Goal: Task Accomplishment & Management: Complete application form

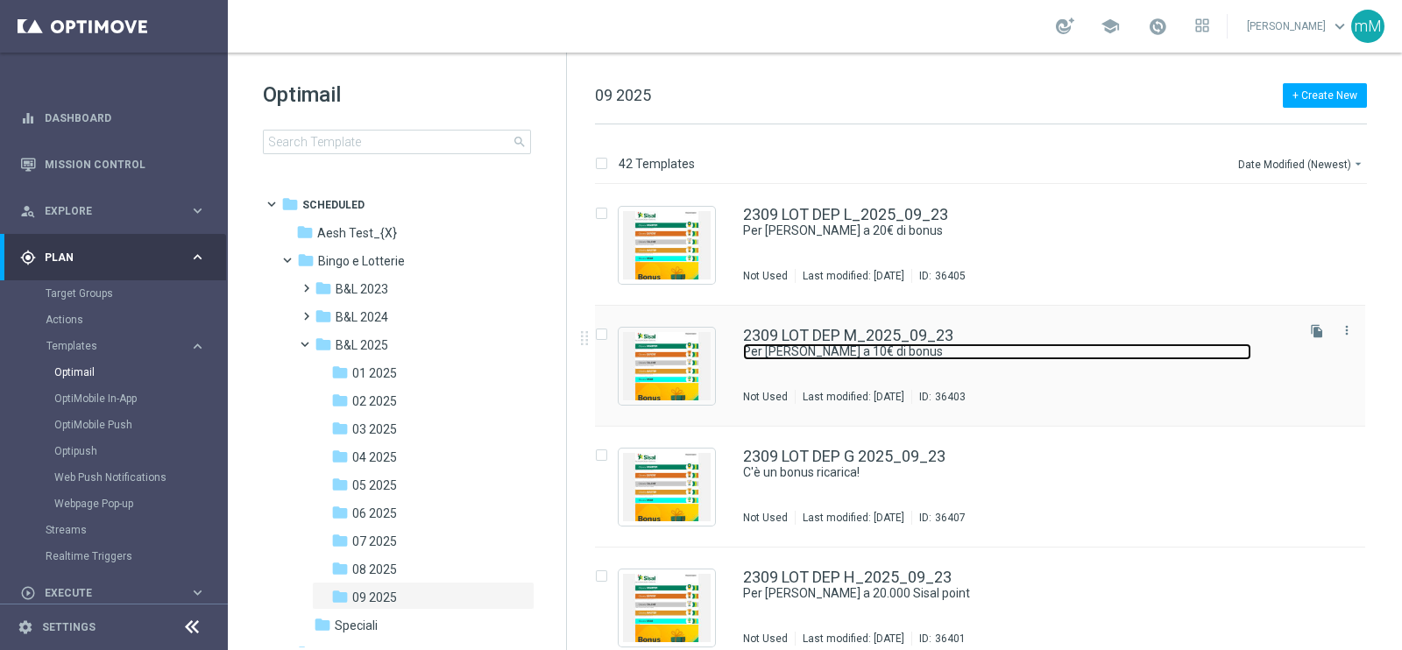
click at [801, 352] on link "Per [PERSON_NAME] a 10€ di bonus" at bounding box center [997, 351] width 508 height 17
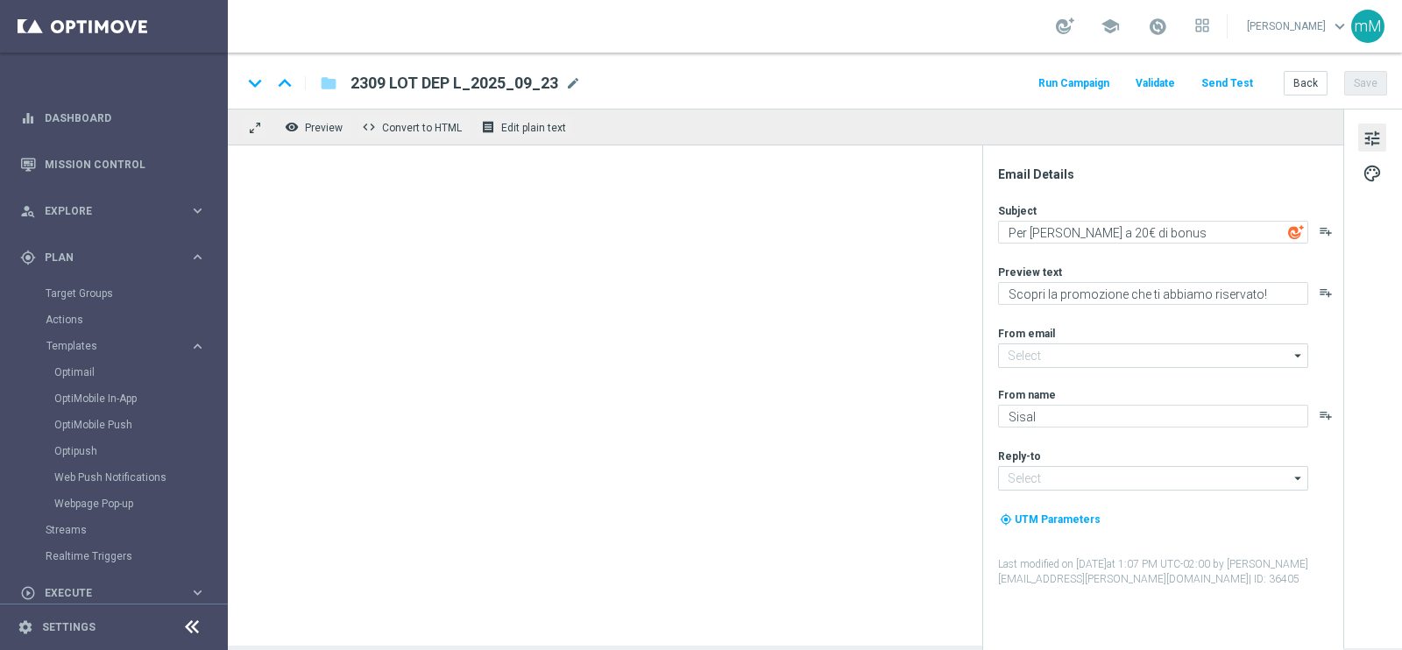
type input "[EMAIL_ADDRESS][DOMAIN_NAME]"
type textarea "Per [PERSON_NAME] a 10€ di bonus"
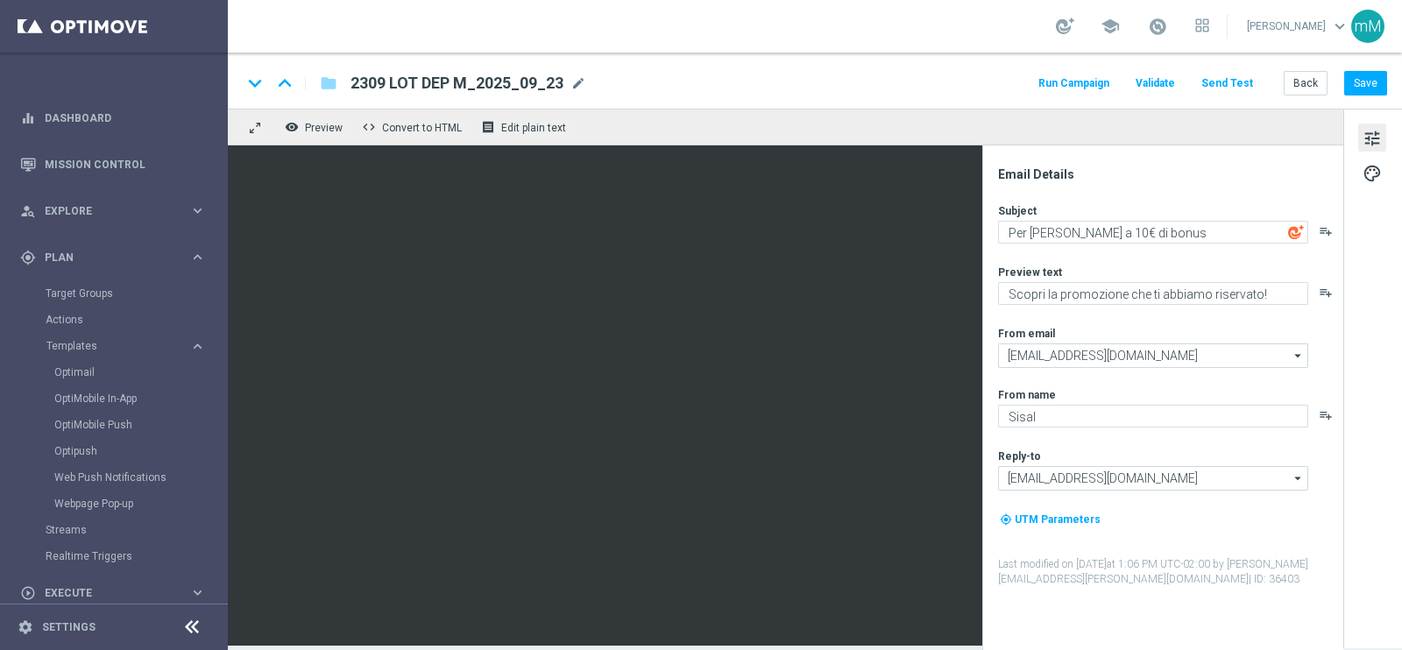
click at [1064, 85] on button "Run Campaign" at bounding box center [1074, 84] width 76 height 24
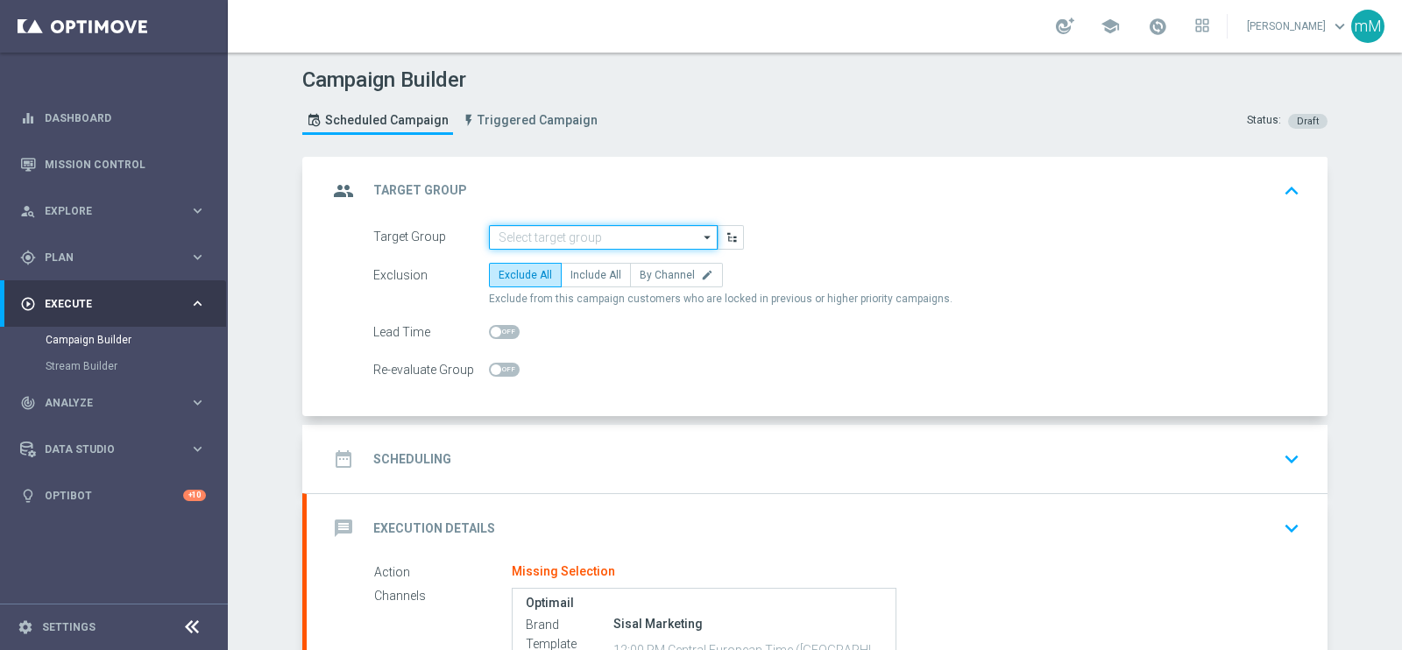
click at [591, 244] on input at bounding box center [603, 237] width 229 height 25
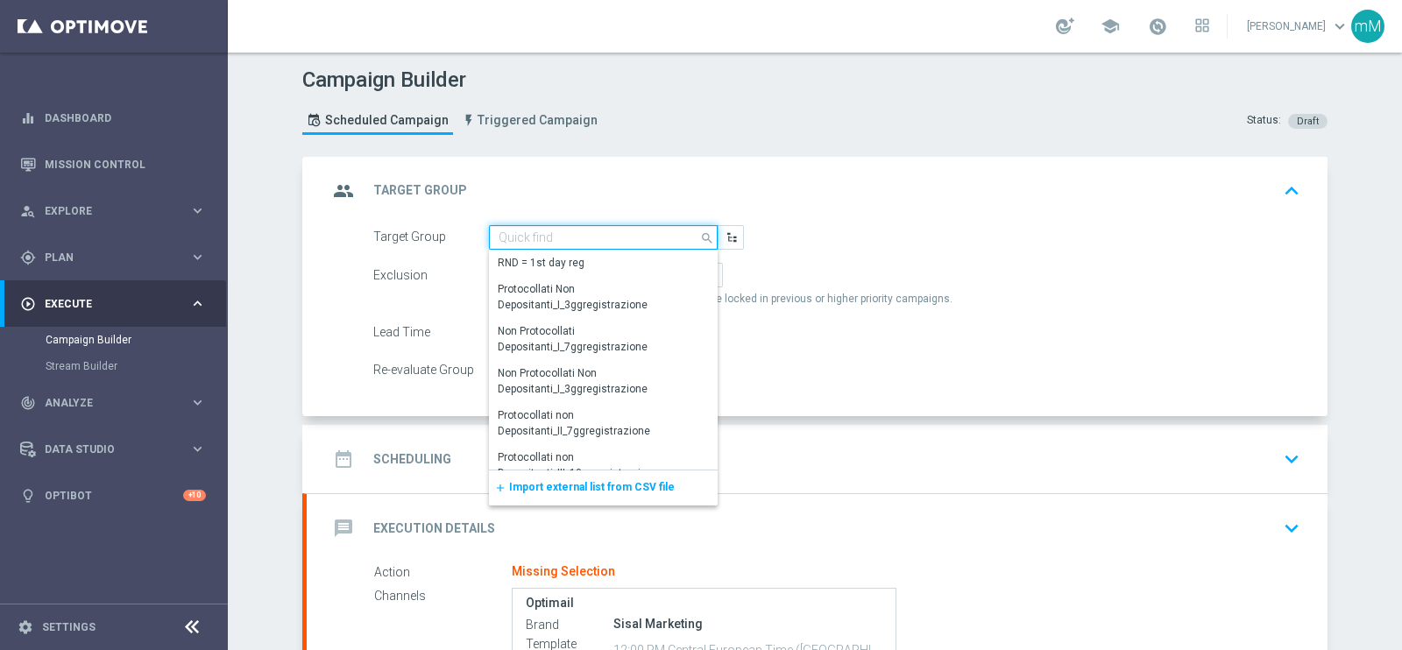
paste input "NEW Active Lottery MODA DEP 15 - <25"
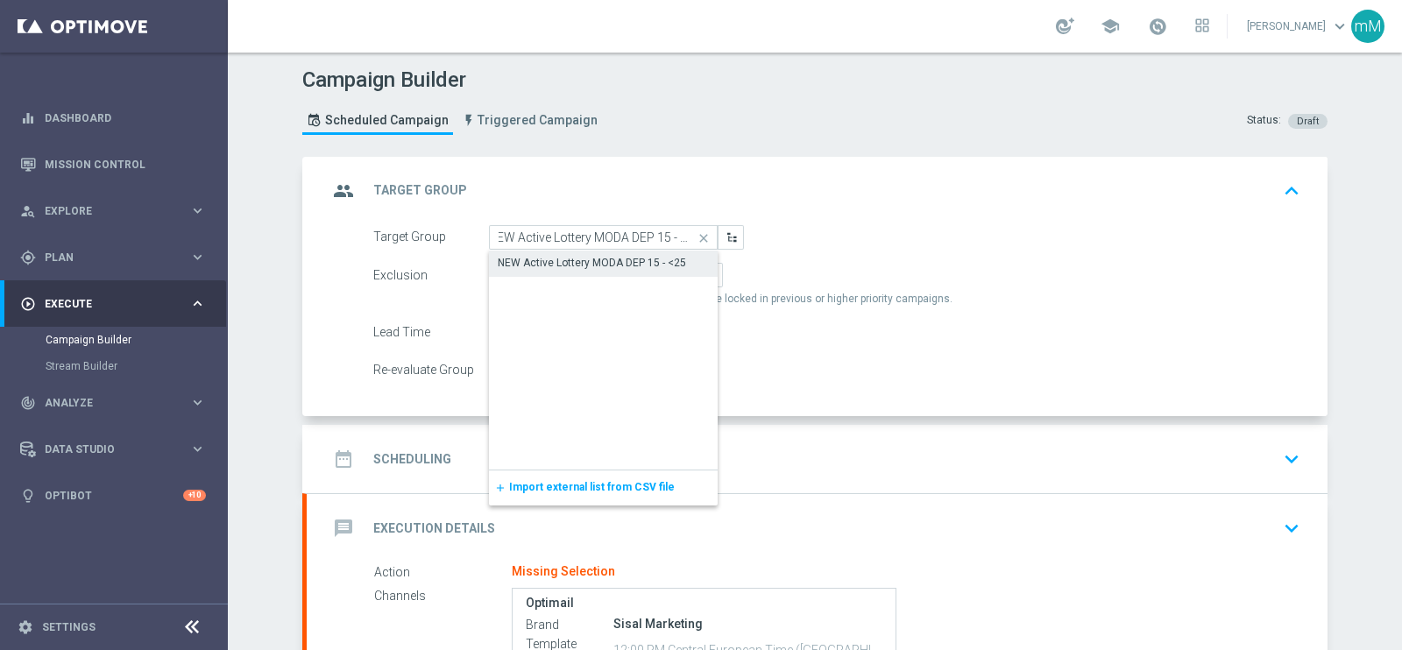
click at [590, 265] on div "NEW Active Lottery MODA DEP 15 - <25" at bounding box center [592, 263] width 188 height 16
type input "NEW Active Lottery MODA DEP 15 - <25"
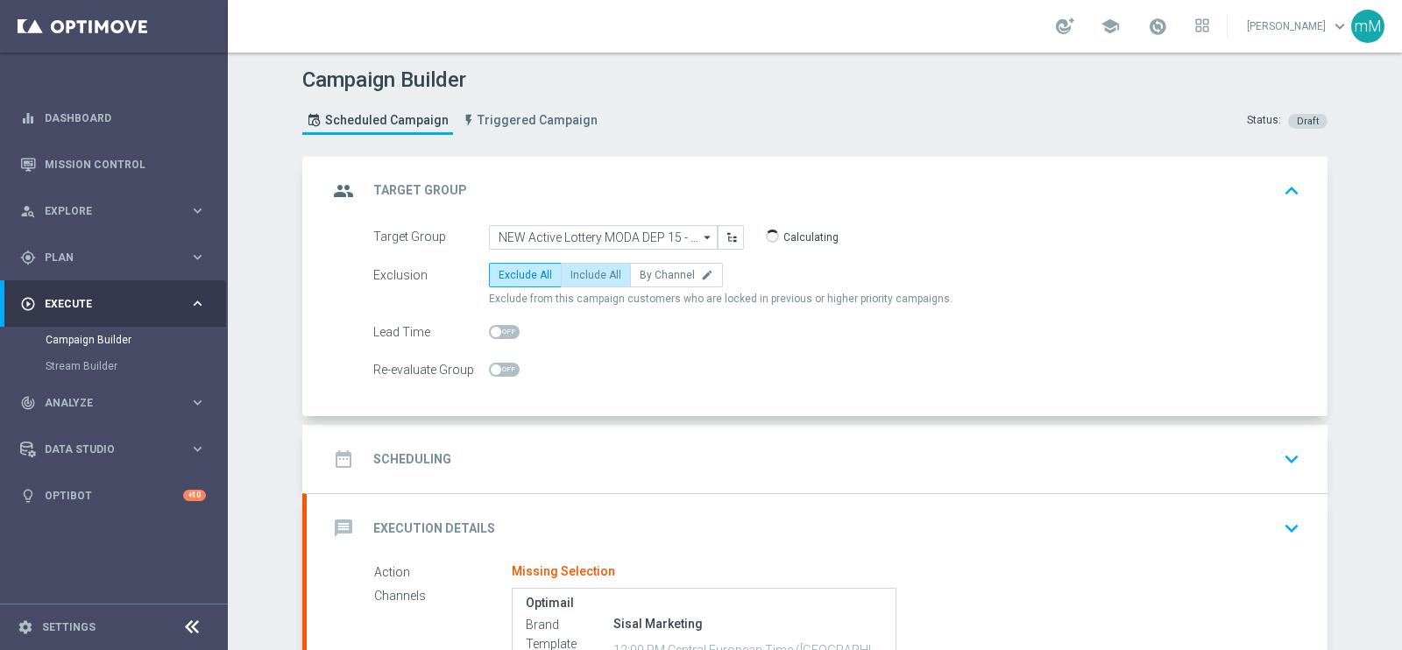
click at [590, 274] on span "Include All" at bounding box center [595, 275] width 51 height 12
click at [582, 274] on input "Include All" at bounding box center [575, 277] width 11 height 11
radio input "true"
click at [552, 444] on div "date_range Scheduling keyboard_arrow_down" at bounding box center [817, 458] width 979 height 33
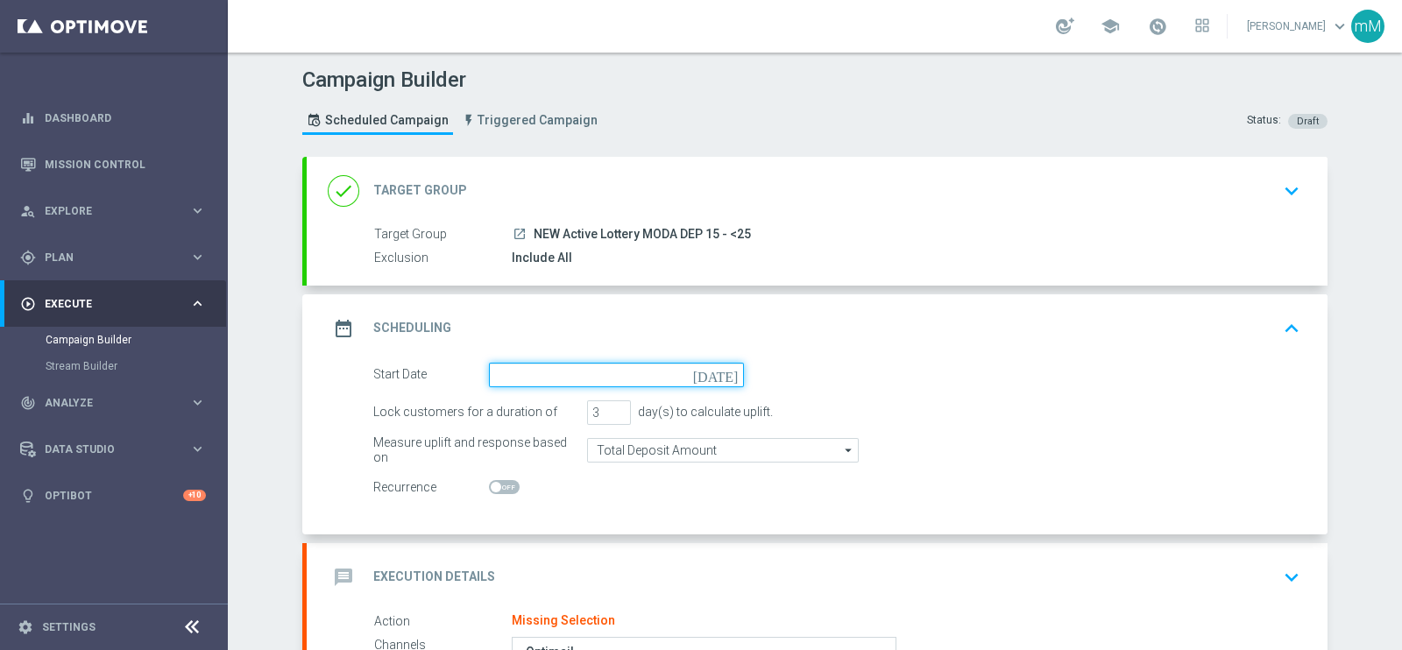
click at [576, 371] on input at bounding box center [616, 375] width 255 height 25
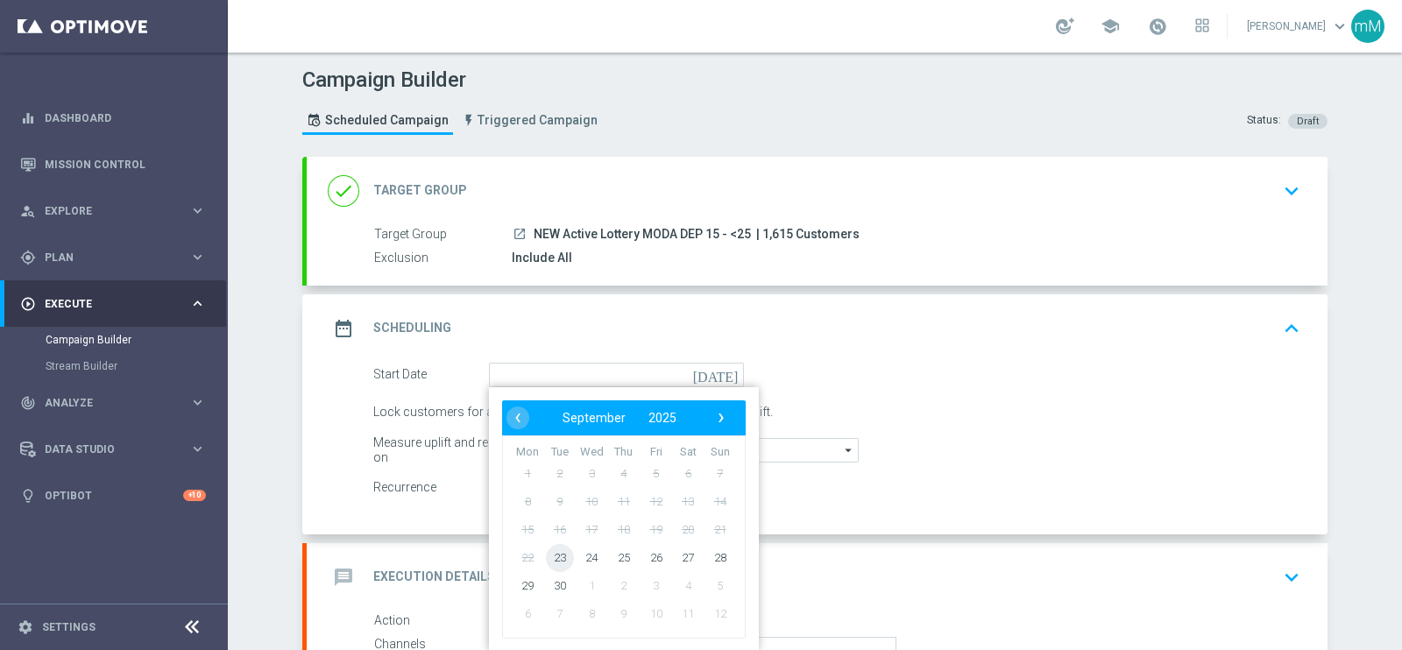
click at [556, 556] on span "23" at bounding box center [560, 557] width 28 height 28
type input "[DATE]"
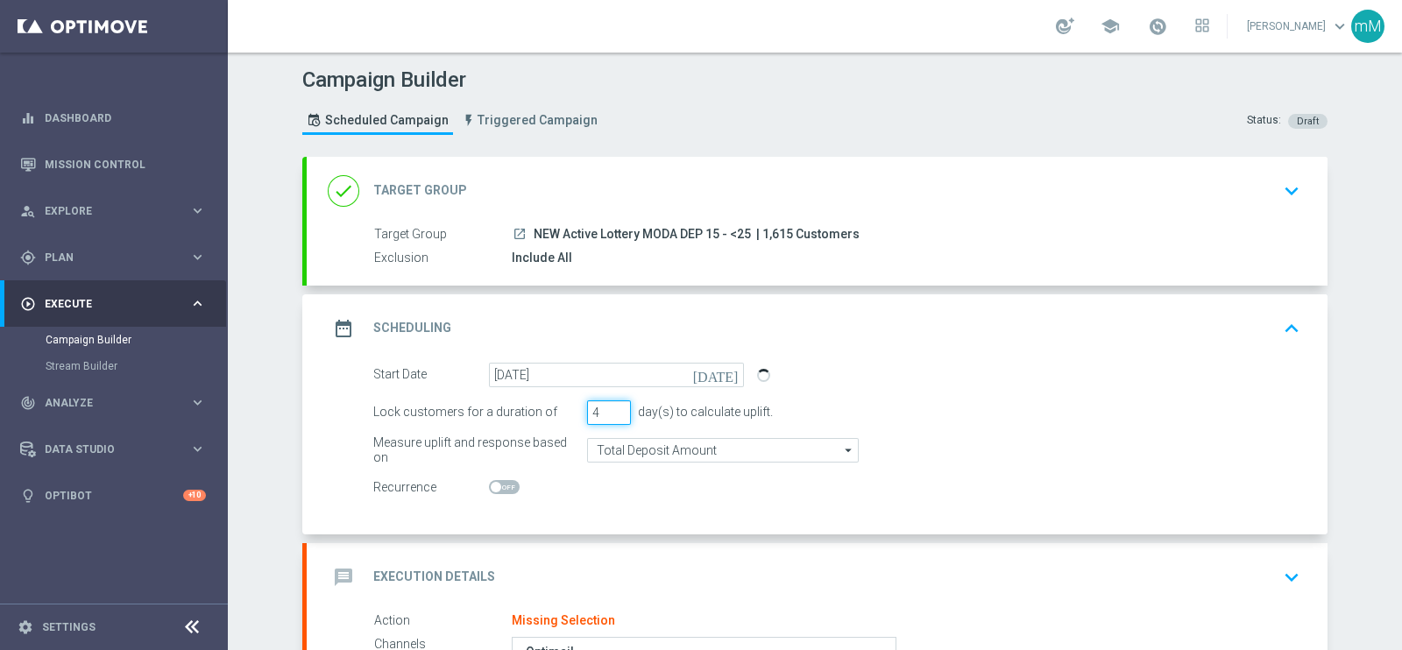
click at [613, 405] on input "4" at bounding box center [609, 412] width 44 height 25
type input "5"
click at [613, 405] on input "5" at bounding box center [609, 412] width 44 height 25
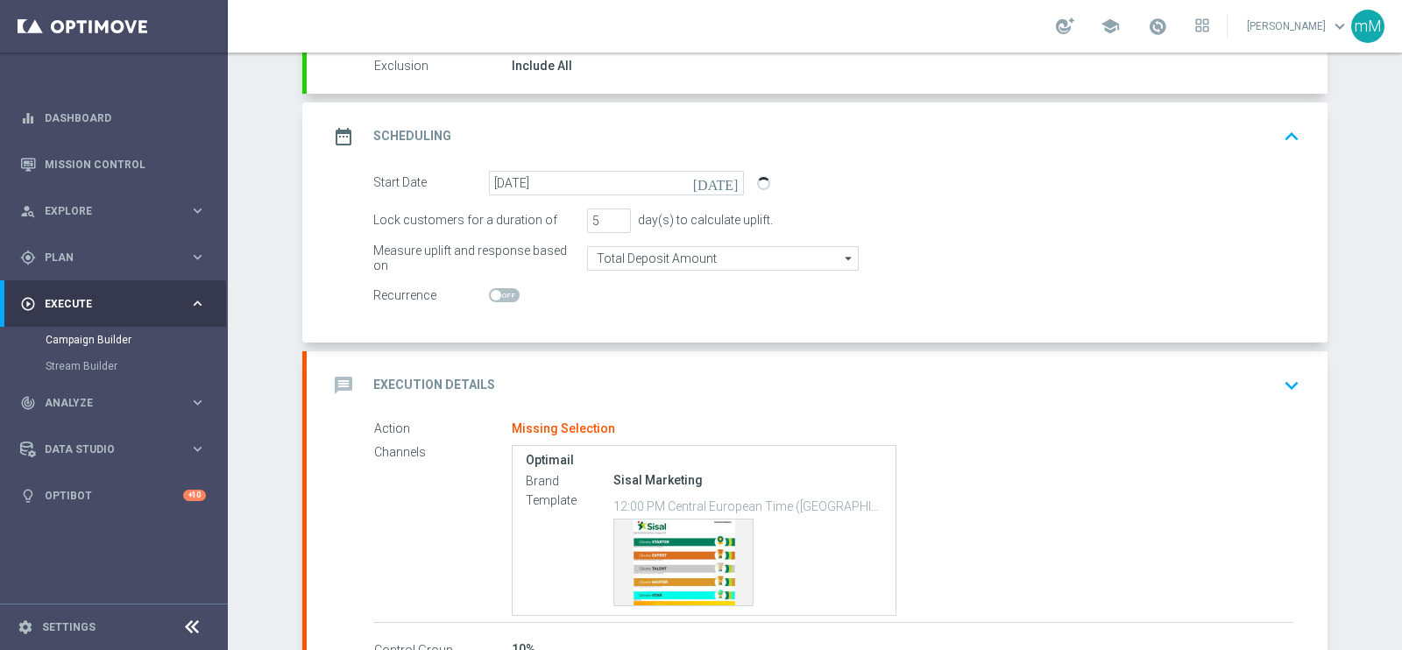
click at [584, 358] on div "message Execution Details keyboard_arrow_down" at bounding box center [817, 385] width 1021 height 68
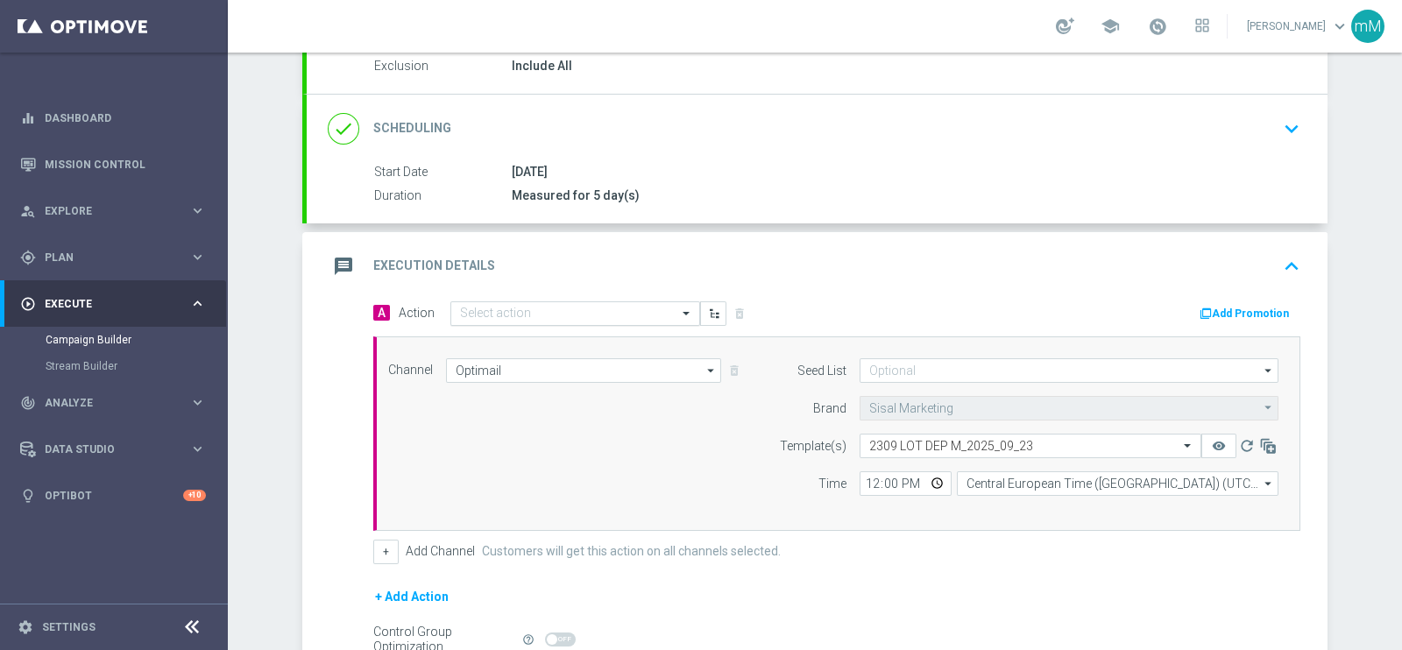
click at [498, 307] on input "text" at bounding box center [557, 314] width 195 height 15
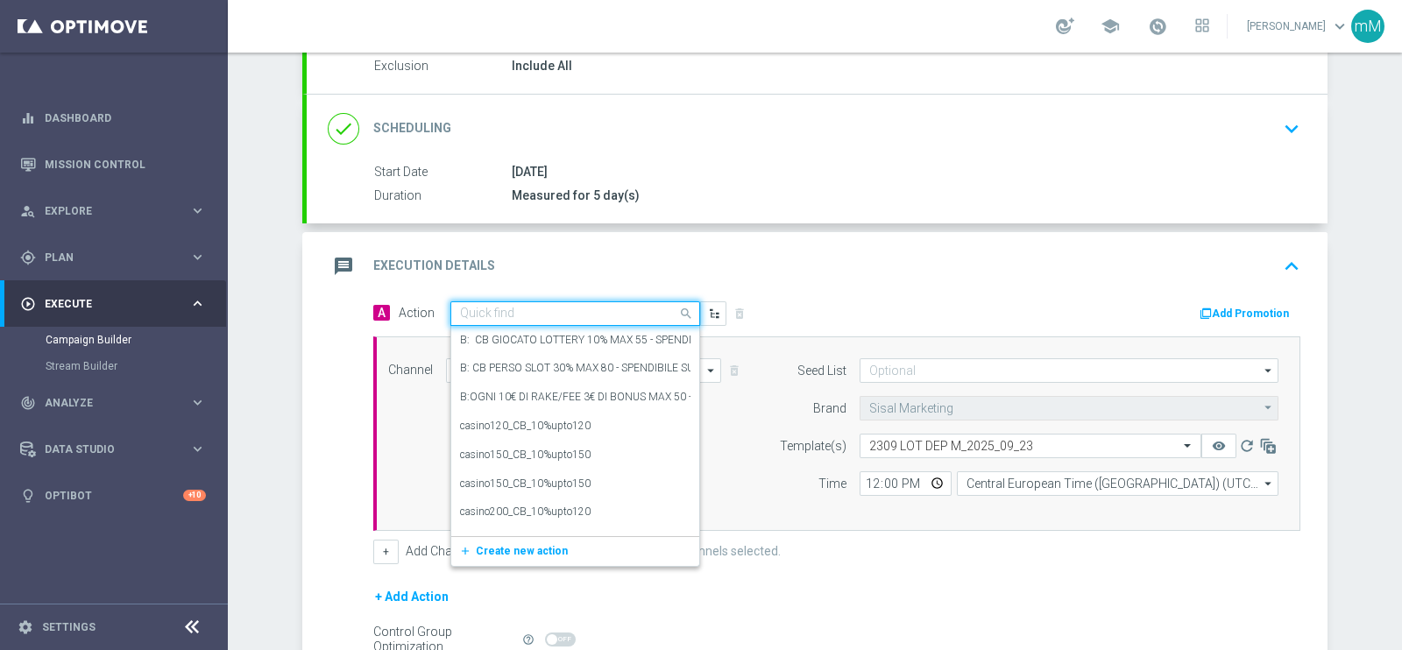
paste input "Dep min 20€ per il 10% fino a 10€"
type input "Dep min 20€ per il 10% fino a 10€"
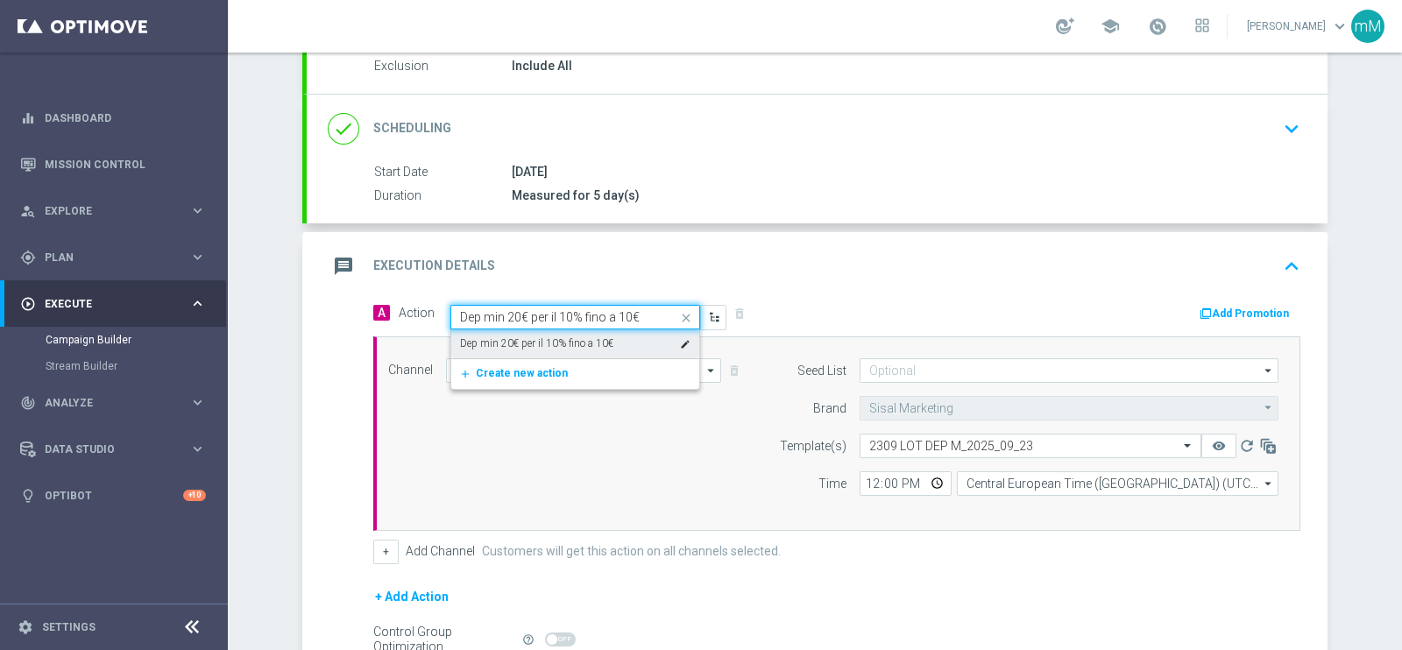
click at [517, 343] on label "Dep min 20€ per il 10% fino a 10€" at bounding box center [536, 343] width 153 height 15
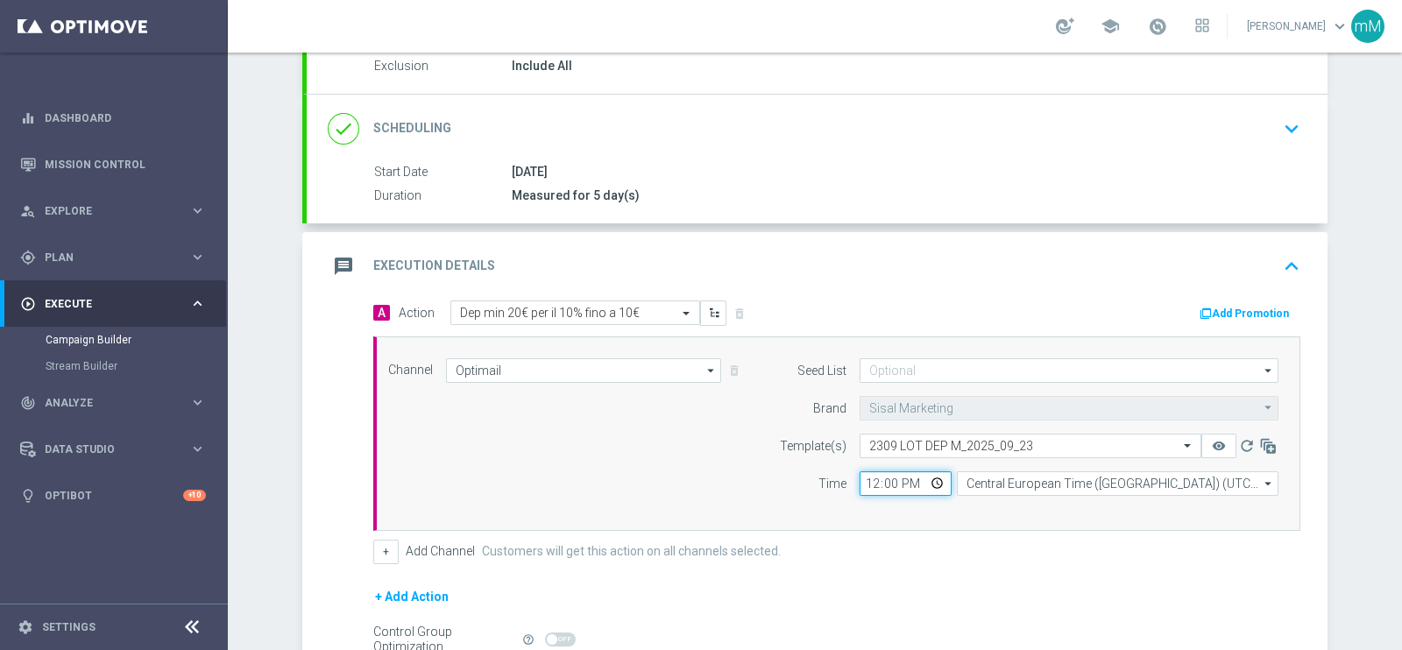
click at [859, 482] on input "12:00" at bounding box center [905, 483] width 92 height 25
type input "18:30"
click at [379, 542] on button "+" at bounding box center [385, 552] width 25 height 25
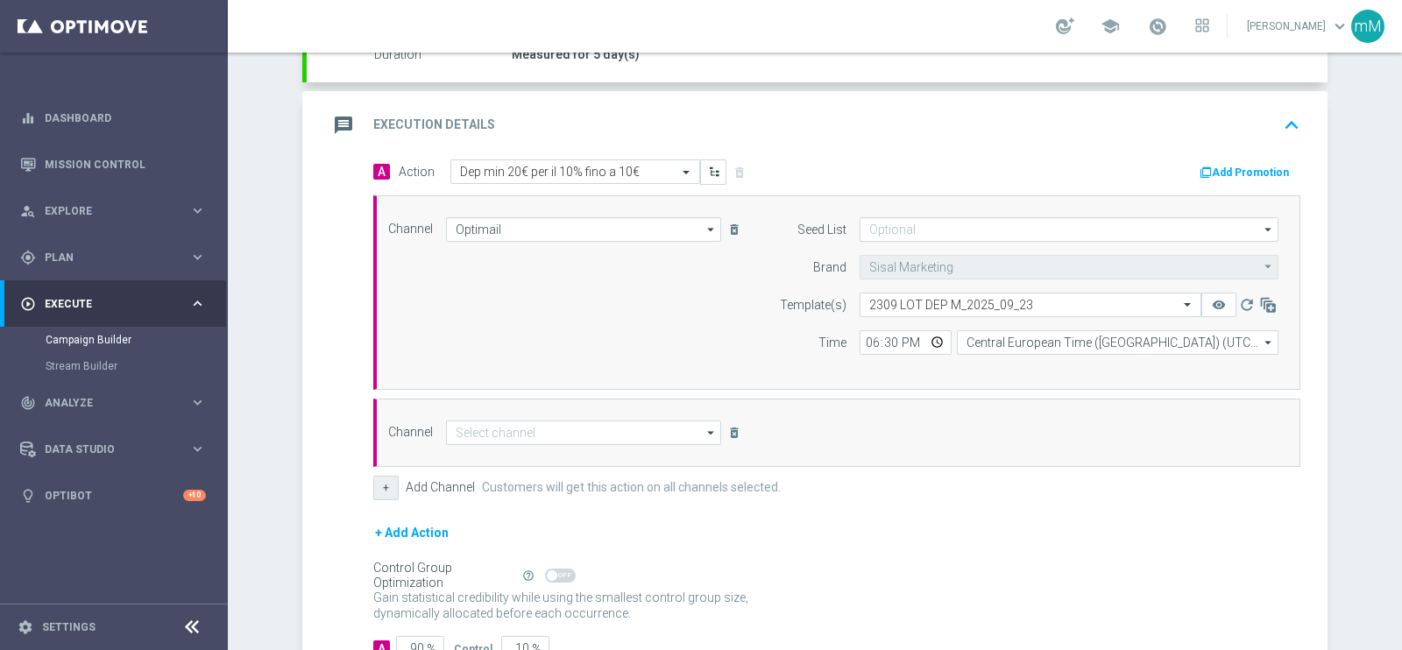
scroll to position [334, 0]
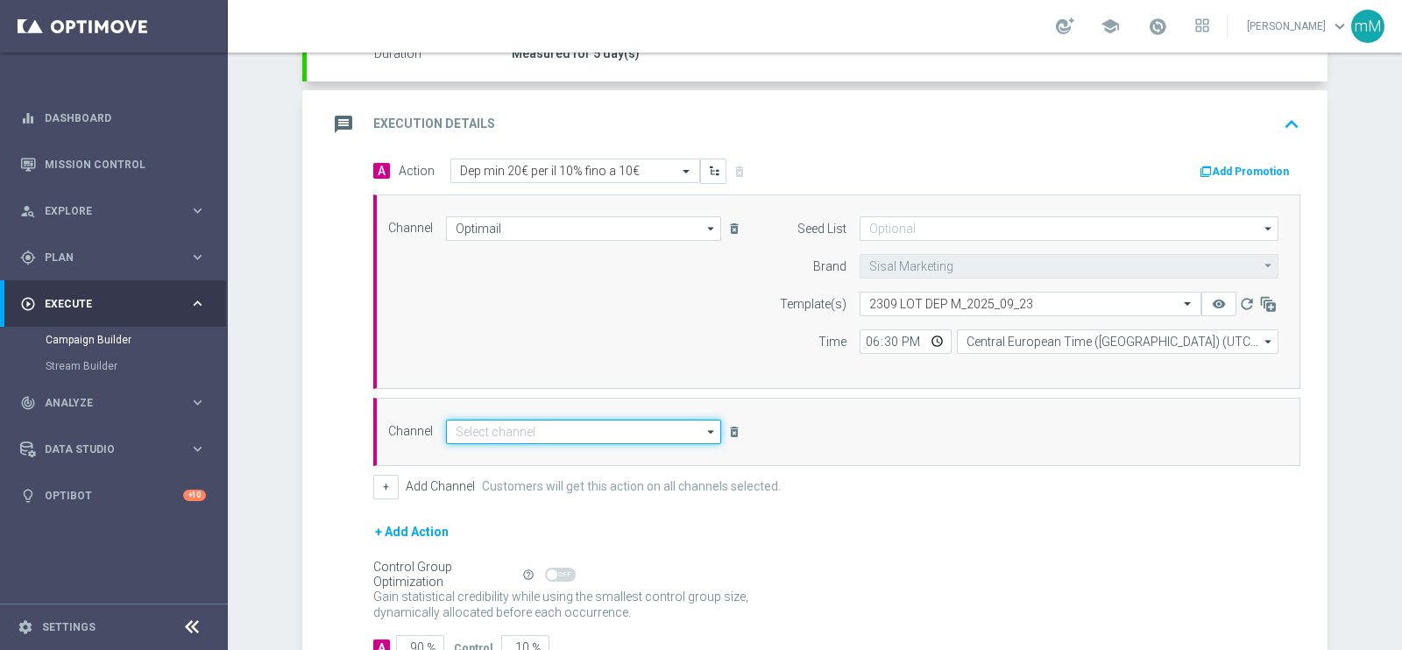
click at [532, 429] on input at bounding box center [583, 432] width 275 height 25
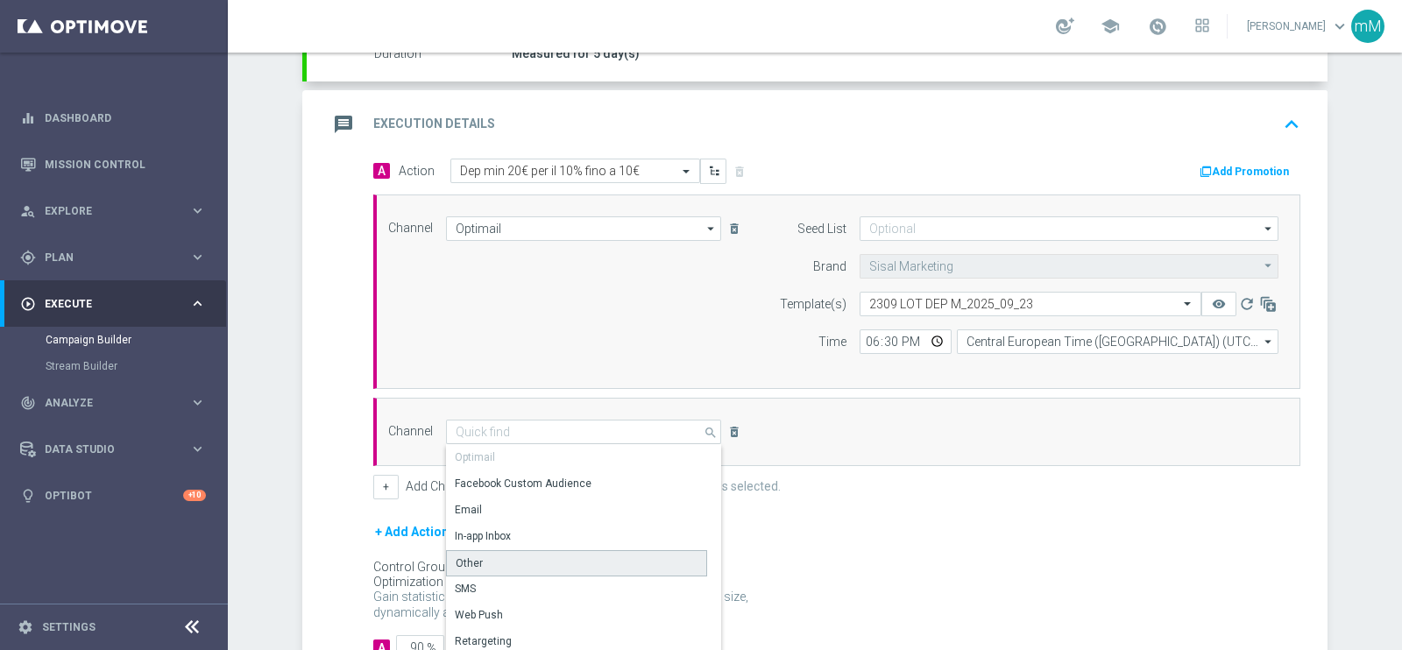
click at [506, 555] on div "Other" at bounding box center [576, 563] width 261 height 26
type input "Other"
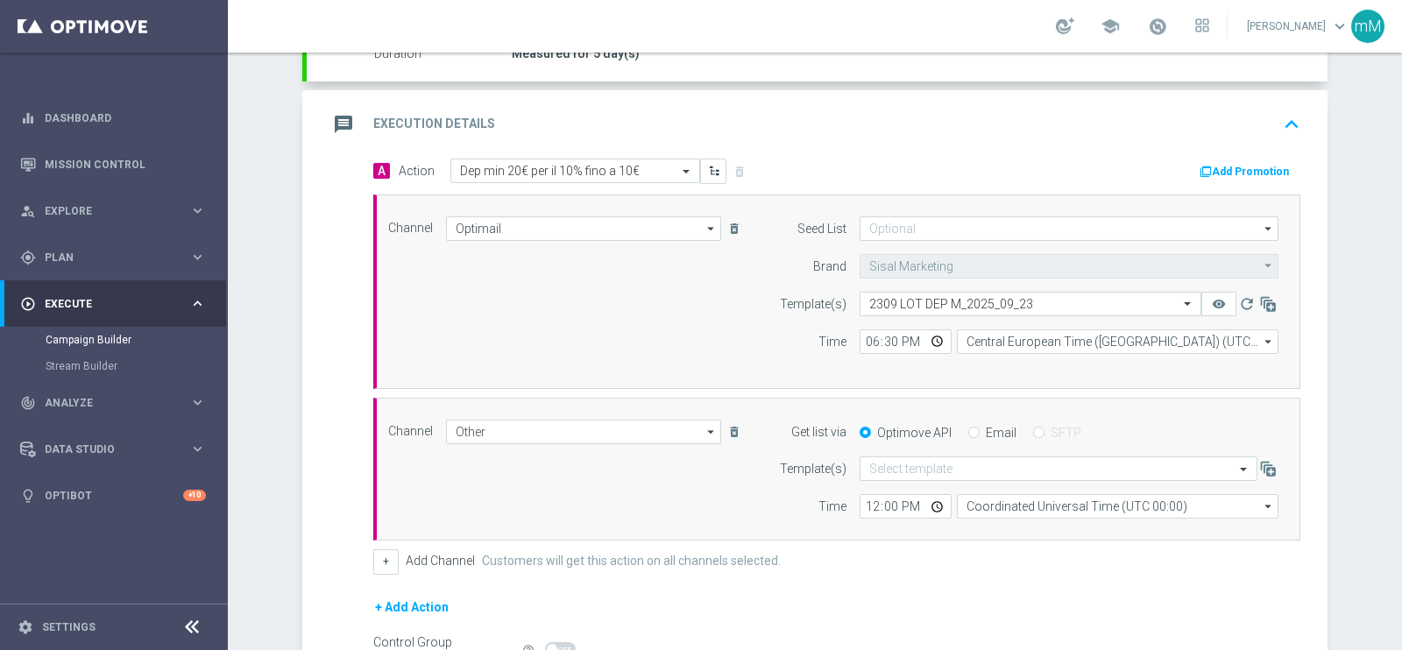
click at [986, 425] on label "Email" at bounding box center [1001, 433] width 31 height 16
click at [978, 428] on input "Email" at bounding box center [973, 433] width 11 height 11
radio input "true"
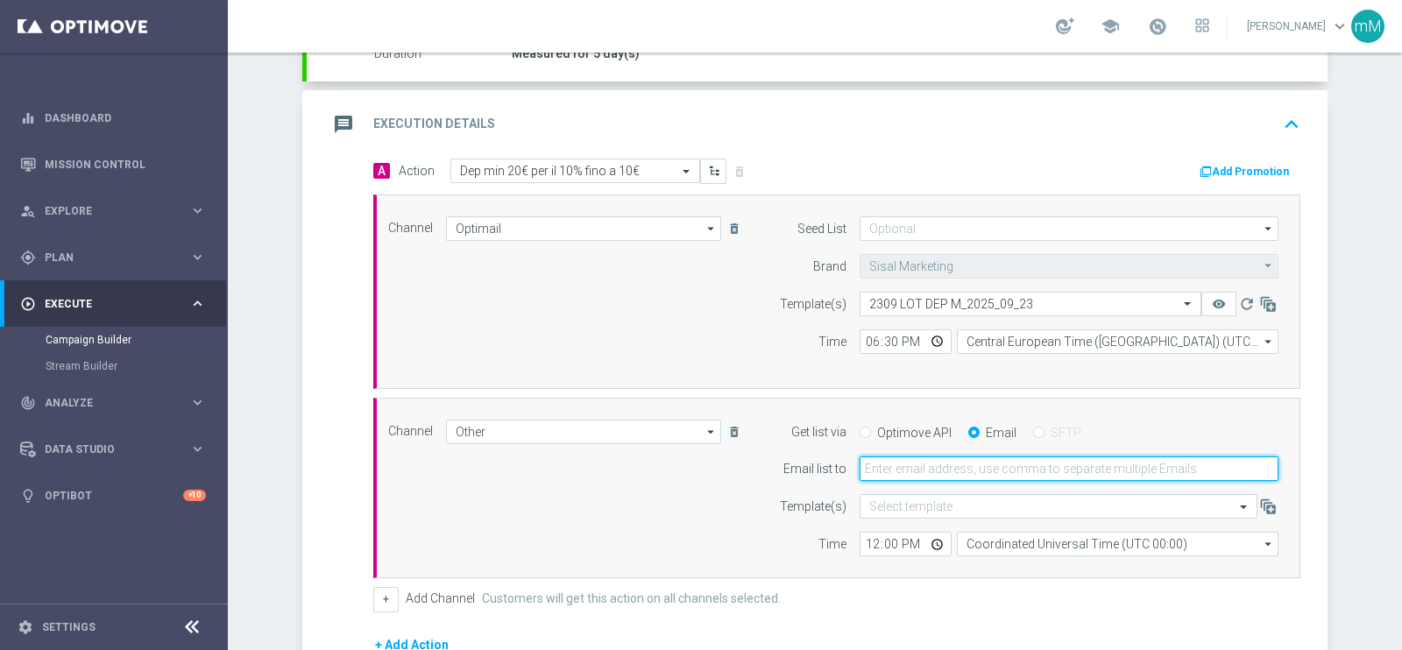
click at [952, 470] on input "email" at bounding box center [1068, 468] width 419 height 25
type input "[EMAIL_ADDRESS][PERSON_NAME][DOMAIN_NAME]"
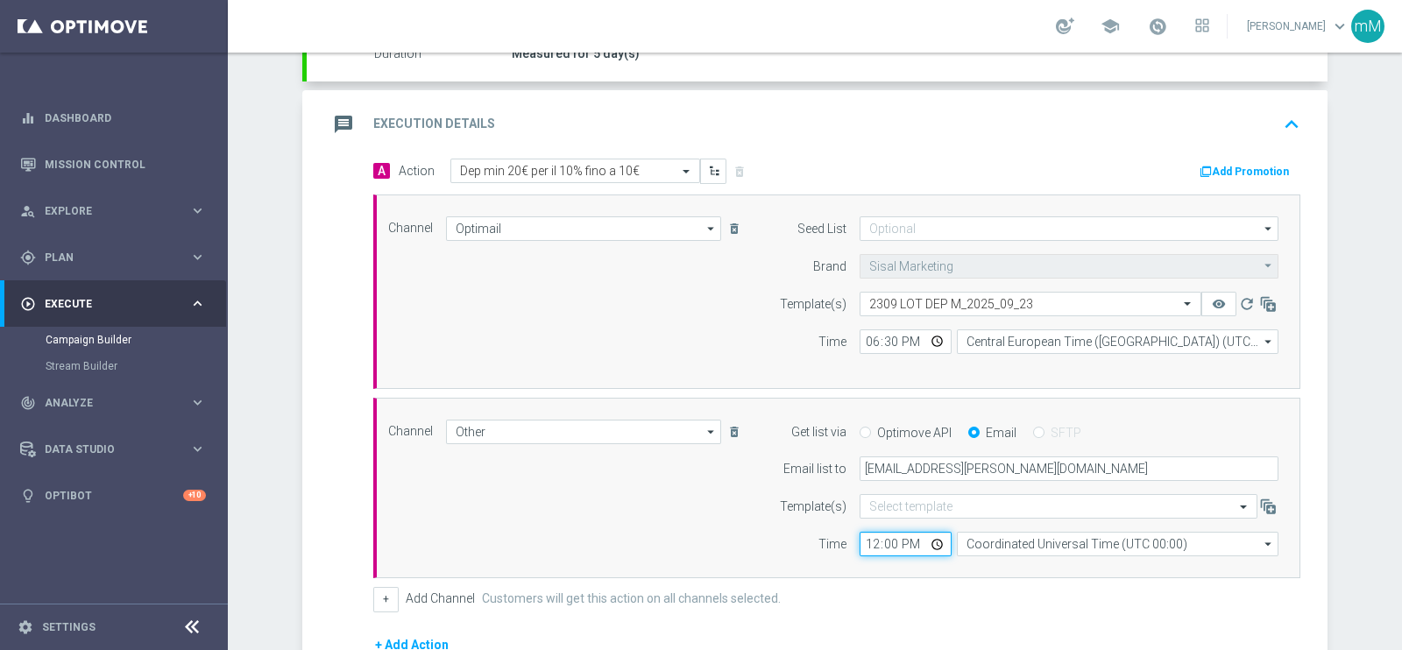
click at [865, 538] on input "12:00" at bounding box center [905, 544] width 92 height 25
type input "18:30"
click at [977, 534] on input "Coordinated Universal Time (UTC 00:00)" at bounding box center [1118, 544] width 322 height 25
click at [986, 562] on div "Central European Time ([GEOGRAPHIC_DATA]) (UTC +02:00)" at bounding box center [1108, 570] width 286 height 16
type input "Central European Time ([GEOGRAPHIC_DATA]) (UTC +02:00)"
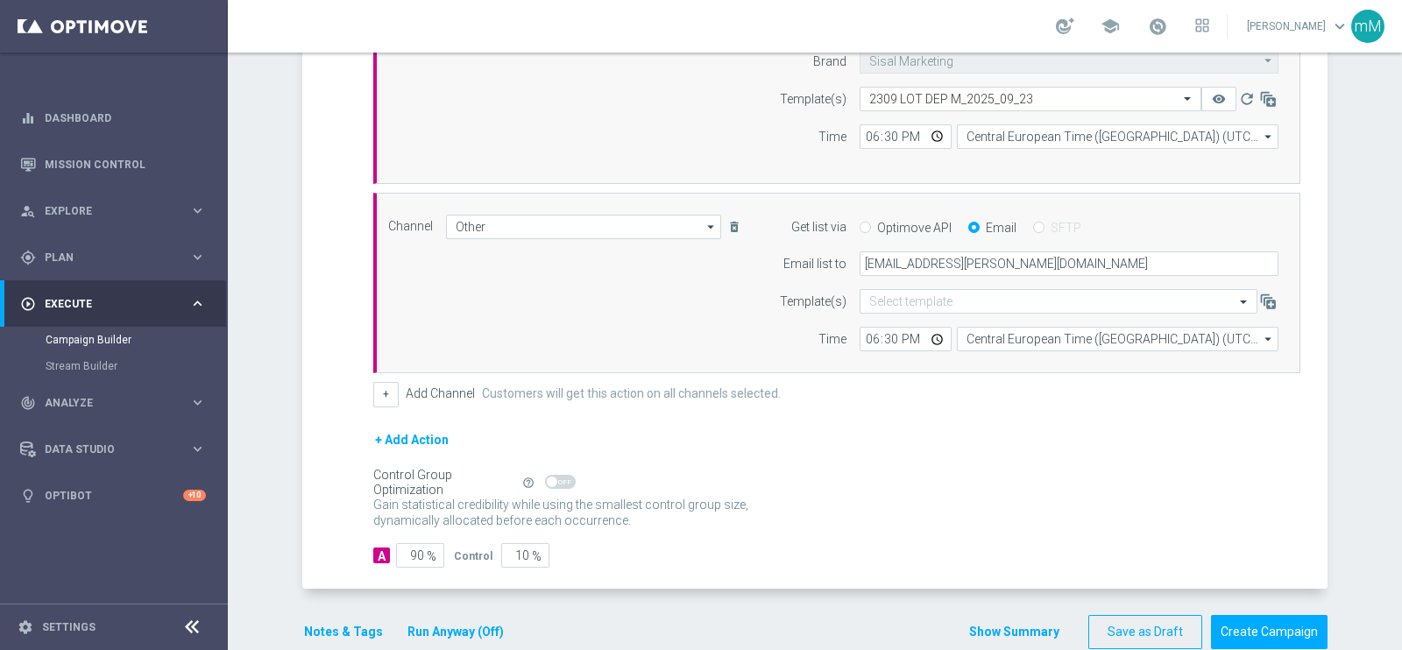
scroll to position [569, 0]
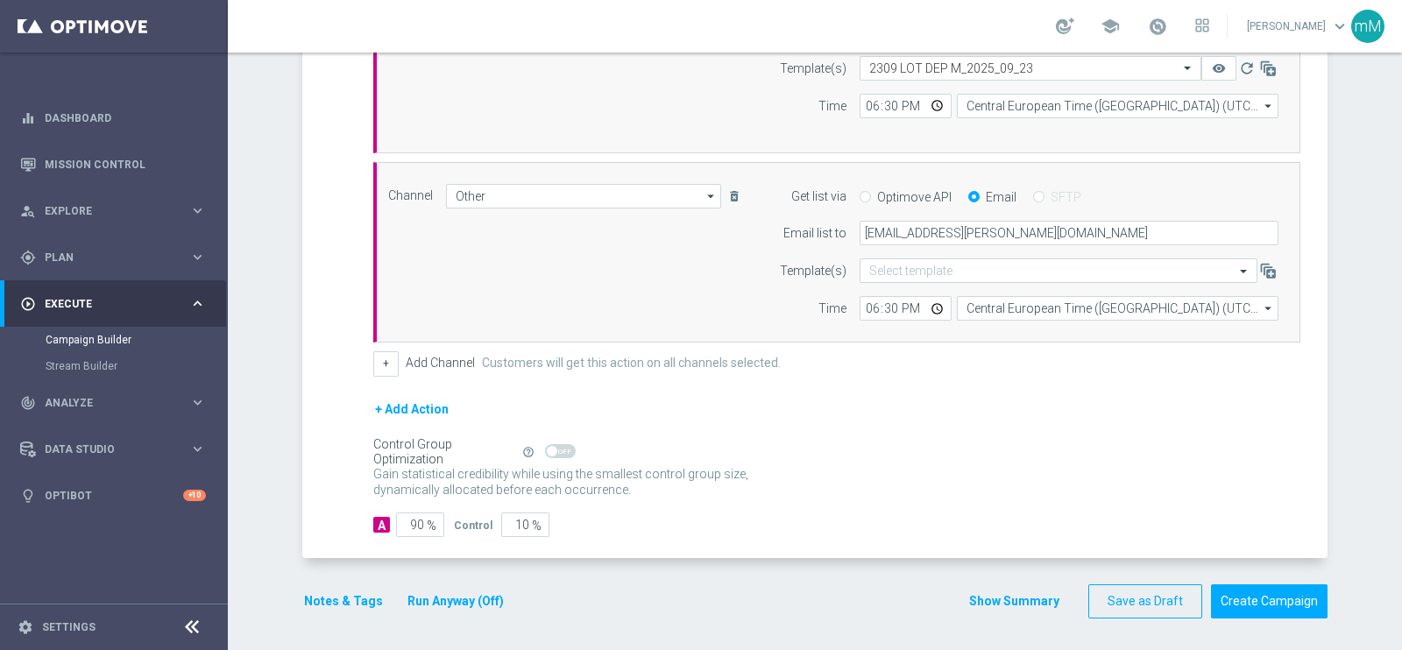
click at [438, 590] on button "Run Anyway (Off)" at bounding box center [456, 601] width 100 height 22
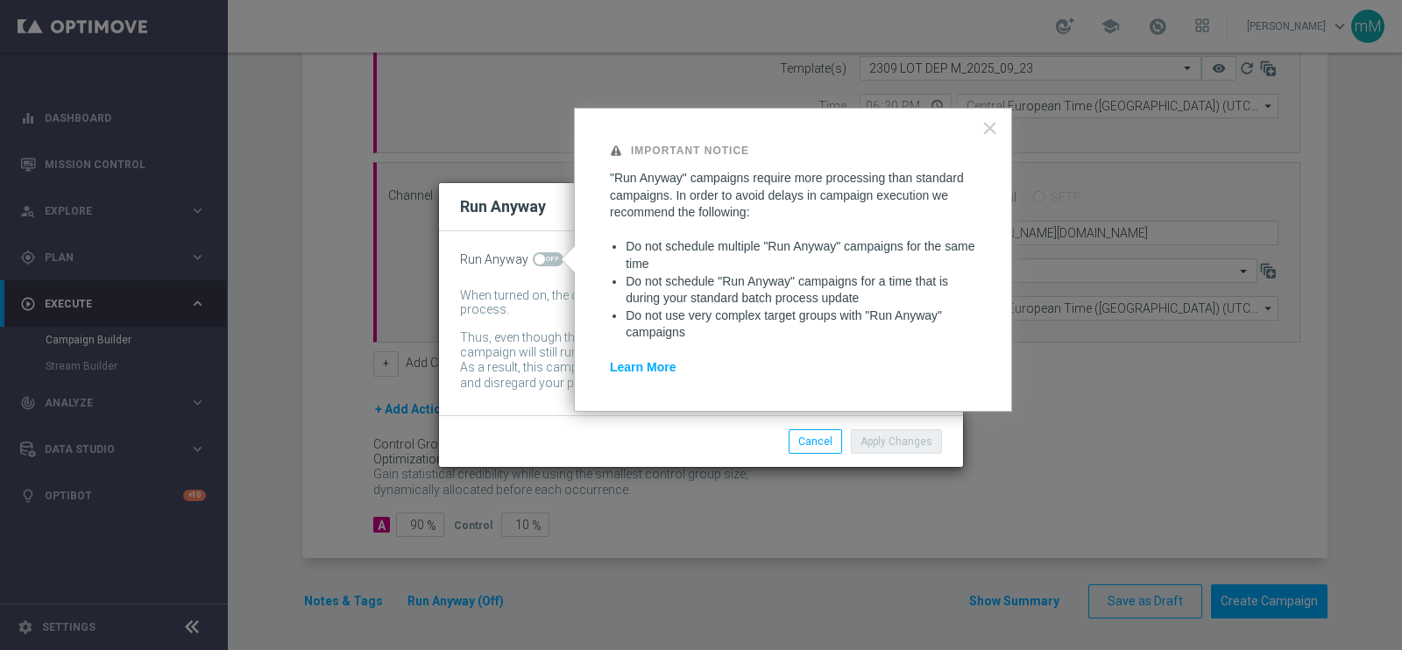
click at [547, 253] on span at bounding box center [548, 259] width 31 height 14
click at [547, 253] on input "checkbox" at bounding box center [548, 259] width 31 height 14
checkbox input "true"
click at [880, 438] on button "Apply Changes" at bounding box center [896, 441] width 91 height 25
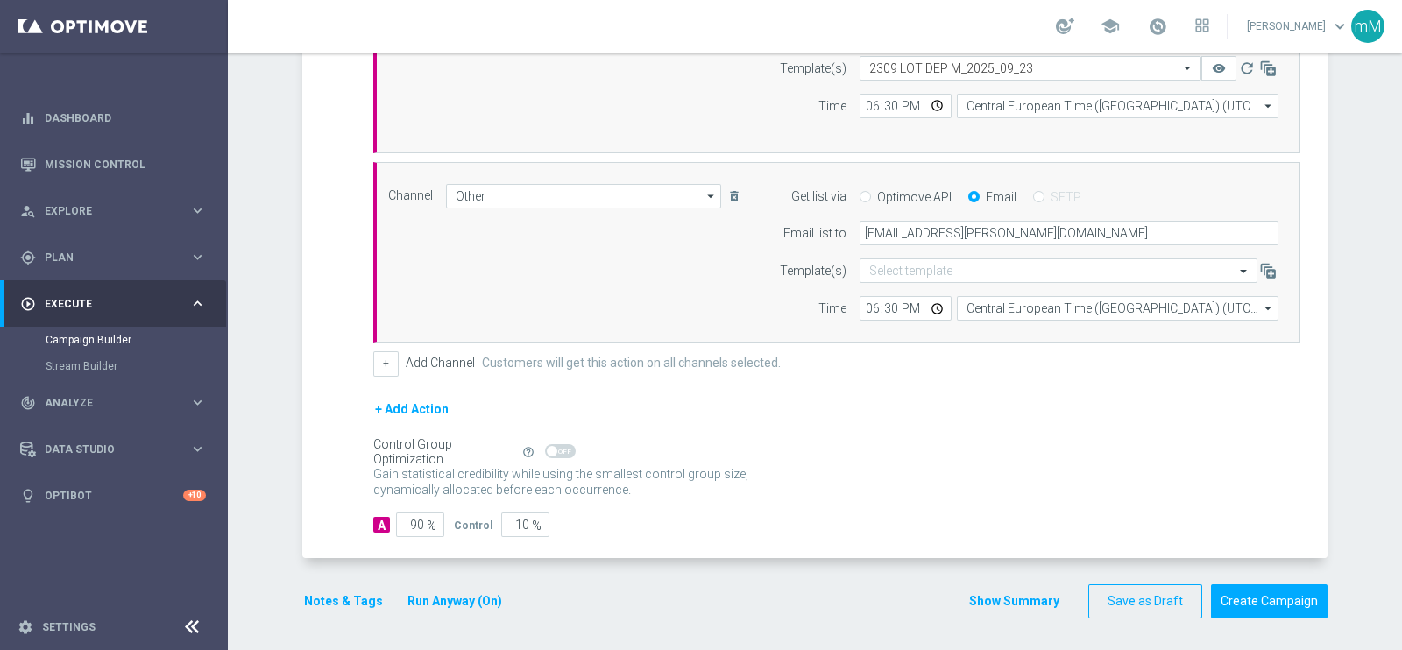
click at [332, 597] on button "Notes & Tags" at bounding box center [343, 601] width 82 height 22
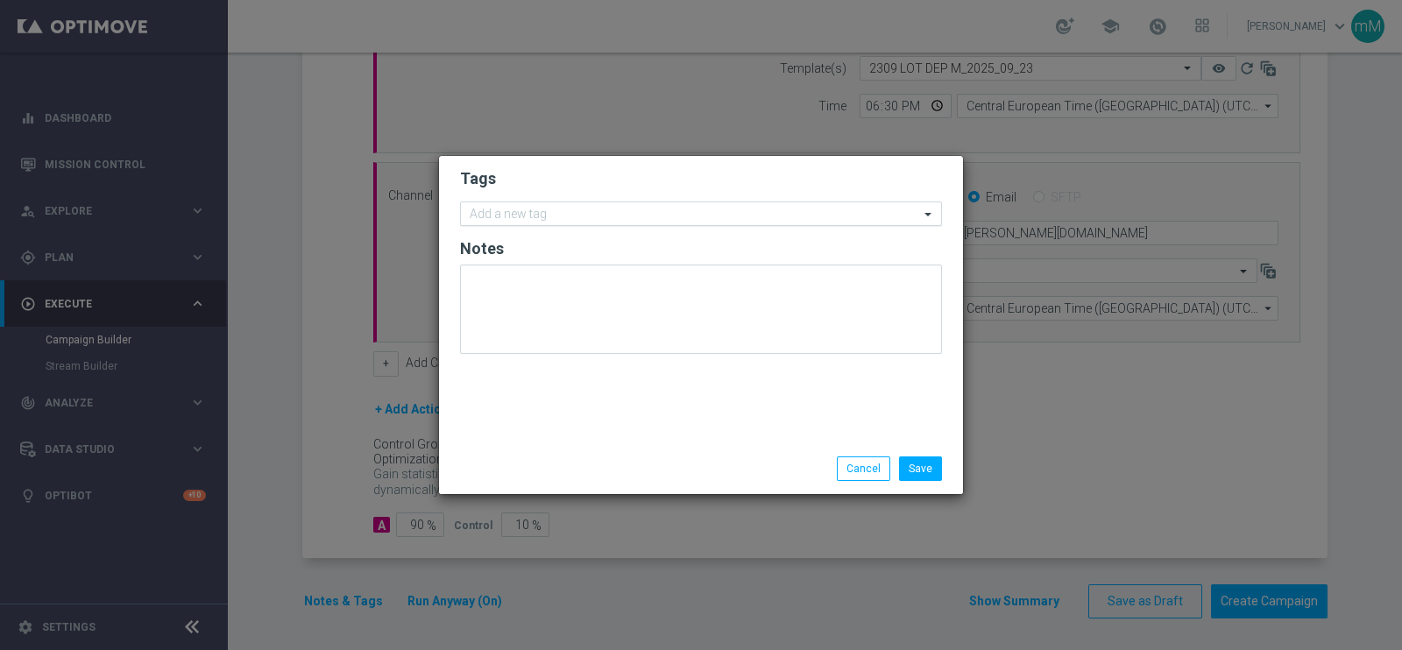
click at [555, 214] on input "text" at bounding box center [694, 215] width 449 height 15
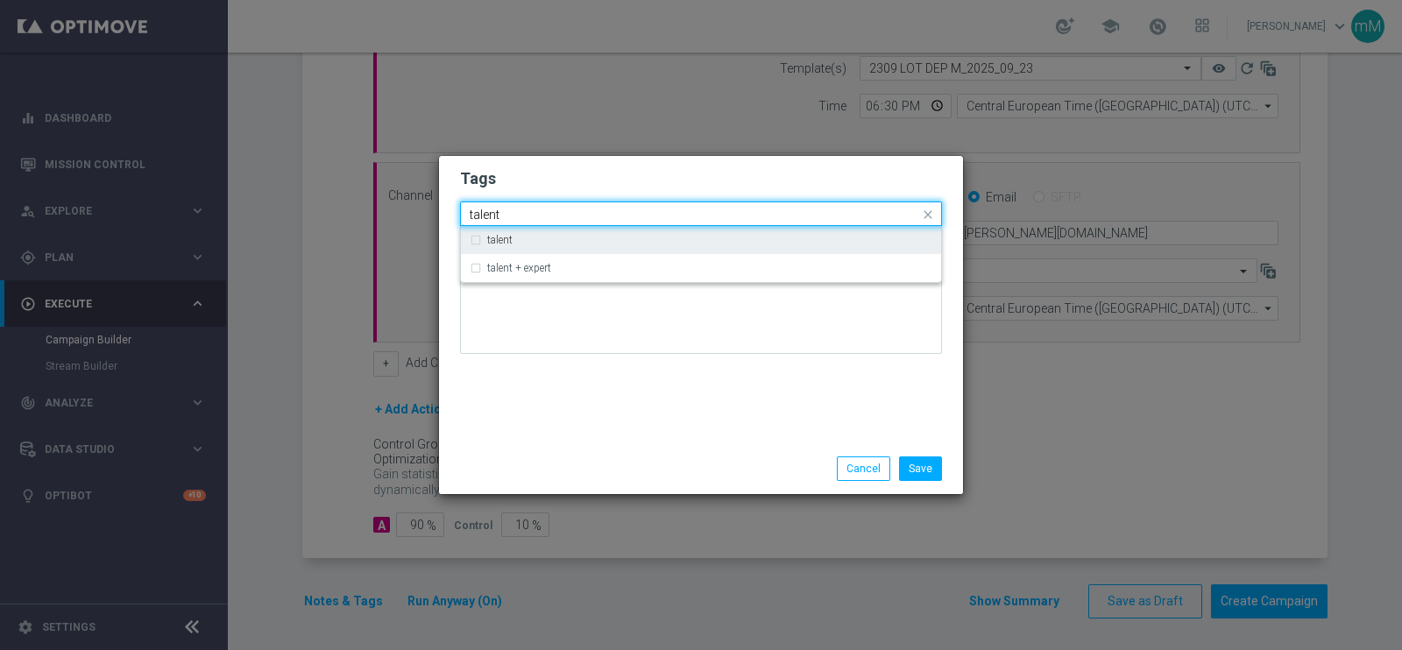
click at [552, 243] on div "talent" at bounding box center [709, 240] width 445 height 11
click at [549, 219] on input "talent" at bounding box center [694, 215] width 449 height 15
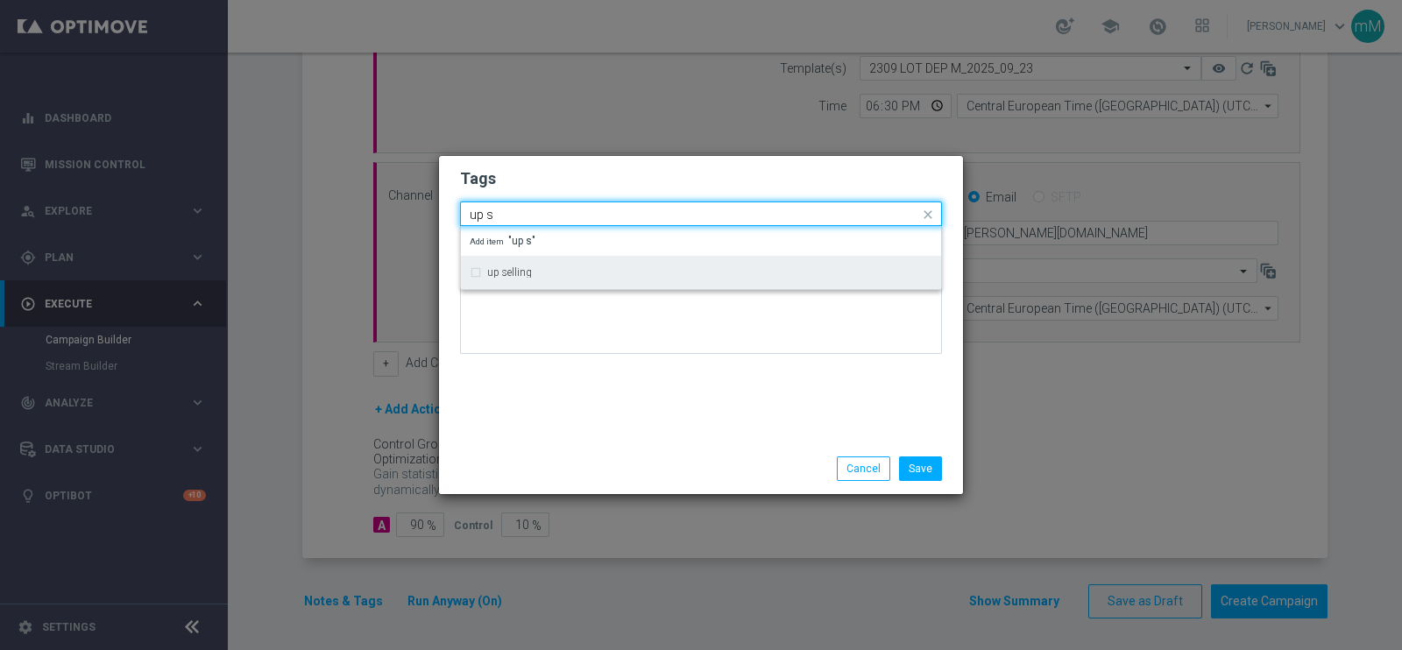
click at [535, 260] on div "up selling" at bounding box center [701, 272] width 463 height 28
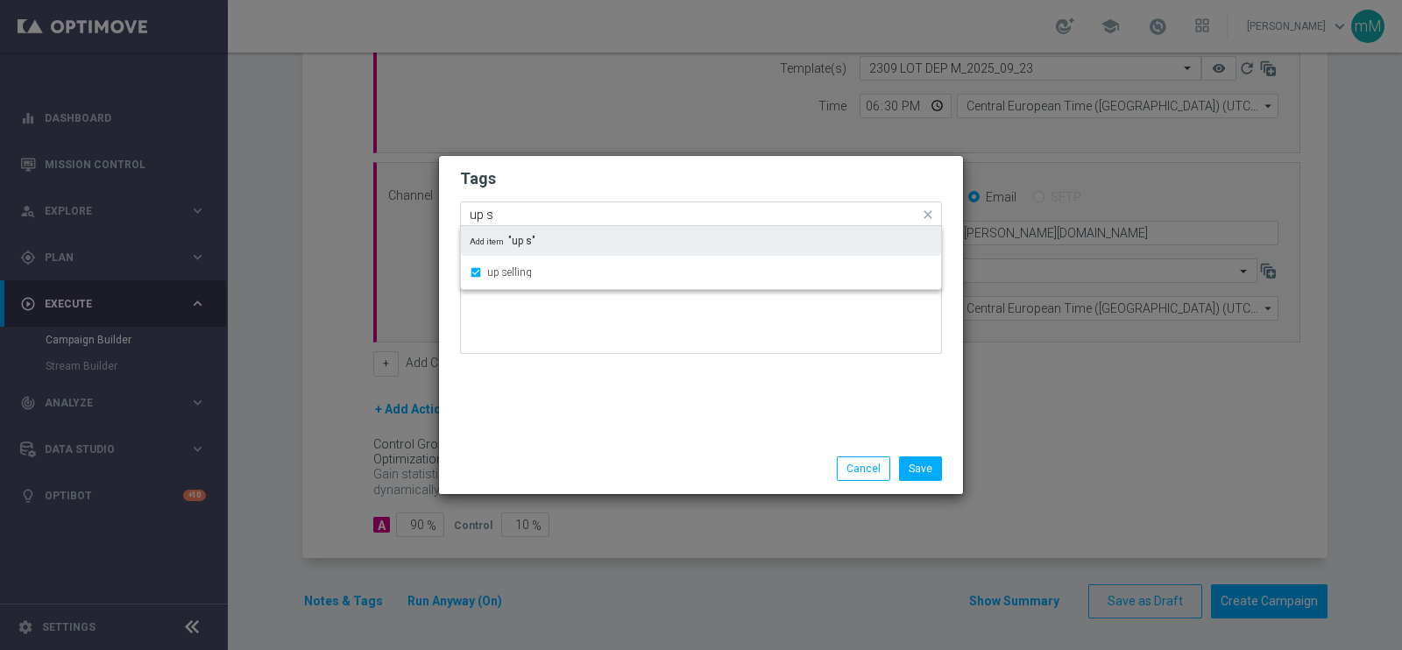
click at [530, 216] on input "up s" at bounding box center [694, 215] width 449 height 15
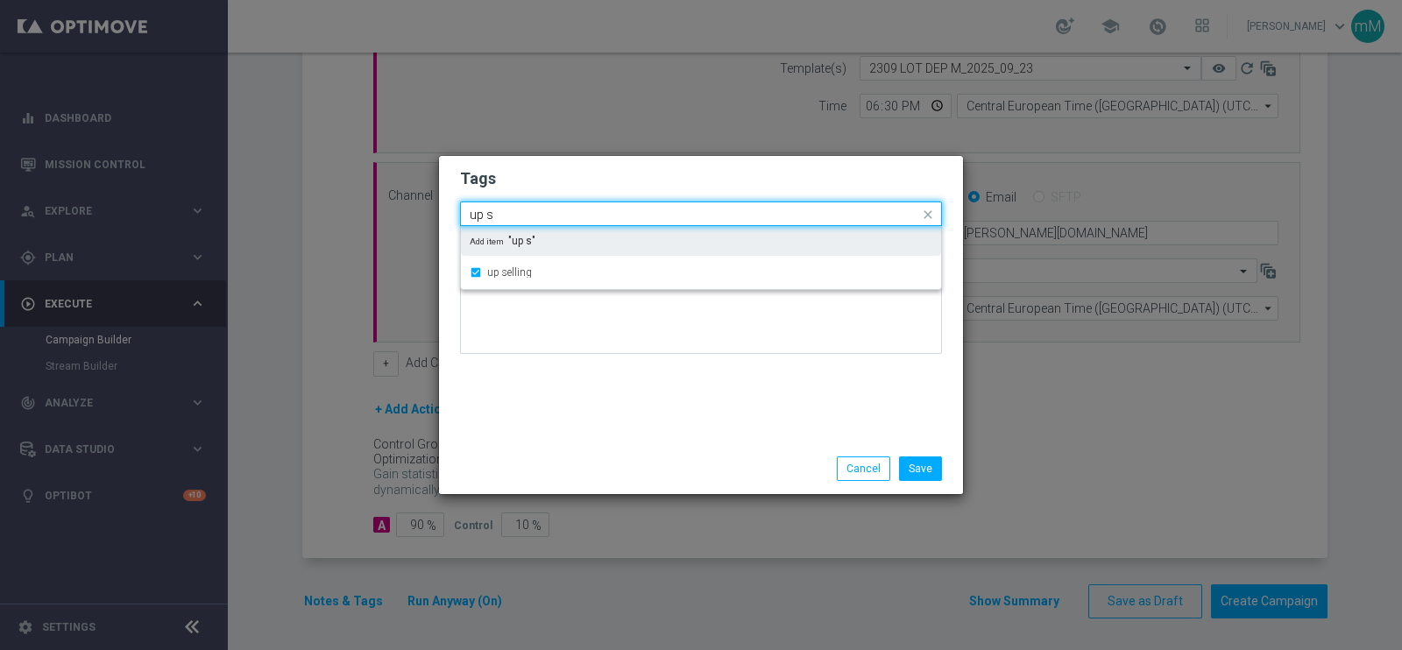
click at [530, 216] on input "up s" at bounding box center [694, 215] width 449 height 15
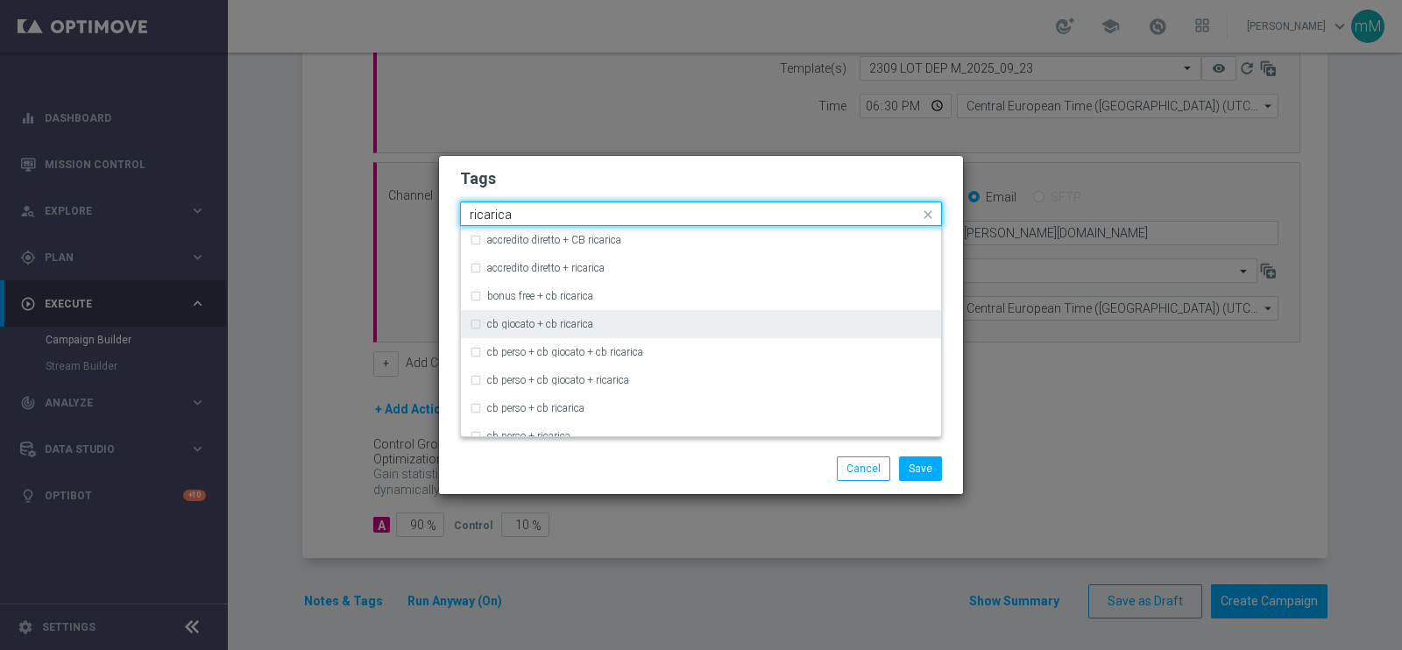
scroll to position [136, 0]
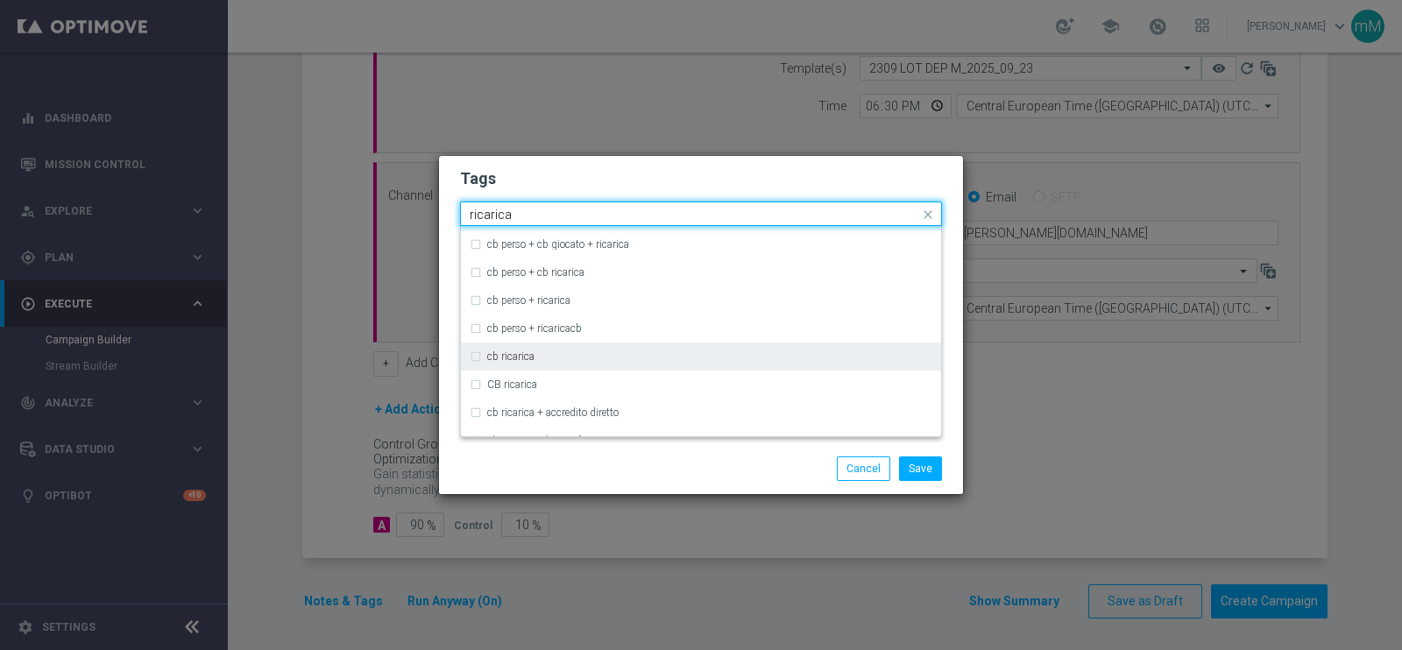
click at [510, 366] on div "cb ricarica" at bounding box center [701, 357] width 463 height 28
click at [599, 213] on input "ricarica" at bounding box center [694, 215] width 449 height 15
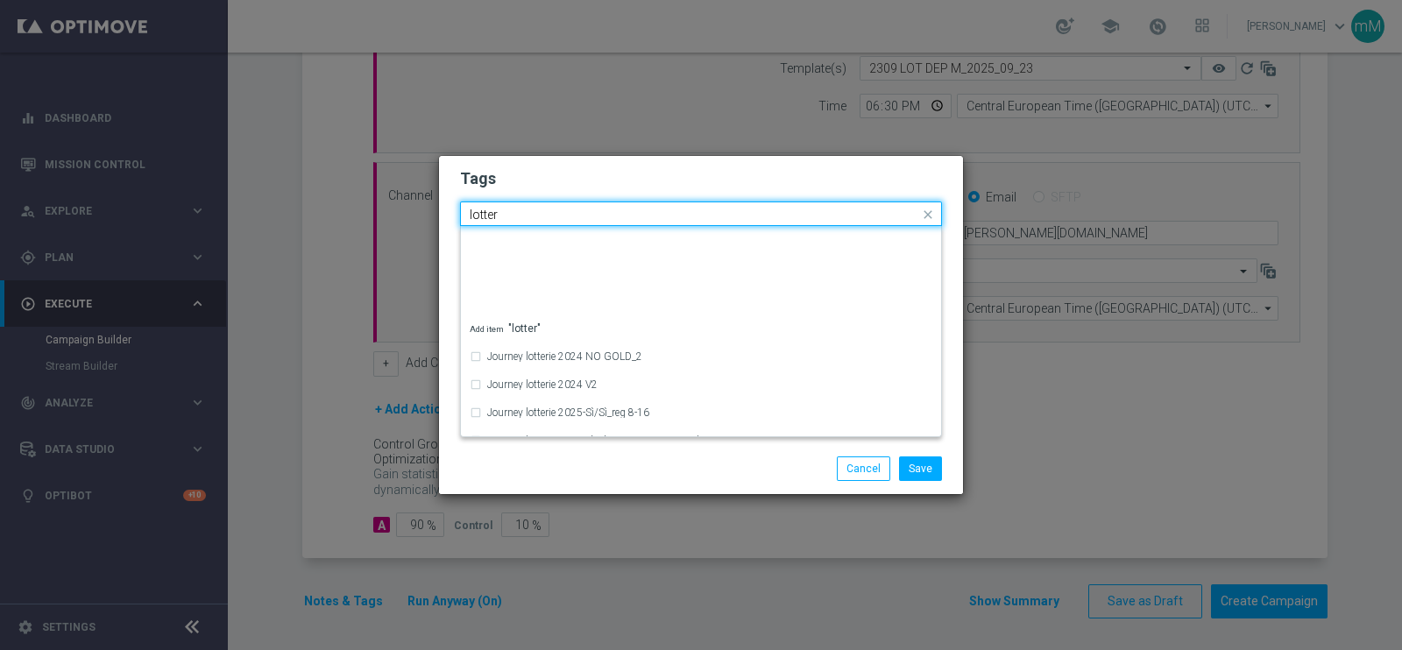
scroll to position [357, 0]
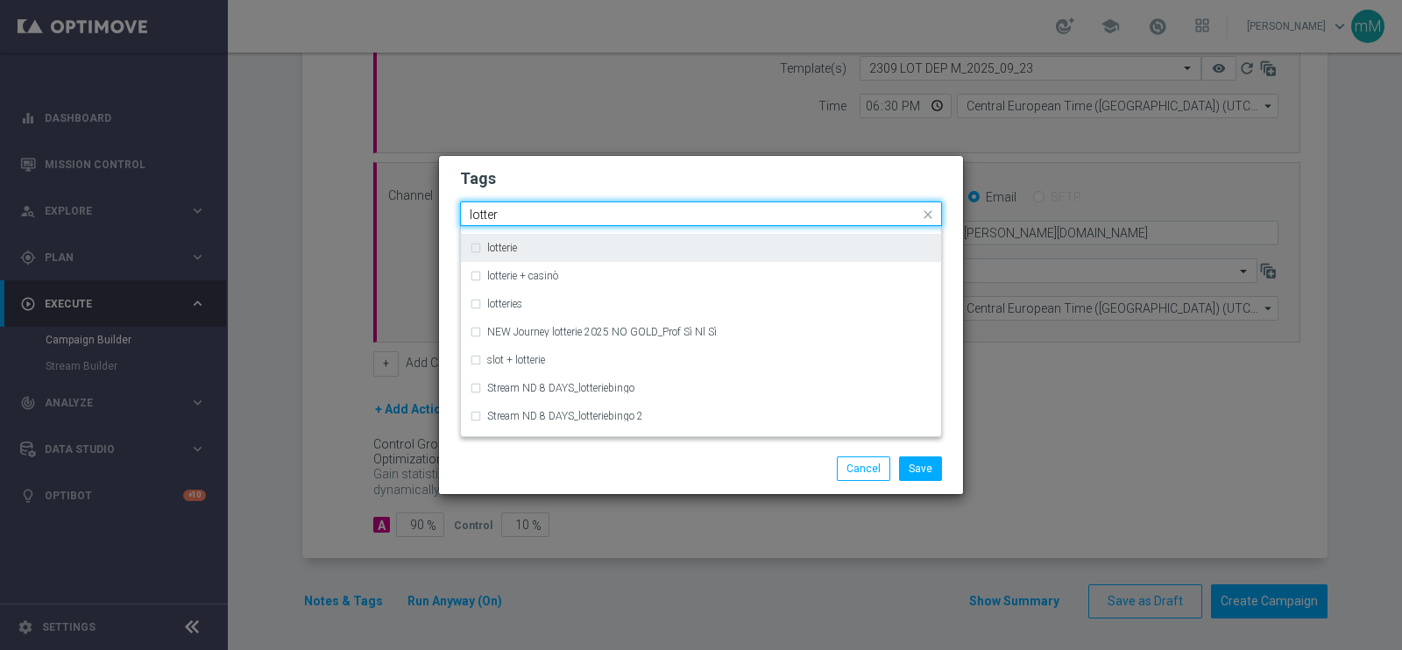
click at [547, 243] on div "lotterie" at bounding box center [709, 248] width 445 height 11
type input "lotter"
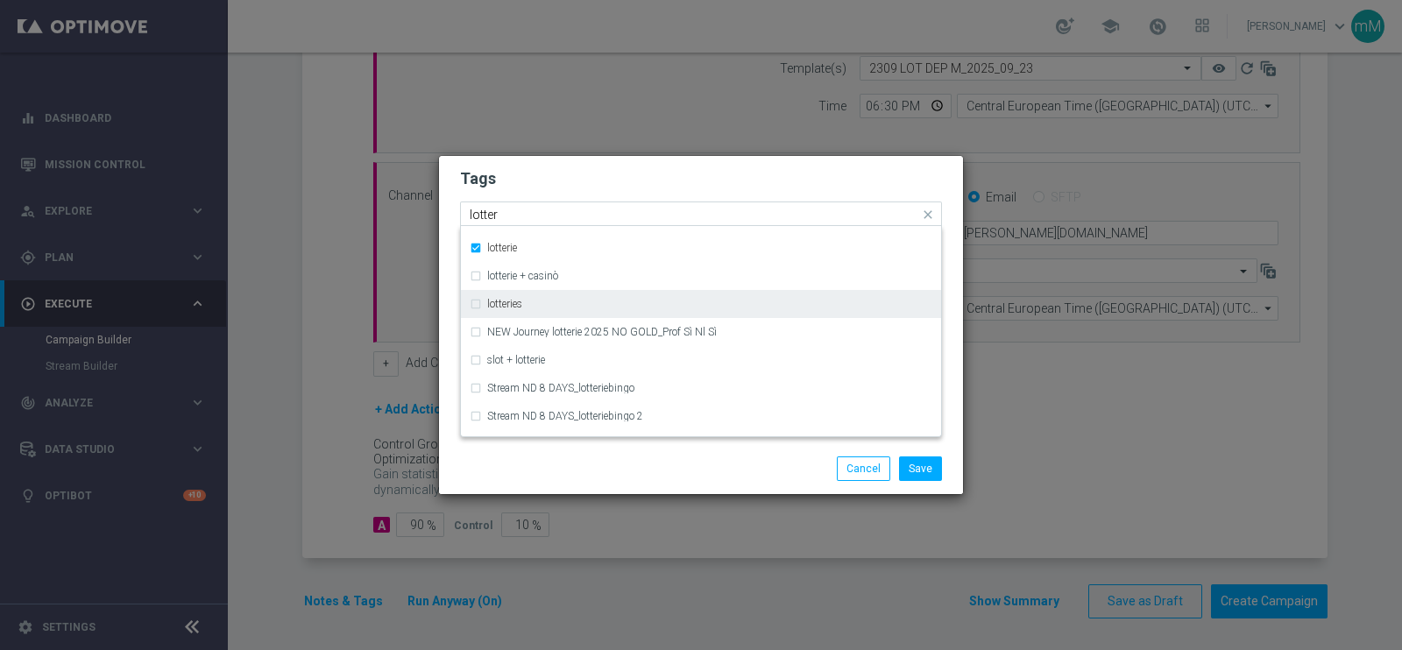
click at [520, 302] on label "lotteries" at bounding box center [504, 304] width 35 height 11
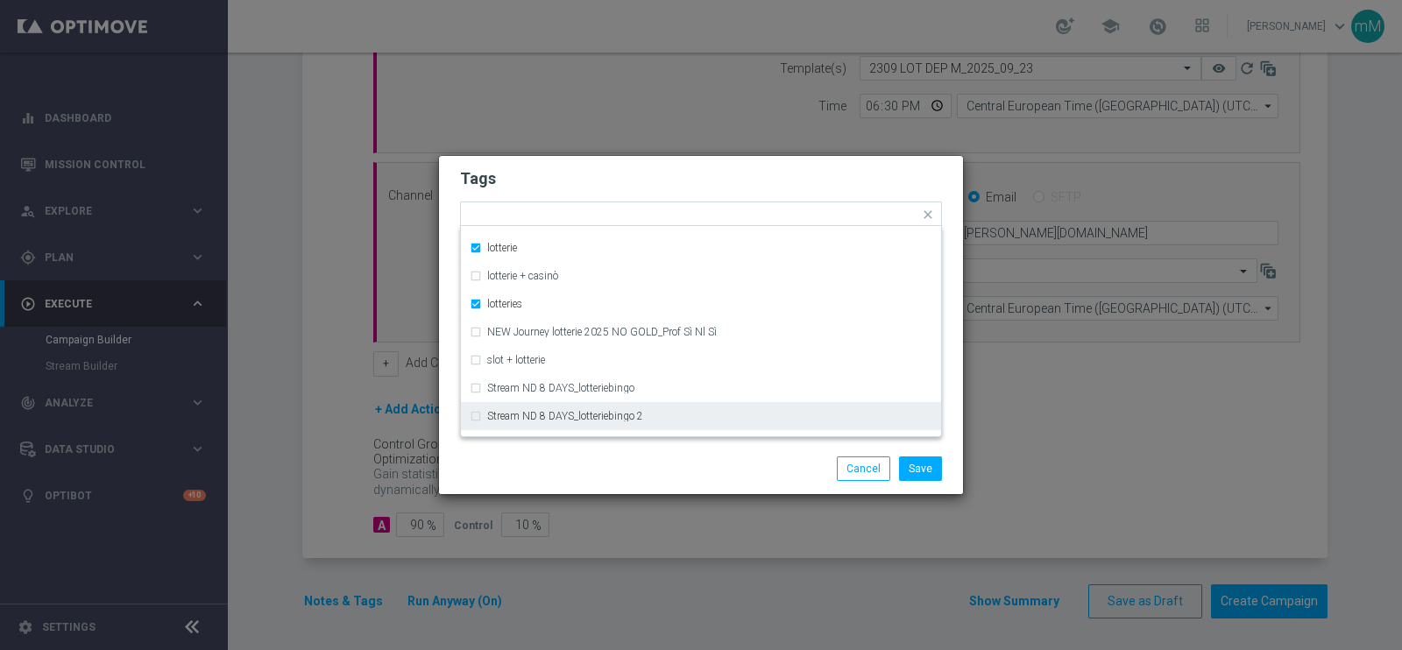
click at [631, 470] on div "Save Cancel" at bounding box center [785, 468] width 339 height 25
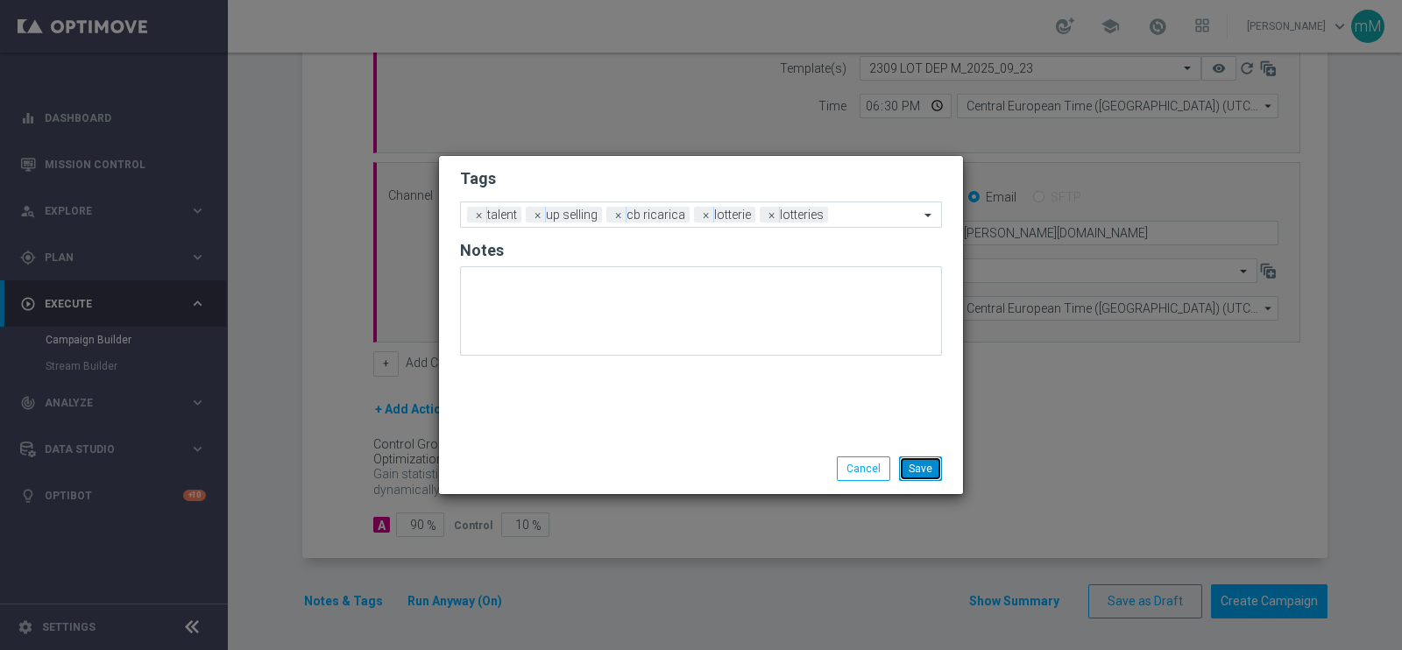
click at [916, 462] on button "Save" at bounding box center [920, 468] width 43 height 25
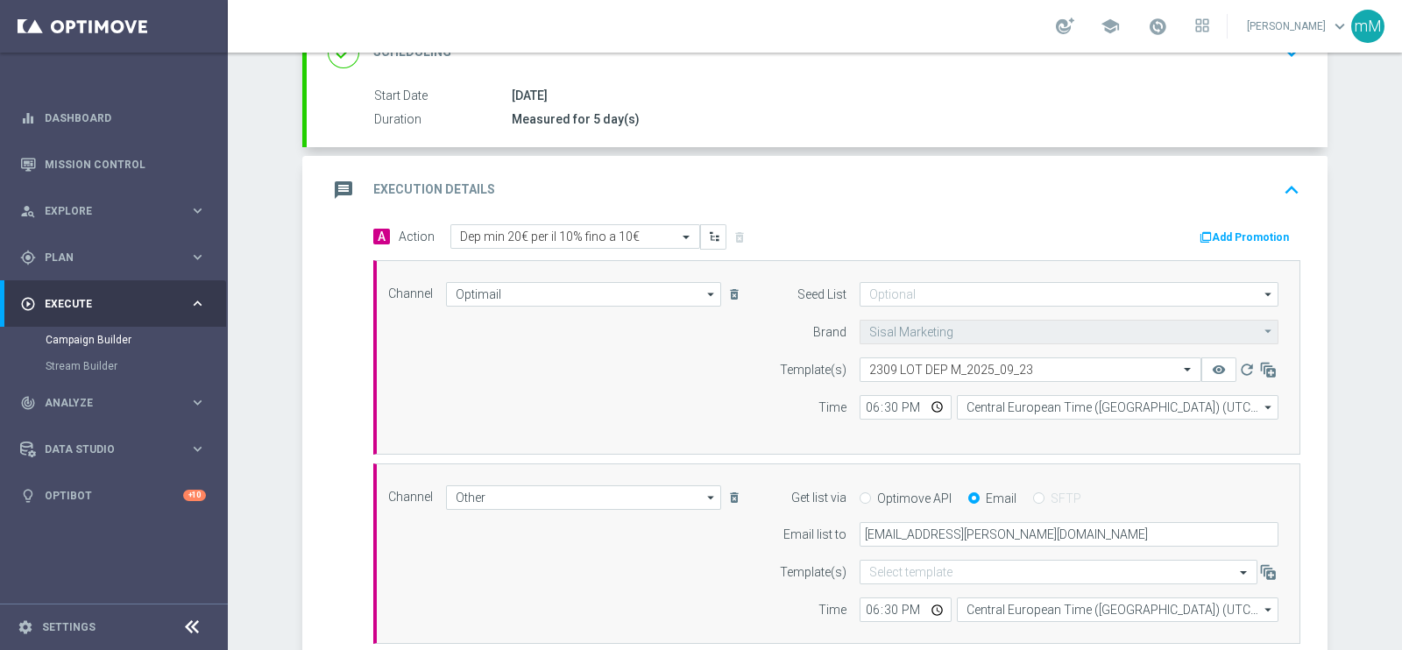
scroll to position [267, 0]
click at [1266, 227] on div "Add Promotion" at bounding box center [1249, 237] width 103 height 21
click at [1256, 234] on button "Add Promotion" at bounding box center [1246, 238] width 97 height 19
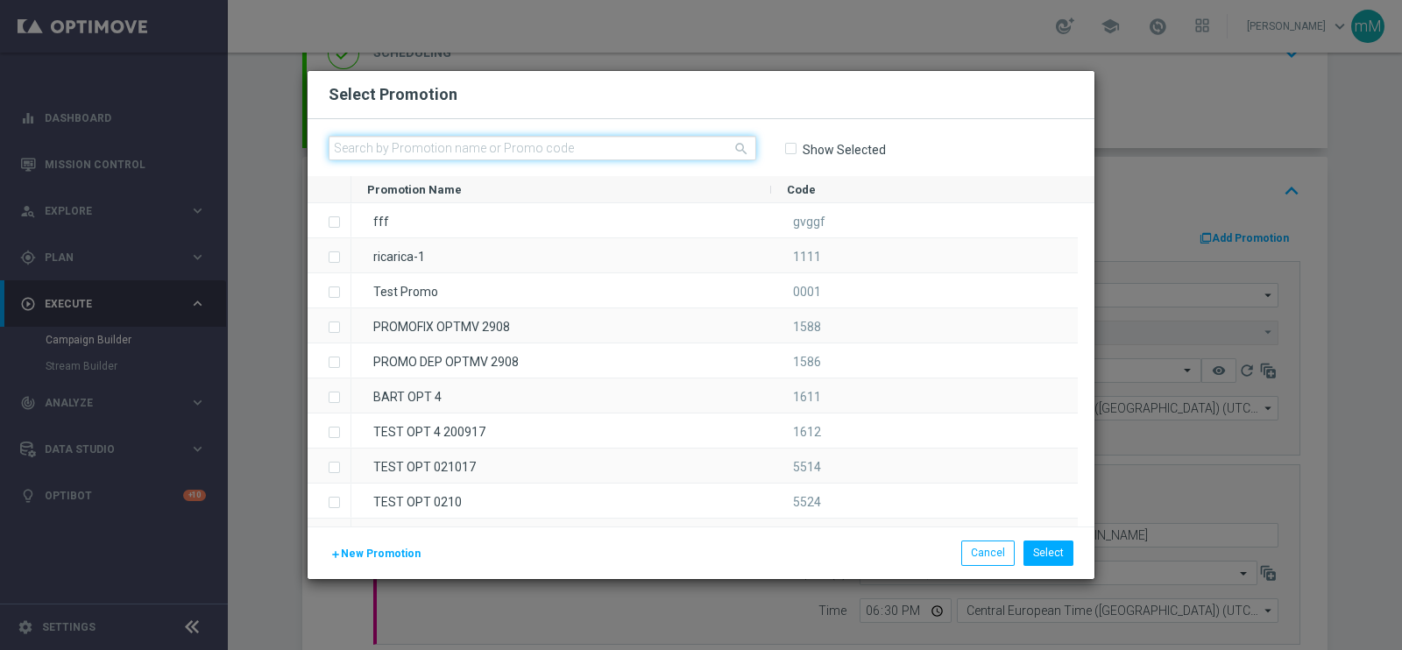
click at [527, 151] on input "text" at bounding box center [543, 148] width 428 height 25
paste input "335267"
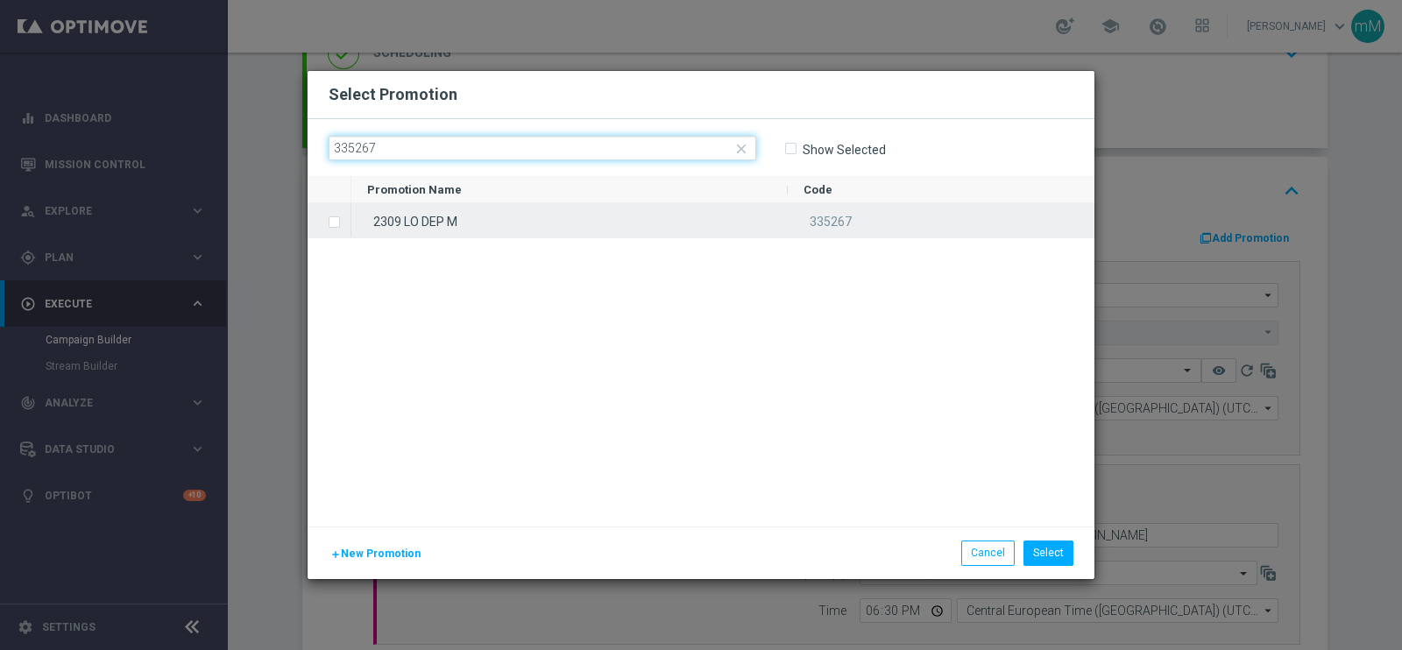
type input "335267"
click at [488, 233] on div "2309 LO DEP M" at bounding box center [569, 220] width 436 height 34
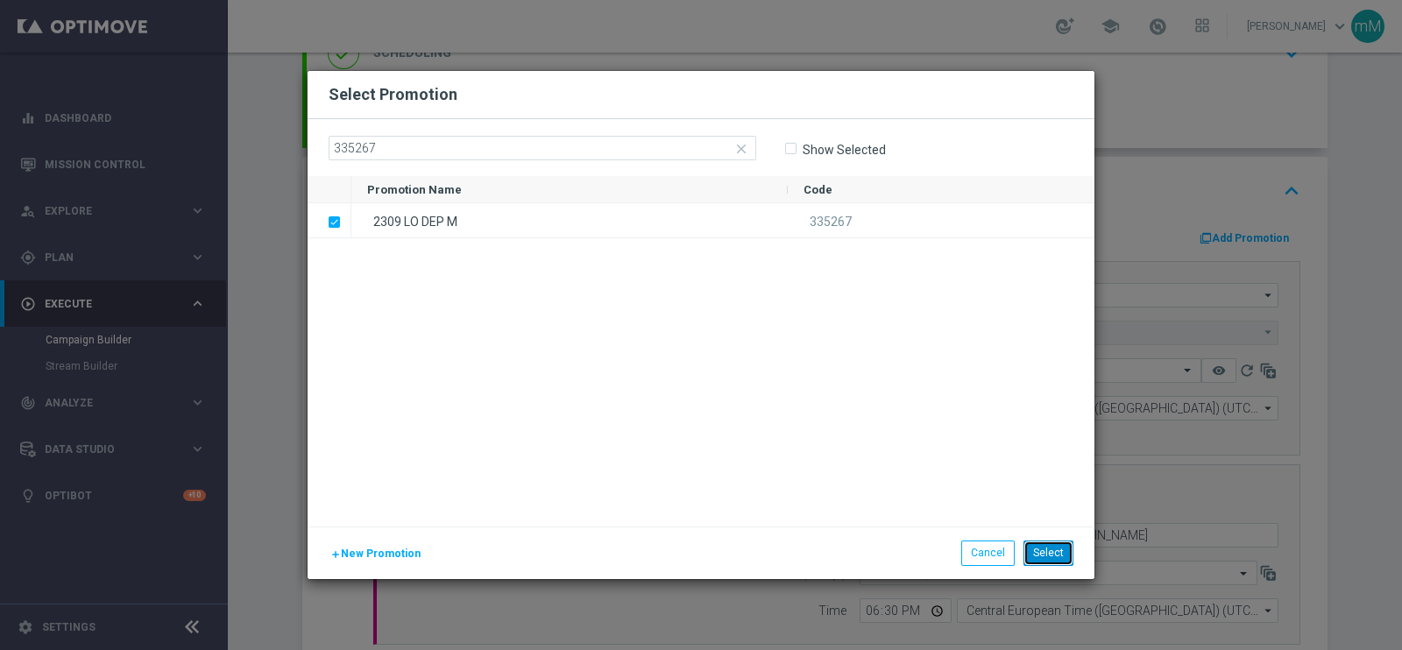
click at [1052, 548] on button "Select" at bounding box center [1048, 553] width 50 height 25
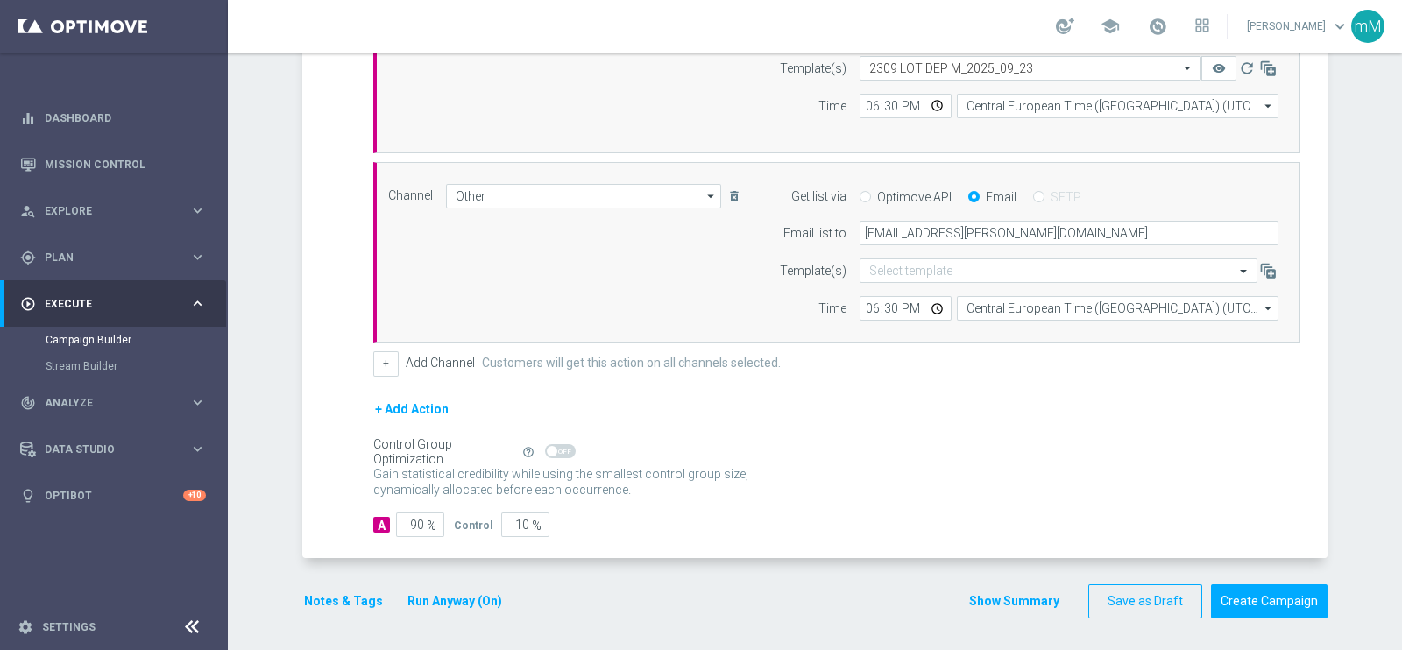
scroll to position [569, 0]
click at [974, 597] on button "Show Summary" at bounding box center [1014, 602] width 92 height 20
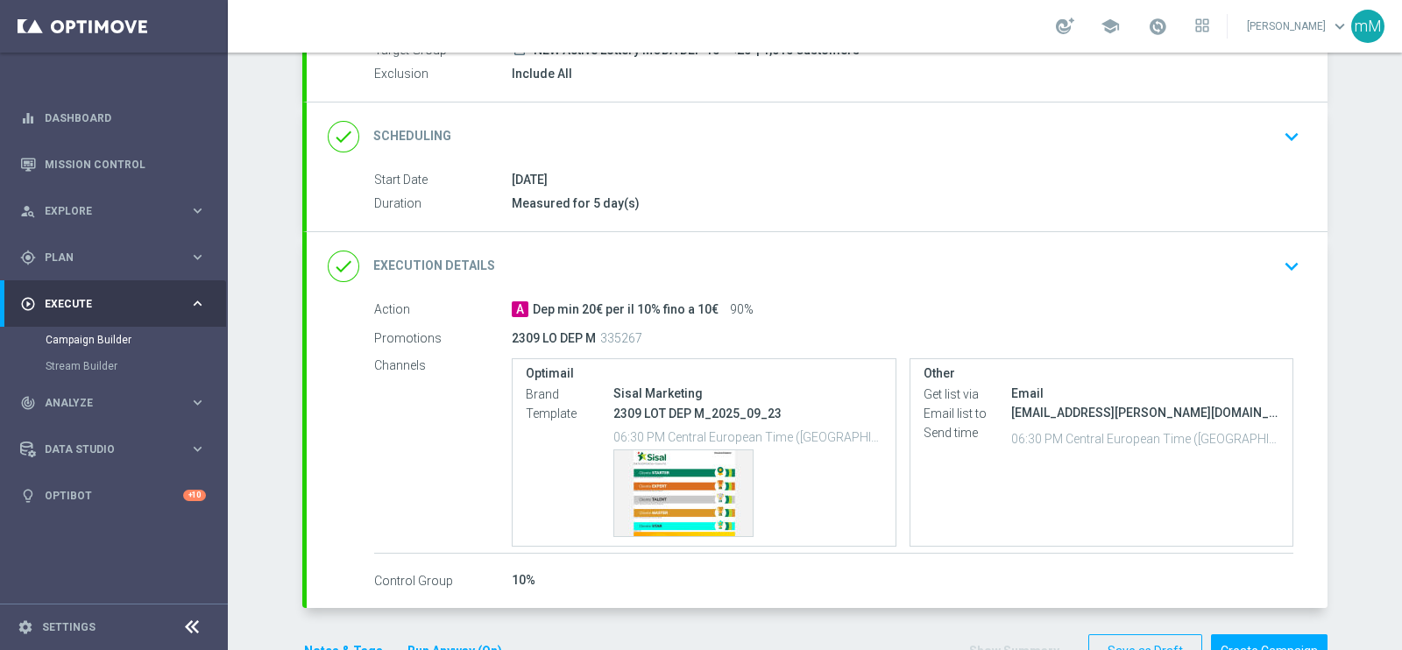
scroll to position [218, 0]
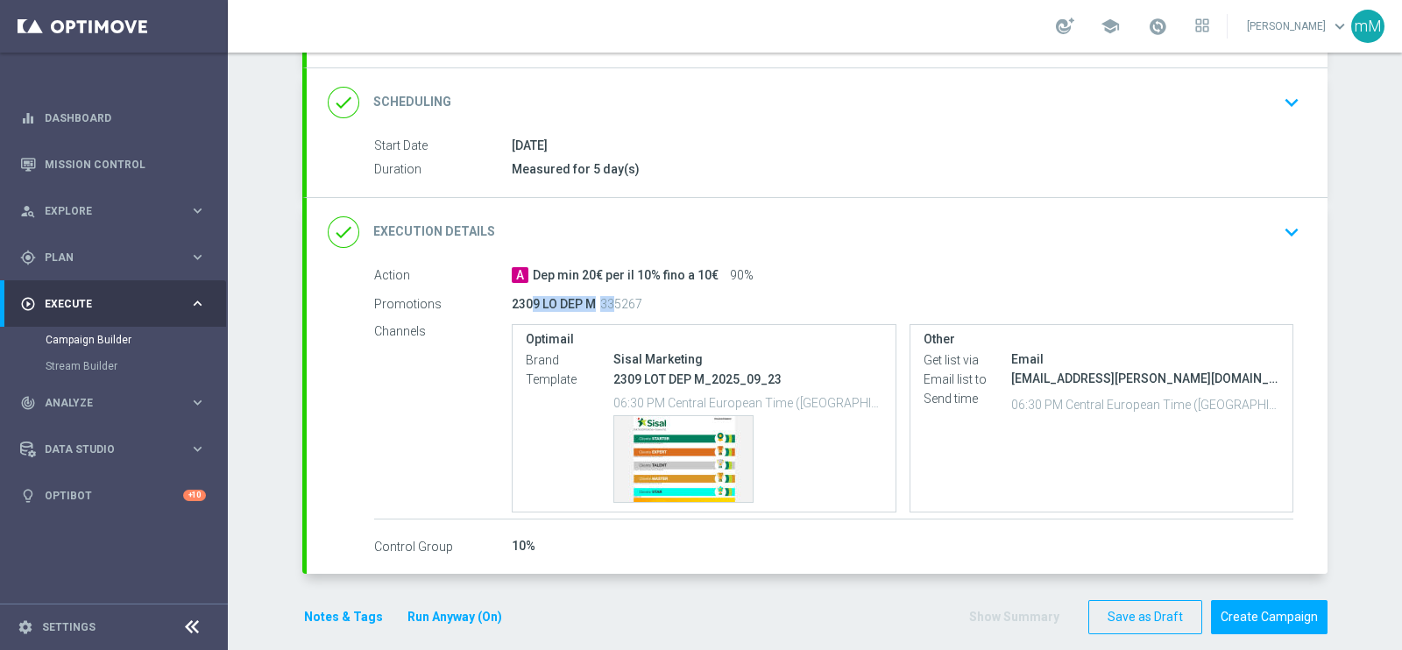
drag, startPoint x: 520, startPoint y: 299, endPoint x: 596, endPoint y: 313, distance: 76.6
click at [596, 313] on div "2309 LO DEP M 335267" at bounding box center [834, 304] width 644 height 25
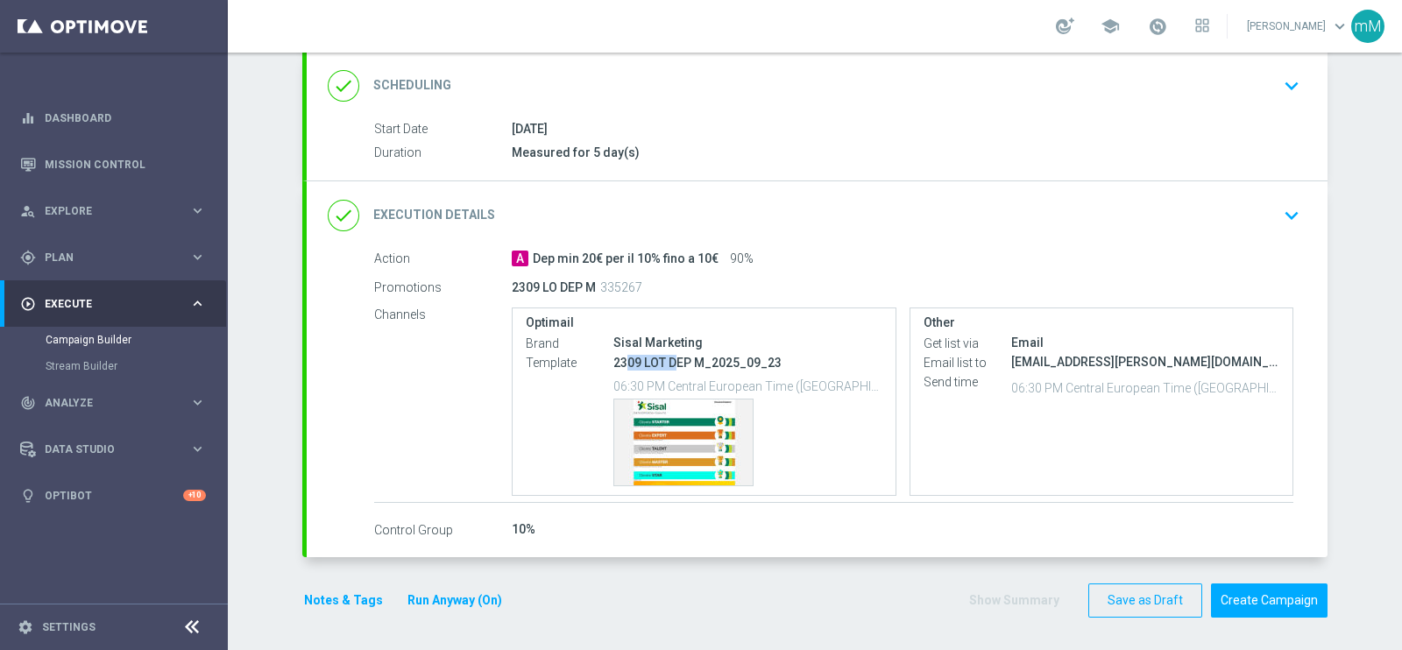
drag, startPoint x: 618, startPoint y: 365, endPoint x: 664, endPoint y: 361, distance: 46.6
click at [664, 361] on p "2309 LOT DEP M_2025_09_23" at bounding box center [747, 363] width 269 height 16
click at [1276, 588] on button "Create Campaign" at bounding box center [1269, 600] width 117 height 34
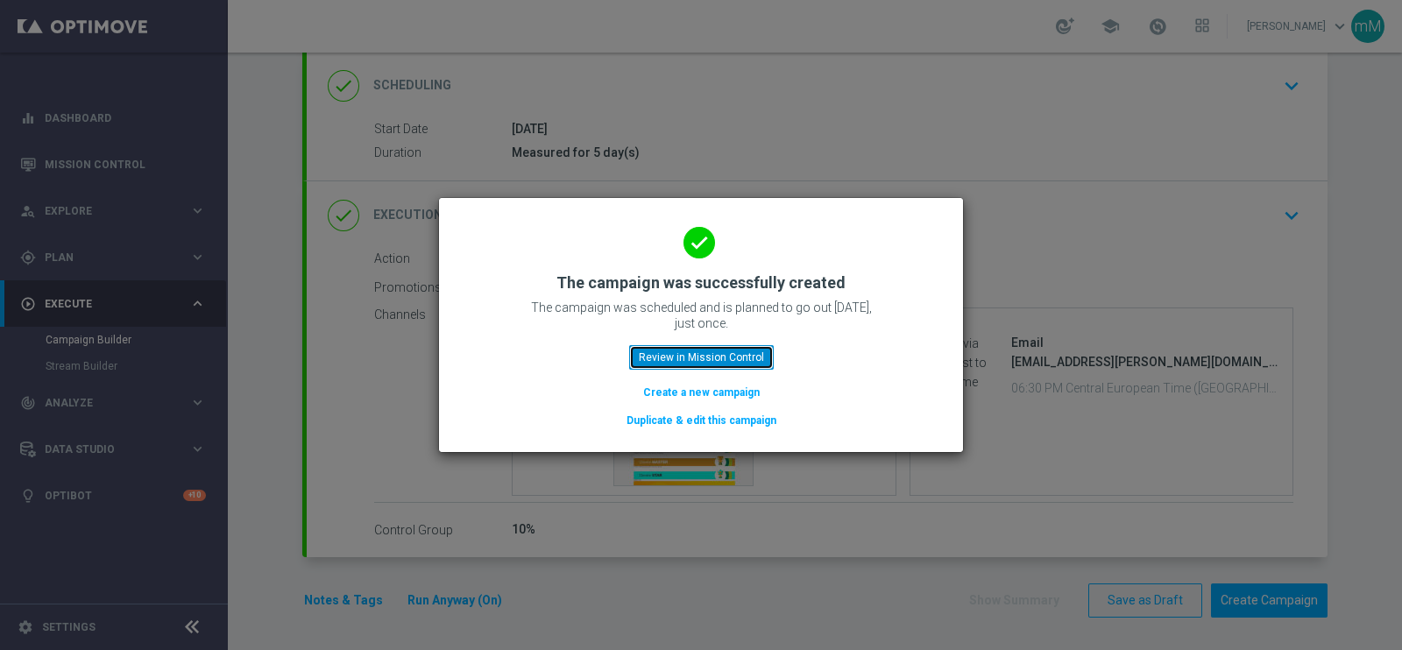
click at [737, 365] on button "Review in Mission Control" at bounding box center [701, 357] width 145 height 25
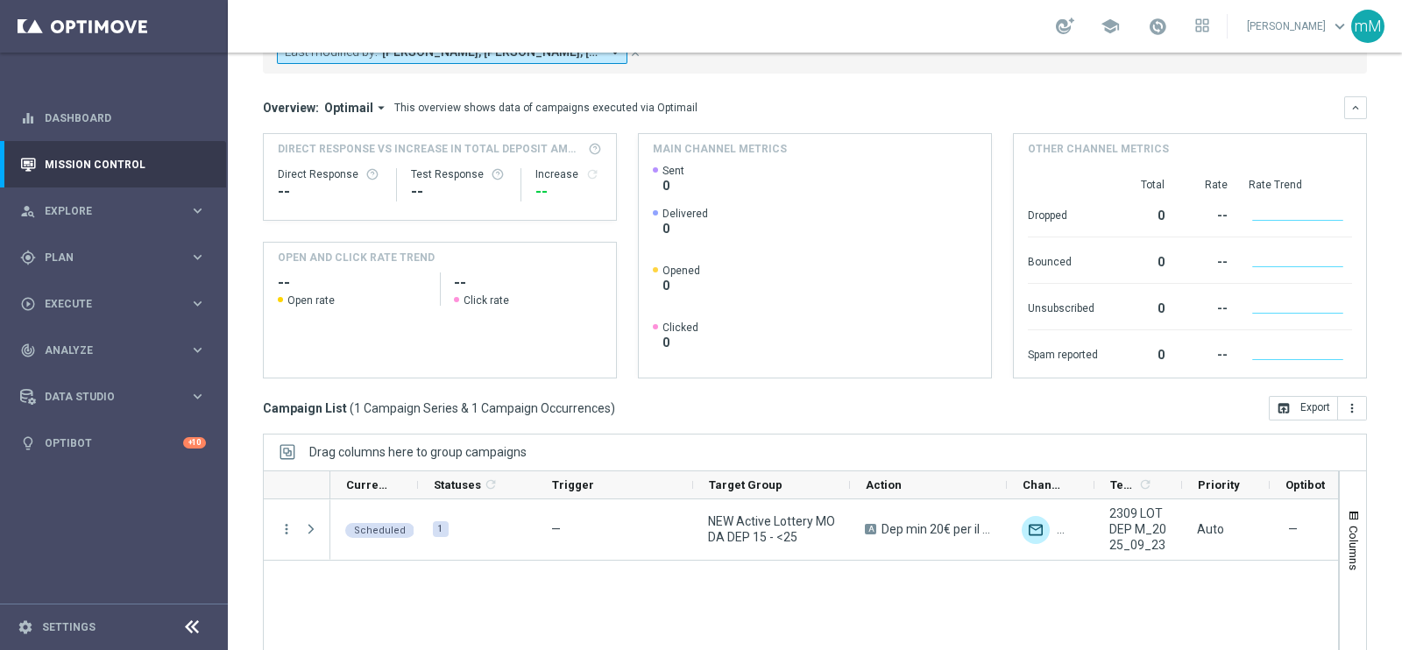
scroll to position [261, 0]
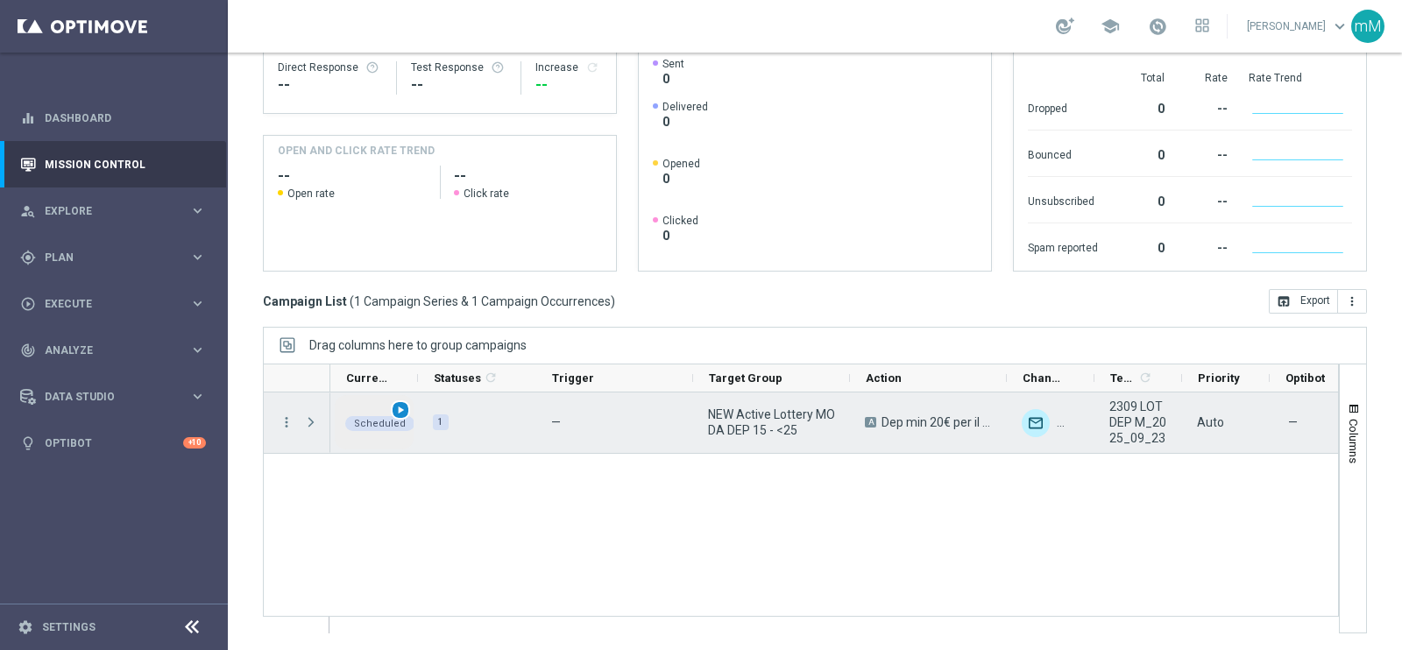
click at [402, 408] on span "play_arrow" at bounding box center [400, 410] width 12 height 12
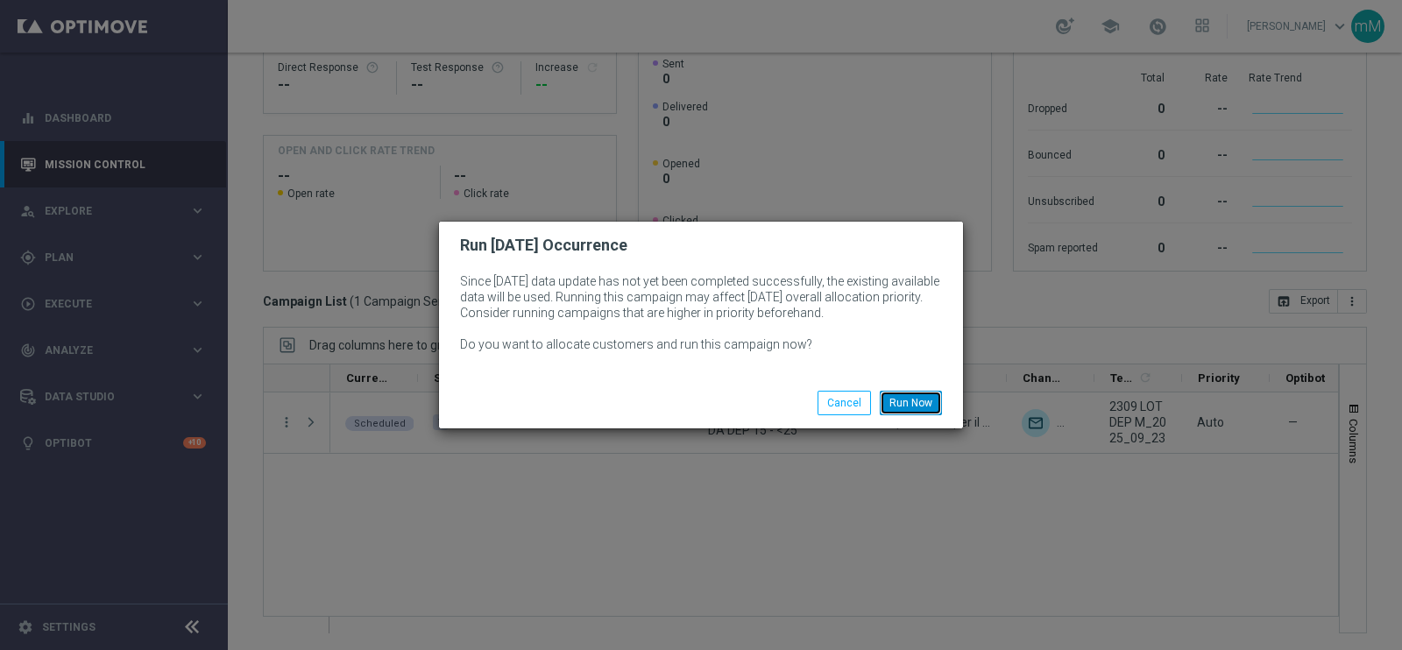
click at [909, 398] on button "Run Now" at bounding box center [911, 403] width 62 height 25
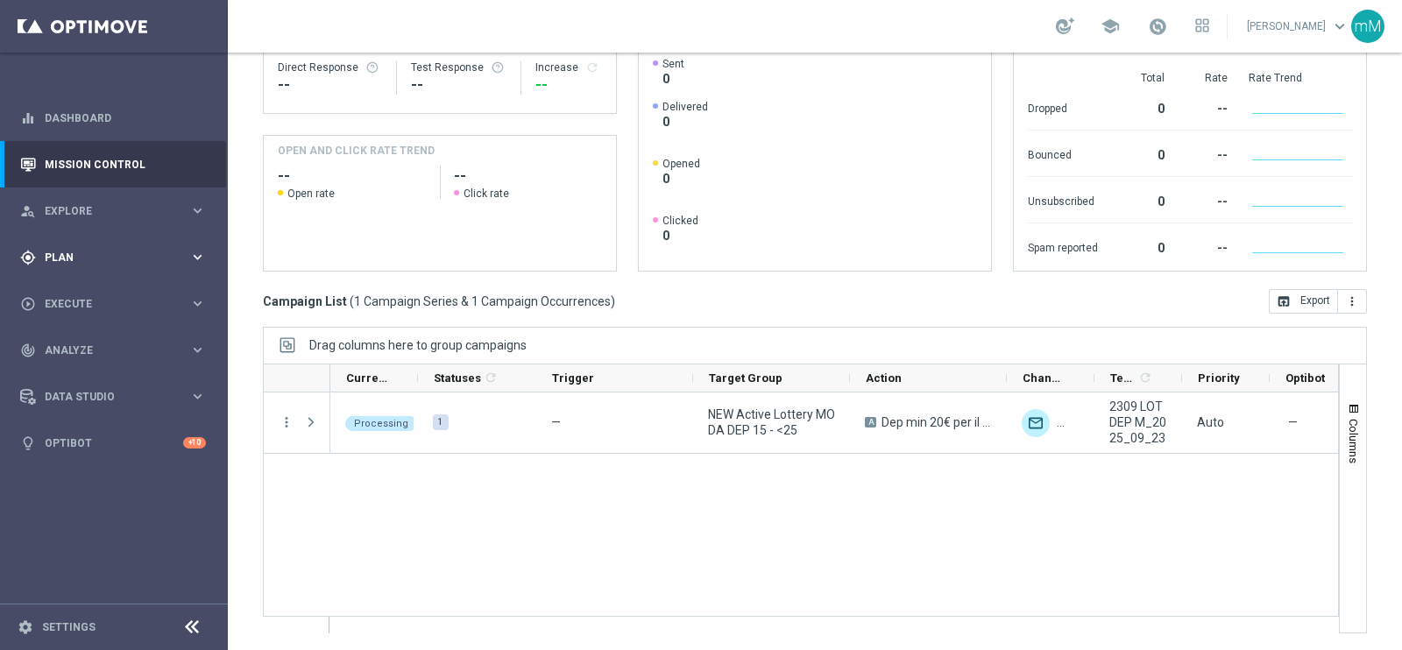
click at [116, 252] on span "Plan" at bounding box center [117, 257] width 145 height 11
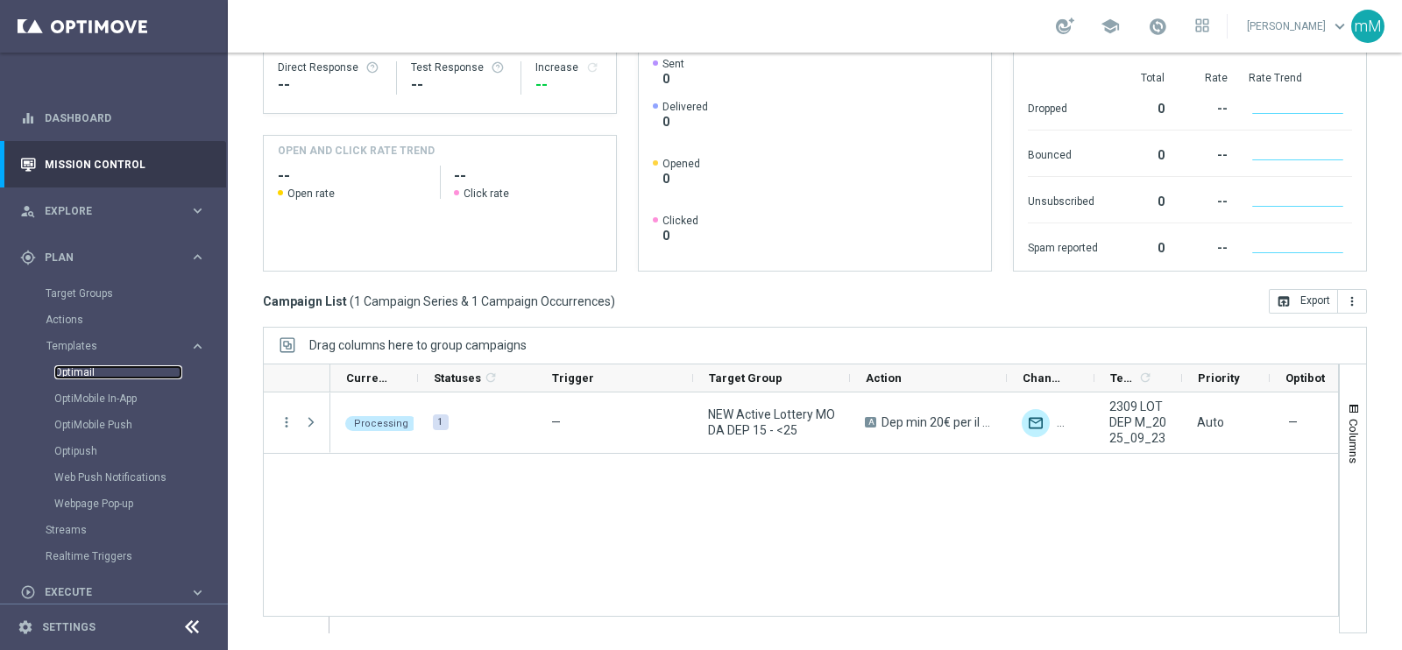
click at [88, 370] on link "Optimail" at bounding box center [118, 372] width 128 height 14
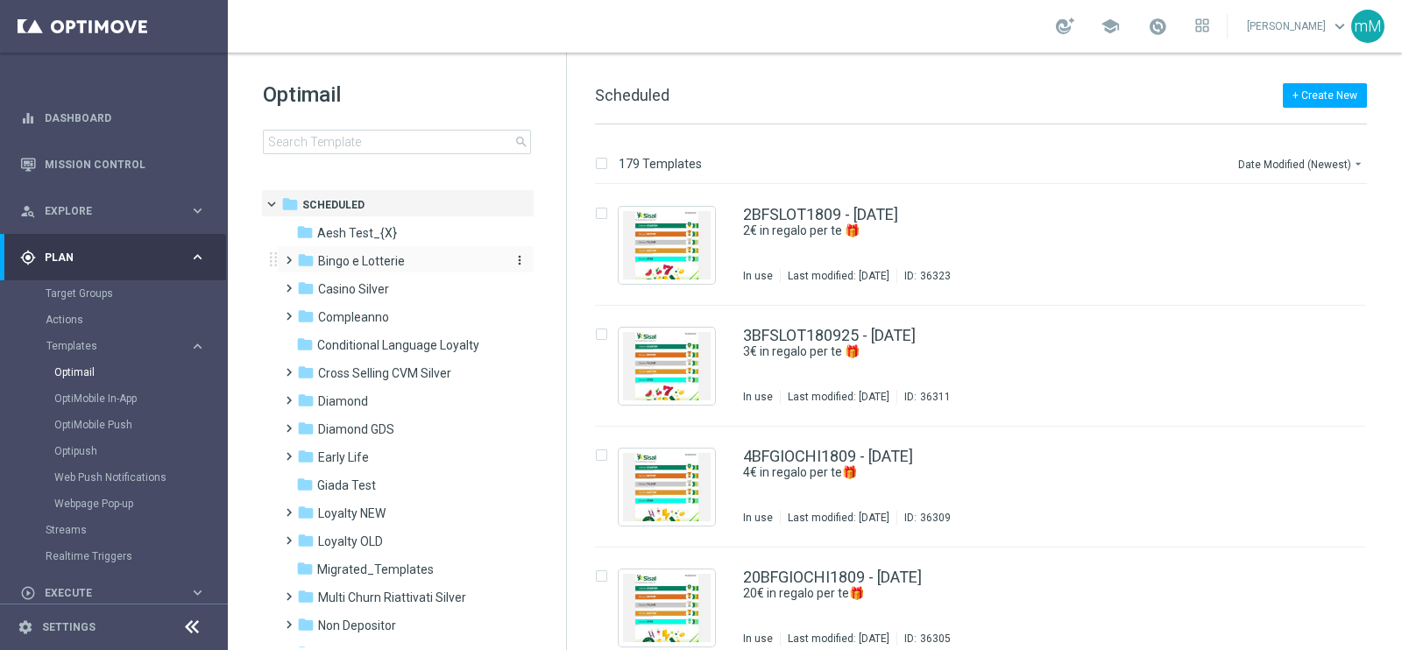
click at [348, 271] on div "folder Bingo e Lotterie" at bounding box center [397, 261] width 201 height 20
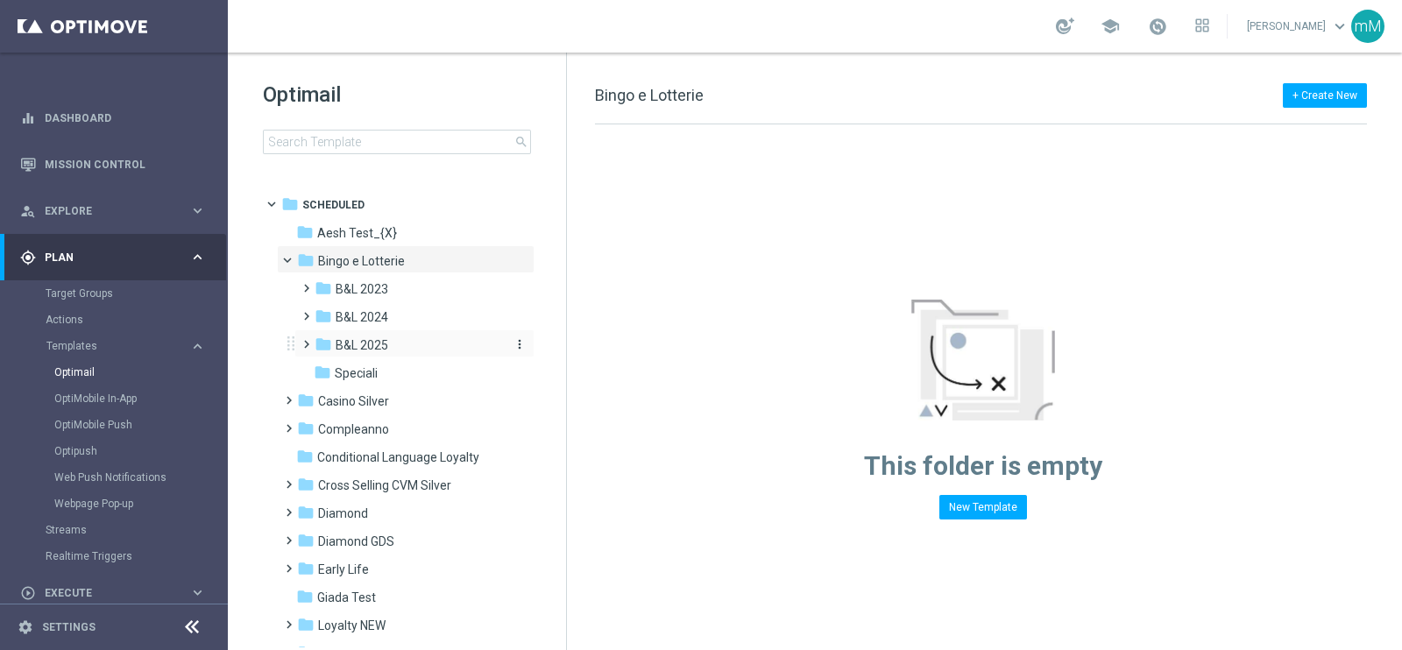
click at [377, 348] on span "B&L 2025" at bounding box center [362, 345] width 53 height 16
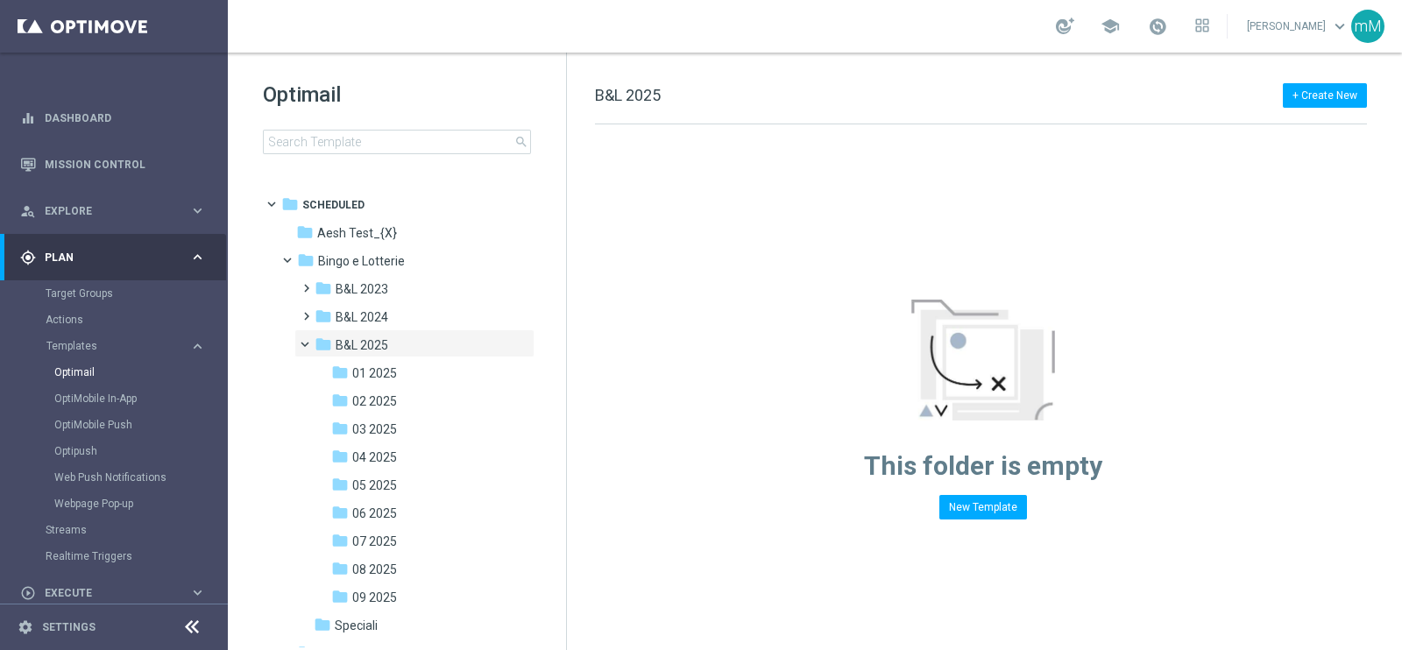
scroll to position [218, 0]
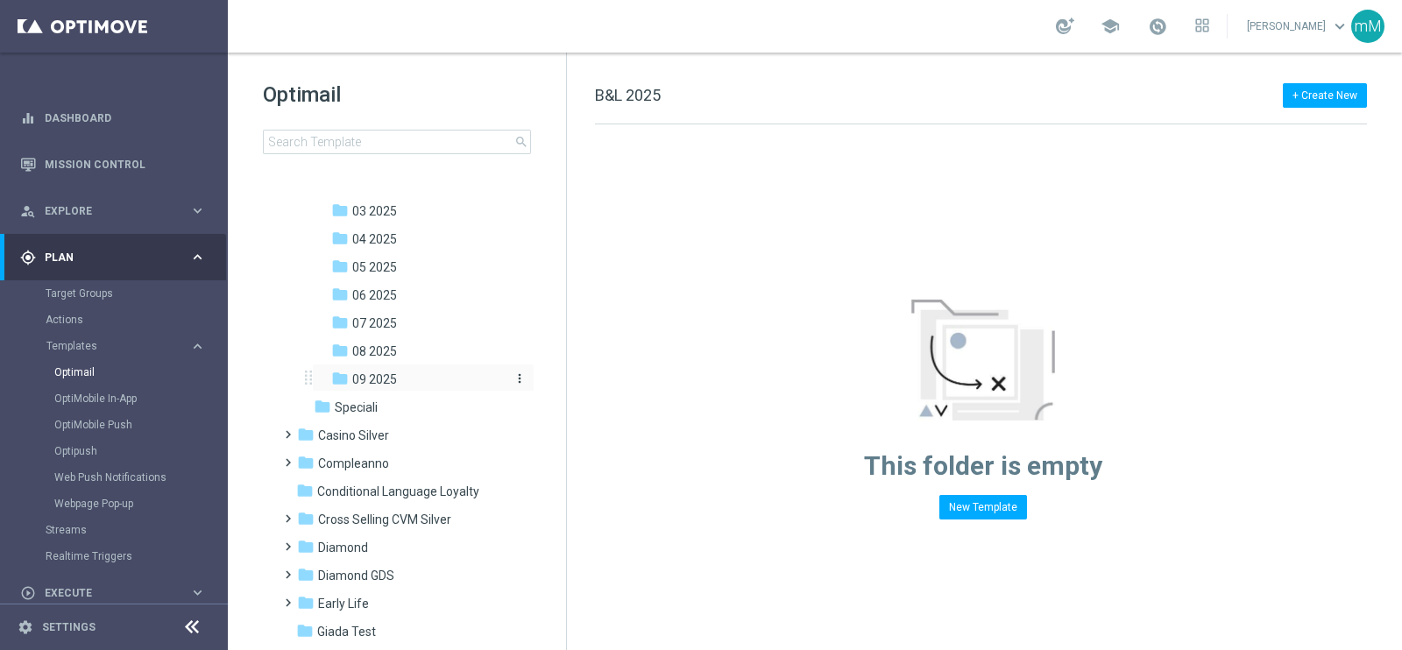
click at [385, 371] on span "09 2025" at bounding box center [374, 379] width 45 height 16
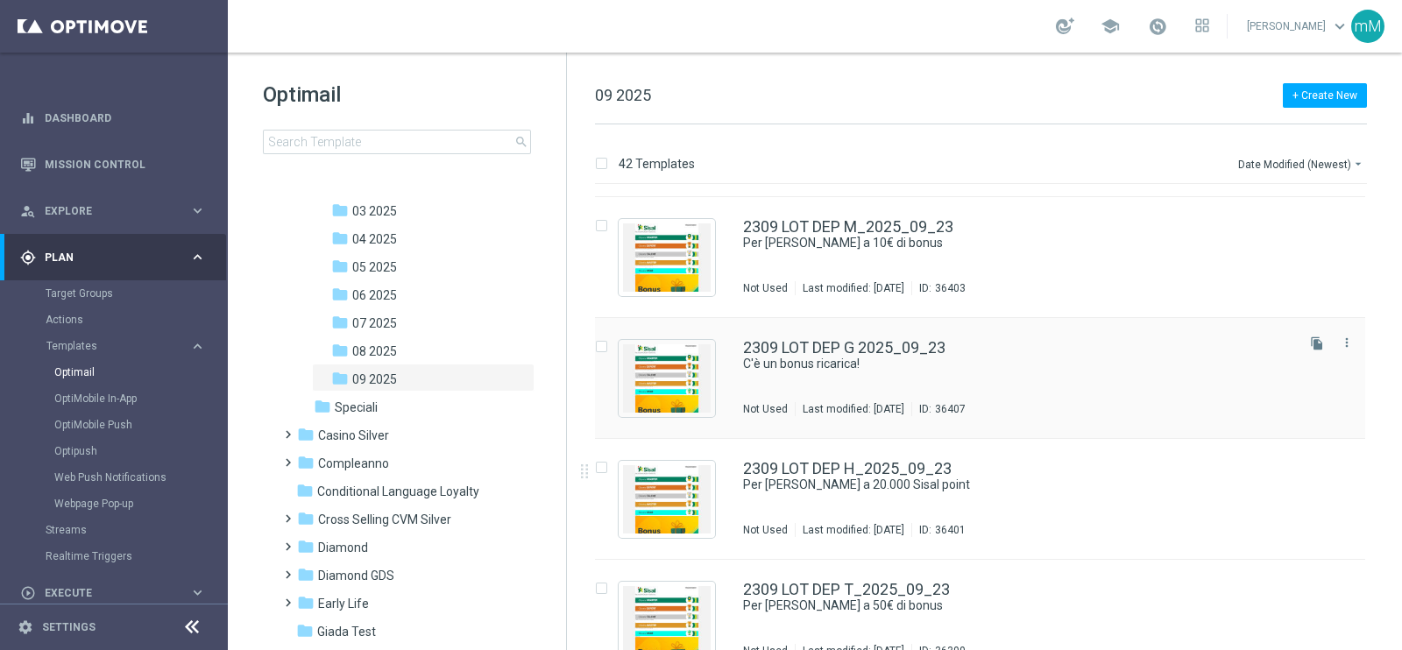
scroll to position [218, 0]
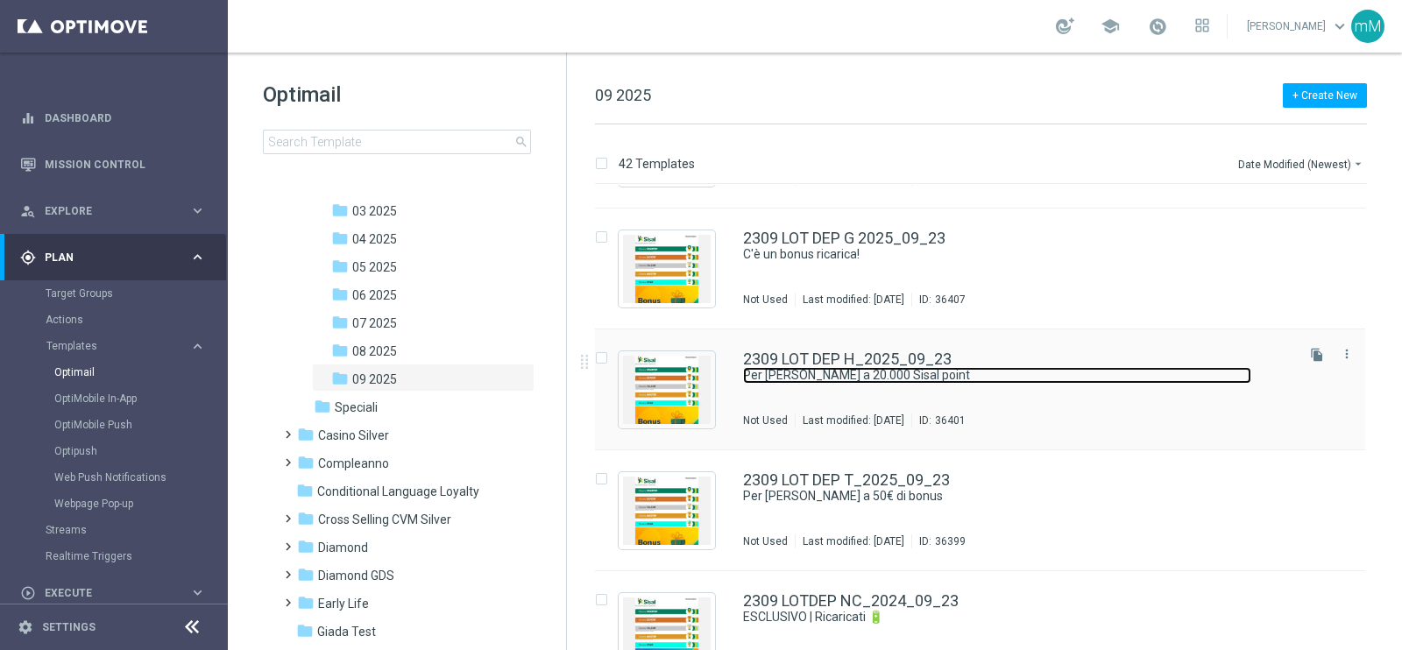
click at [832, 380] on link "Per [PERSON_NAME] a 20.000 Sisal point" at bounding box center [997, 375] width 508 height 17
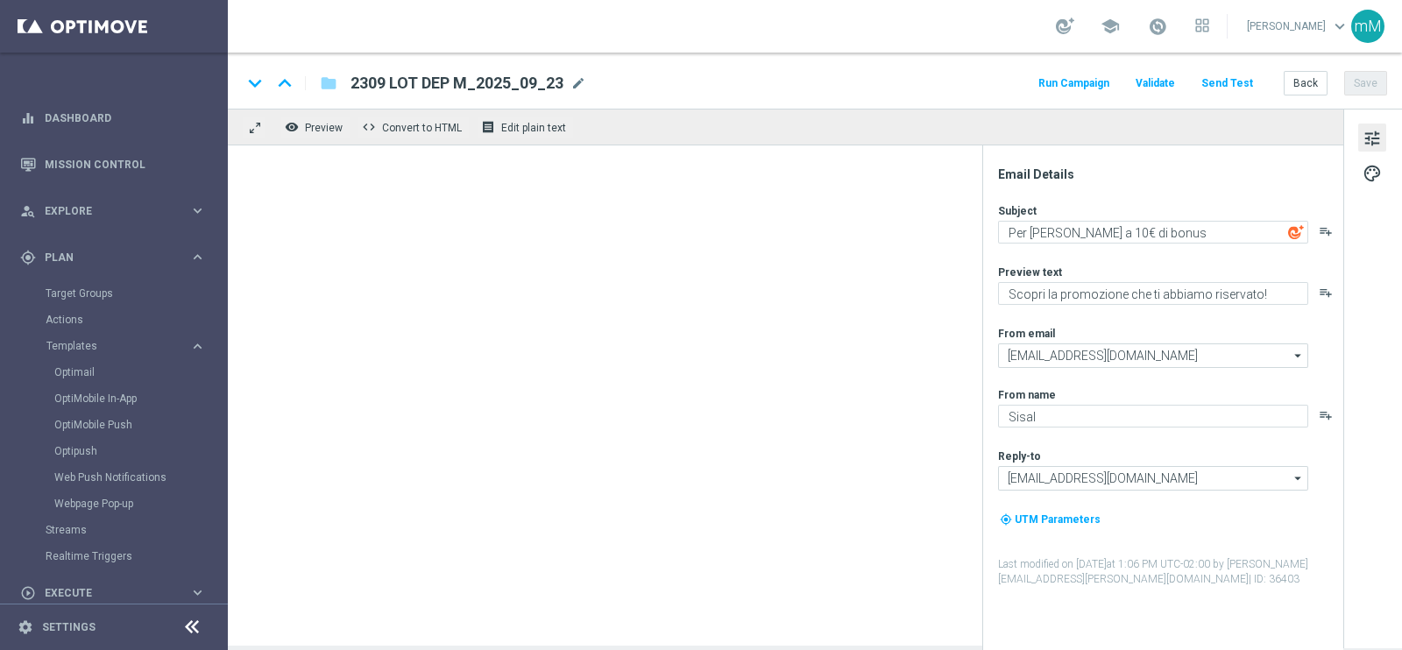
type textarea "Per [PERSON_NAME] a 20.000 Sisal point"
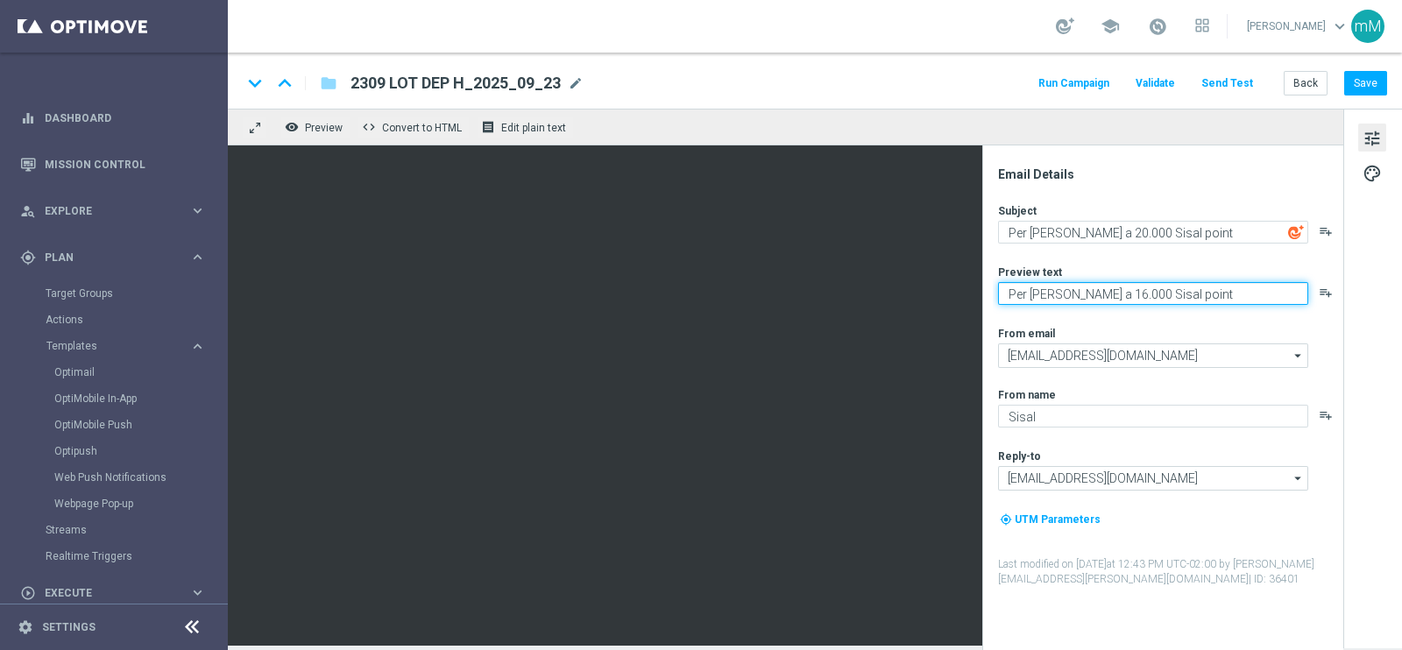
click at [1039, 290] on textarea "Per te fino a 16.000 Sisal point" at bounding box center [1153, 293] width 310 height 23
paste textarea "Scopri la promozione che ti abbiamo riservato!"
type textarea "Scopri la promozione che ti abbiamo riservato!"
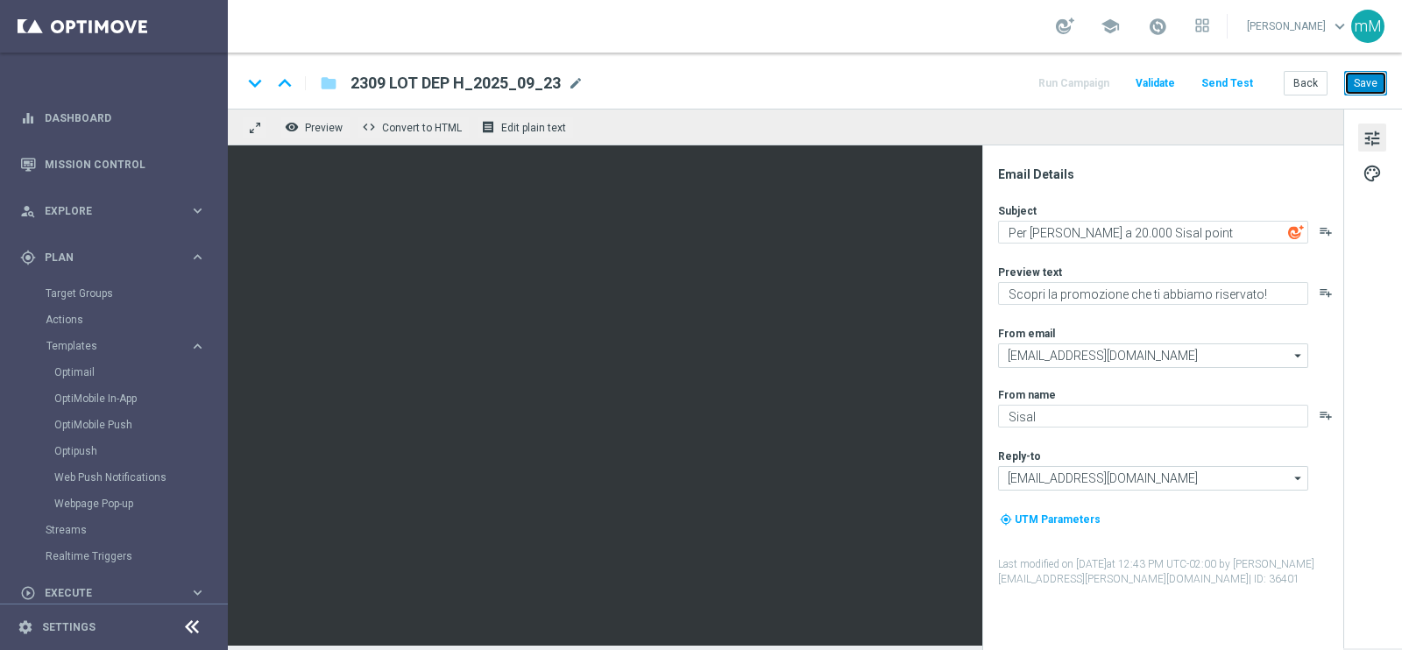
click at [1369, 76] on button "Save" at bounding box center [1365, 83] width 43 height 25
click at [1069, 90] on button "Run Campaign" at bounding box center [1074, 84] width 76 height 24
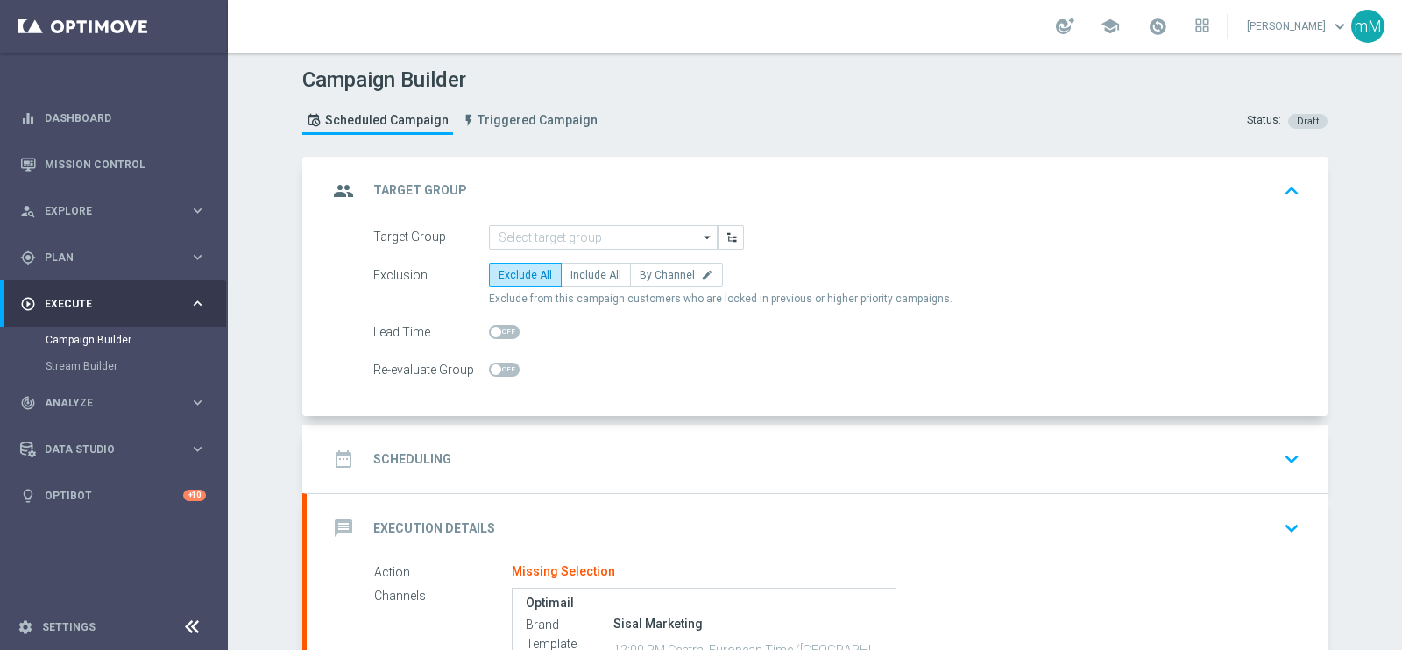
click at [562, 250] on form "Target Group arrow_drop_down Drag here to set row groups Drag here to set colum…" at bounding box center [836, 304] width 927 height 158
click at [562, 245] on input at bounding box center [603, 237] width 229 height 25
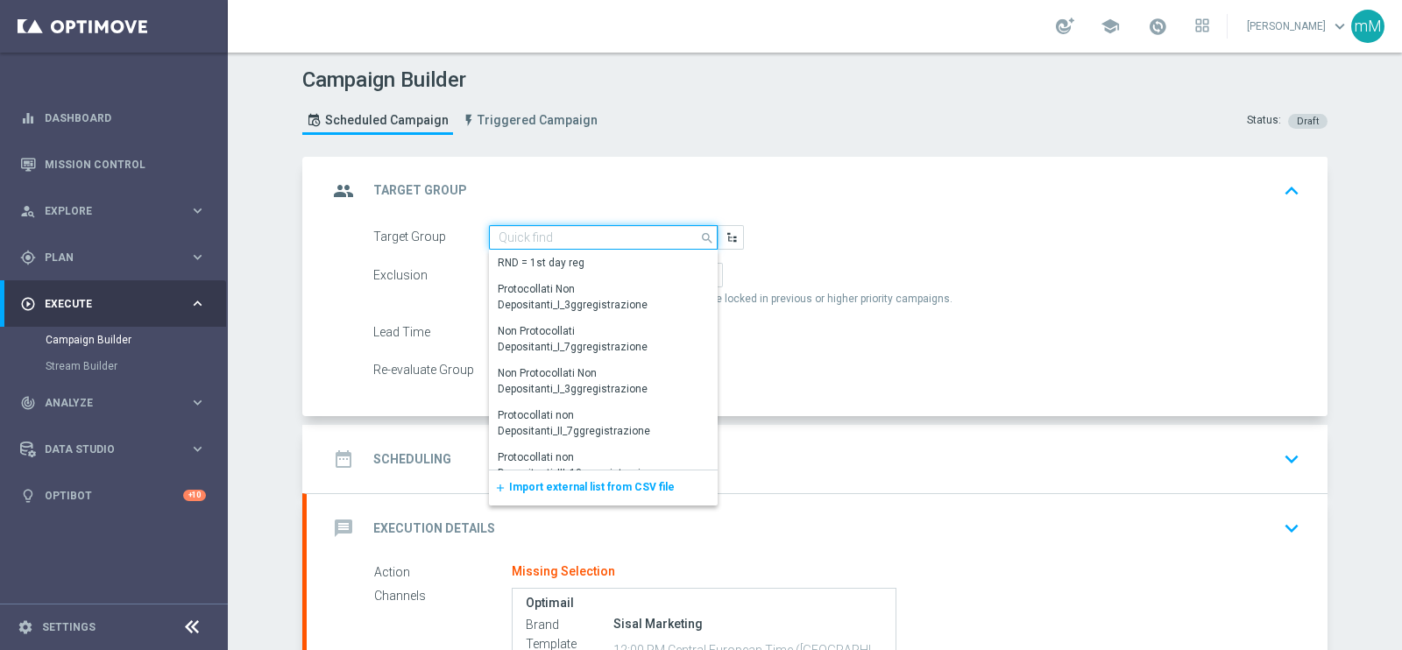
paste input "NEW Active Lottery MODA DEP 25 - <50"
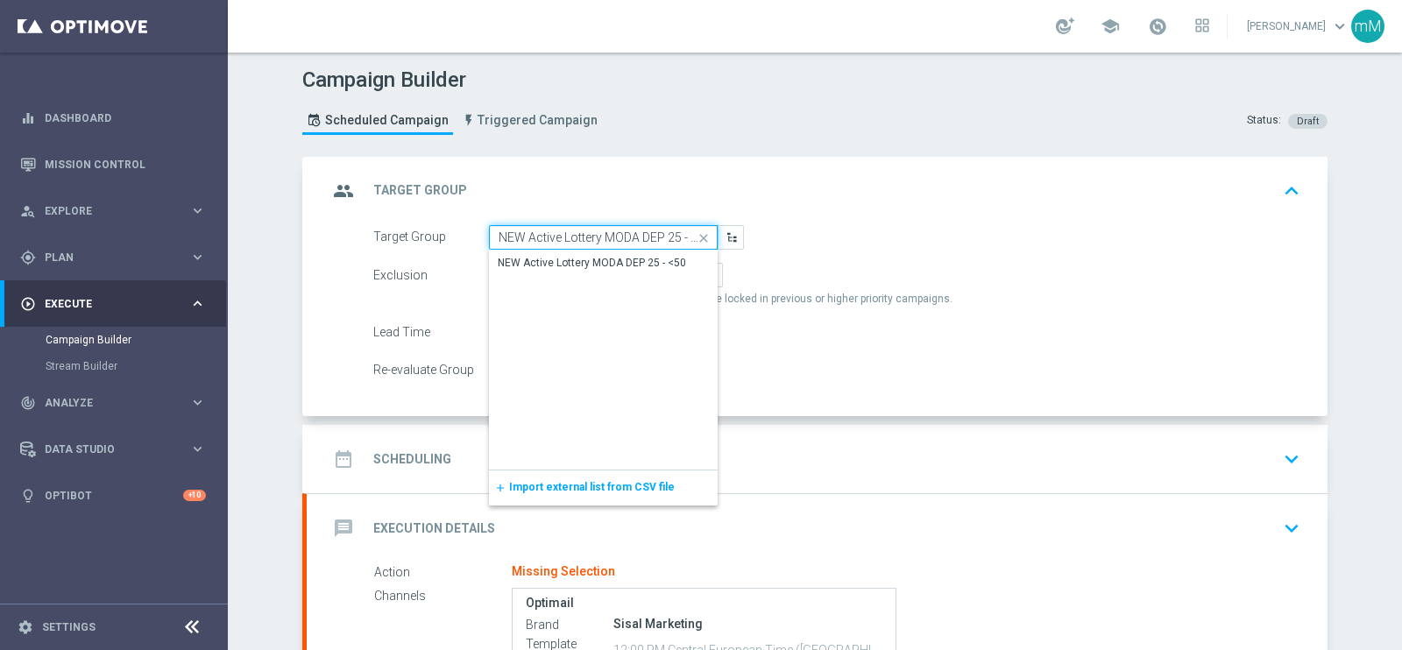
scroll to position [0, 11]
click at [562, 256] on div "NEW Active Lottery MODA DEP 25 - <50" at bounding box center [592, 264] width 188 height 16
type input "NEW Active Lottery MODA DEP 25 - <50"
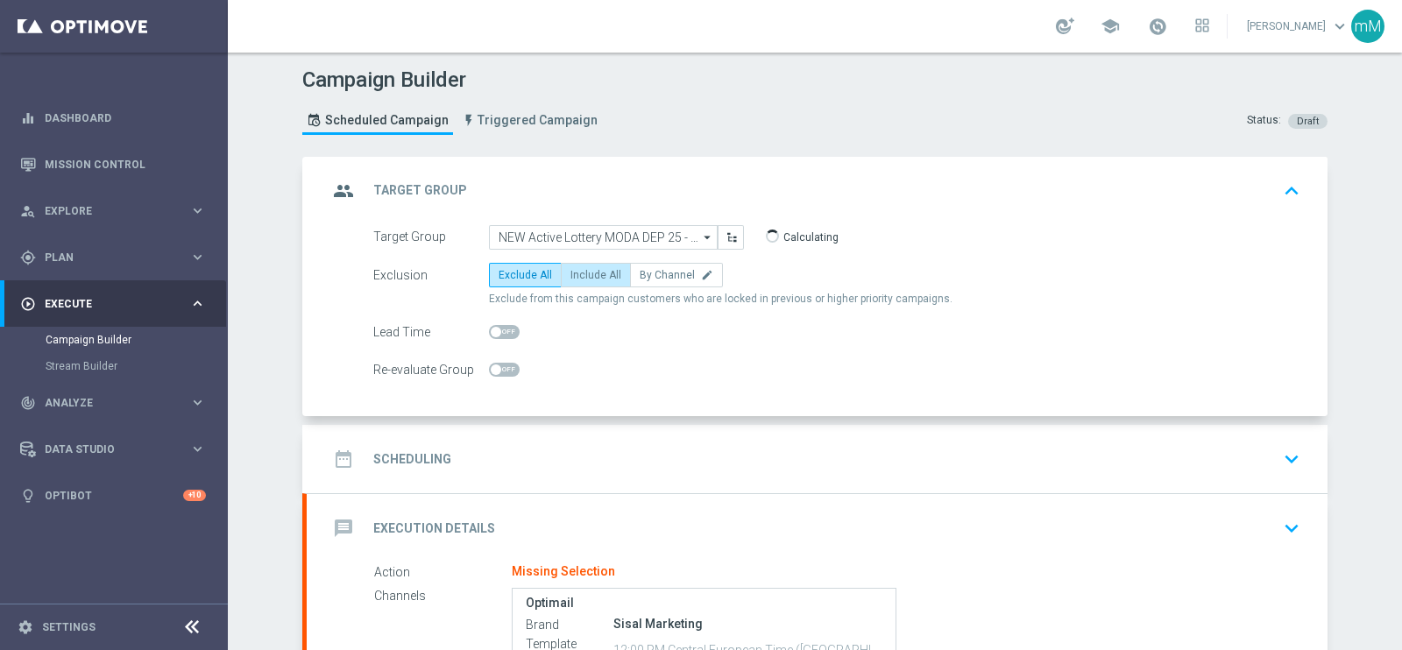
click at [581, 276] on span "Include All" at bounding box center [595, 275] width 51 height 12
click at [581, 276] on input "Include All" at bounding box center [575, 277] width 11 height 11
radio input "true"
click at [584, 449] on div "date_range Scheduling keyboard_arrow_down" at bounding box center [817, 458] width 979 height 33
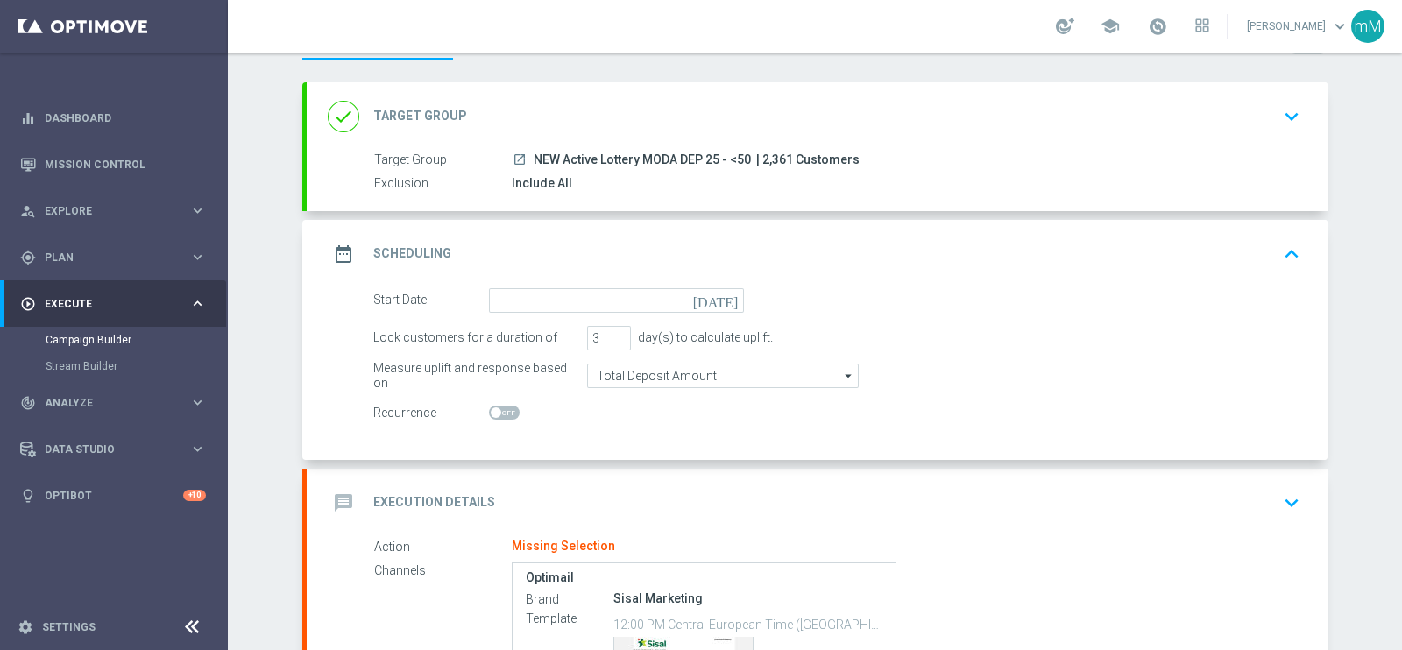
scroll to position [109, 0]
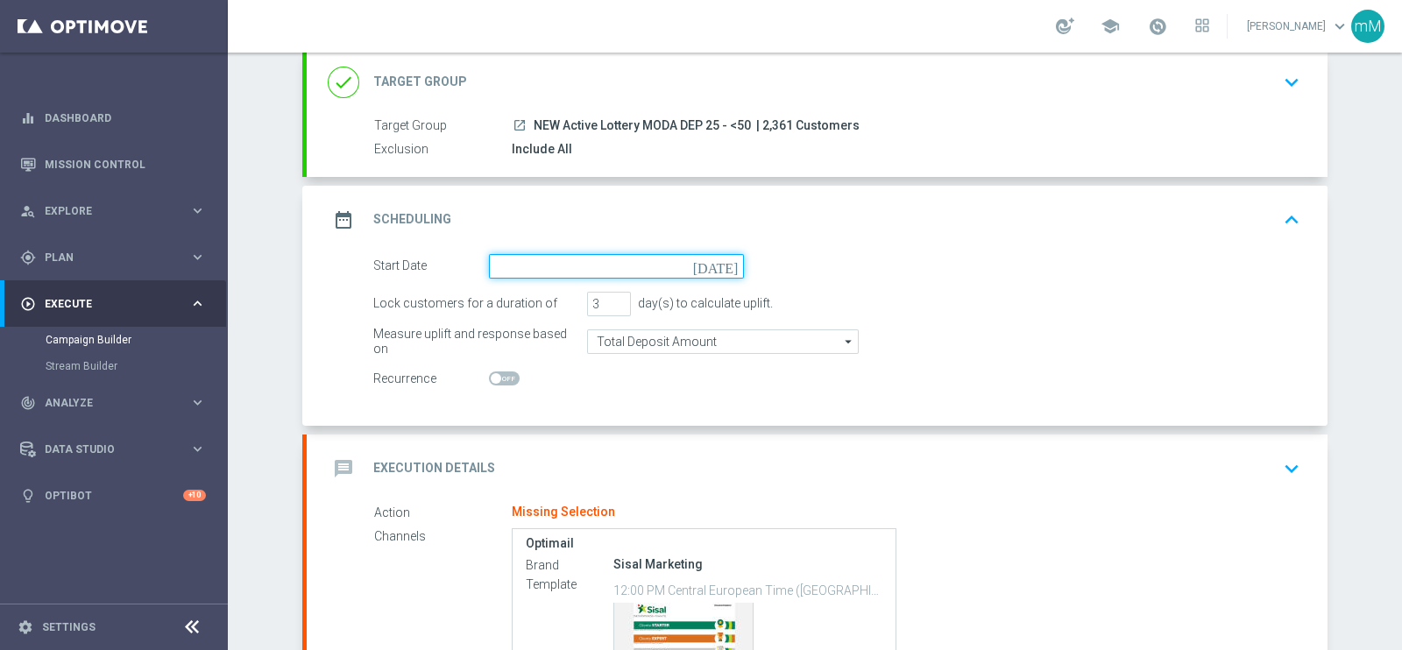
click at [560, 264] on input at bounding box center [616, 266] width 255 height 25
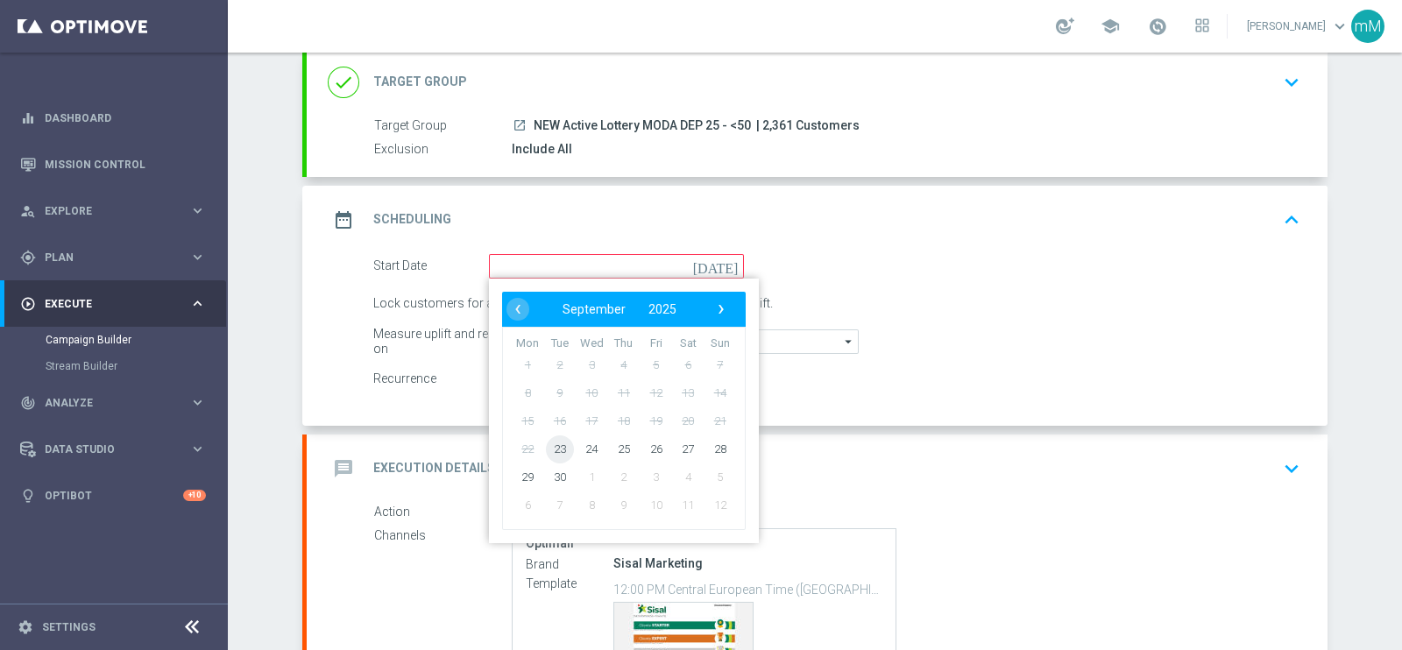
click at [552, 451] on span "23" at bounding box center [560, 449] width 28 height 28
type input "[DATE]"
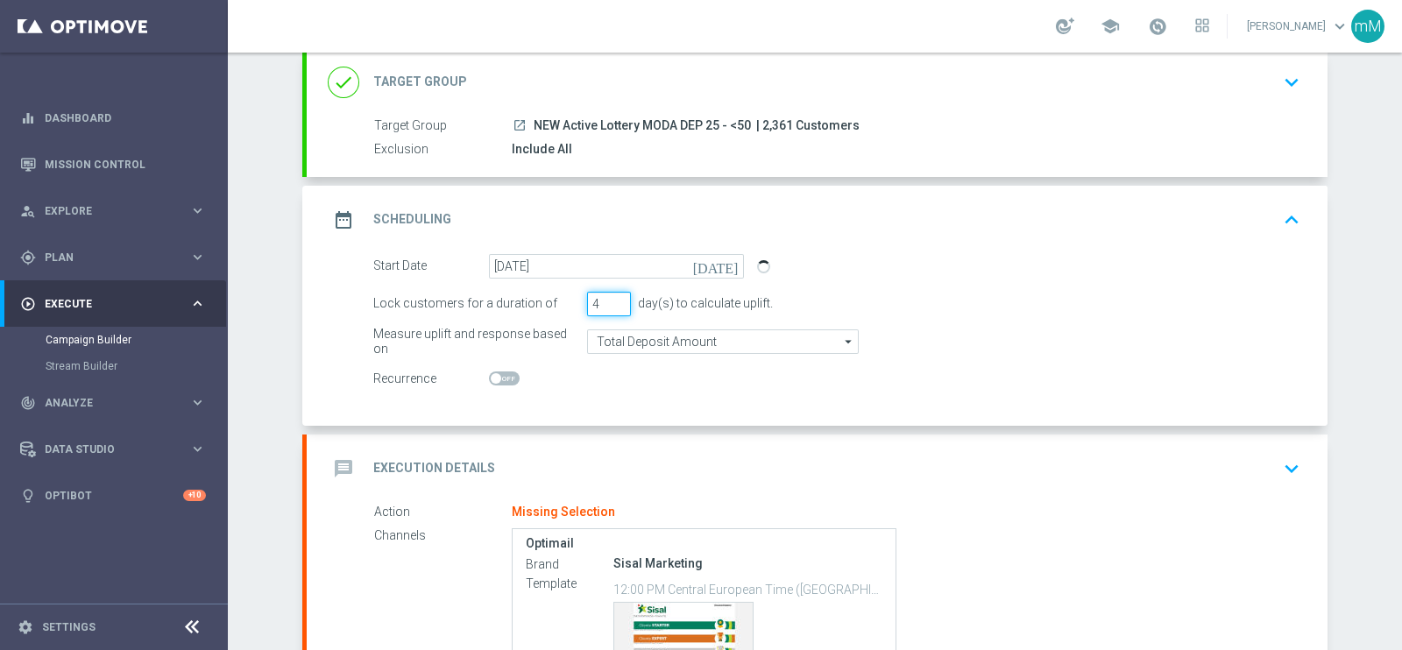
click at [610, 297] on input "4" at bounding box center [609, 304] width 44 height 25
type input "5"
click at [610, 297] on input "5" at bounding box center [609, 304] width 44 height 25
click at [591, 453] on div "message Execution Details keyboard_arrow_down" at bounding box center [817, 468] width 979 height 33
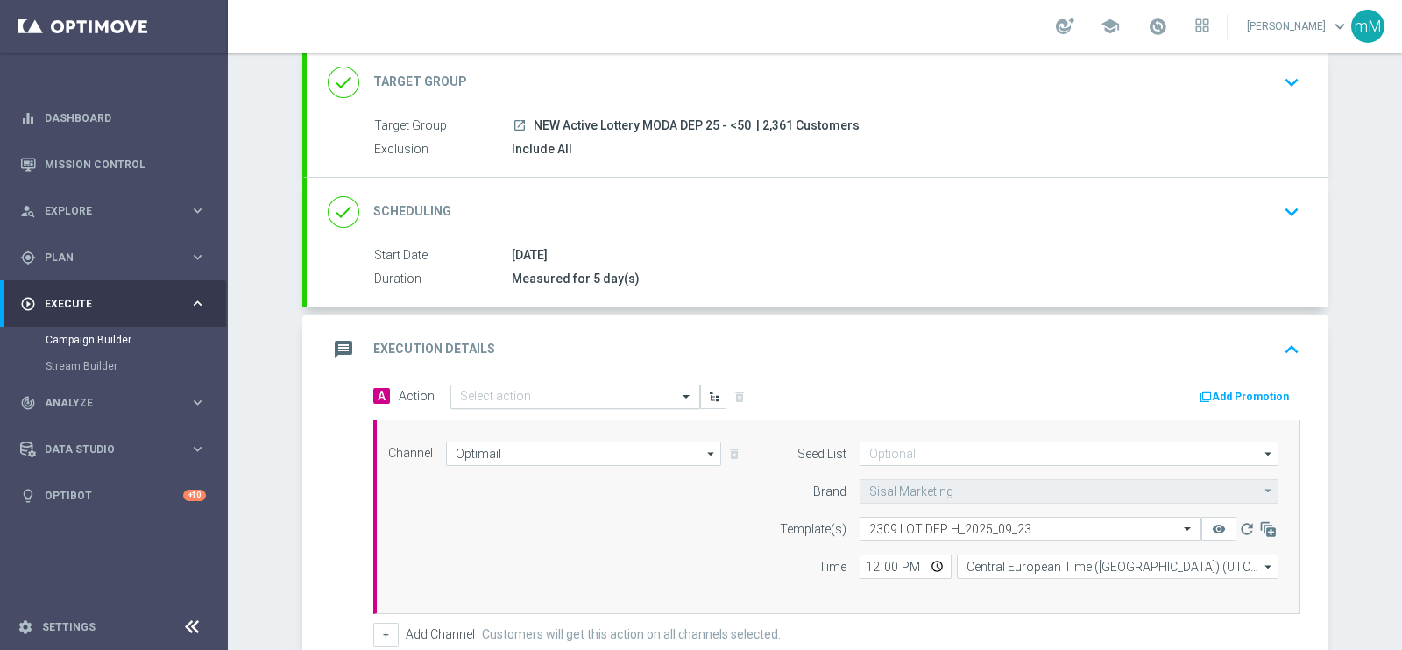
click at [577, 390] on input "text" at bounding box center [557, 397] width 195 height 15
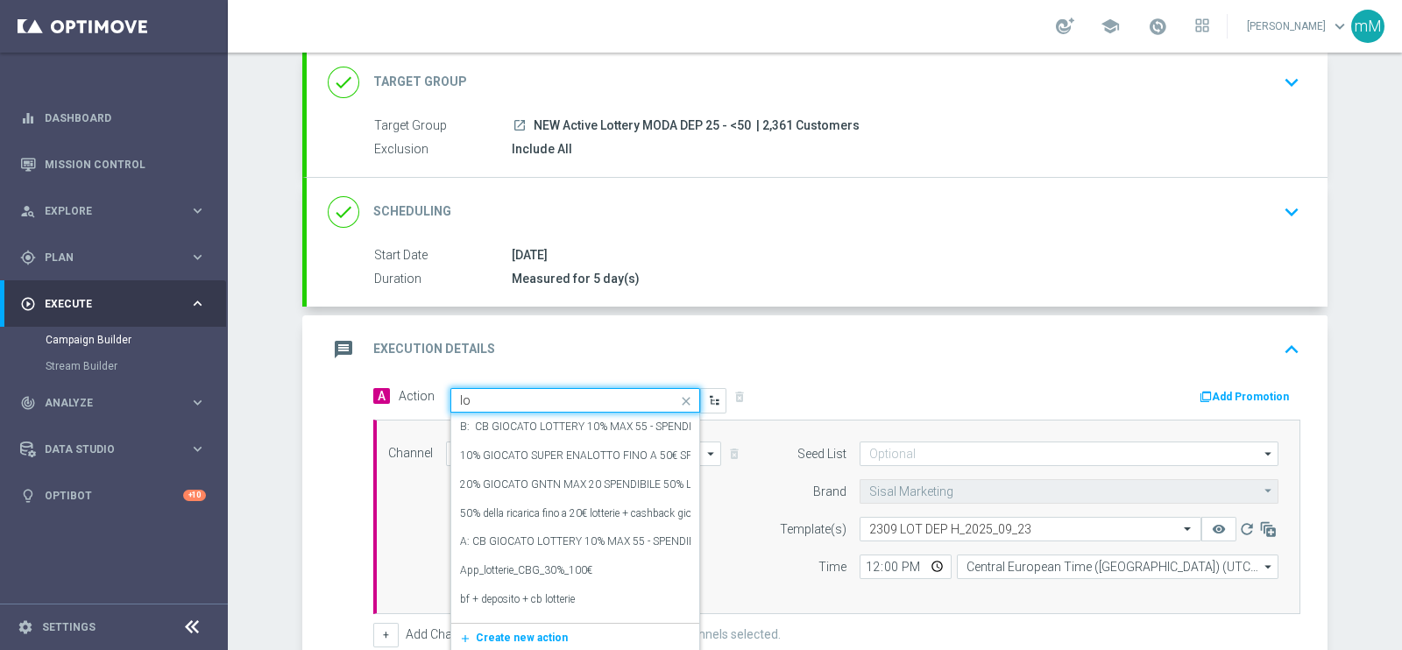
type input "l"
type input "dep fasce up to 20"
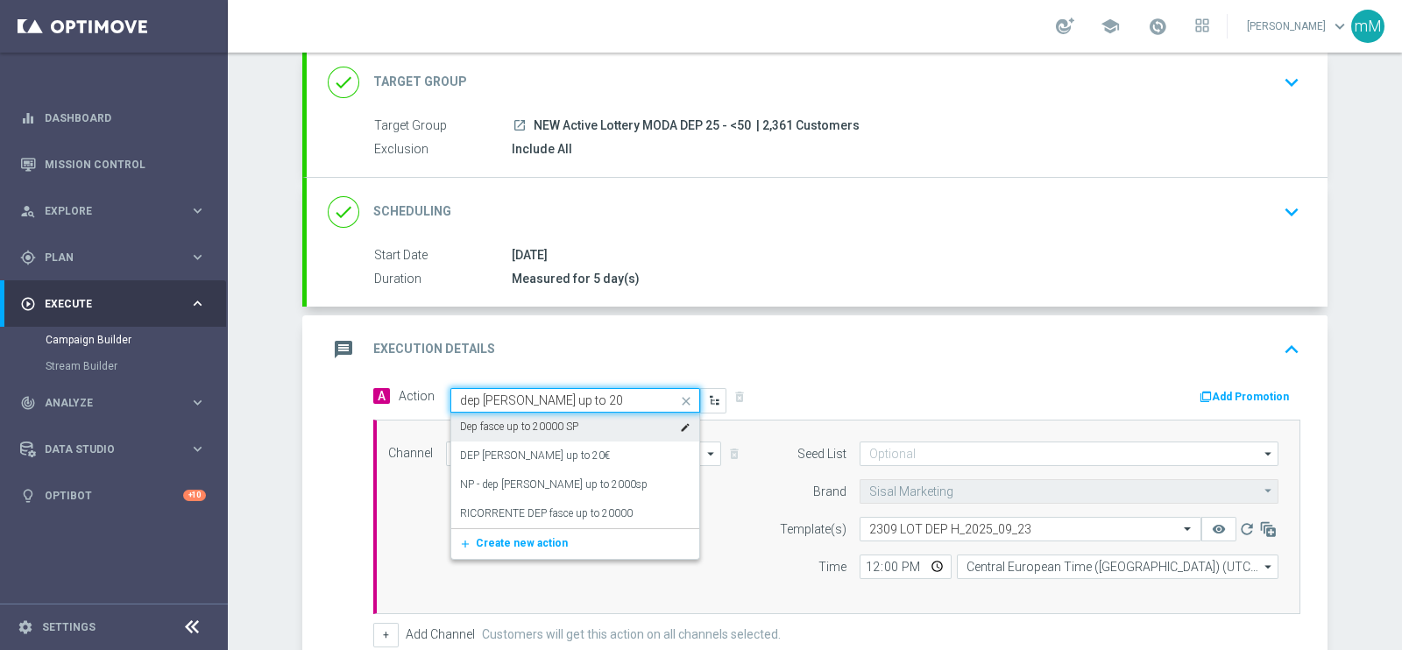
click at [567, 427] on label "Dep fasce up to 20000 SP" at bounding box center [519, 427] width 118 height 15
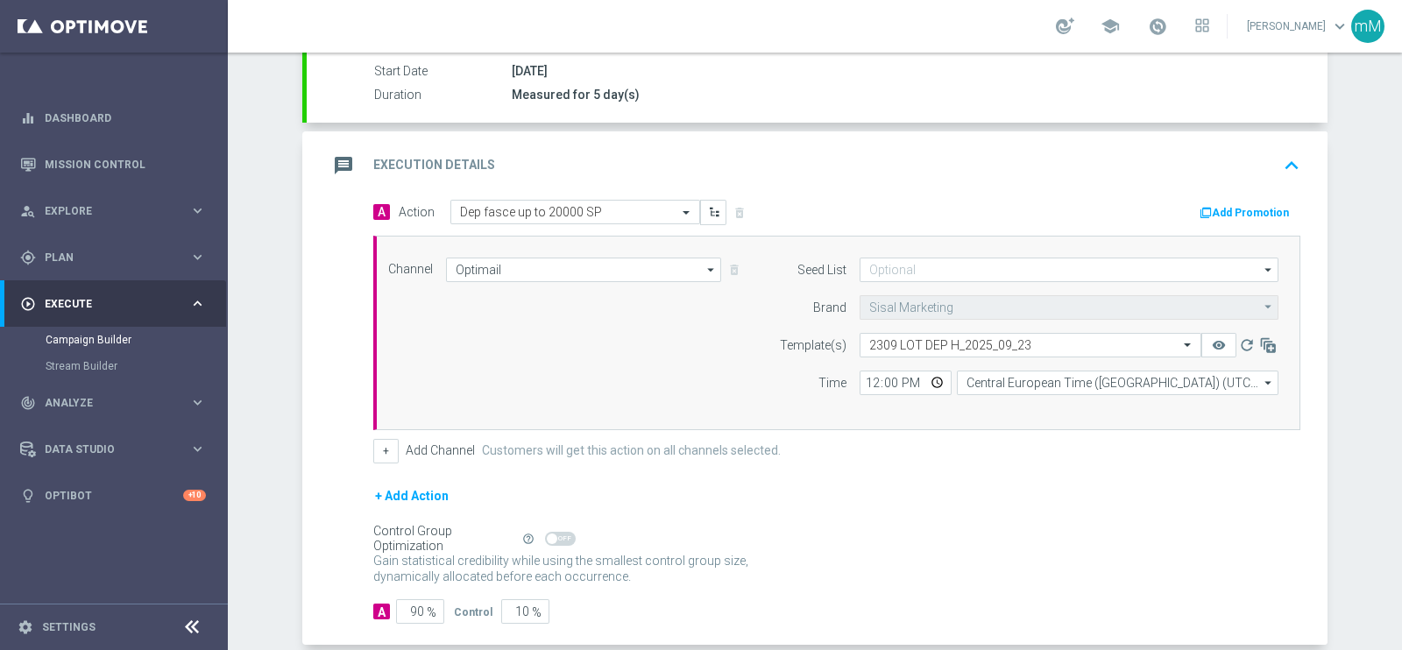
scroll to position [293, 0]
click at [859, 378] on input "12:00" at bounding box center [905, 382] width 92 height 25
type input "18:30"
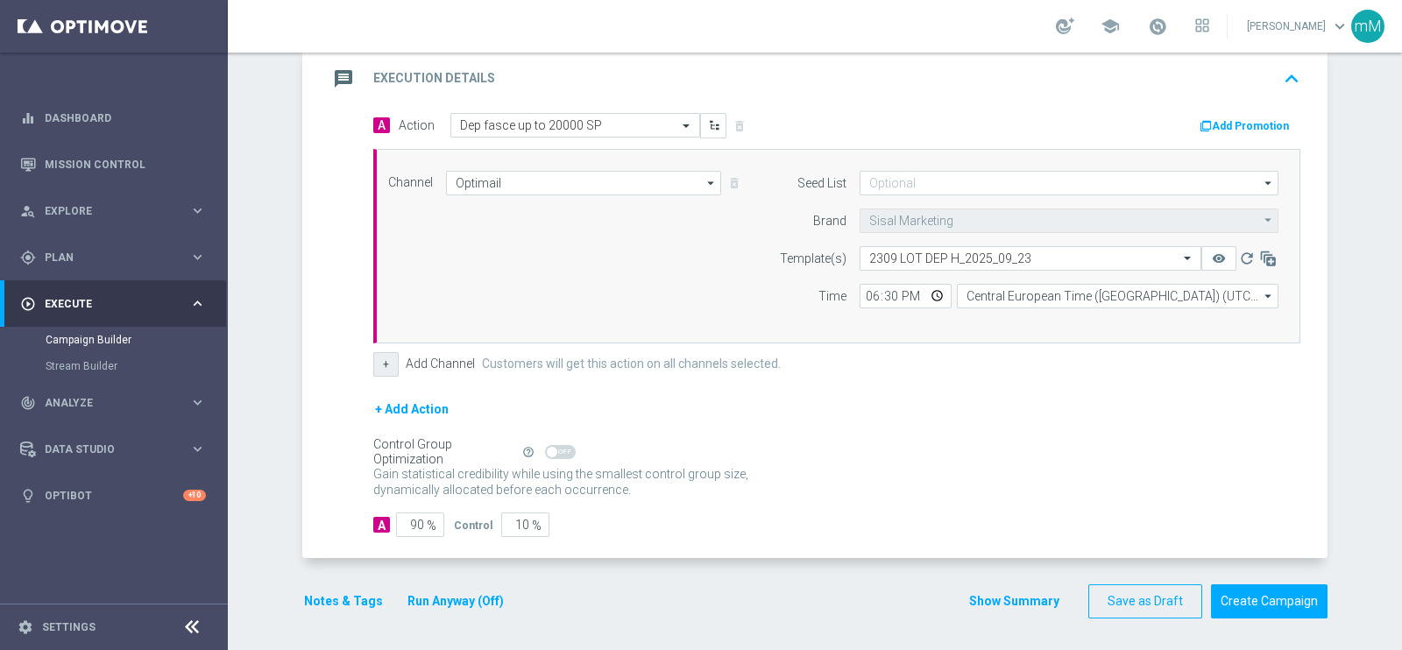
click at [373, 357] on button "+" at bounding box center [385, 364] width 25 height 25
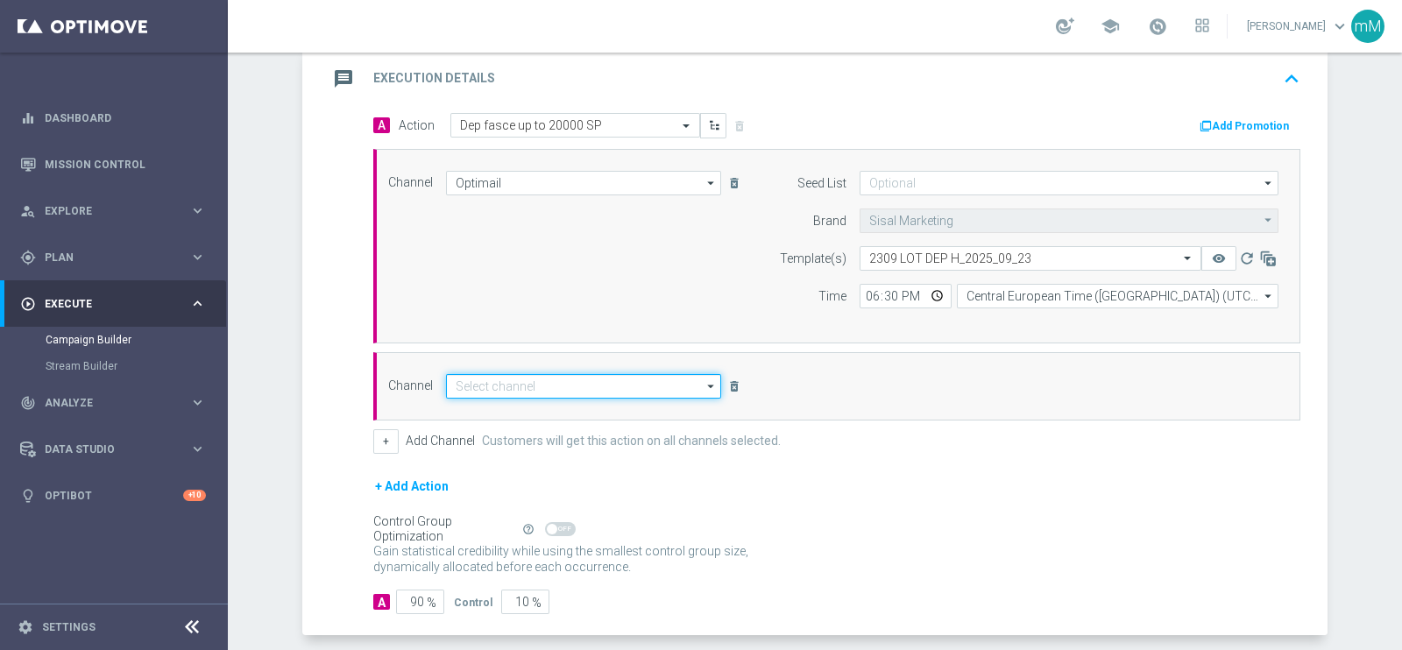
click at [499, 383] on input at bounding box center [583, 386] width 275 height 25
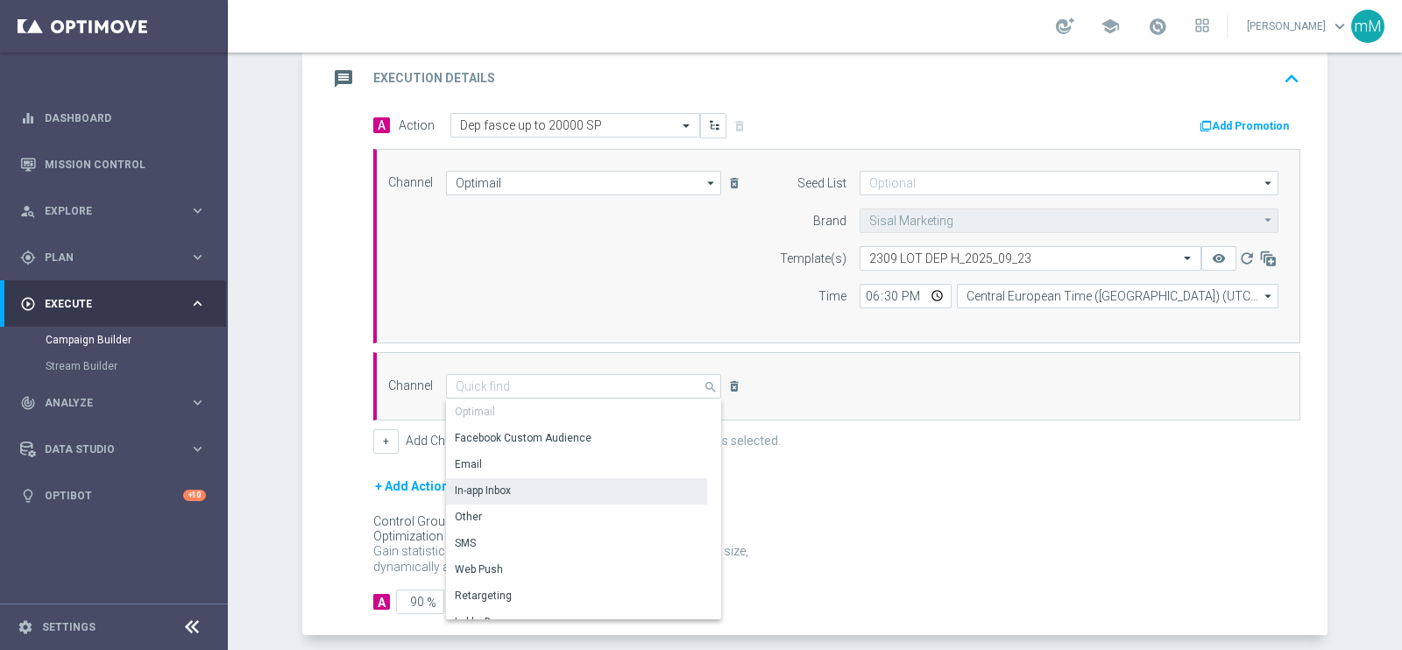
click at [473, 509] on div "Other" at bounding box center [576, 517] width 261 height 25
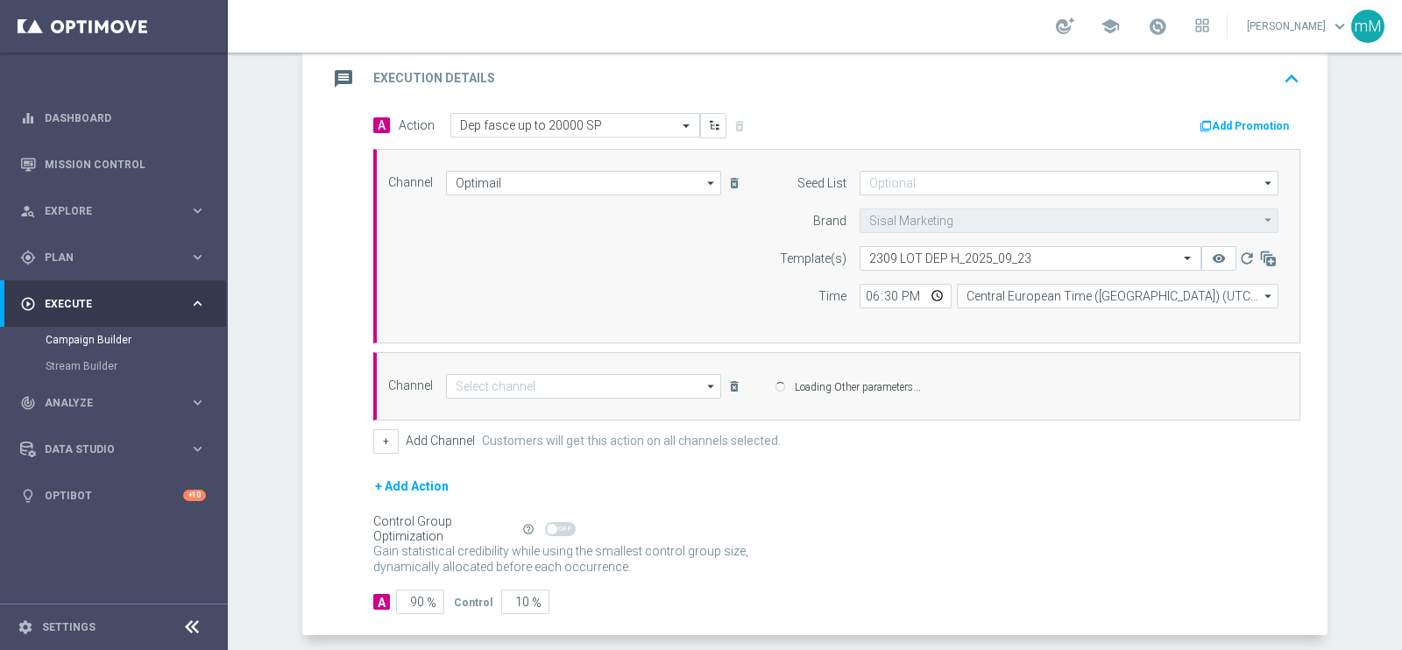
type input "Other"
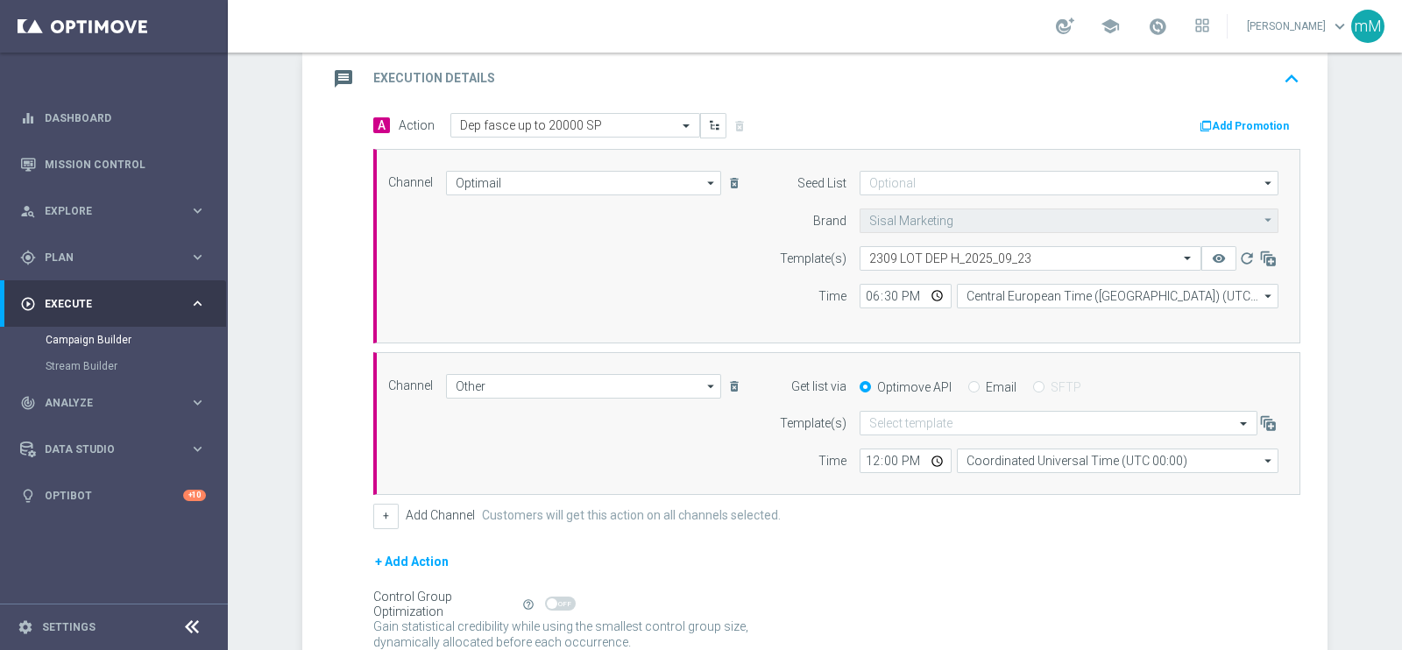
click at [986, 385] on label "Email" at bounding box center [1001, 387] width 31 height 16
click at [979, 385] on input "Email" at bounding box center [973, 388] width 11 height 11
radio input "true"
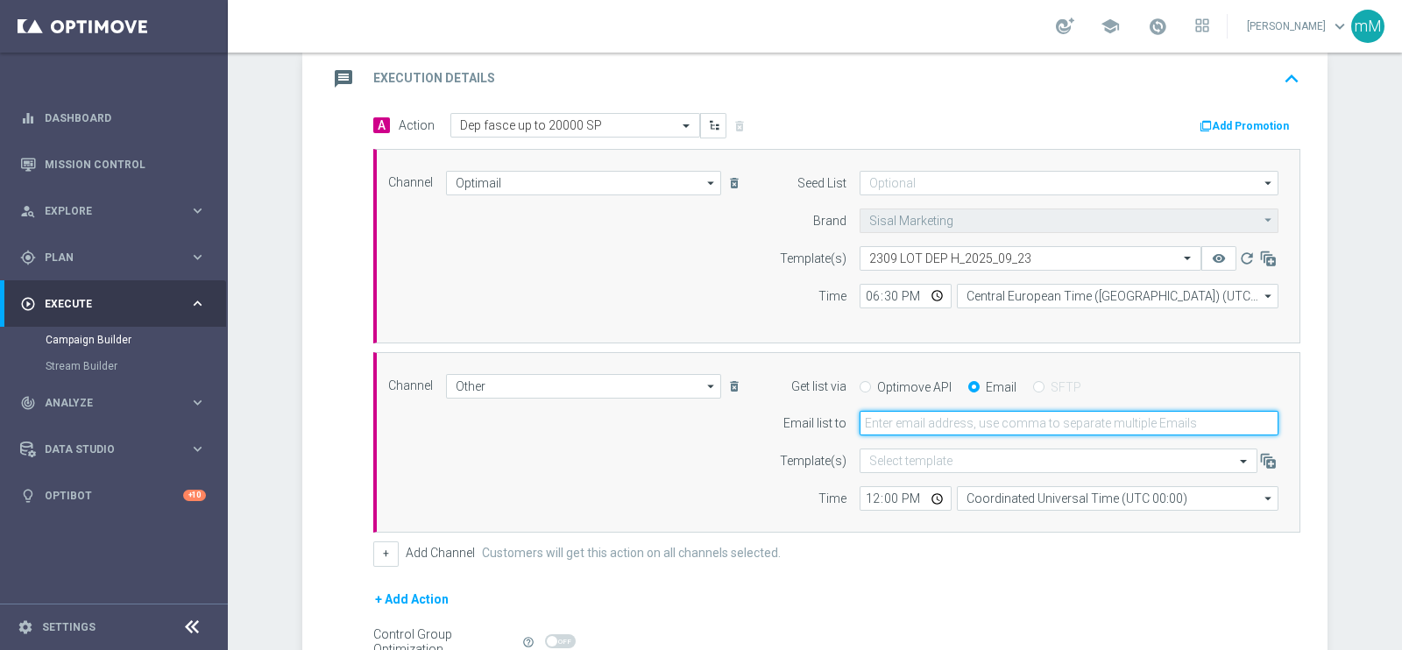
click at [959, 422] on input "email" at bounding box center [1068, 423] width 419 height 25
type input "[EMAIL_ADDRESS][PERSON_NAME][DOMAIN_NAME]"
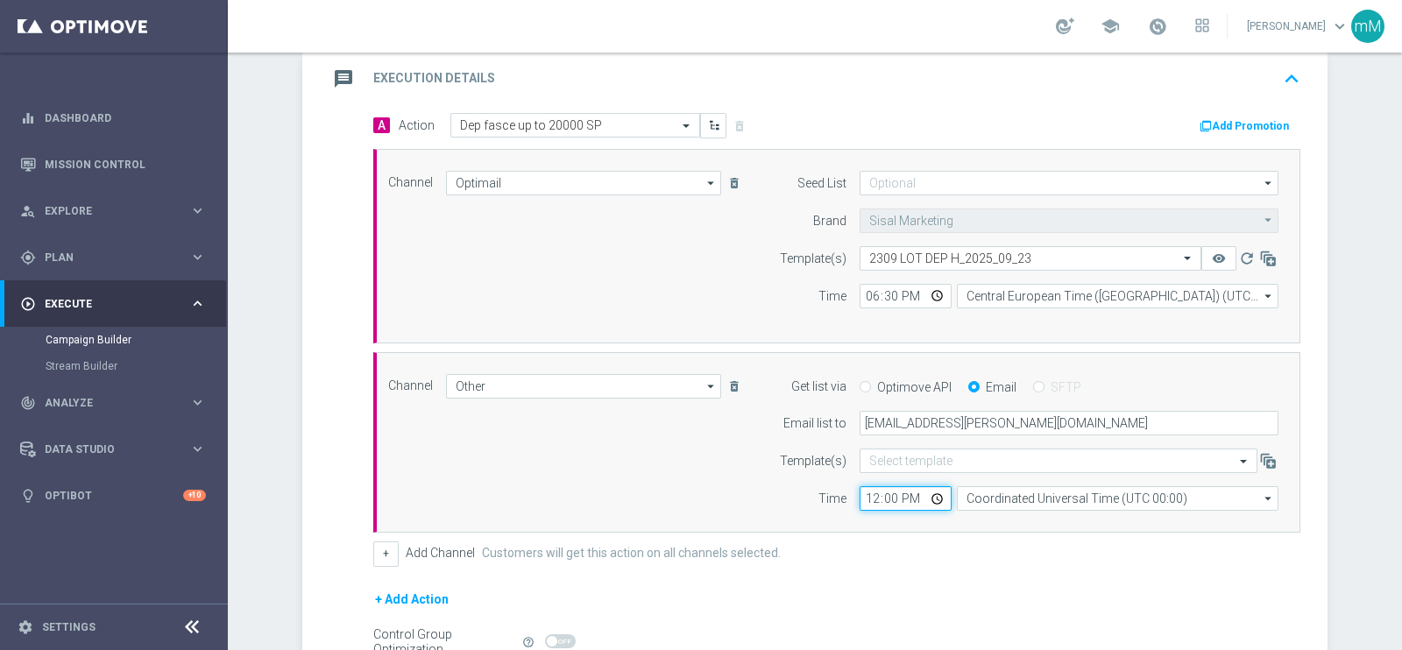
click at [861, 497] on input "12:00" at bounding box center [905, 498] width 92 height 25
type input "18:30"
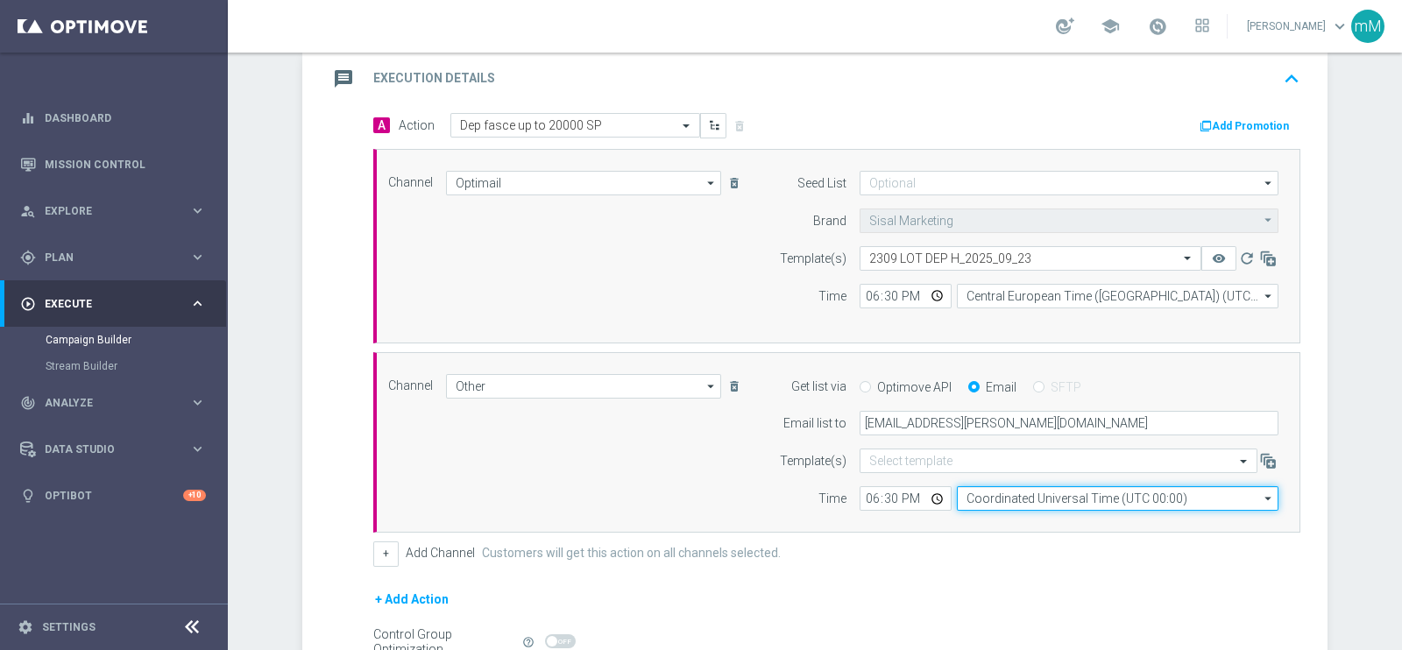
click at [1026, 491] on input "Coordinated Universal Time (UTC 00:00)" at bounding box center [1118, 498] width 322 height 25
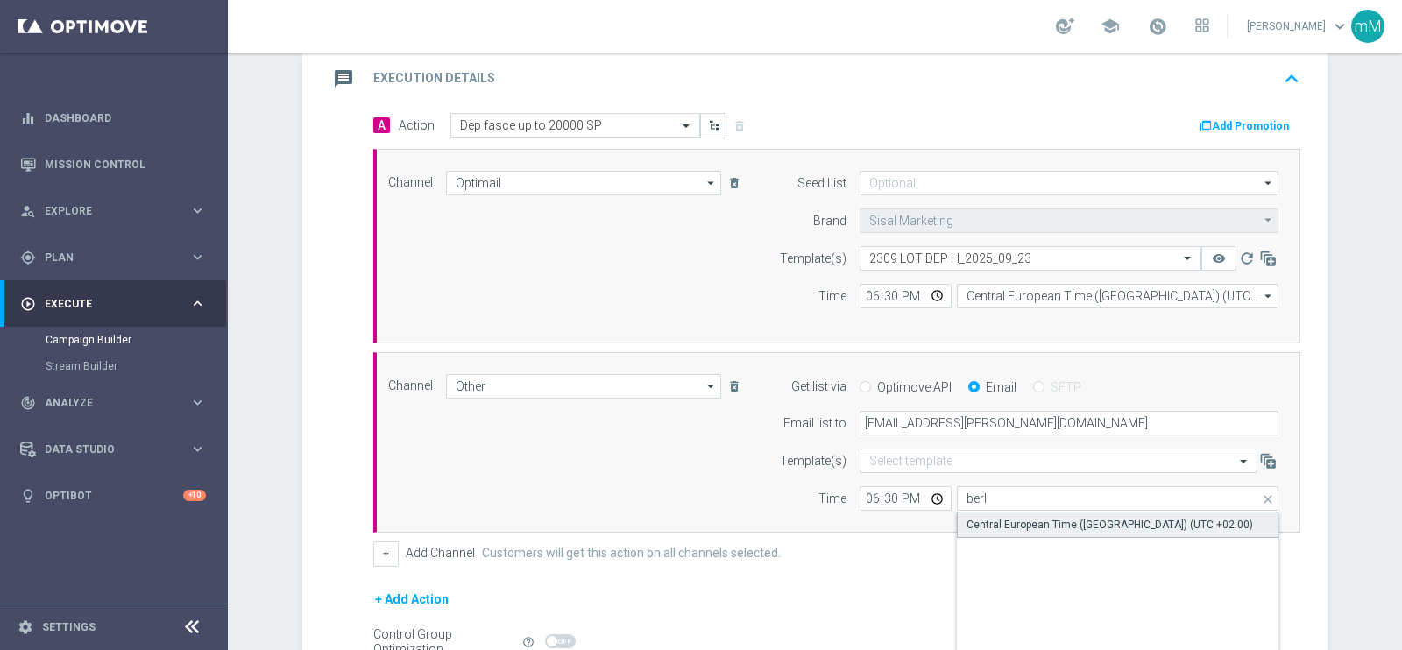
click at [1010, 517] on div "Central European Time ([GEOGRAPHIC_DATA]) (UTC +02:00)" at bounding box center [1109, 525] width 286 height 16
type input "Central European Time ([GEOGRAPHIC_DATA]) (UTC +02:00)"
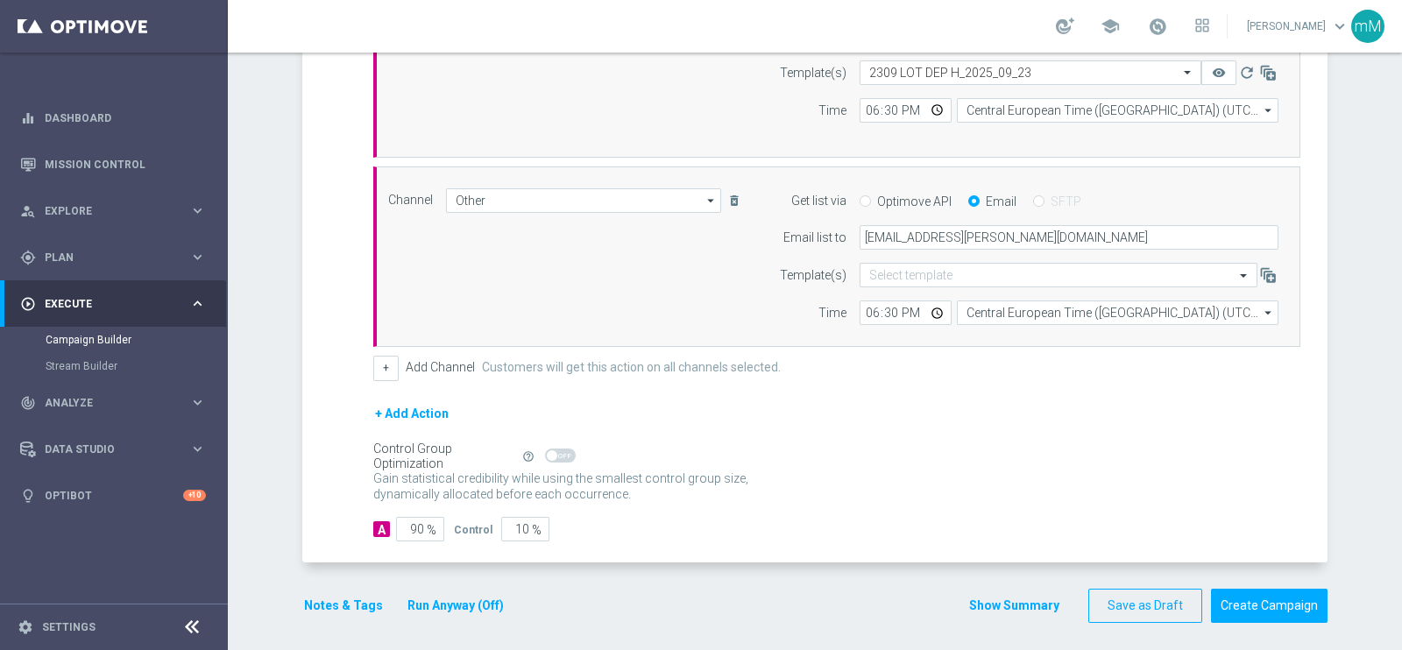
scroll to position [569, 0]
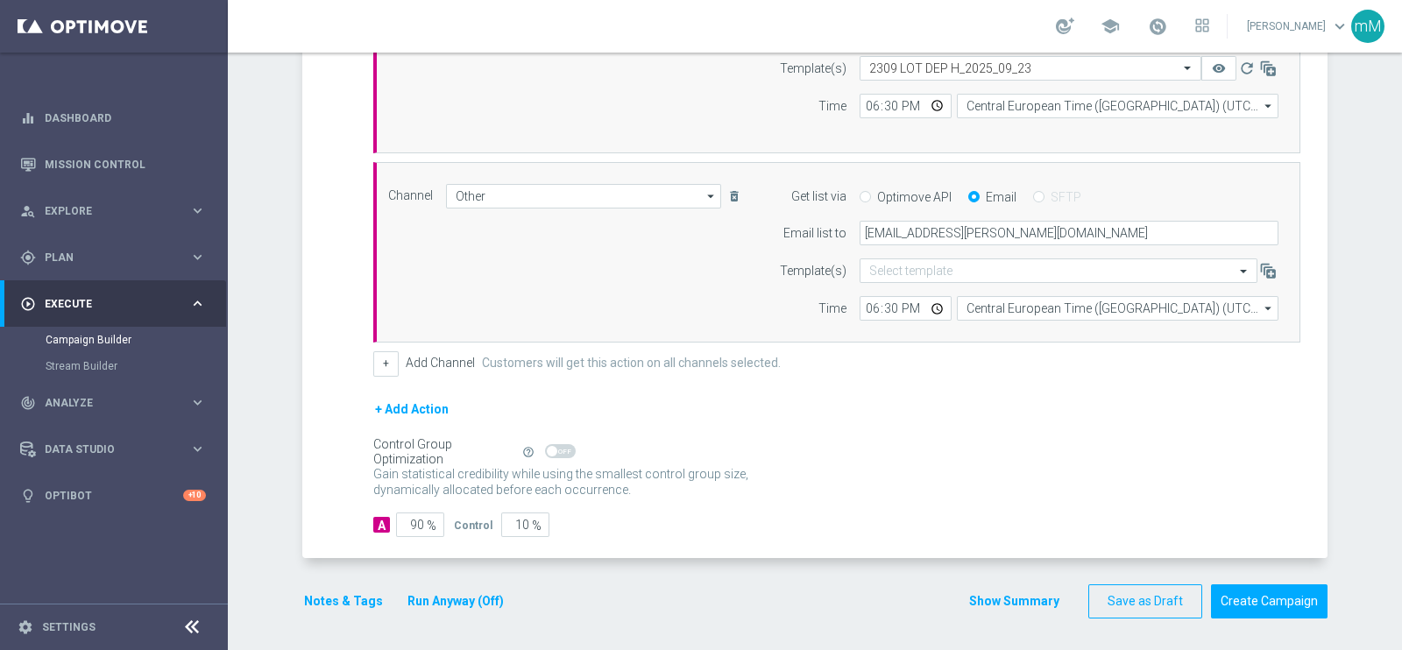
click at [467, 595] on button "Run Anyway (Off)" at bounding box center [456, 601] width 100 height 22
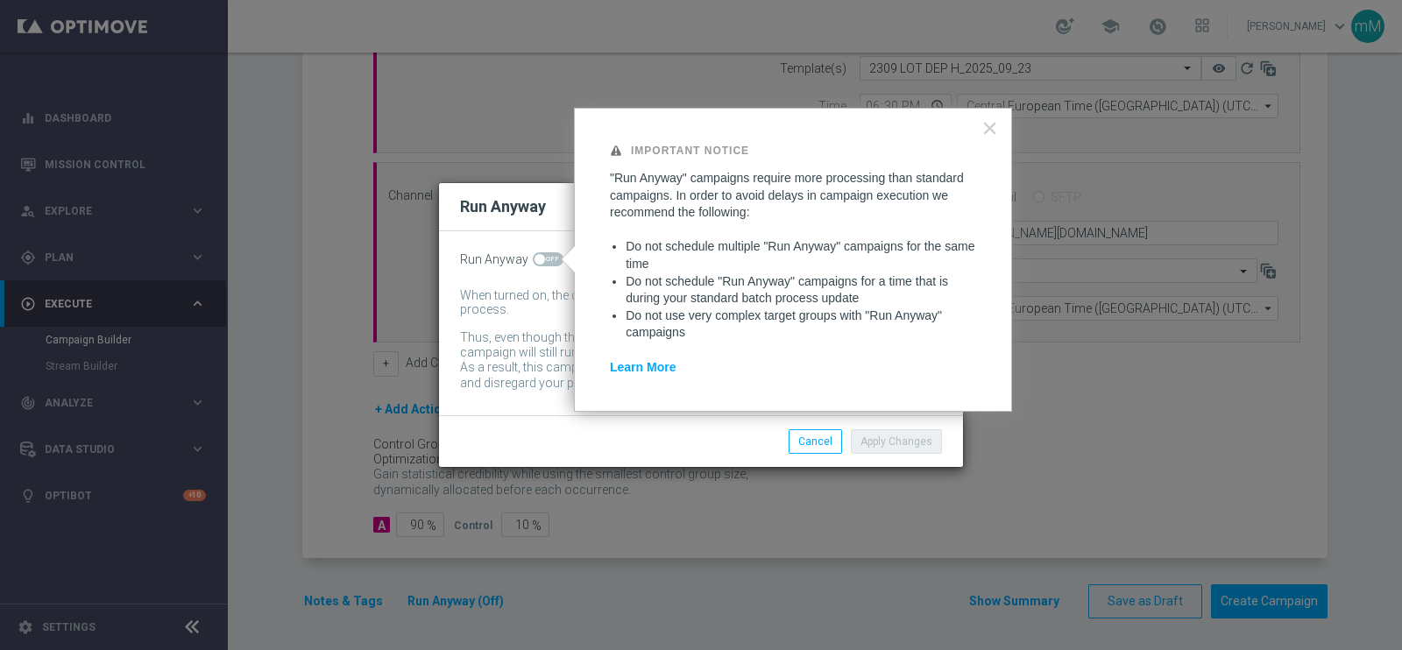
click at [551, 249] on div "Run Anyway When turned on, the campaign will be executed regardless of your sit…" at bounding box center [701, 323] width 524 height 184
click at [547, 259] on span at bounding box center [548, 259] width 31 height 14
click at [547, 259] on input "checkbox" at bounding box center [548, 259] width 31 height 14
checkbox input "true"
click at [857, 435] on button "Apply Changes" at bounding box center [896, 441] width 91 height 25
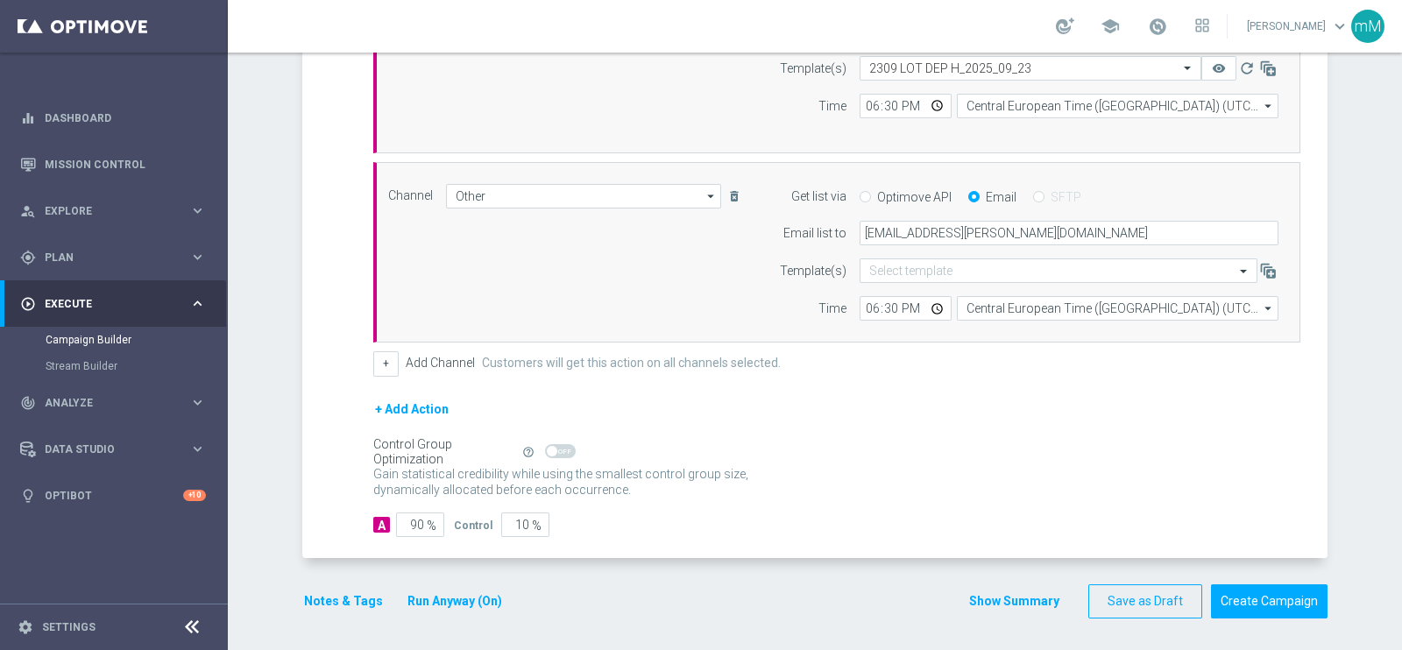
click at [336, 602] on button "Notes & Tags" at bounding box center [343, 601] width 82 height 22
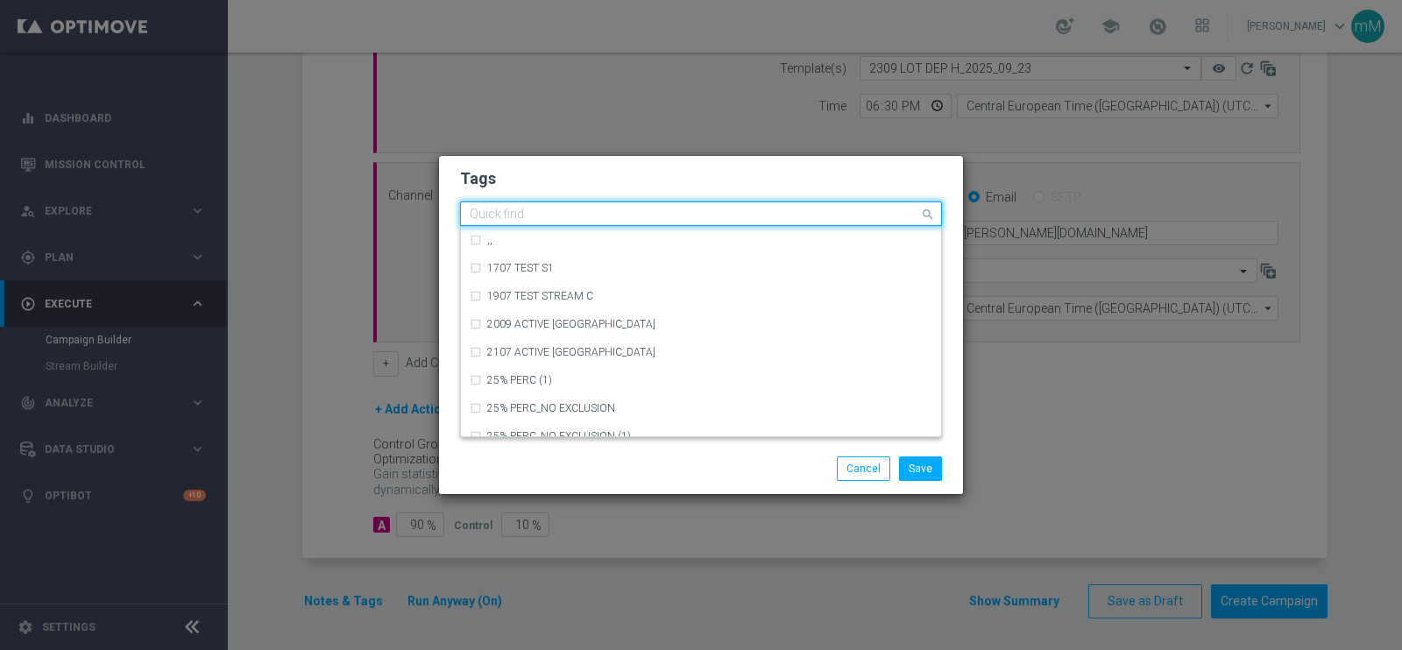
click at [640, 216] on input "text" at bounding box center [694, 215] width 449 height 15
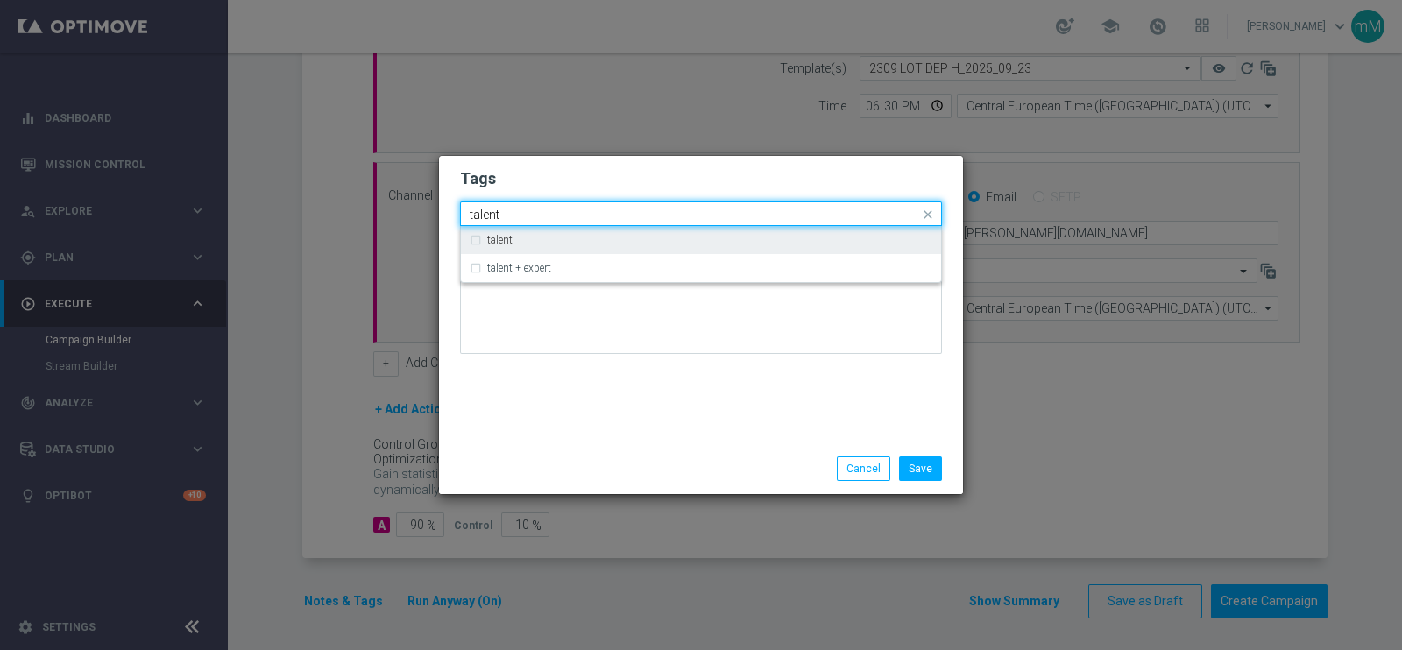
click at [615, 240] on div "talent" at bounding box center [709, 240] width 445 height 11
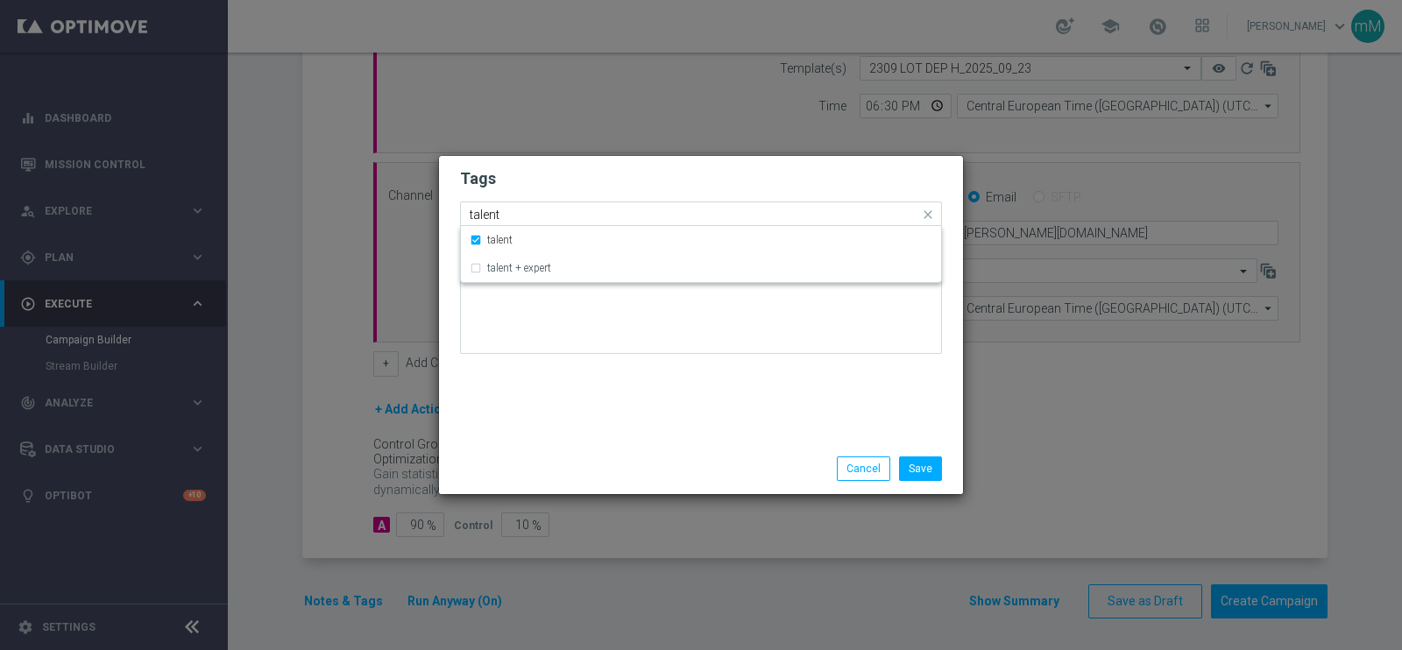
click at [607, 212] on input "talent" at bounding box center [694, 215] width 449 height 15
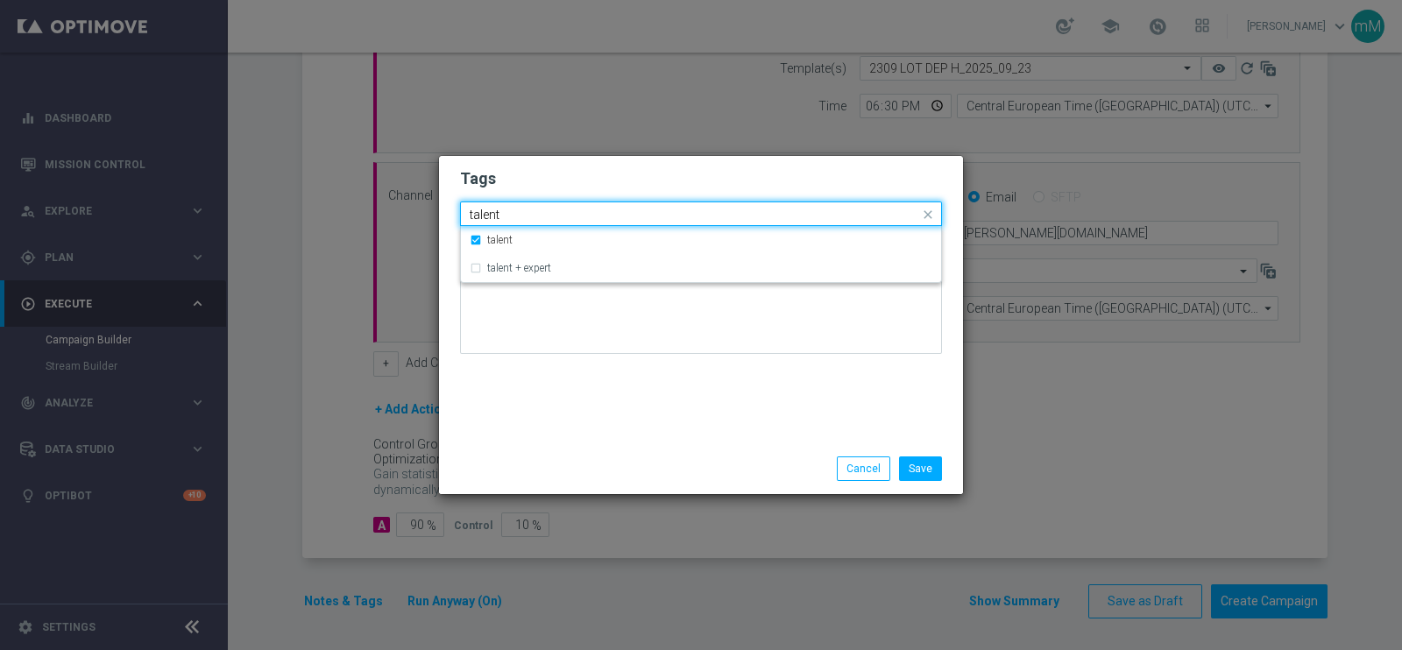
click at [607, 212] on input "talent" at bounding box center [694, 215] width 449 height 15
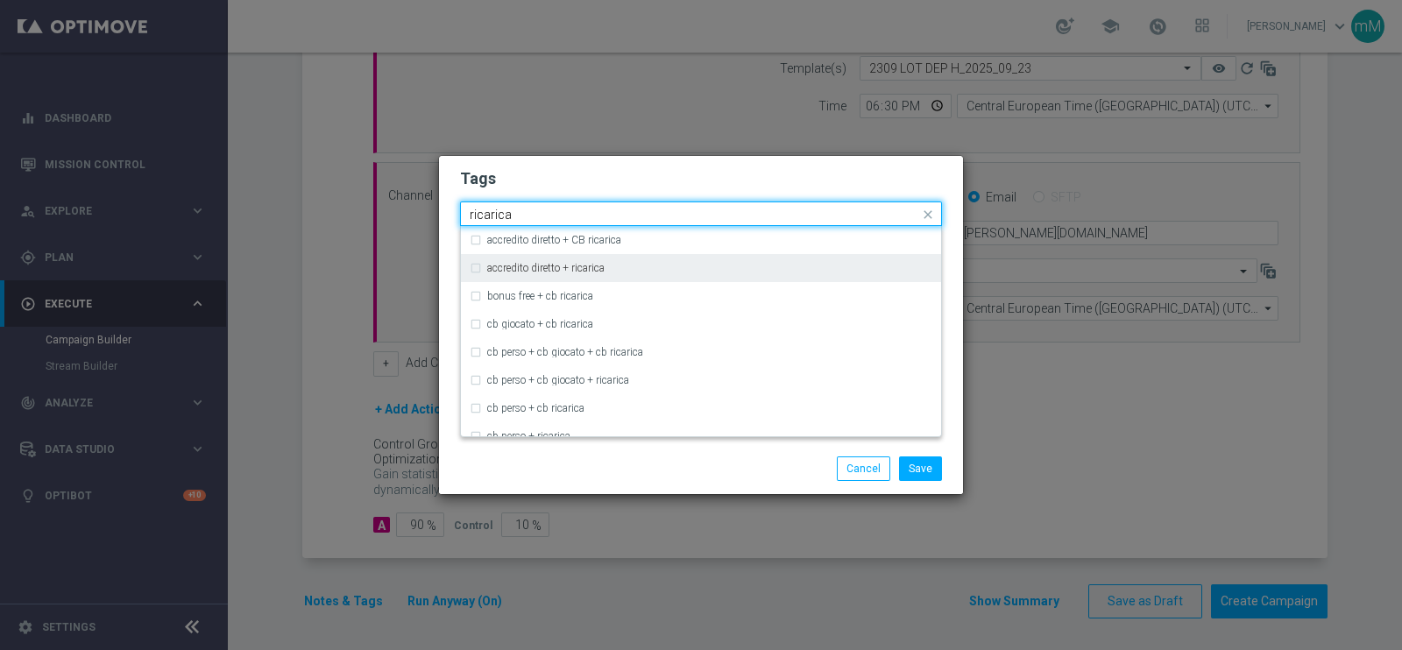
scroll to position [89, 0]
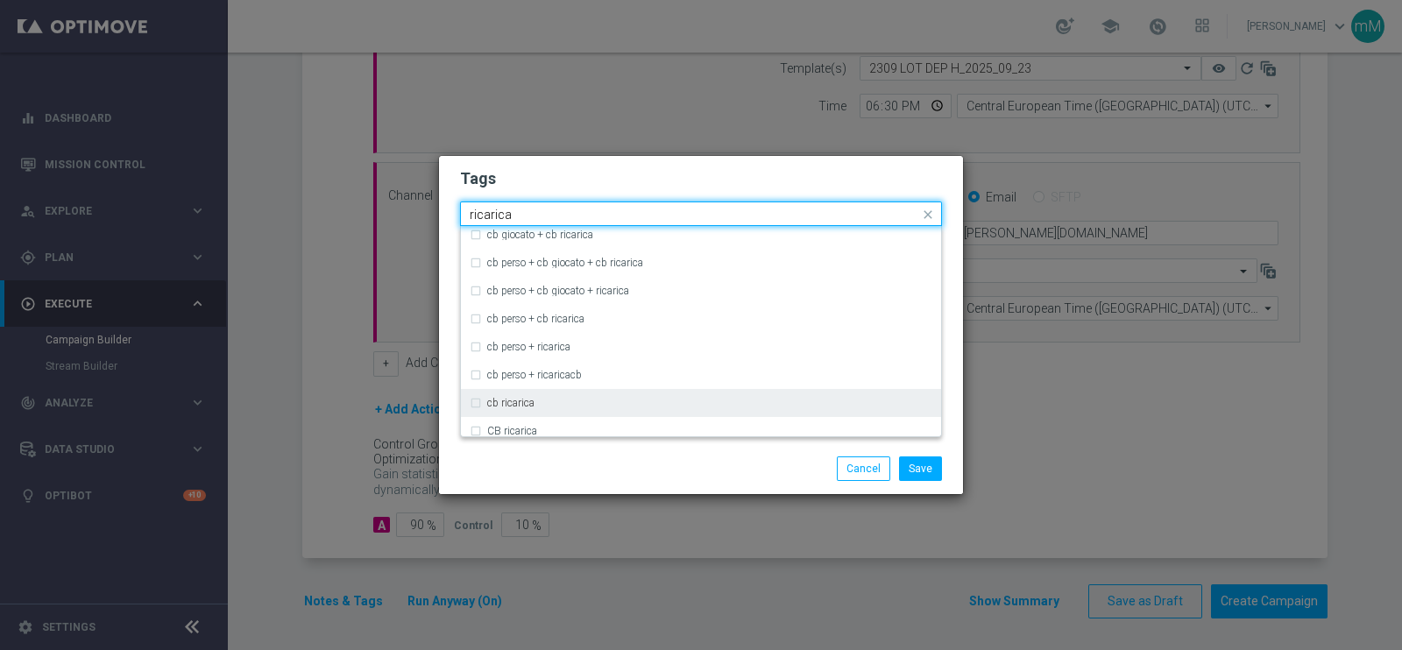
click at [536, 395] on div "cb ricarica" at bounding box center [701, 403] width 463 height 28
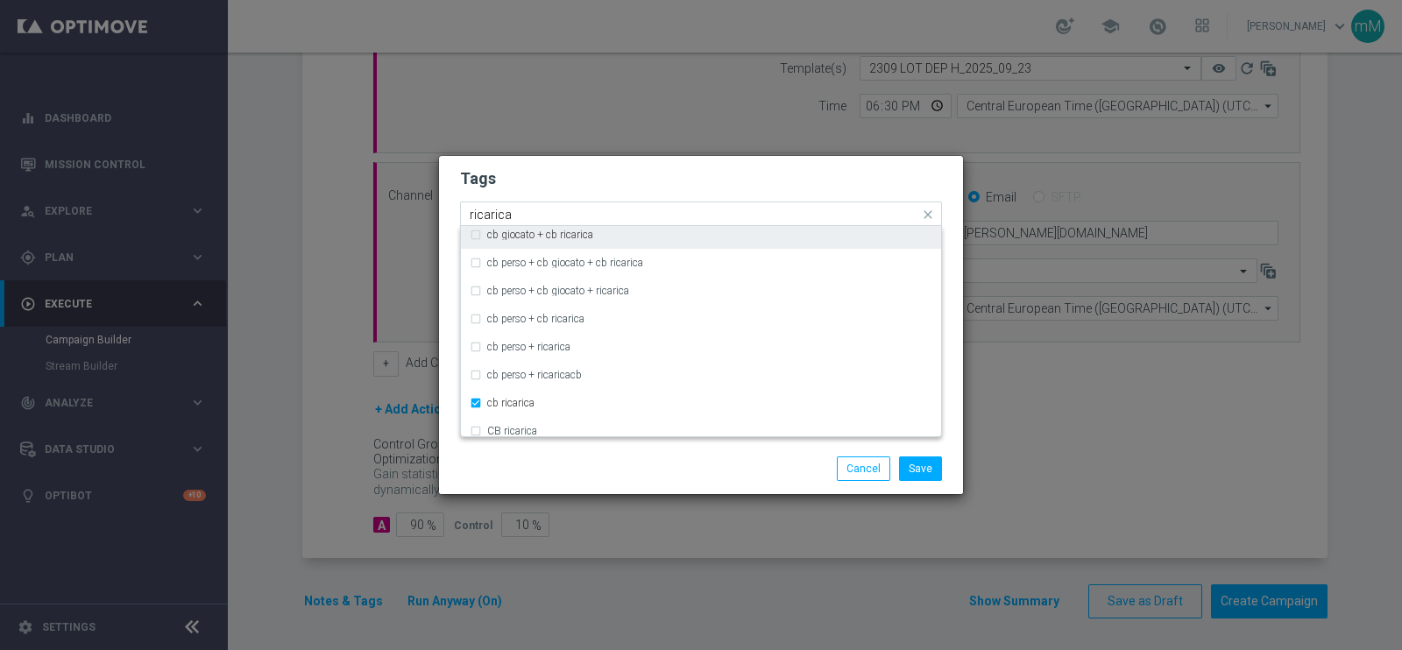
click at [535, 210] on input "ricarica" at bounding box center [694, 215] width 449 height 15
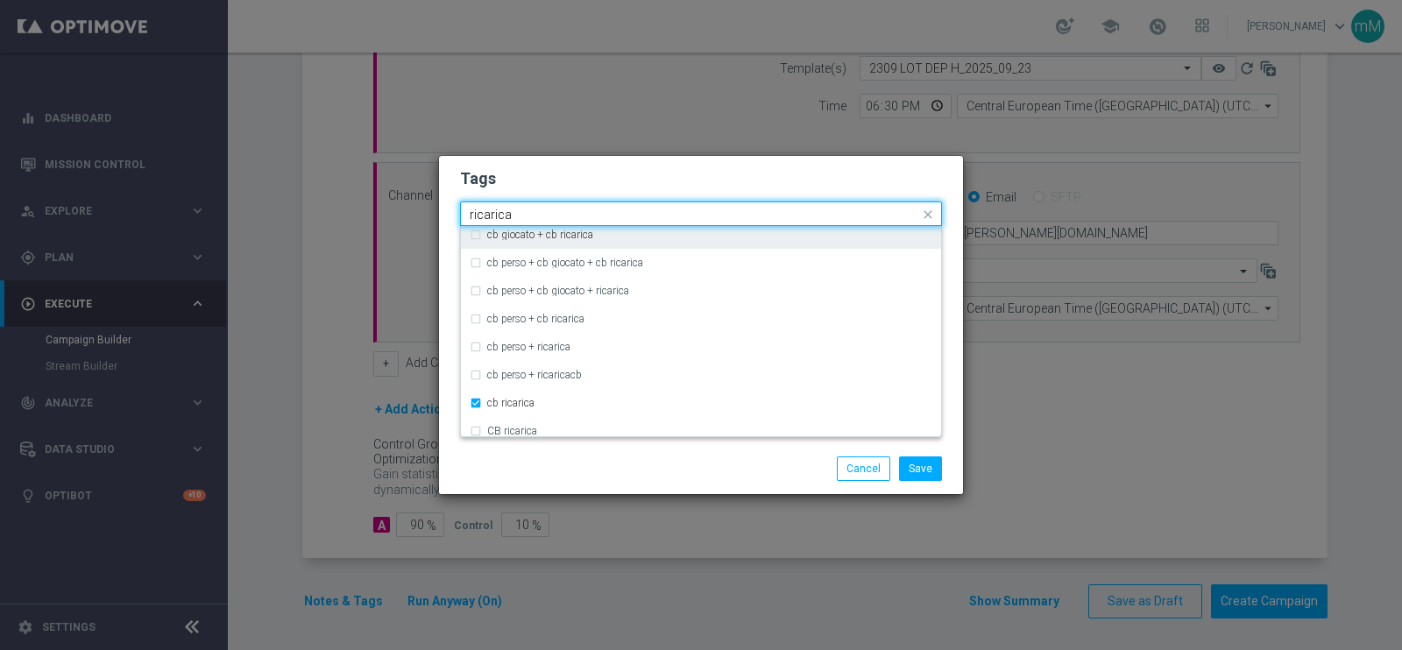
click at [535, 210] on input "ricarica" at bounding box center [694, 215] width 449 height 15
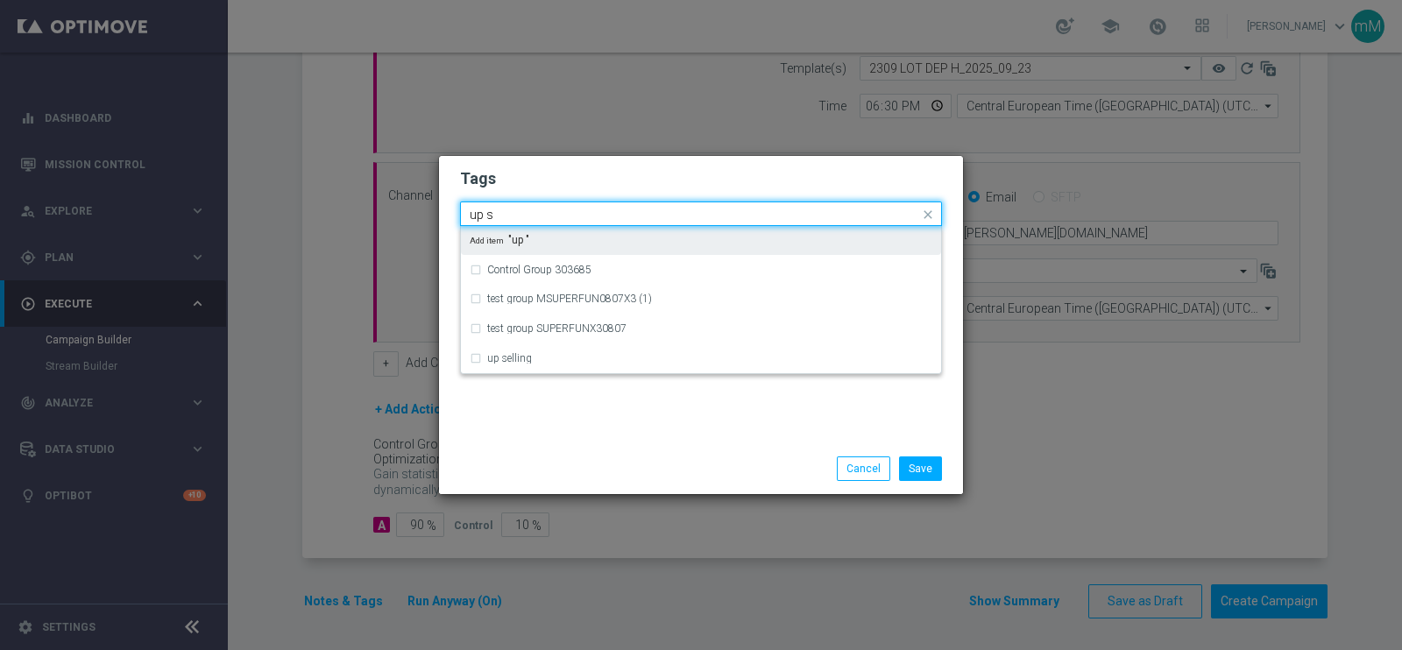
scroll to position [0, 0]
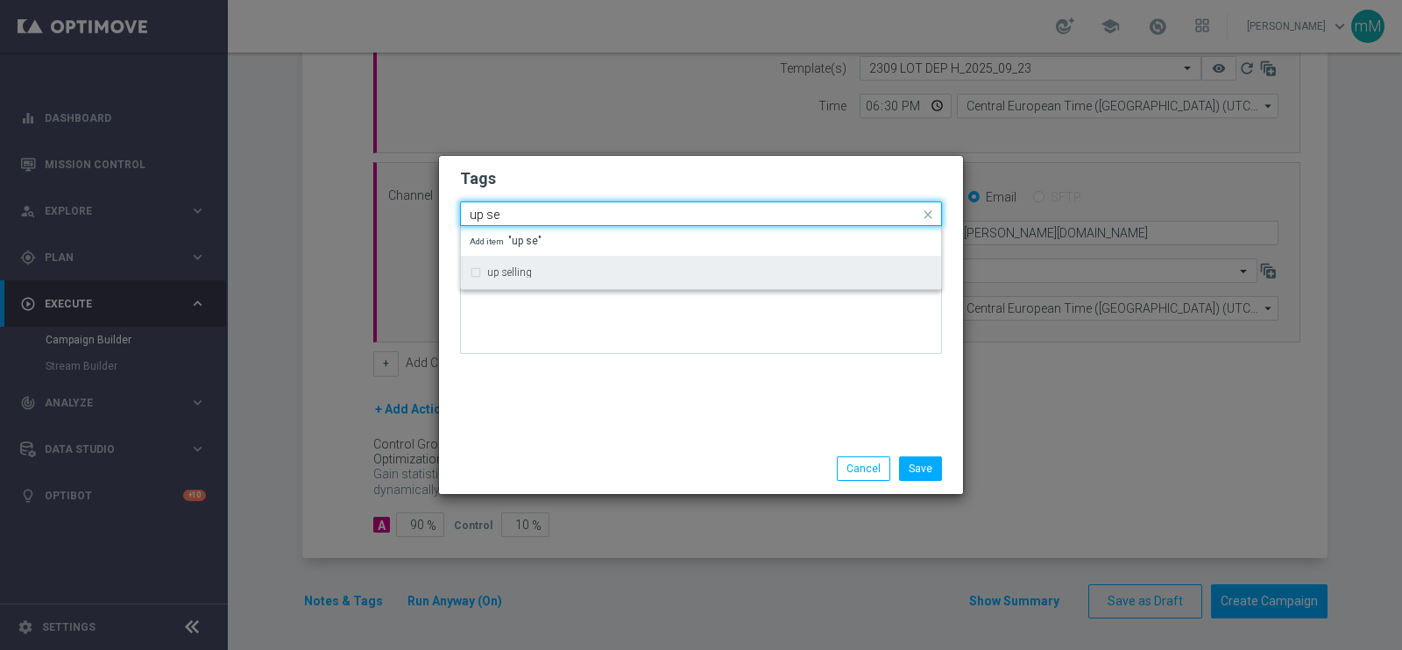
click at [513, 287] on div "up selling" at bounding box center [701, 272] width 480 height 33
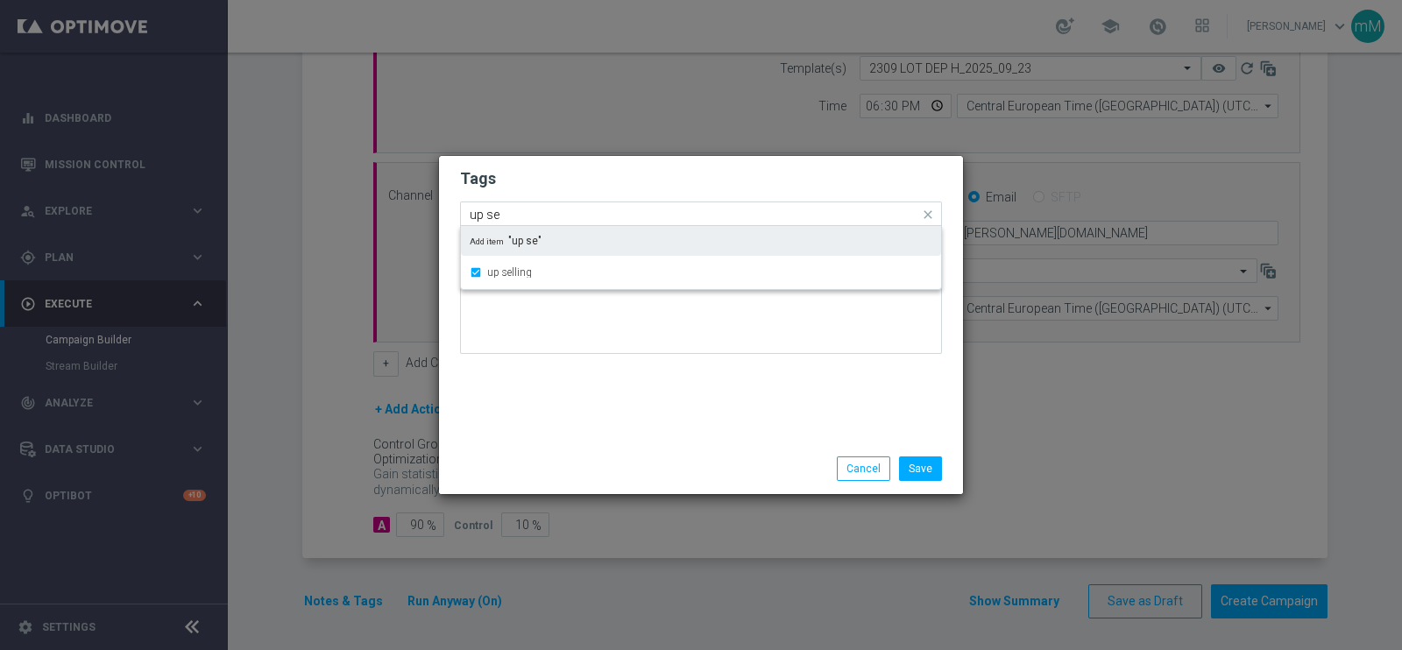
click at [556, 217] on input "up se" at bounding box center [694, 215] width 449 height 15
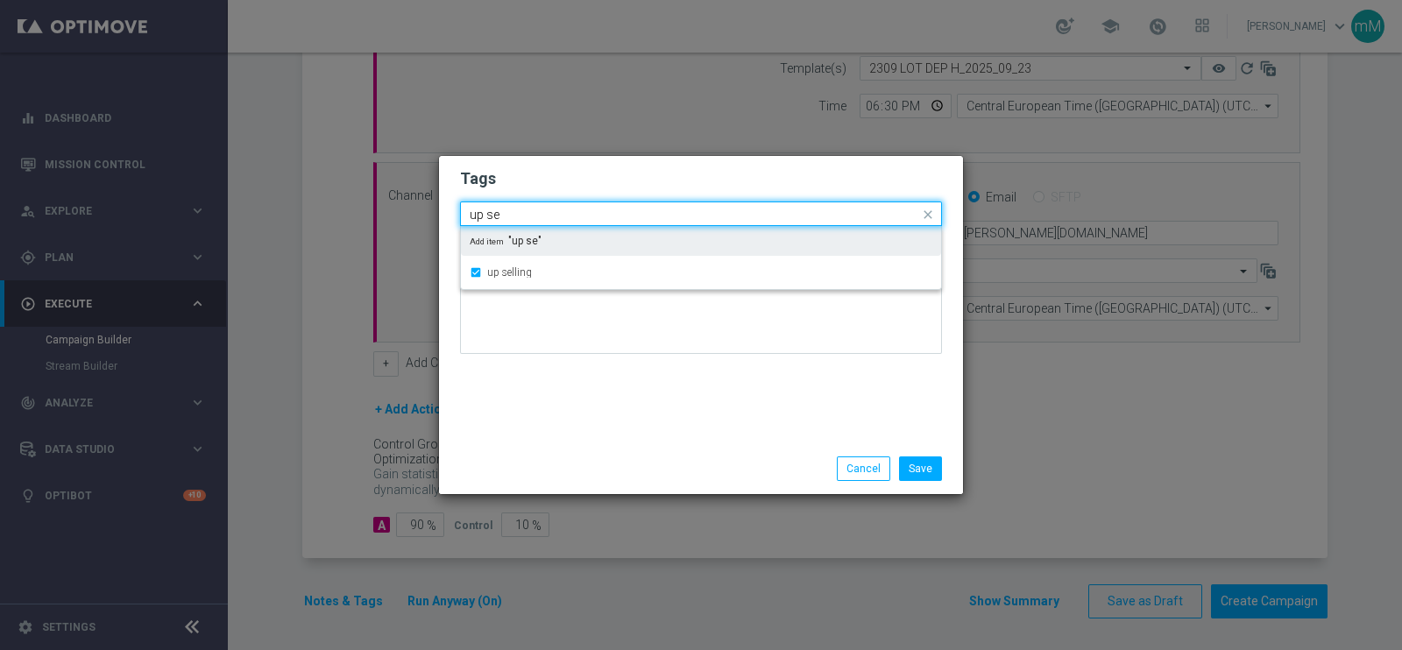
click at [556, 217] on input "up se" at bounding box center [694, 215] width 449 height 15
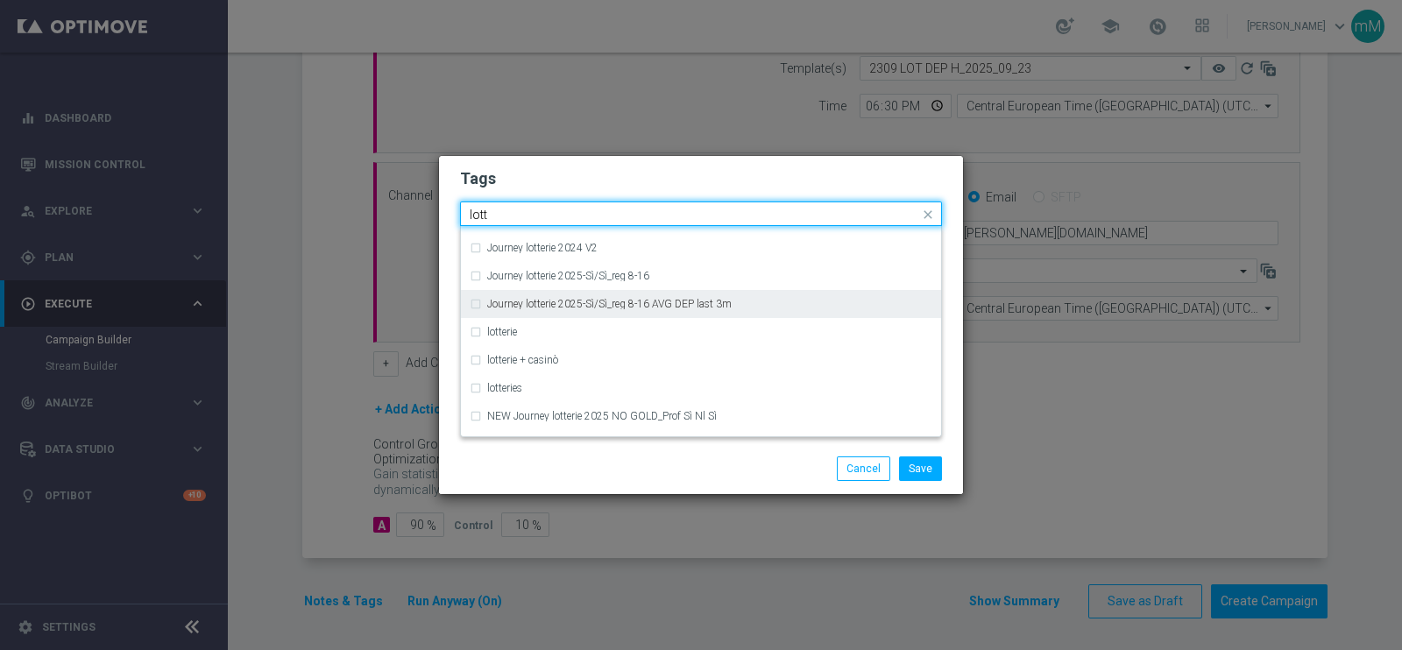
scroll to position [273, 0]
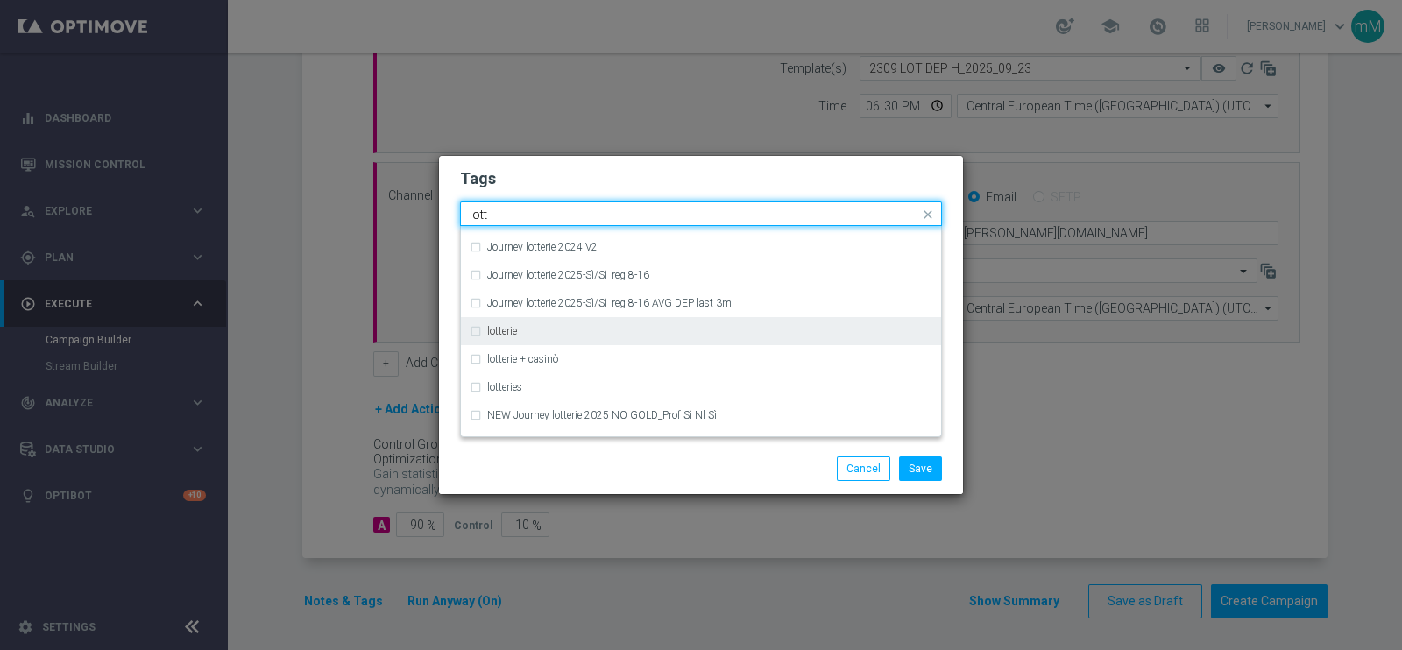
click at [547, 323] on div "lotterie" at bounding box center [701, 331] width 463 height 28
type input "lott"
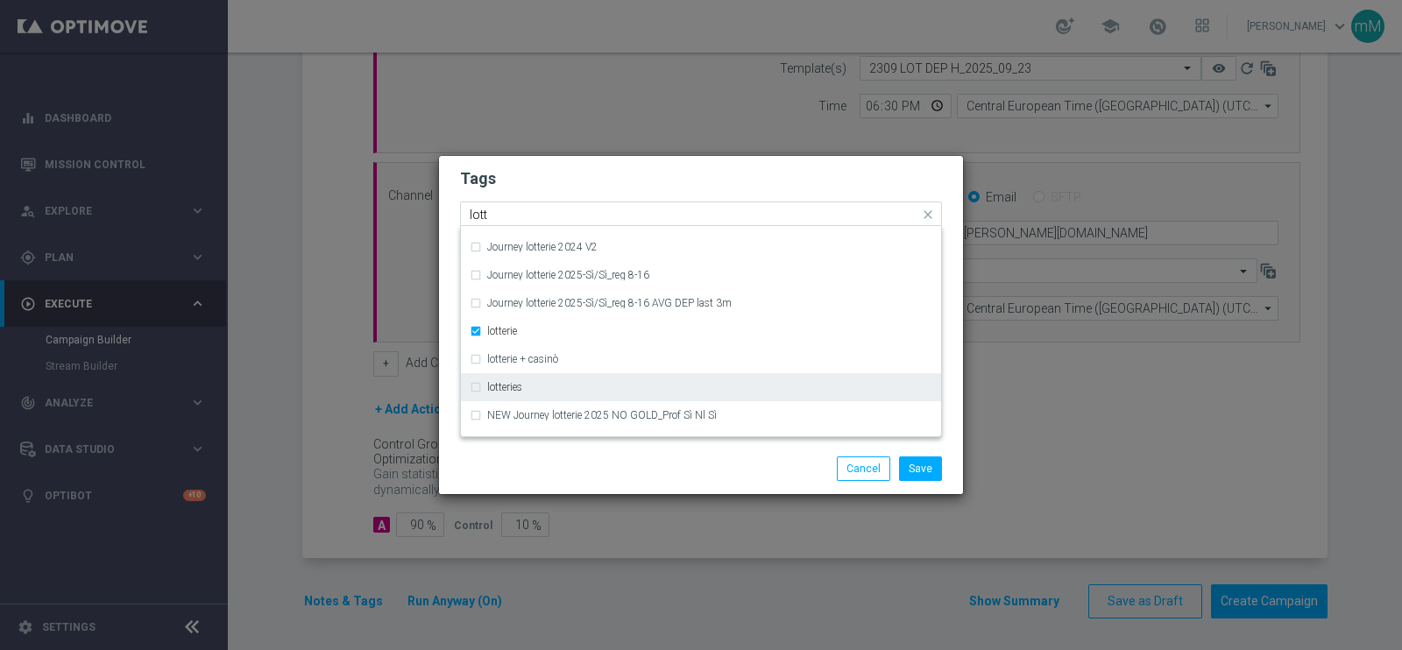
click at [530, 392] on div "lotteries" at bounding box center [701, 387] width 463 height 28
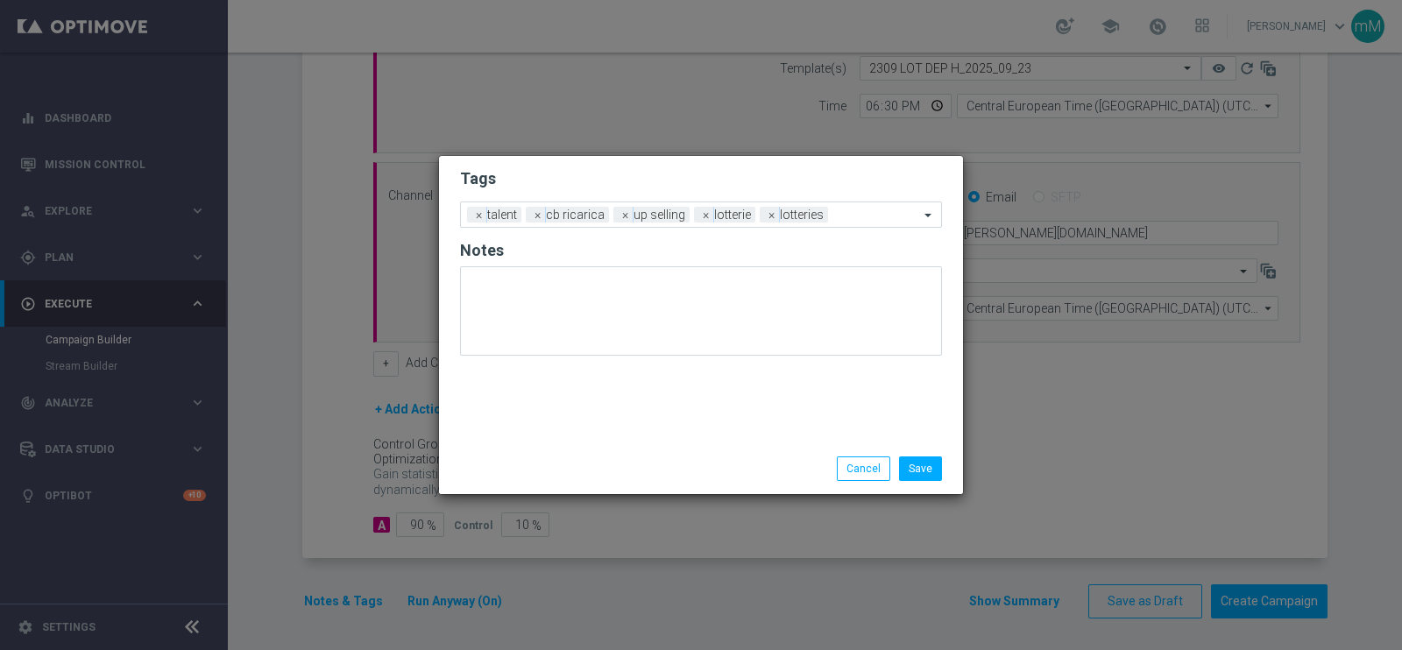
click at [557, 464] on div "Save Cancel" at bounding box center [701, 468] width 508 height 25
click at [912, 457] on button "Save" at bounding box center [920, 468] width 43 height 25
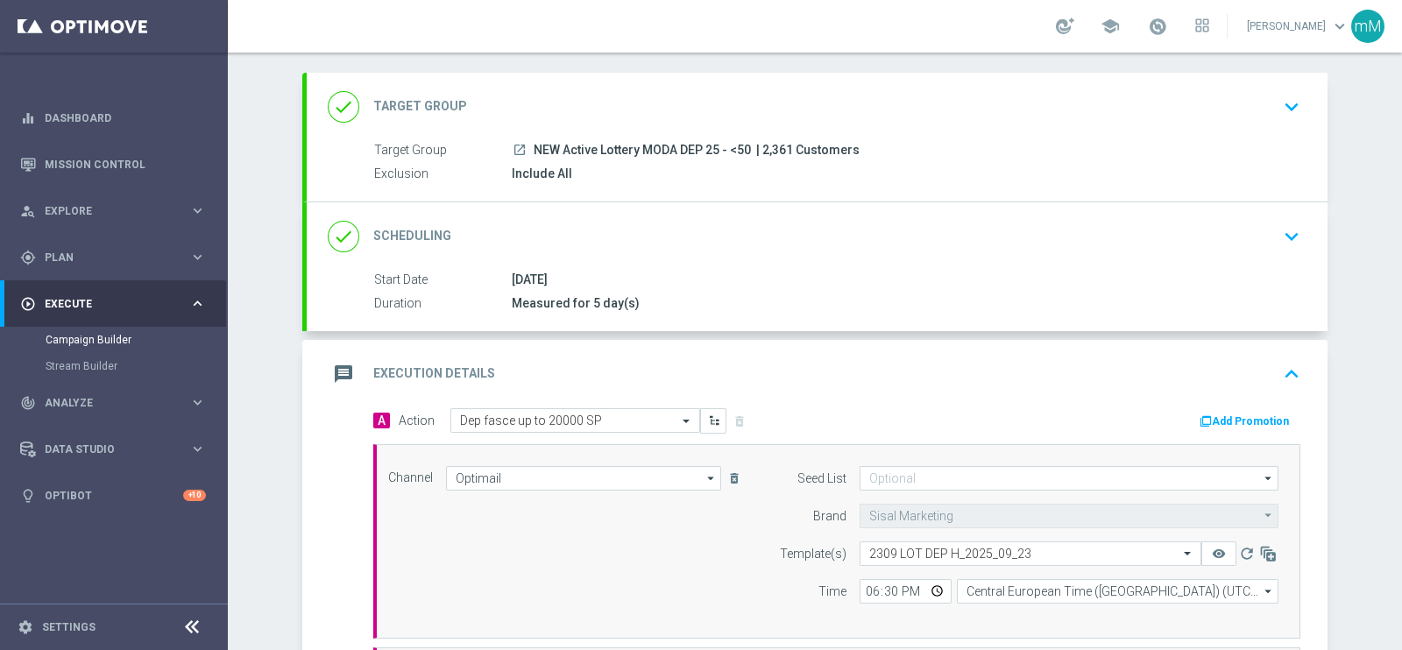
scroll to position [45, 0]
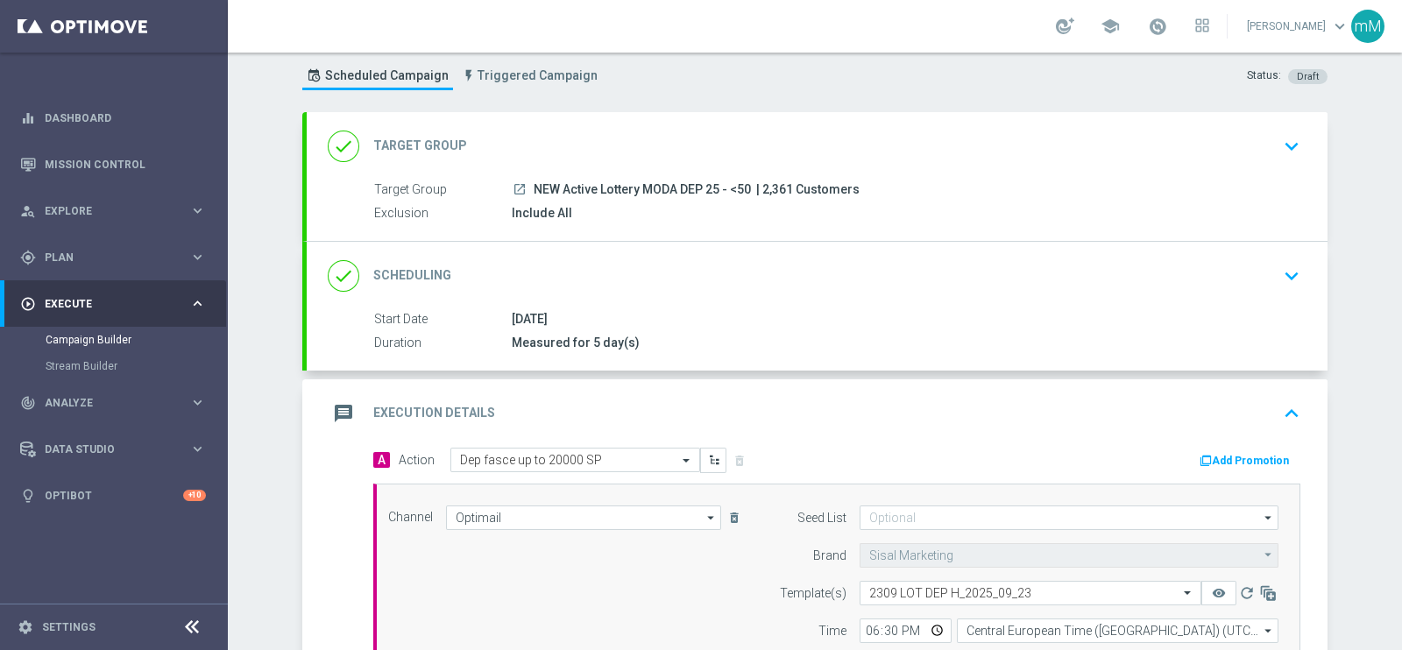
click at [1204, 449] on div "Add Promotion" at bounding box center [1249, 459] width 103 height 21
click at [1205, 455] on icon "button" at bounding box center [1205, 461] width 12 height 12
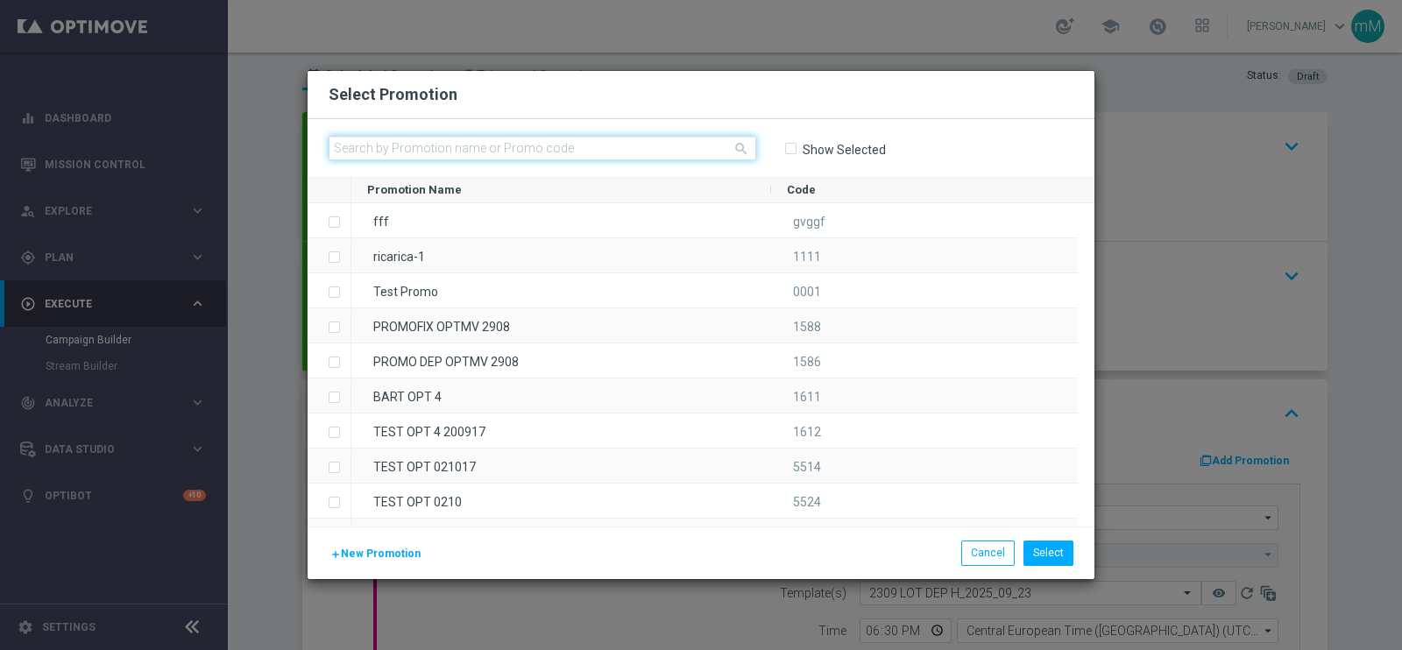
click at [574, 146] on input "text" at bounding box center [543, 148] width 428 height 25
paste input "335265"
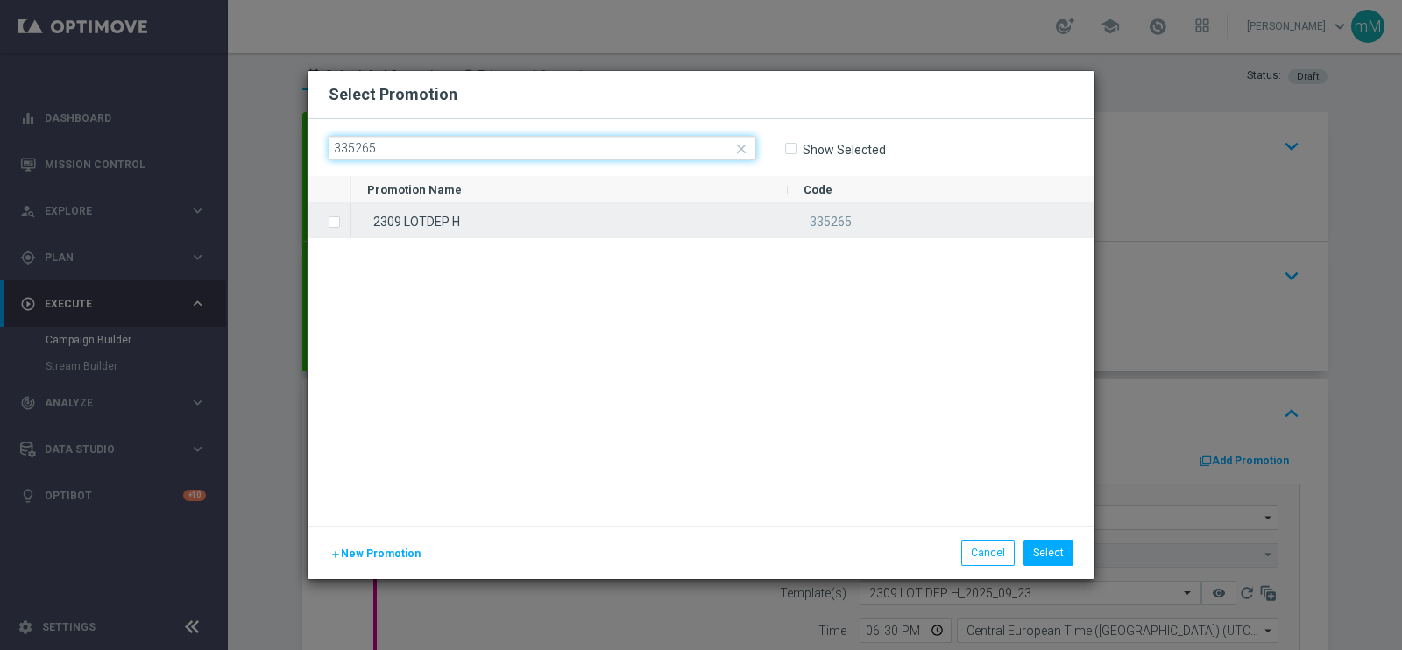
type input "335265"
click at [533, 212] on div "2309 LOTDEP H" at bounding box center [569, 220] width 436 height 34
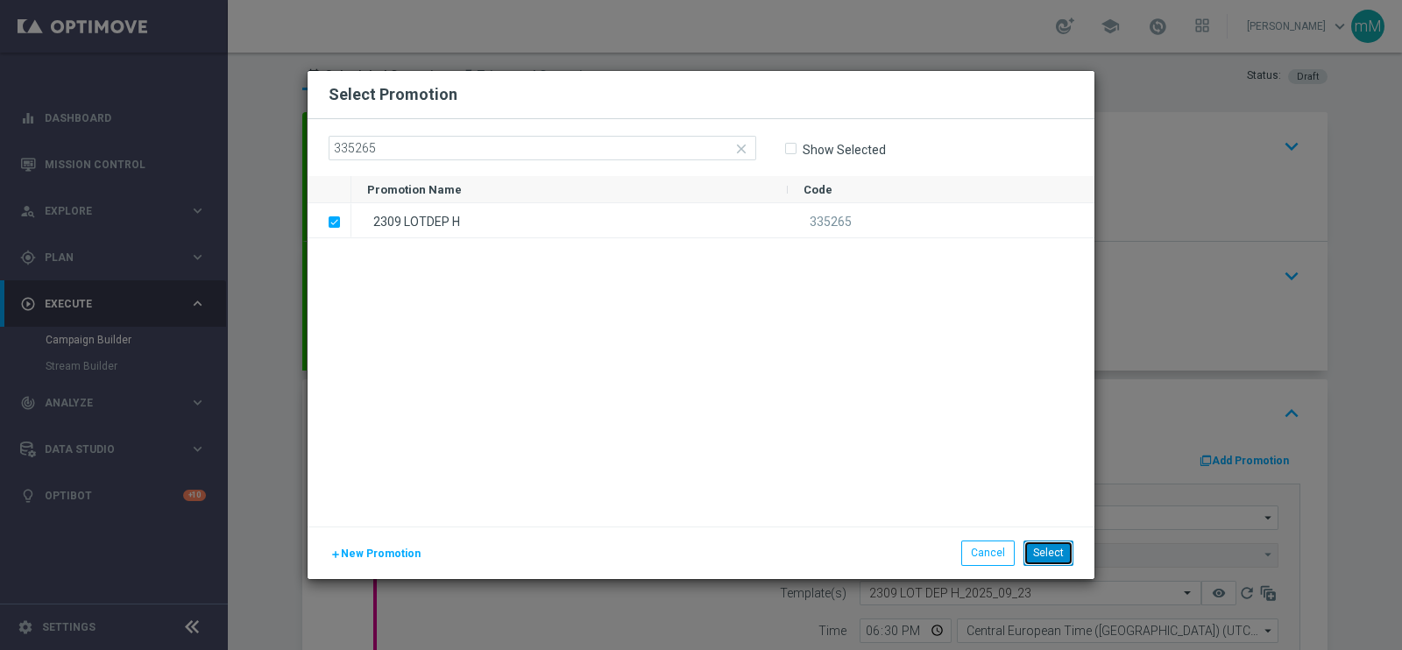
click at [1056, 548] on button "Select" at bounding box center [1048, 553] width 50 height 25
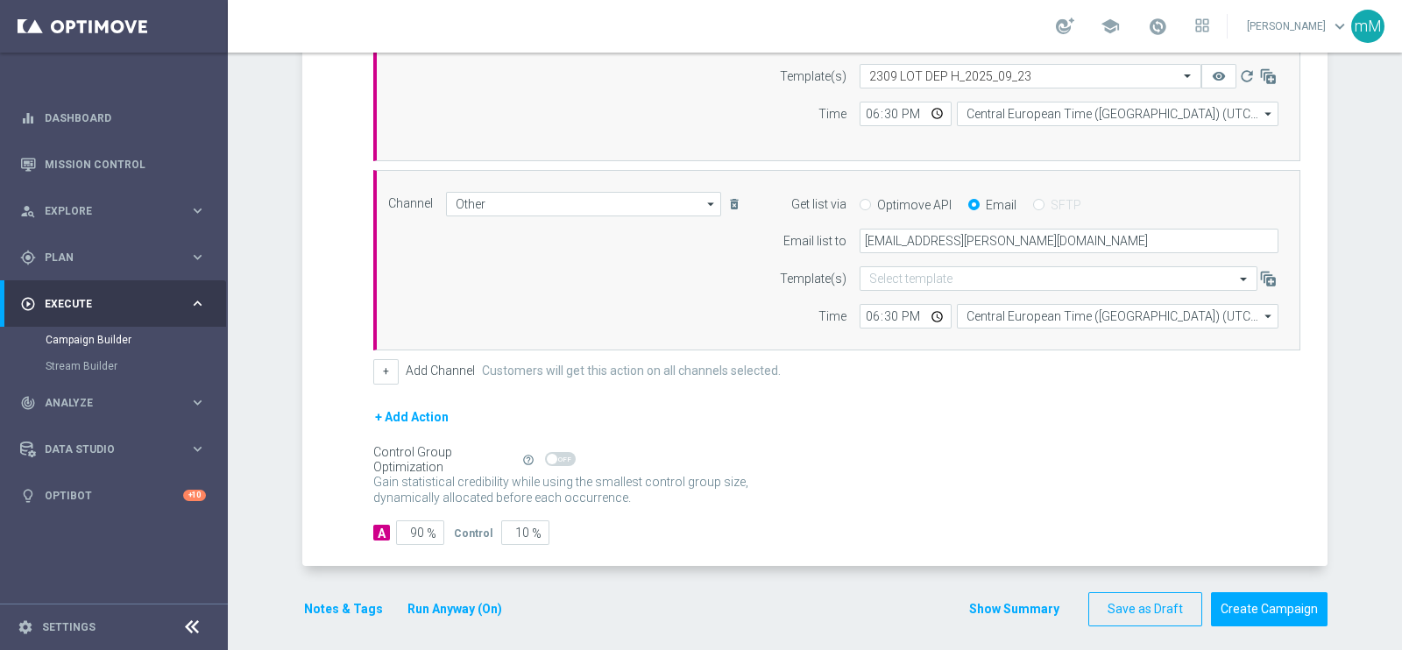
scroll to position [569, 0]
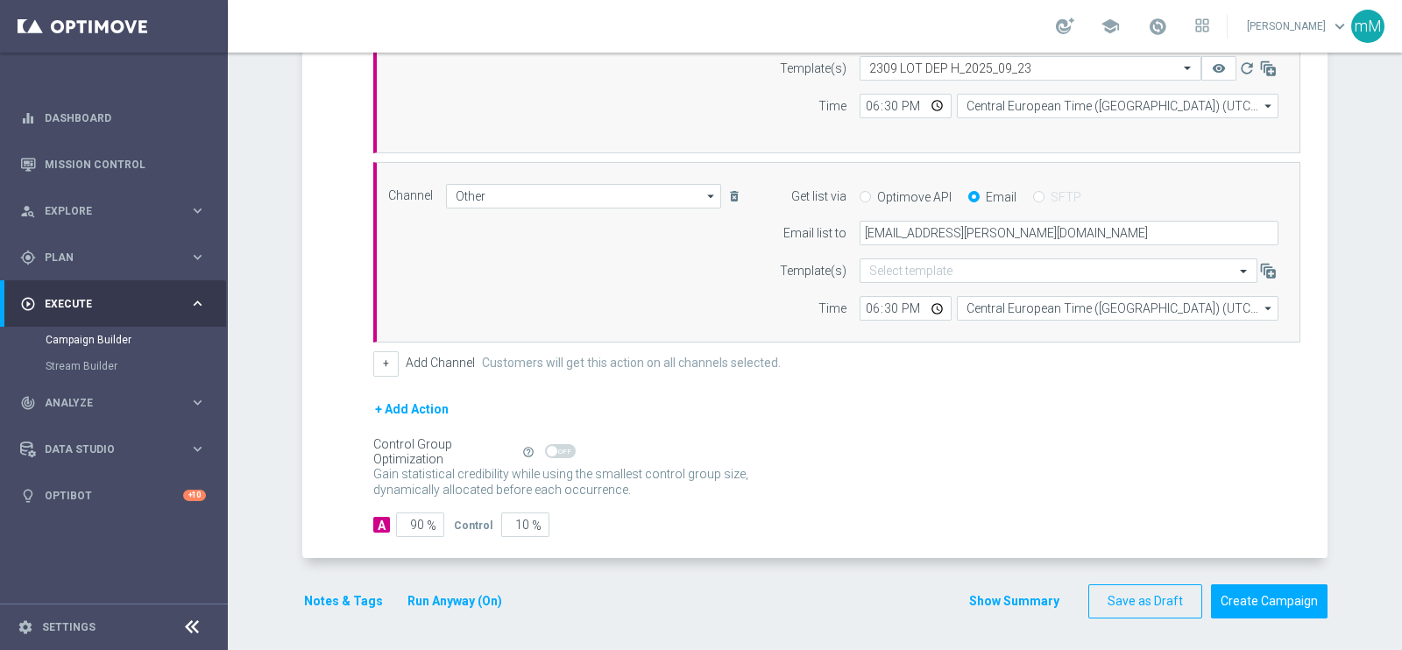
click at [987, 597] on button "Show Summary" at bounding box center [1014, 601] width 92 height 20
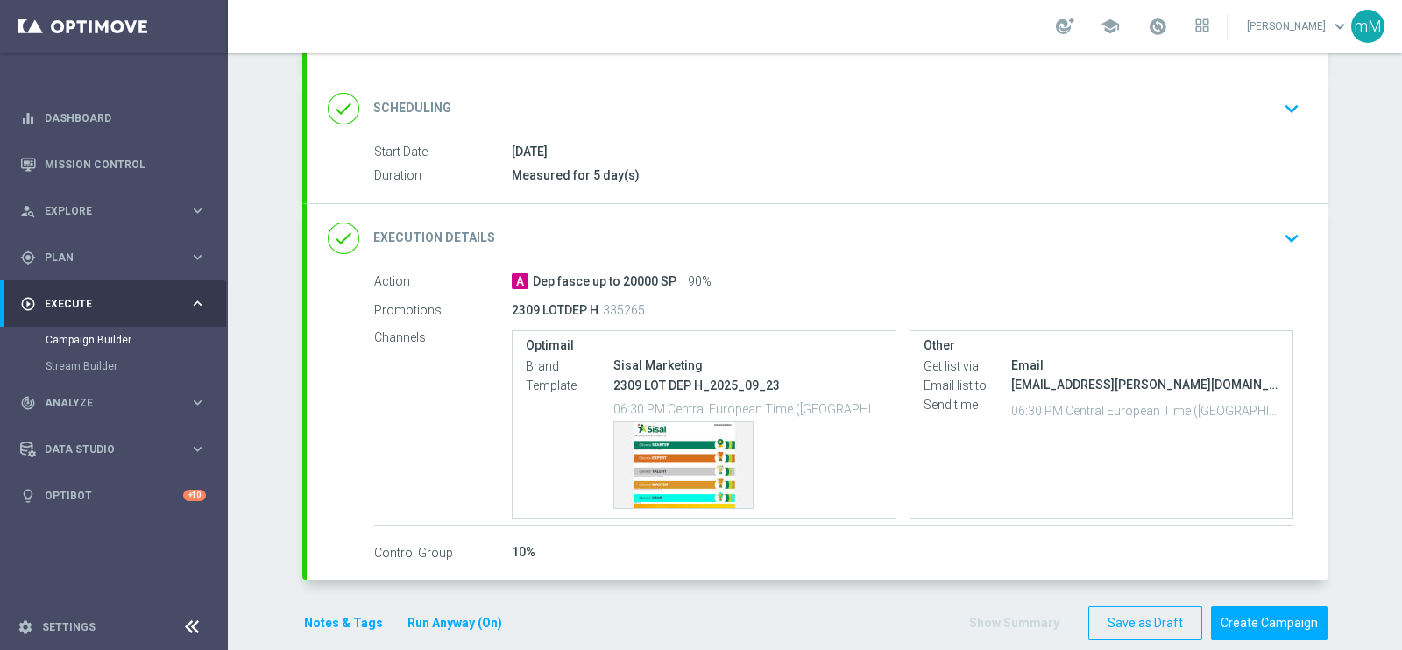
scroll to position [215, 0]
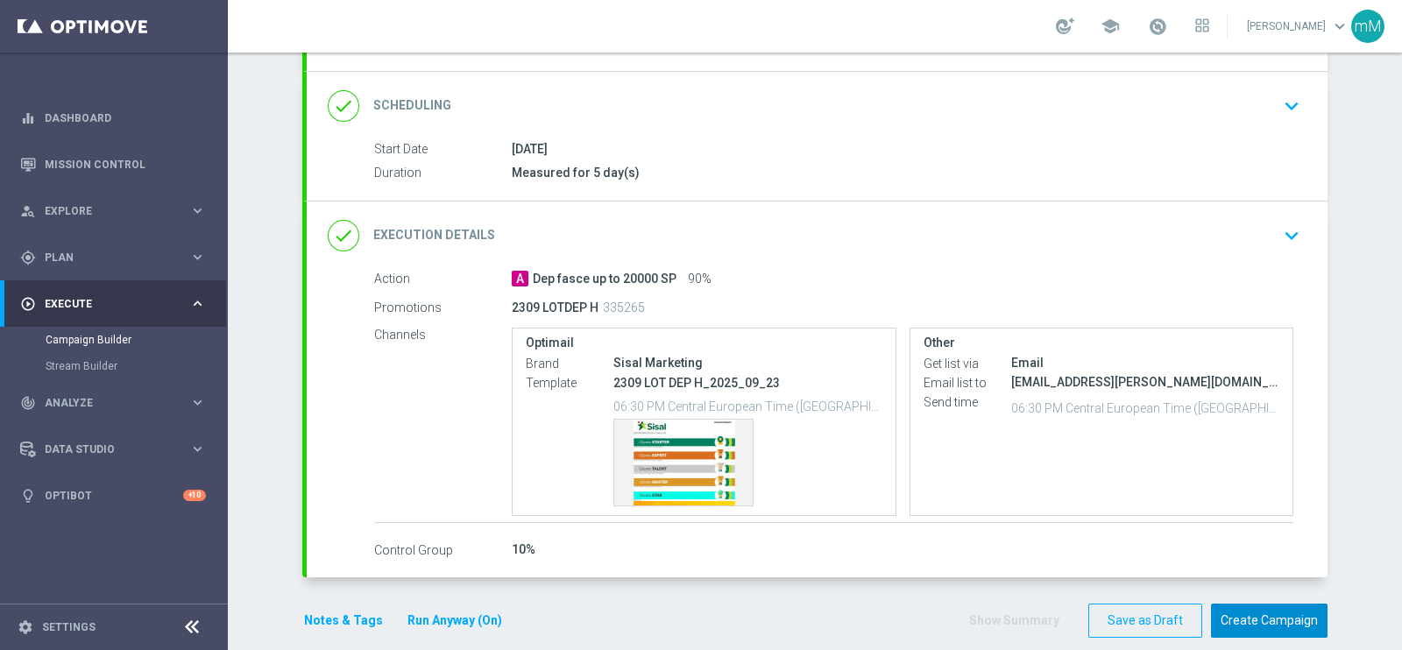
click at [1237, 611] on button "Create Campaign" at bounding box center [1269, 621] width 117 height 34
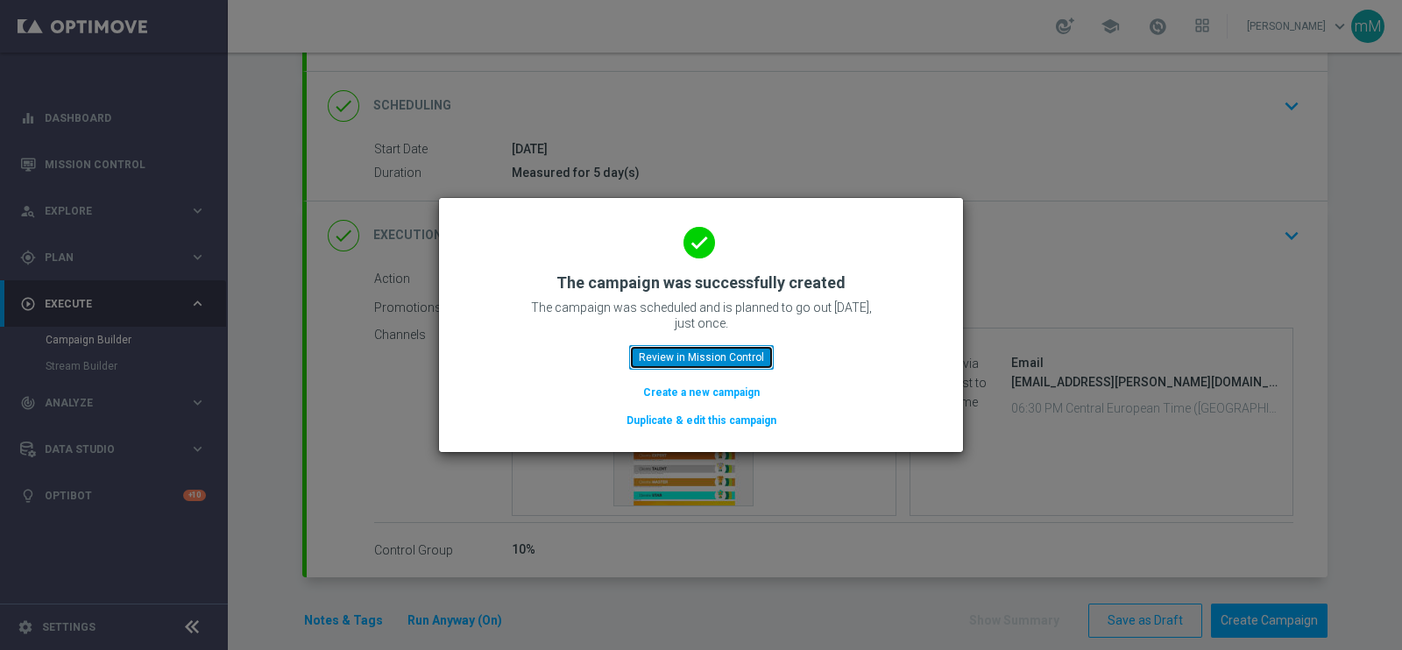
click at [732, 360] on button "Review in Mission Control" at bounding box center [701, 357] width 145 height 25
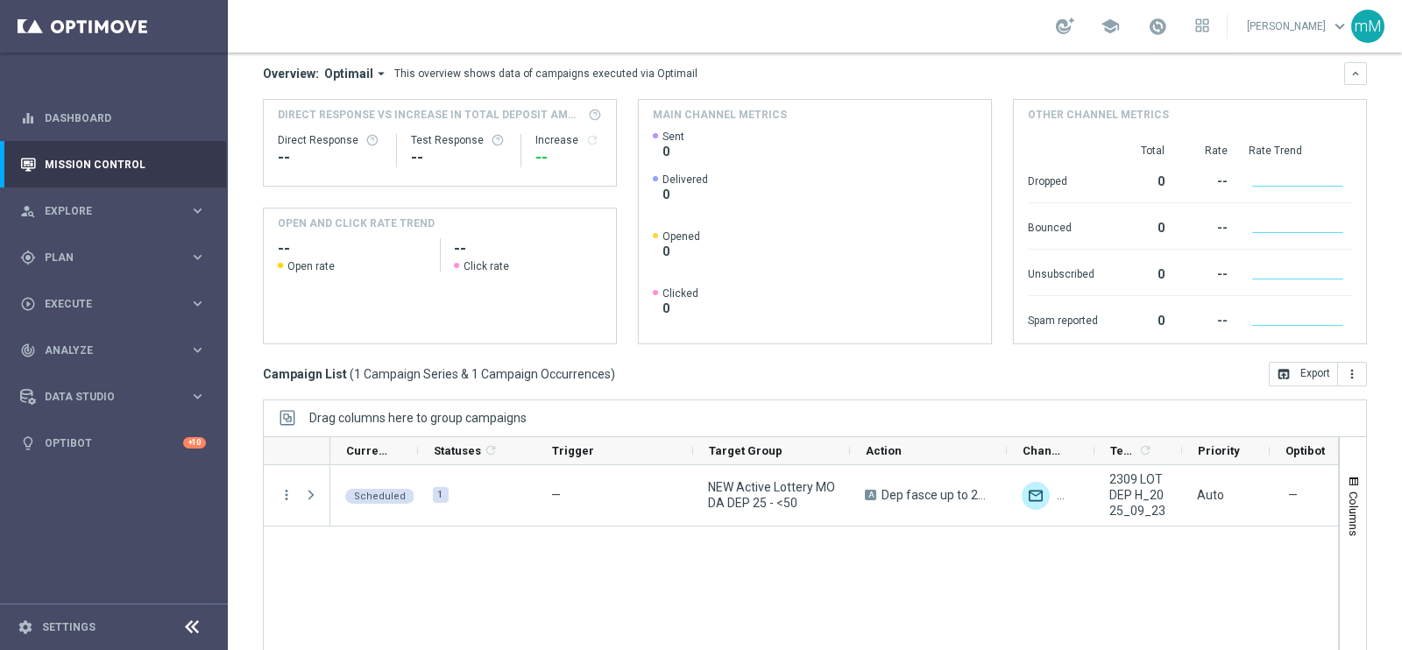
scroll to position [261, 0]
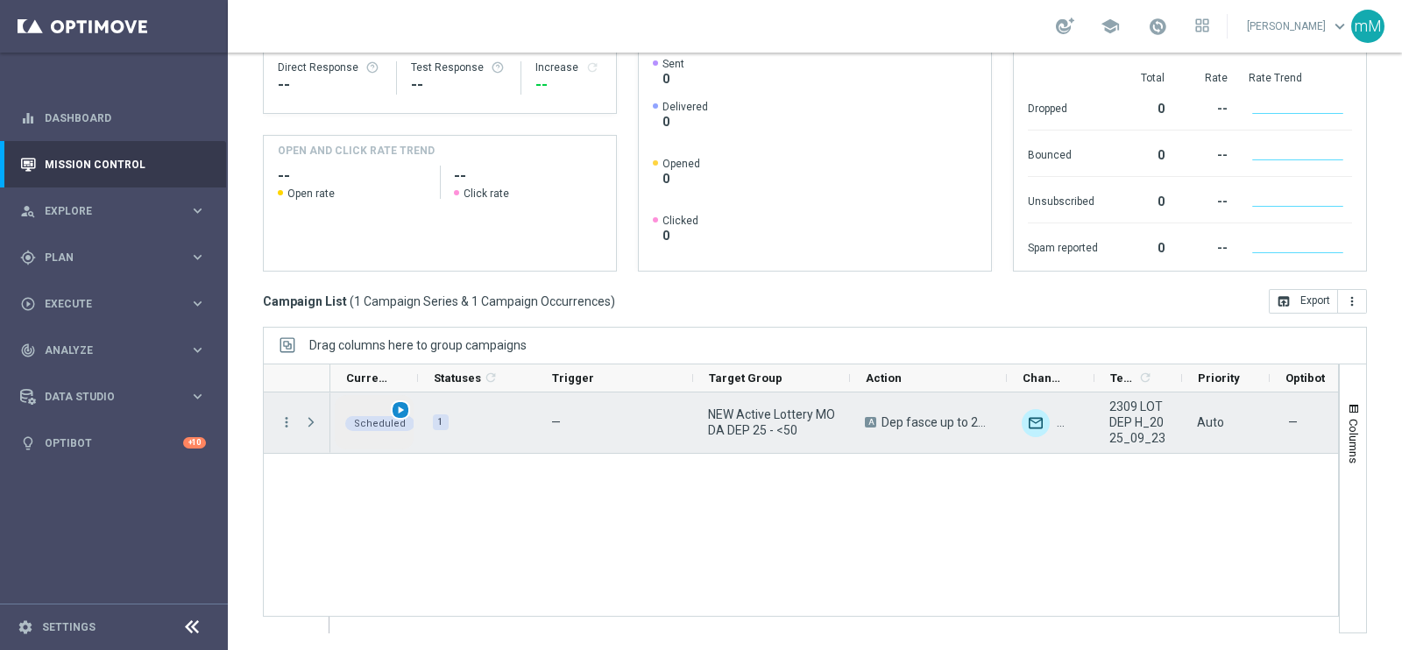
click at [398, 404] on span "play_arrow" at bounding box center [400, 410] width 12 height 12
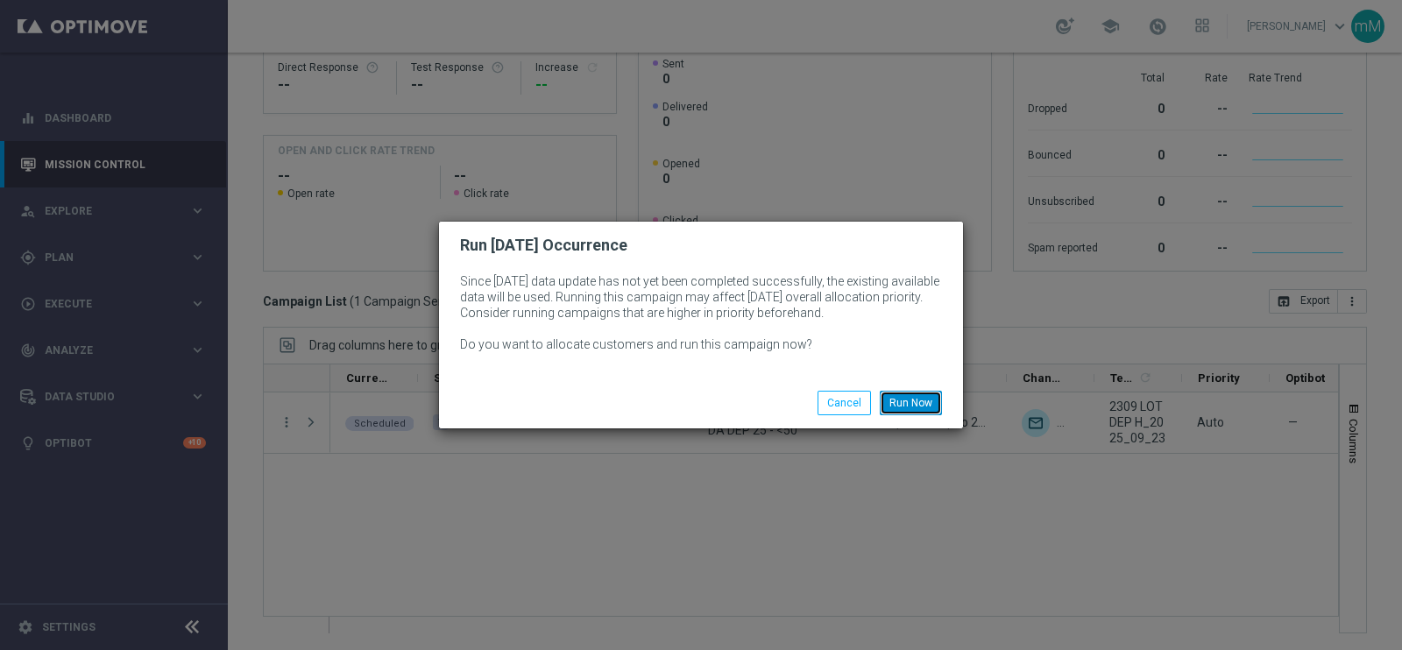
click at [920, 398] on button "Run Now" at bounding box center [911, 403] width 62 height 25
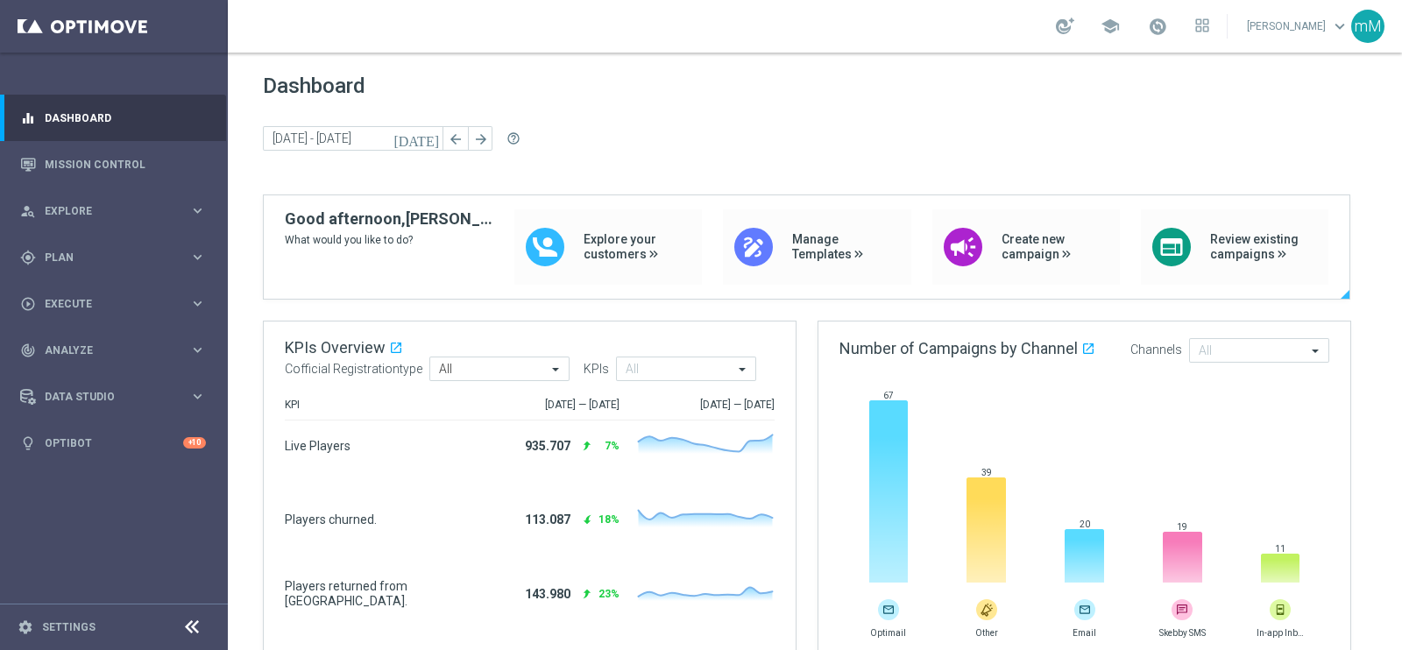
scroll to position [87, 0]
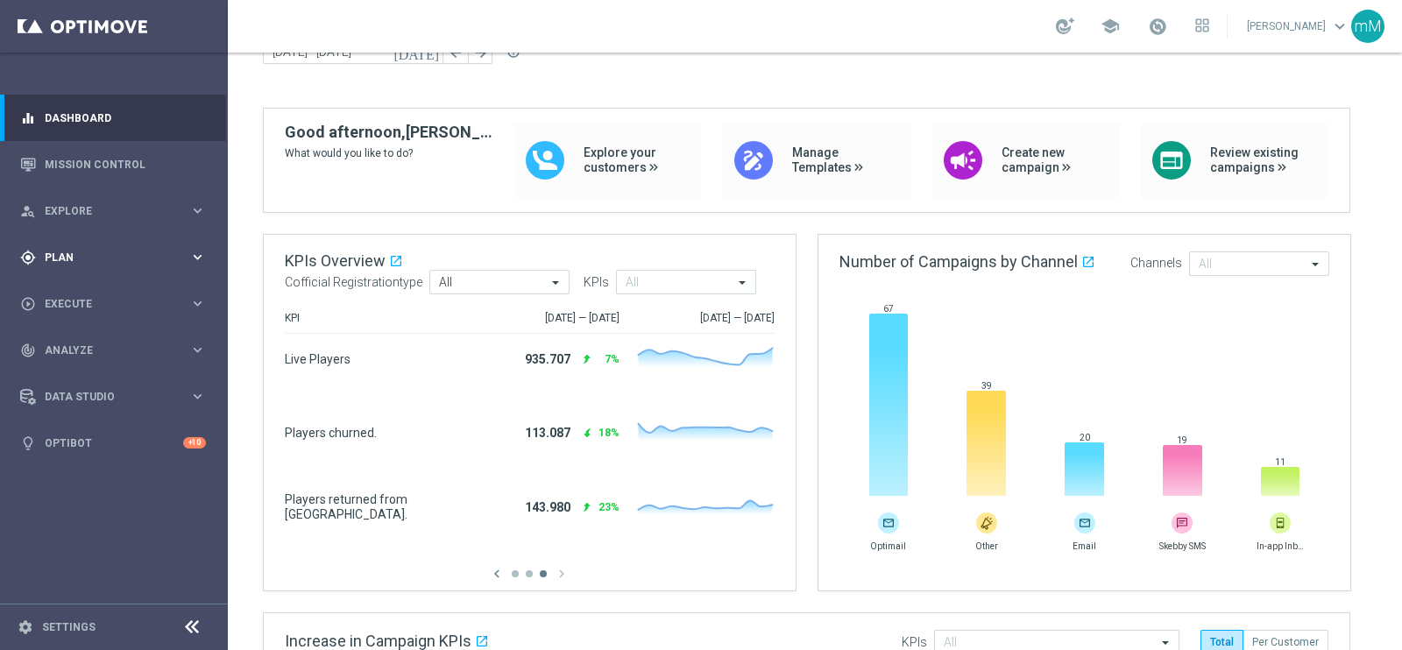
click at [88, 257] on span "Plan" at bounding box center [117, 257] width 145 height 11
click at [74, 341] on span "Templates" at bounding box center [108, 346] width 125 height 11
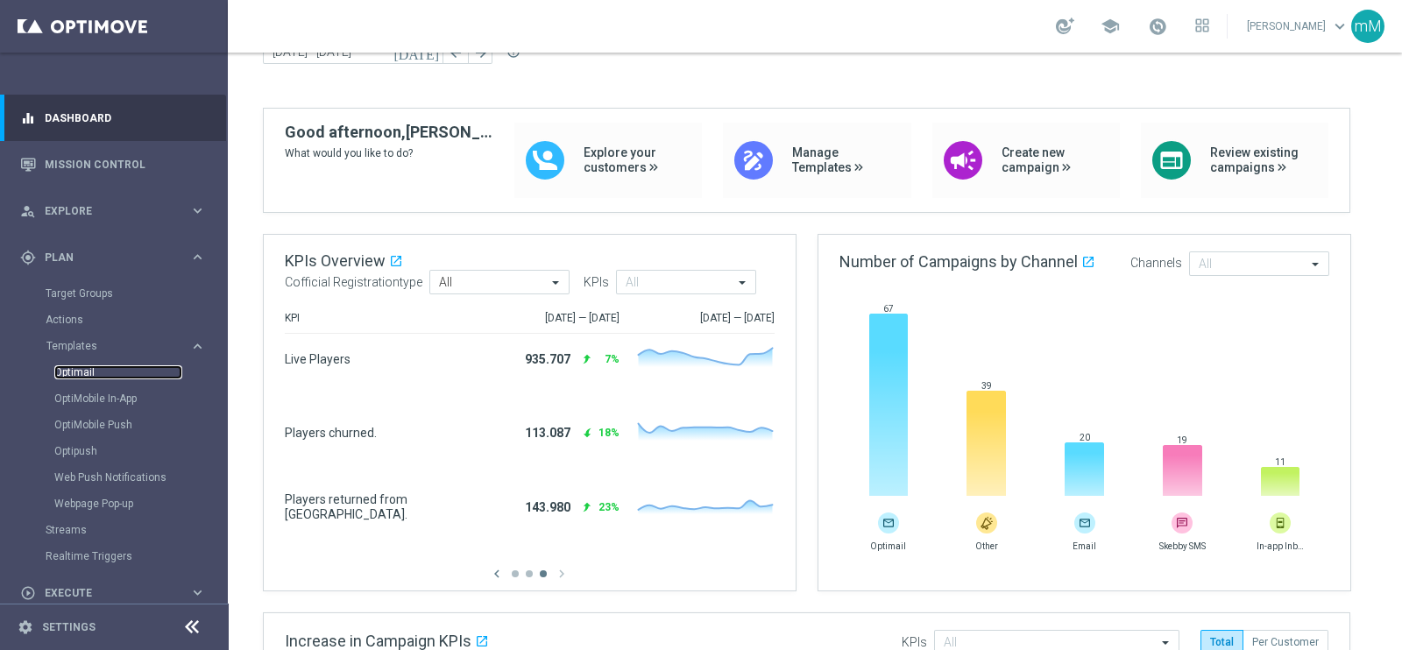
click at [81, 372] on link "Optimail" at bounding box center [118, 372] width 128 height 14
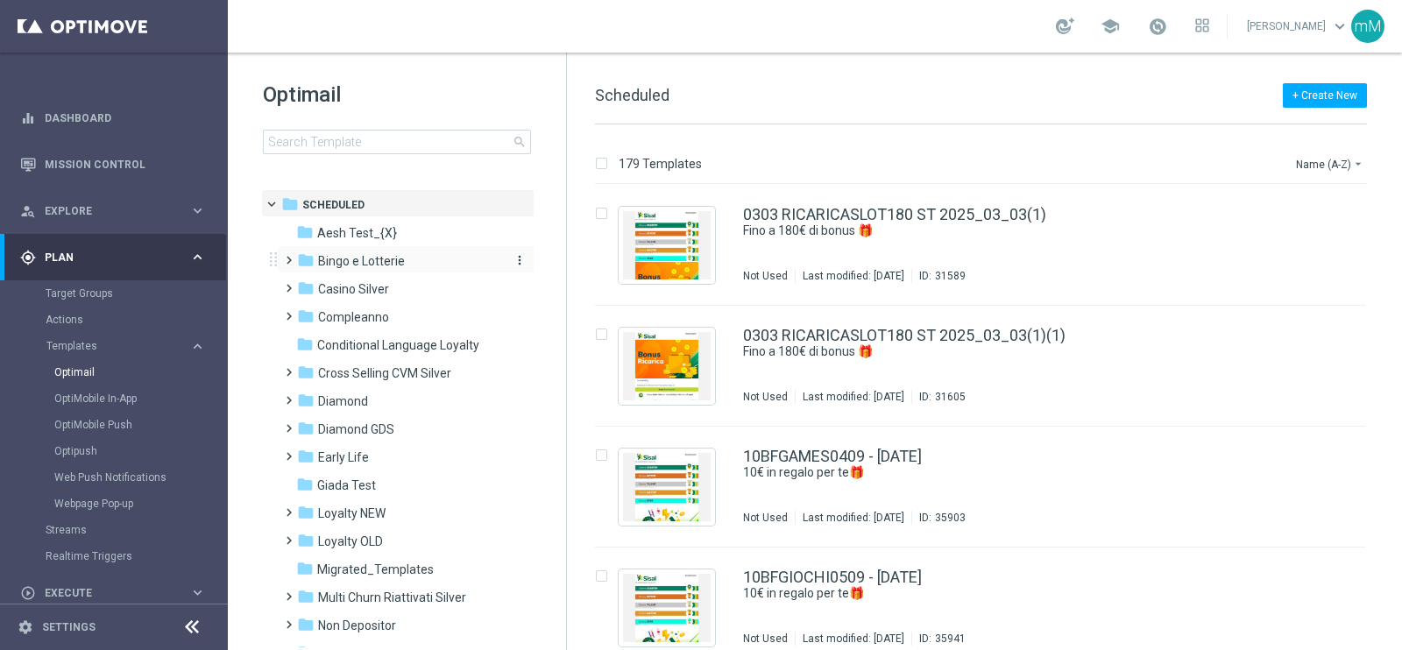
click at [380, 260] on span "Bingo e Lotterie" at bounding box center [361, 261] width 87 height 16
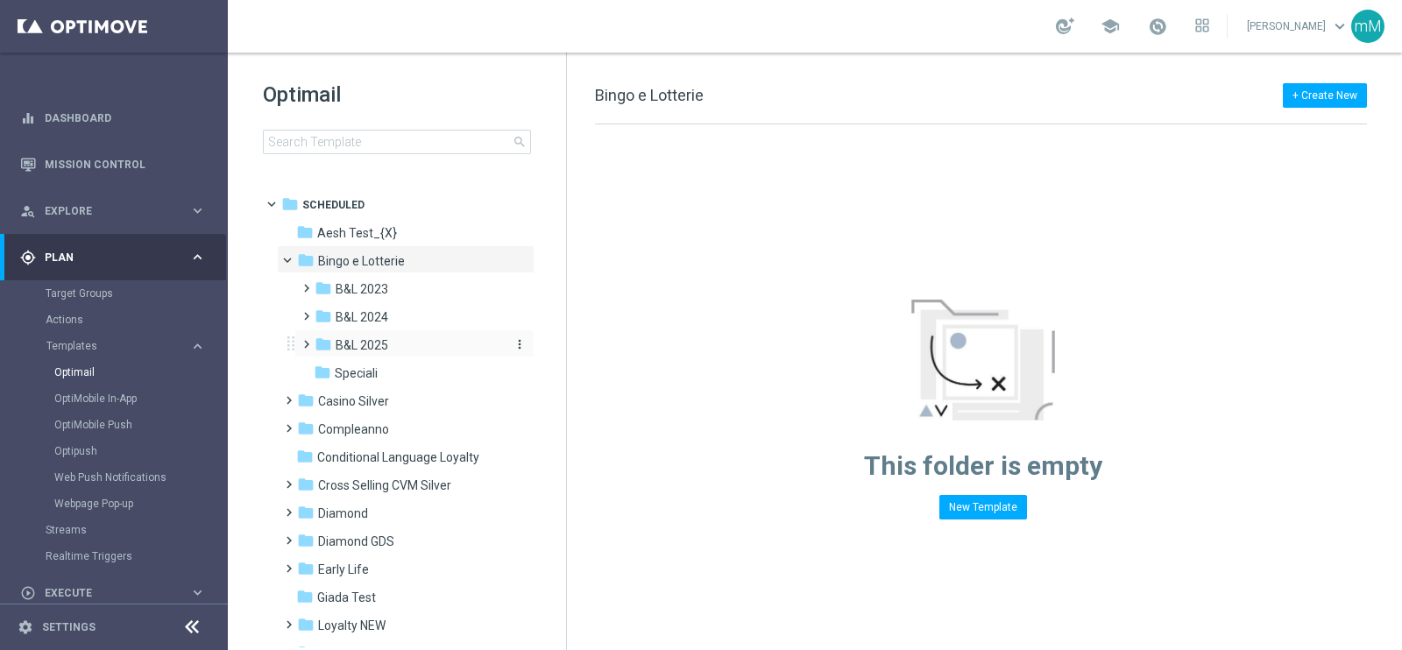
click at [368, 345] on span "B&L 2025" at bounding box center [362, 345] width 53 height 16
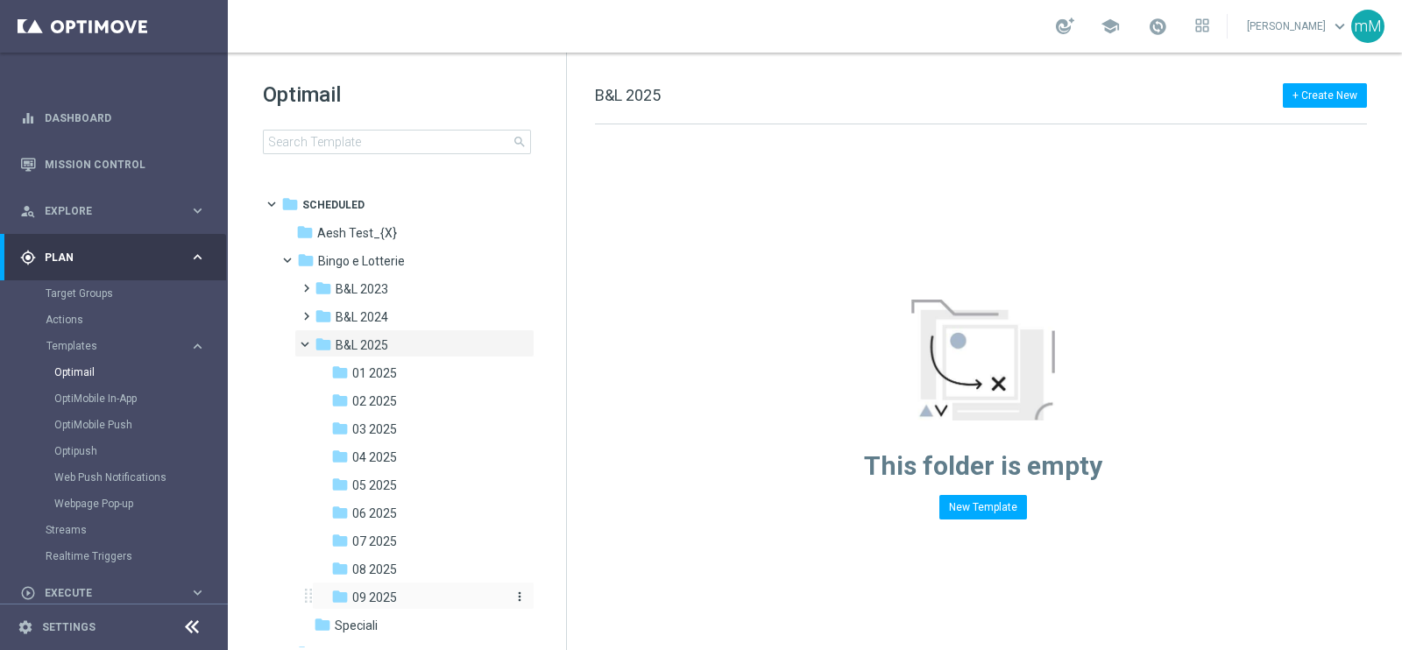
click at [386, 588] on div "folder 09 2025" at bounding box center [417, 598] width 173 height 20
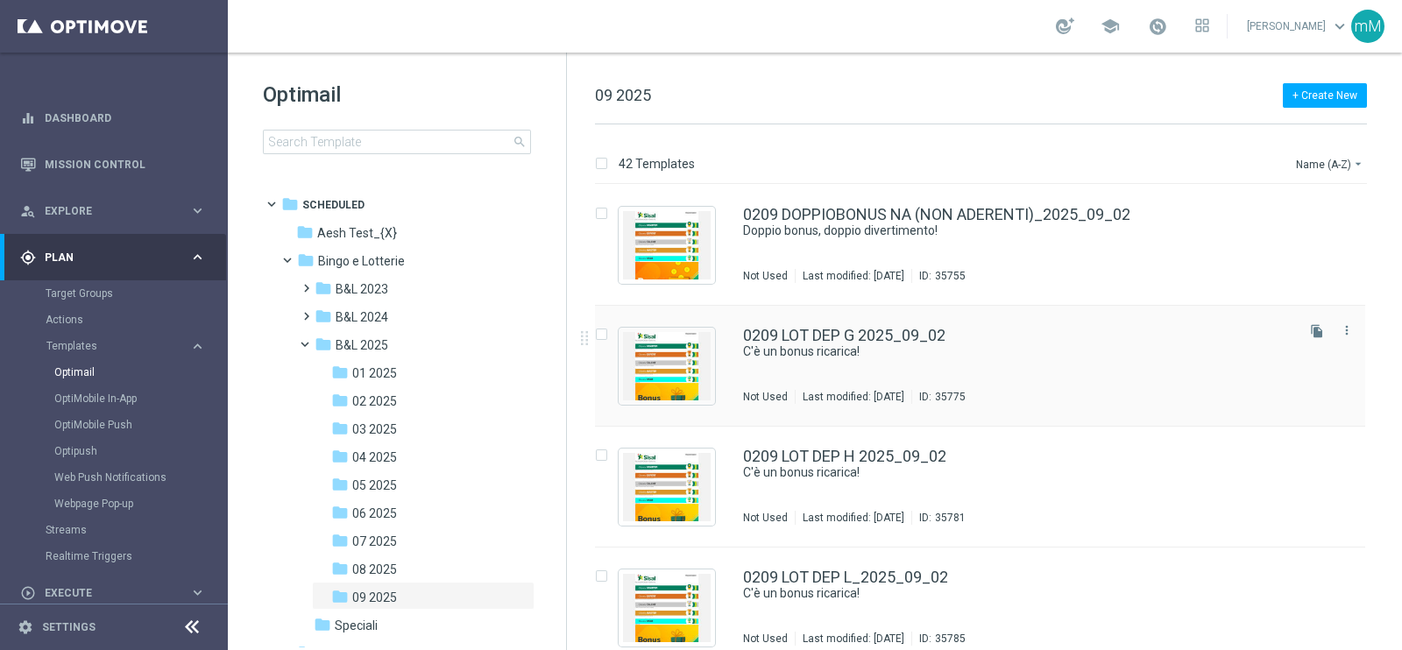
scroll to position [11, 0]
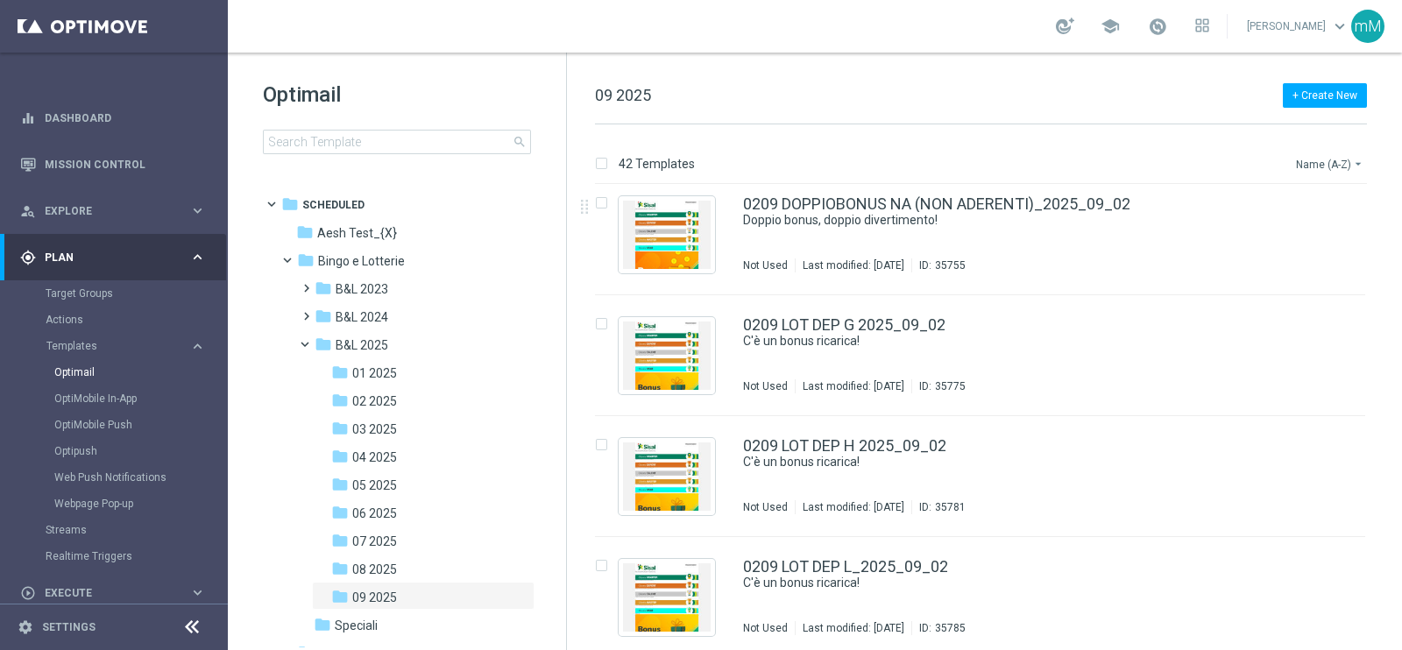
click at [1313, 162] on button "Name (A-Z) arrow_drop_down" at bounding box center [1330, 163] width 73 height 21
click at [1319, 244] on span "Date Modified (Newest)" at bounding box center [1299, 242] width 117 height 12
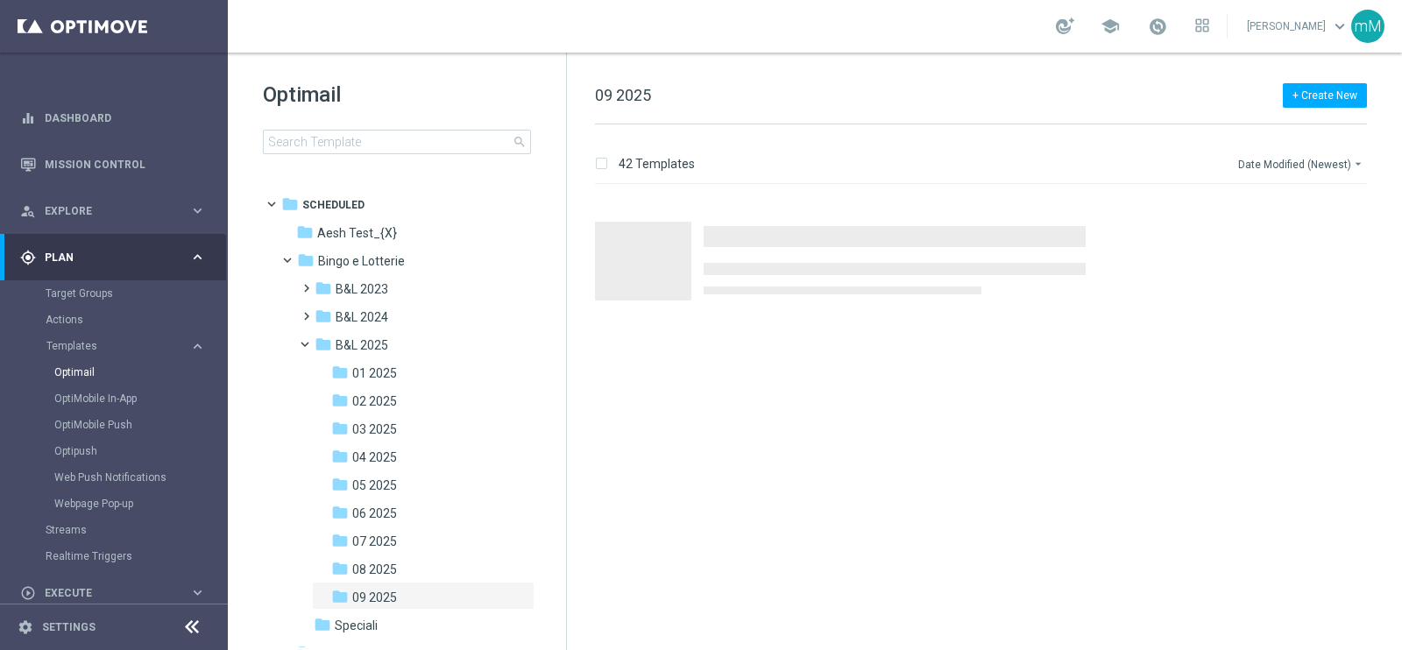
scroll to position [0, 0]
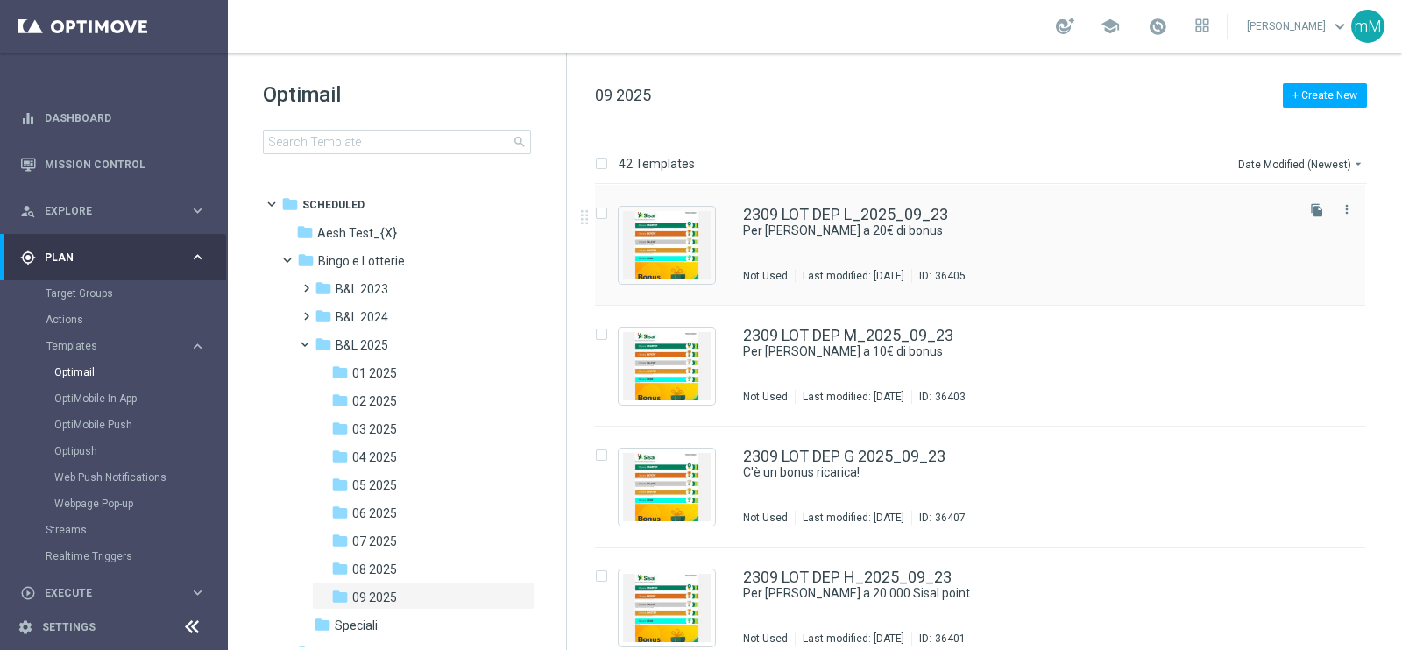
click at [872, 243] on div "2309 LOT DEP L_2025_09_23 Per [PERSON_NAME] a 20€ di bonus Not Used Last modifi…" at bounding box center [1017, 245] width 548 height 76
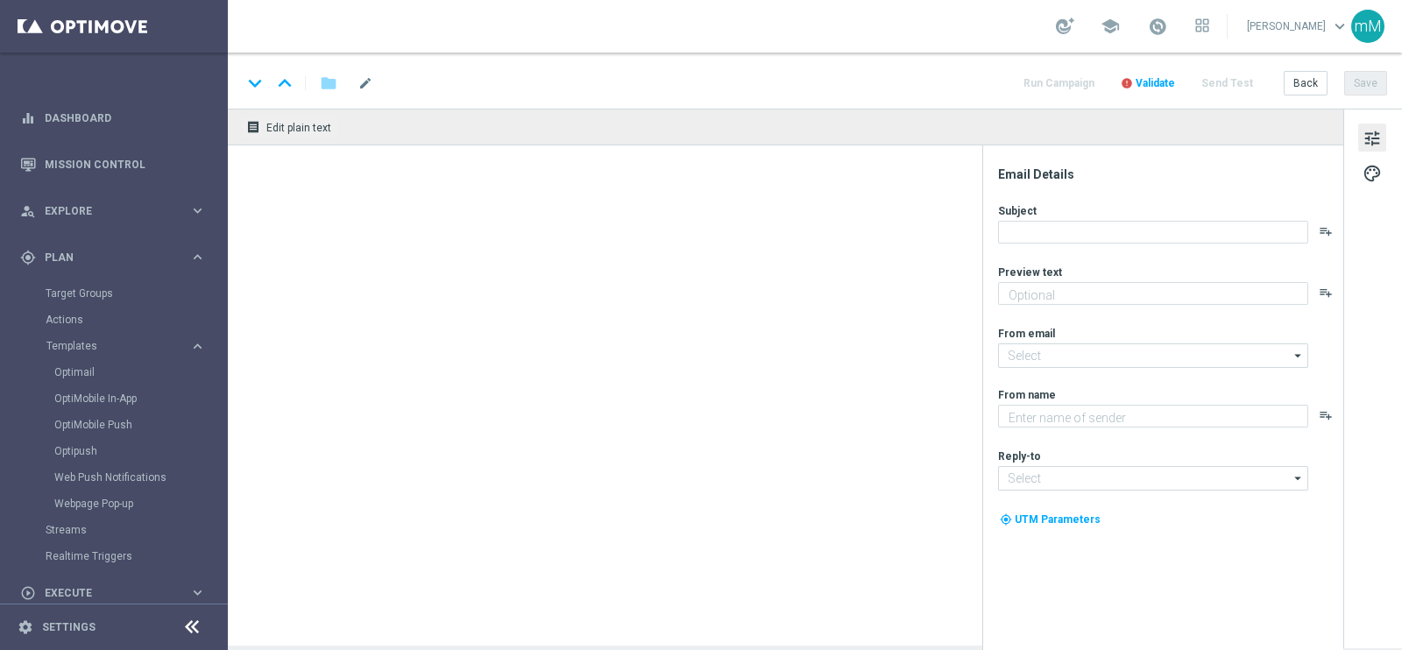
type textarea "Scopri la promozione che ti abbiamo riservato!"
type input "[EMAIL_ADDRESS][DOMAIN_NAME]"
type textarea "Sisal"
type input "[EMAIL_ADDRESS][DOMAIN_NAME]"
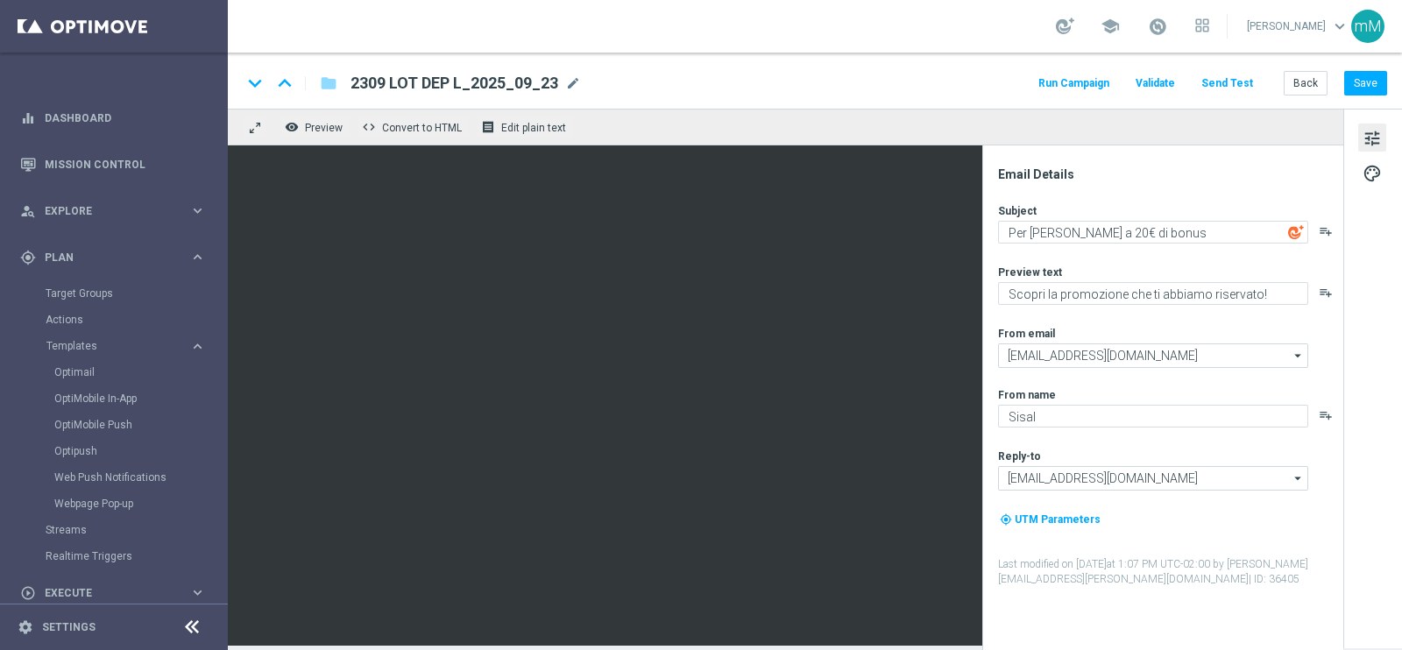
click at [1085, 89] on button "Run Campaign" at bounding box center [1074, 84] width 76 height 24
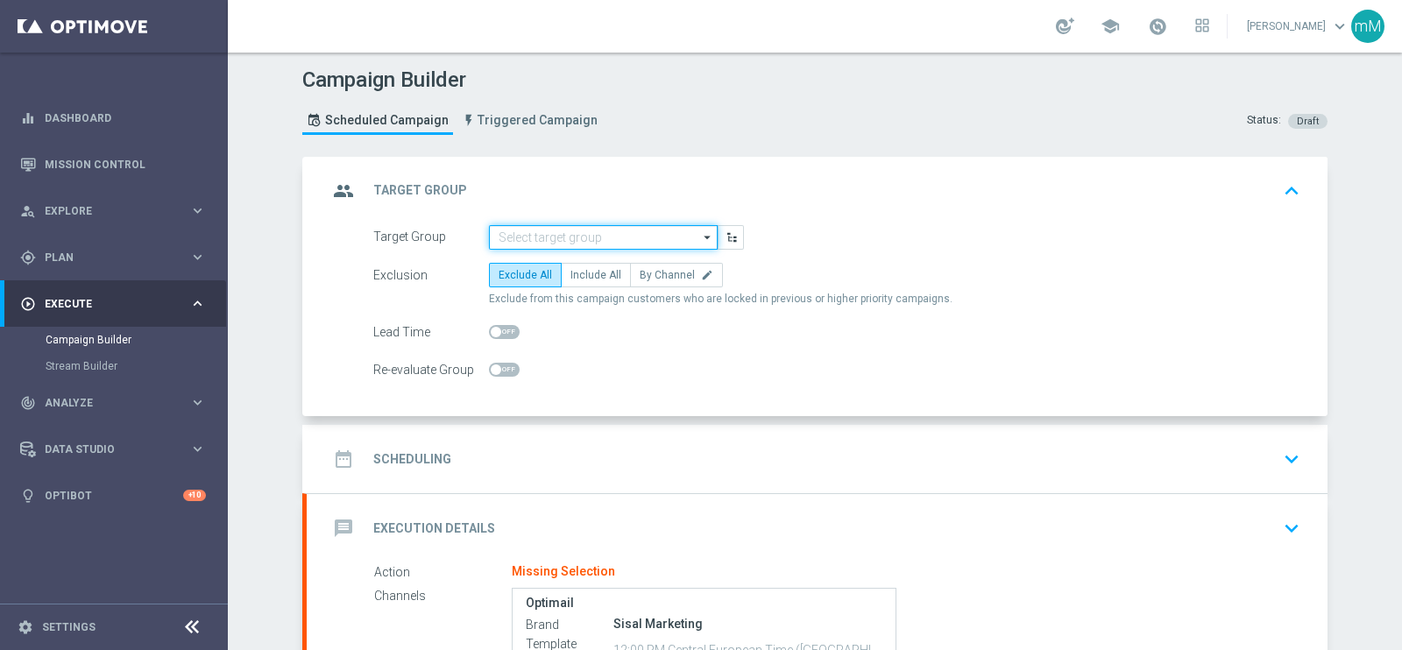
click at [562, 225] on input at bounding box center [603, 237] width 229 height 25
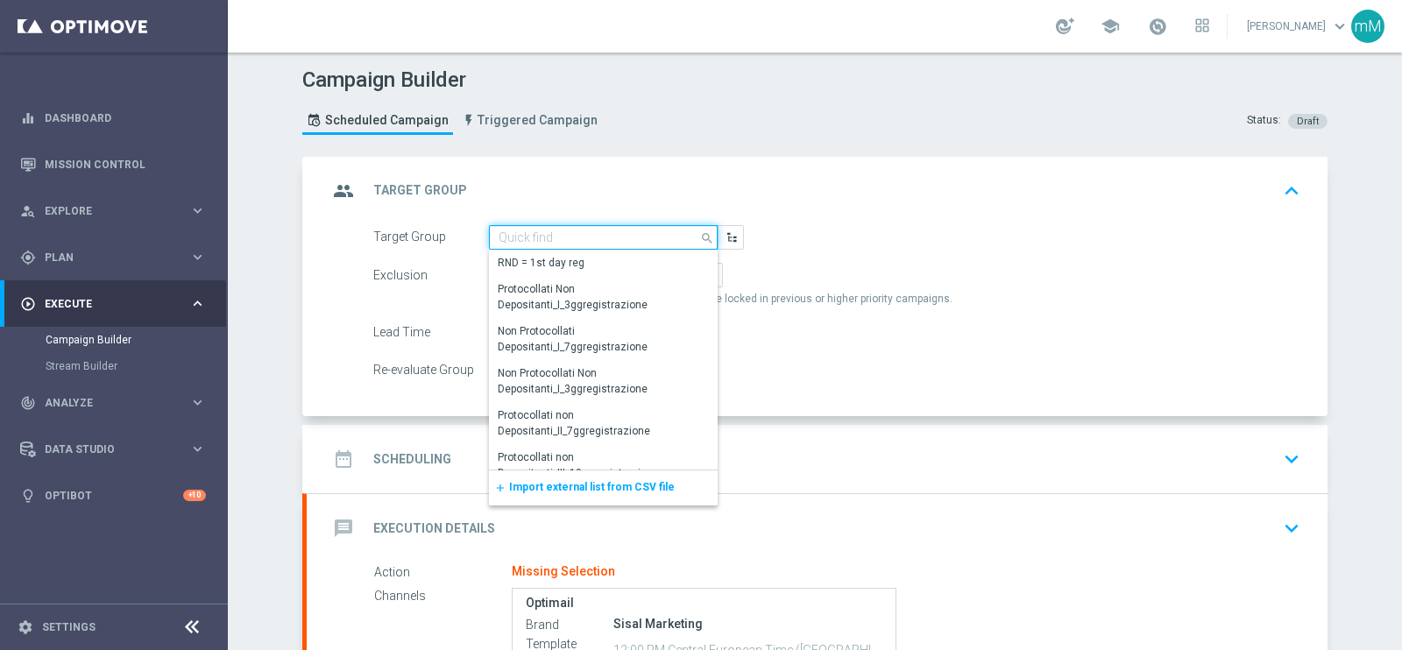
paste input "NEW Active Lottery MODA DEP <15"
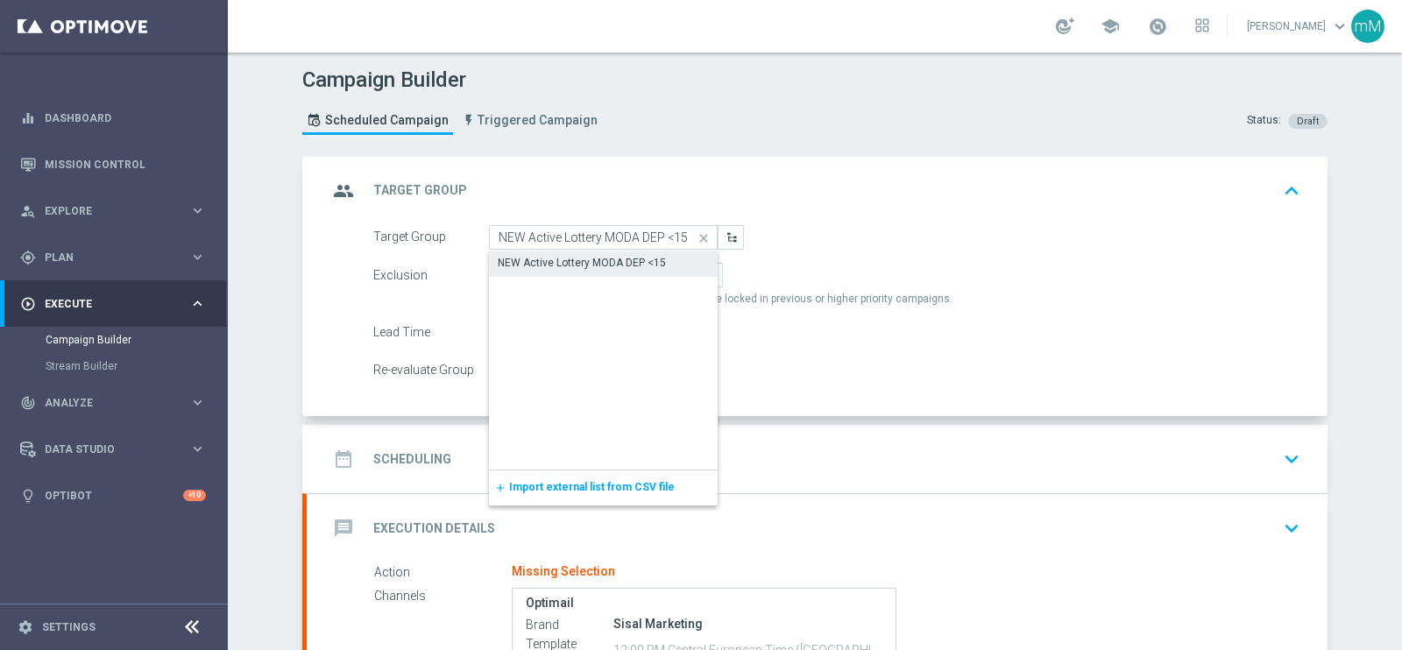
click at [561, 259] on div "NEW Active Lottery MODA DEP <15" at bounding box center [582, 263] width 168 height 16
type input "NEW Active Lottery MODA DEP <15"
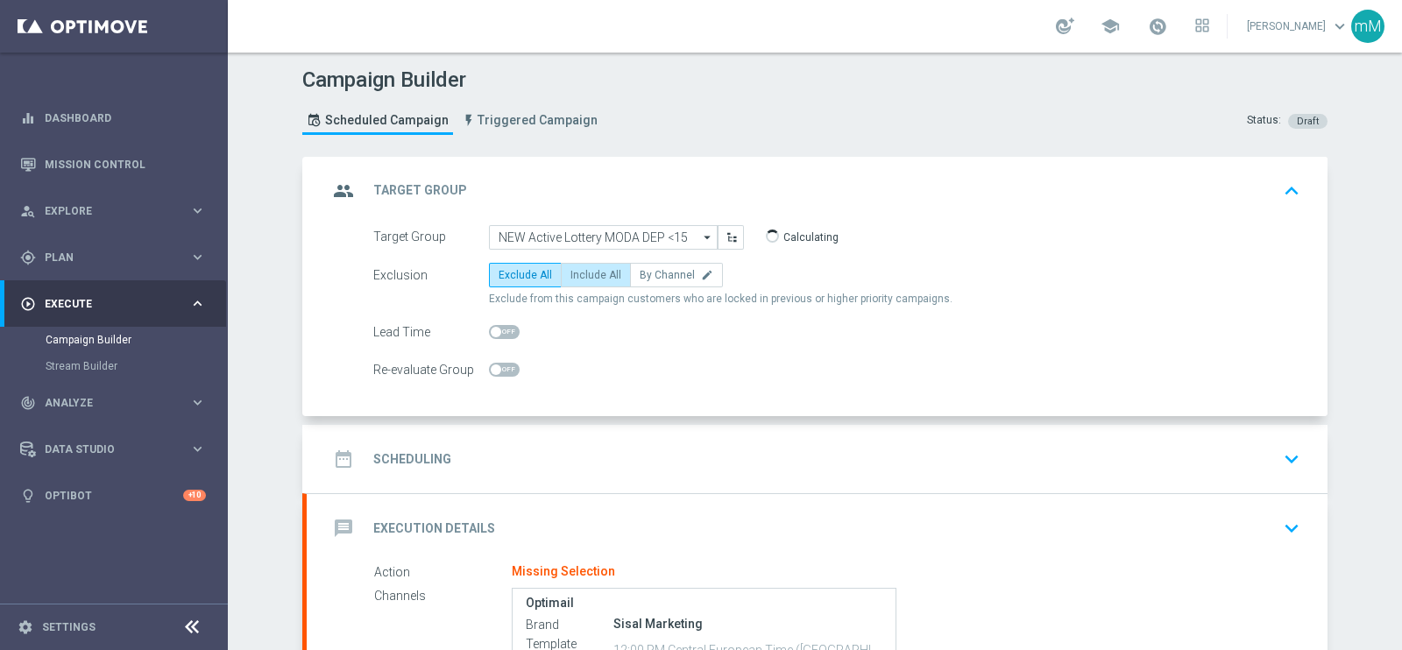
click at [600, 276] on span "Include All" at bounding box center [595, 275] width 51 height 12
click at [582, 276] on input "Include All" at bounding box center [575, 277] width 11 height 11
radio input "true"
click at [632, 437] on div "date_range Scheduling keyboard_arrow_down" at bounding box center [817, 459] width 1021 height 68
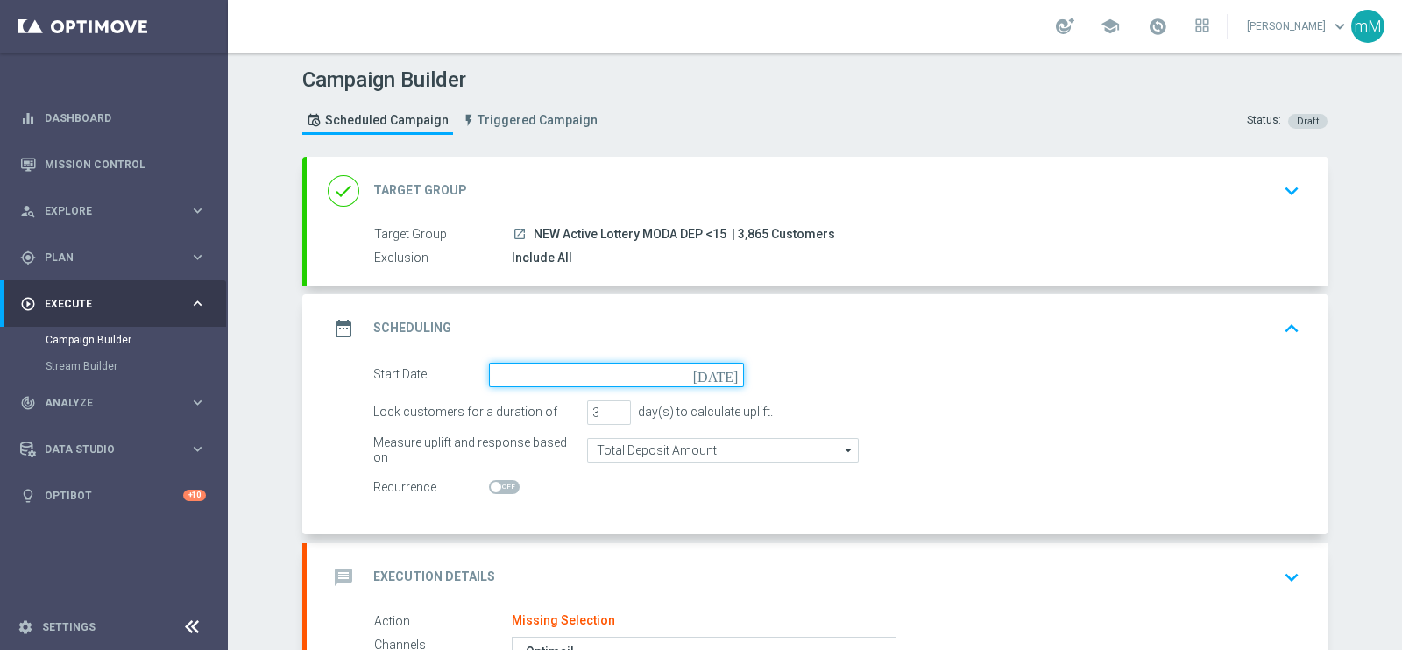
click at [608, 375] on input at bounding box center [616, 375] width 255 height 25
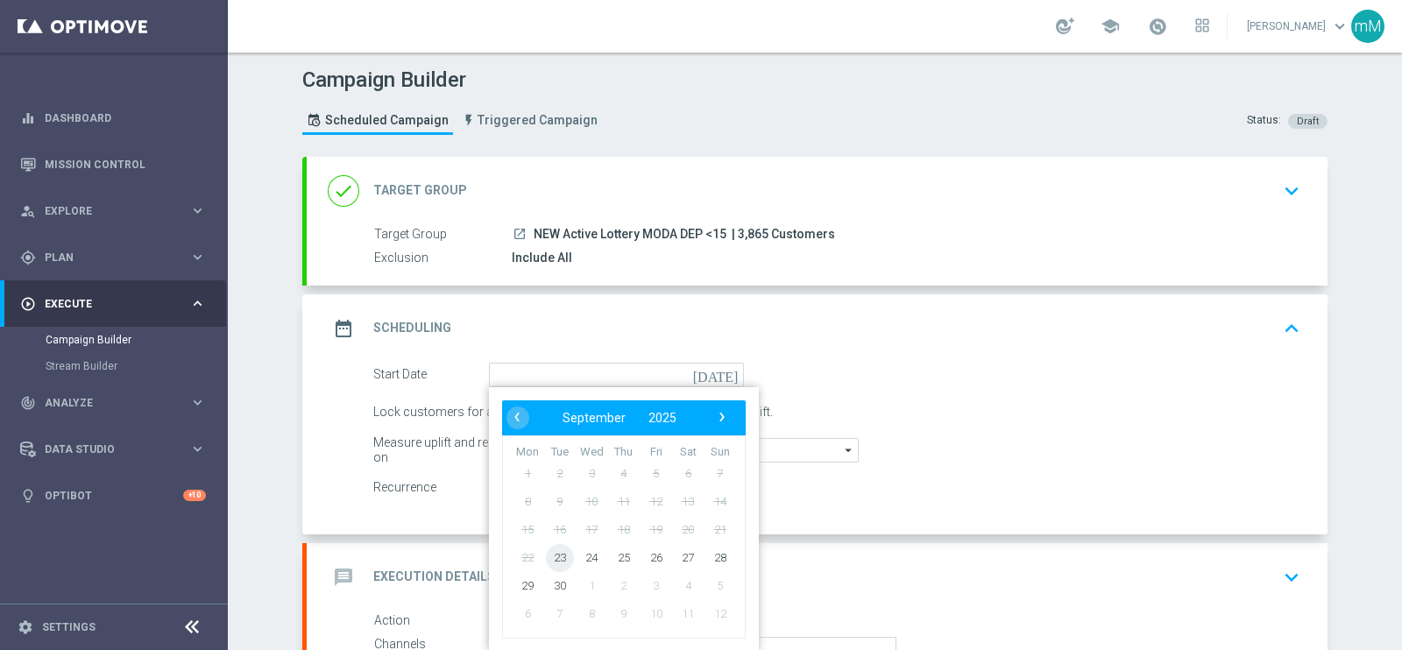
click at [552, 553] on span "23" at bounding box center [560, 557] width 28 height 28
type input "[DATE]"
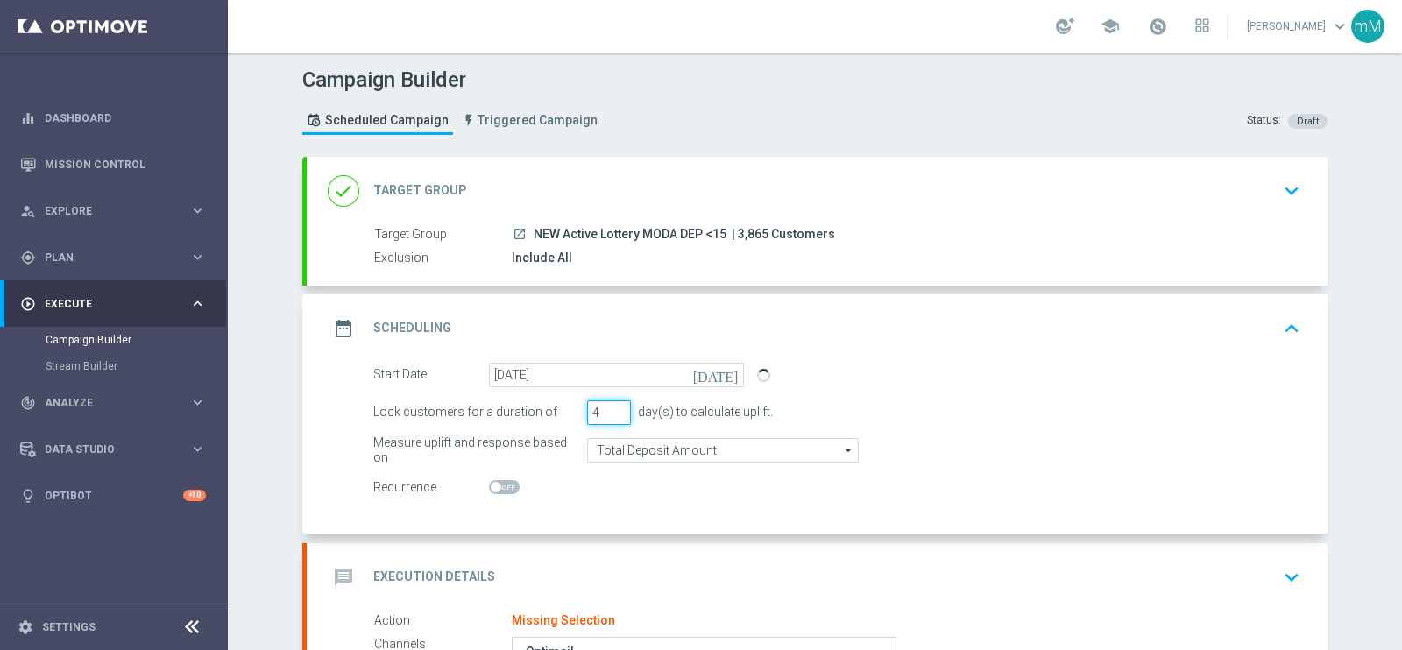
click at [609, 404] on input "4" at bounding box center [609, 412] width 44 height 25
type input "5"
click at [609, 404] on input "5" at bounding box center [609, 412] width 44 height 25
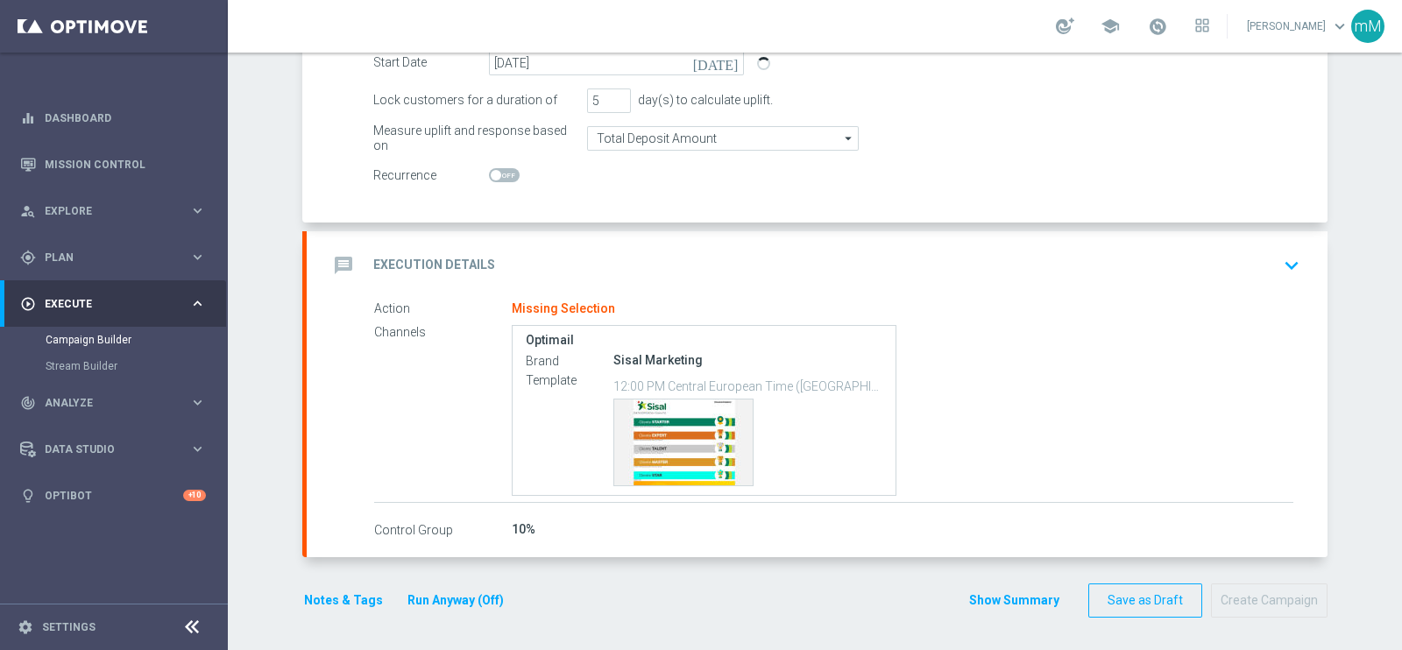
click at [591, 249] on div "message Execution Details keyboard_arrow_down" at bounding box center [817, 265] width 979 height 33
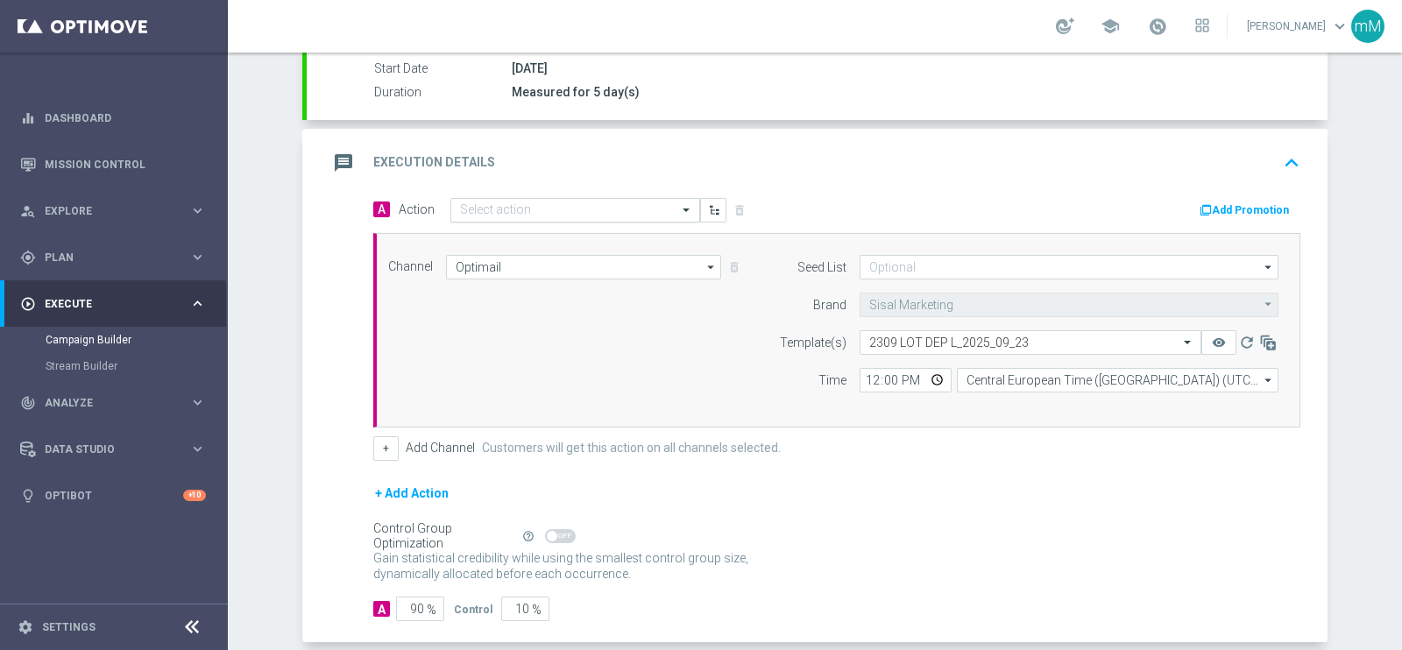
click at [569, 212] on input "text" at bounding box center [557, 210] width 195 height 15
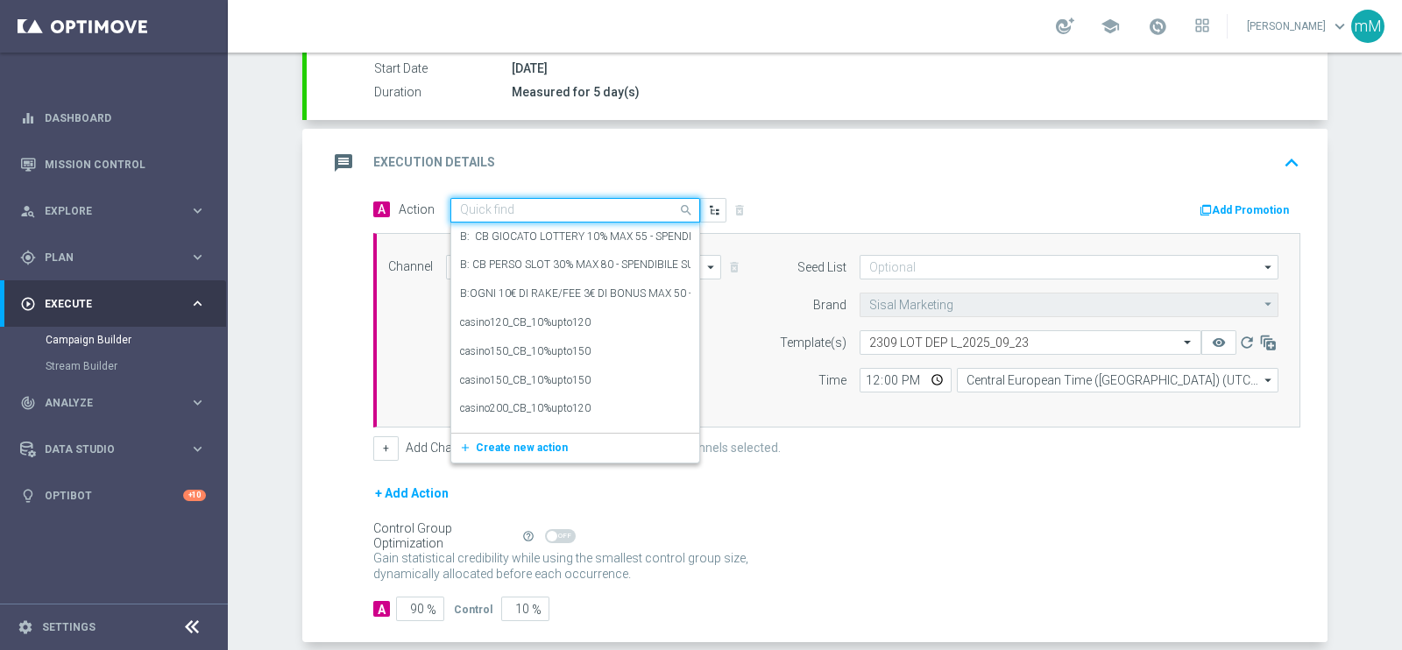
paste input "Dep min 15€ per il 10% fino a 20€"
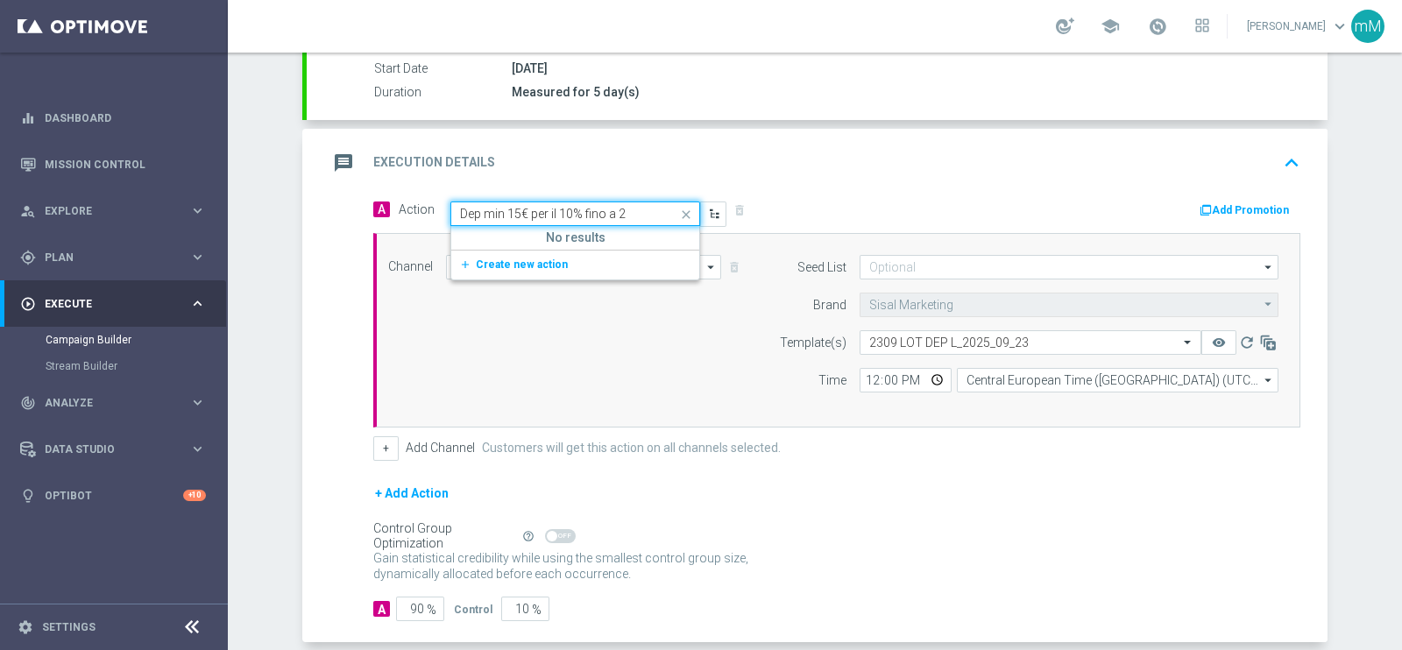
type input "Dep min 15€ per il 10% fino a"
click at [523, 238] on label "Dep min 15€ per il 10% fino a 15€" at bounding box center [536, 240] width 153 height 15
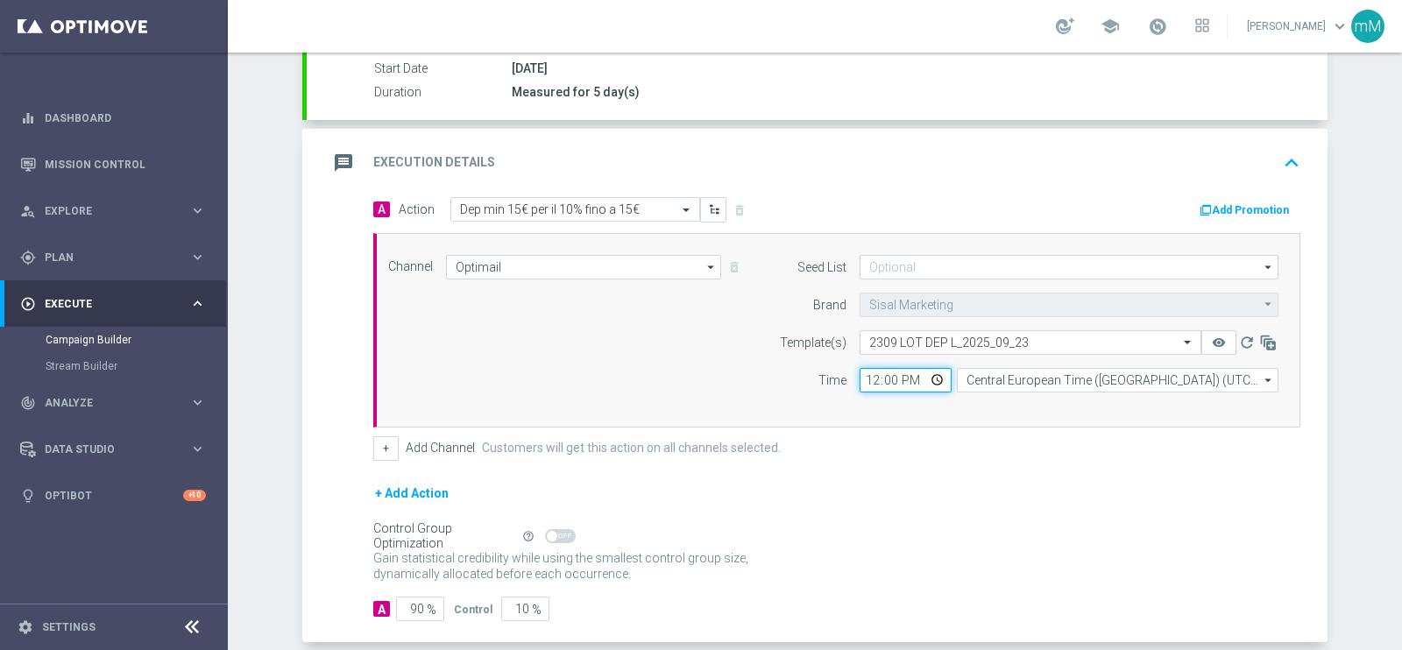
click at [863, 375] on input "12:00" at bounding box center [905, 380] width 92 height 25
type input "18:30"
click at [378, 438] on button "+" at bounding box center [385, 448] width 25 height 25
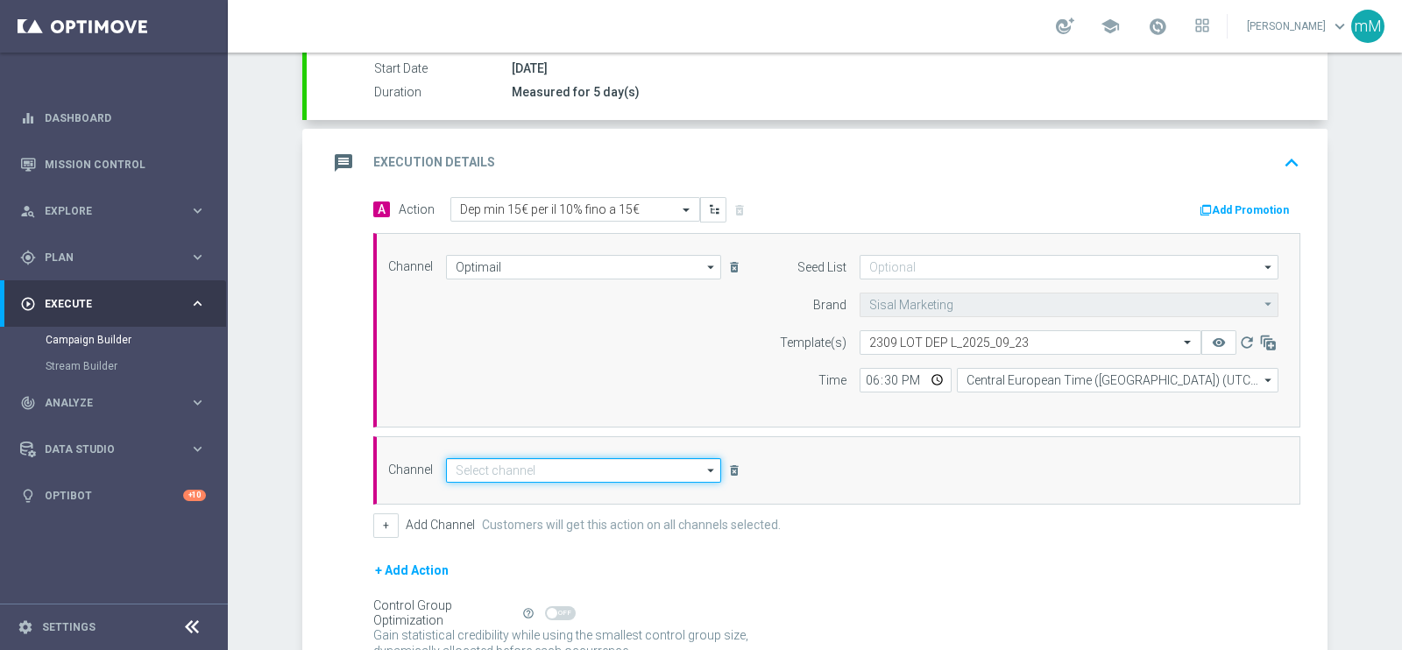
click at [534, 472] on input at bounding box center [583, 470] width 275 height 25
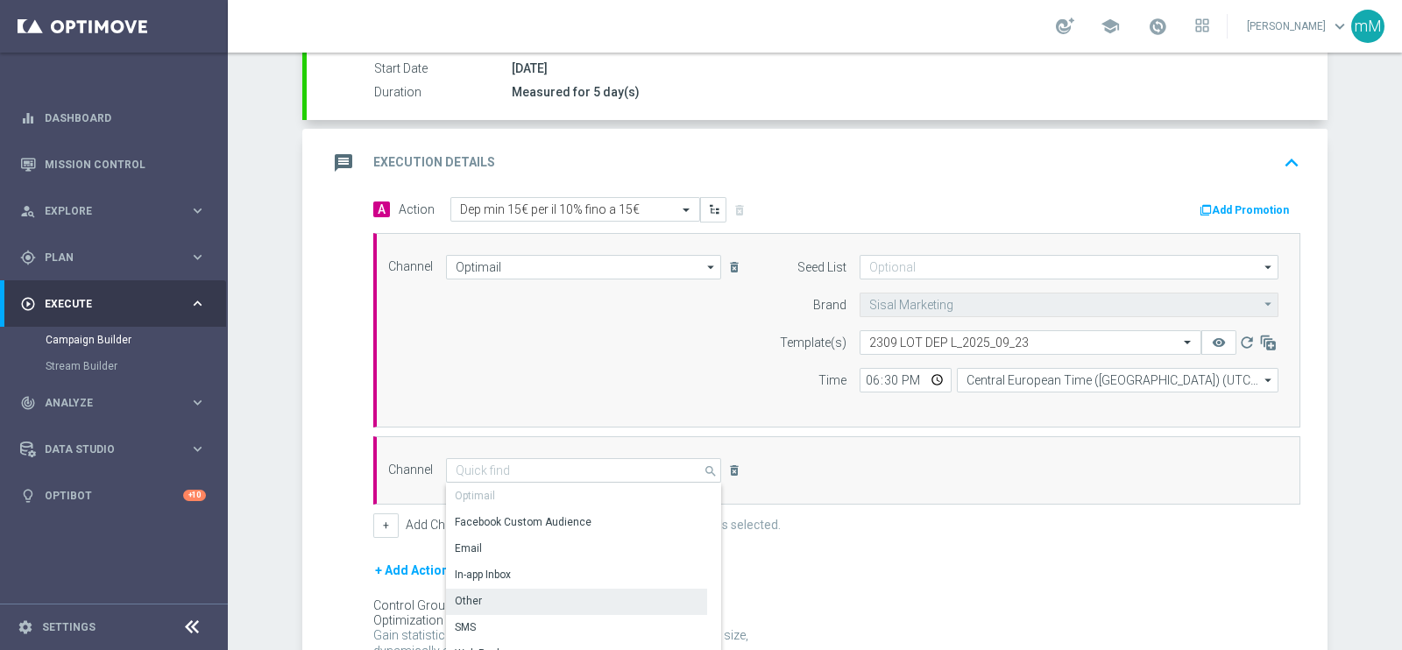
click at [499, 598] on div "Other" at bounding box center [576, 601] width 261 height 25
type input "Other"
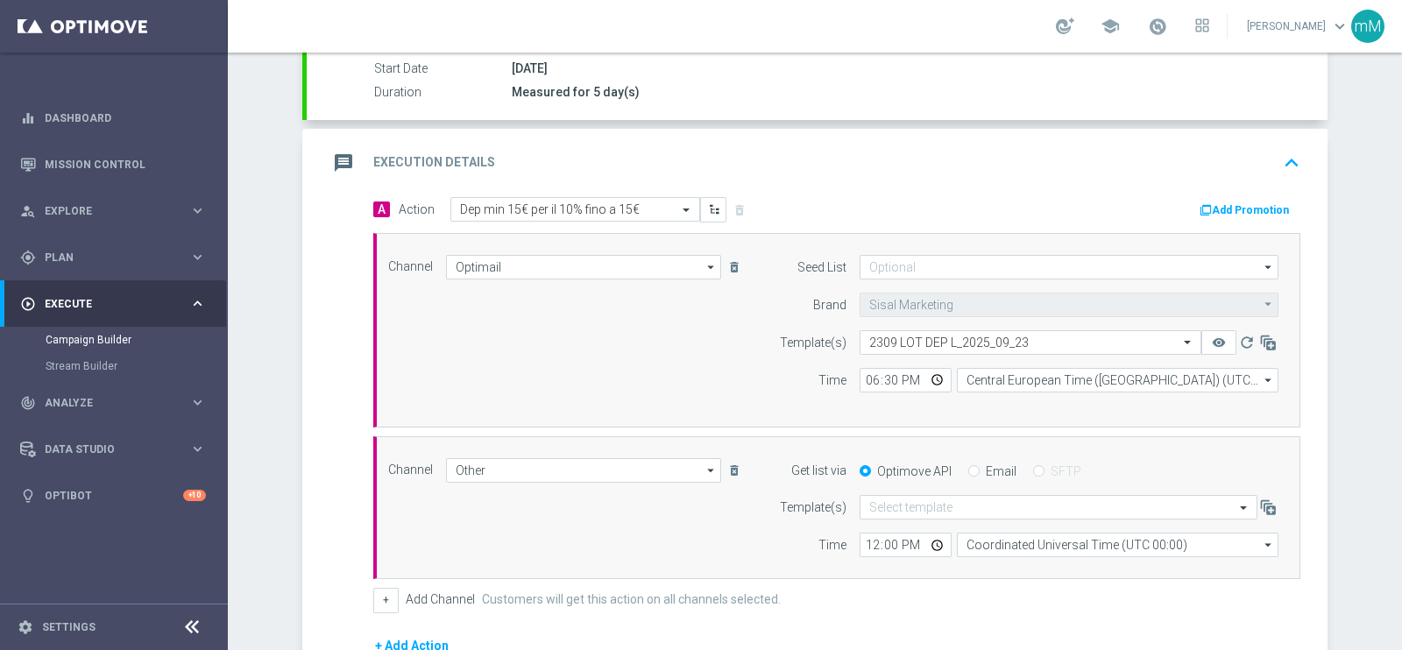
click at [994, 468] on label "Email" at bounding box center [1001, 471] width 31 height 16
click at [979, 468] on input "Email" at bounding box center [973, 472] width 11 height 11
radio input "true"
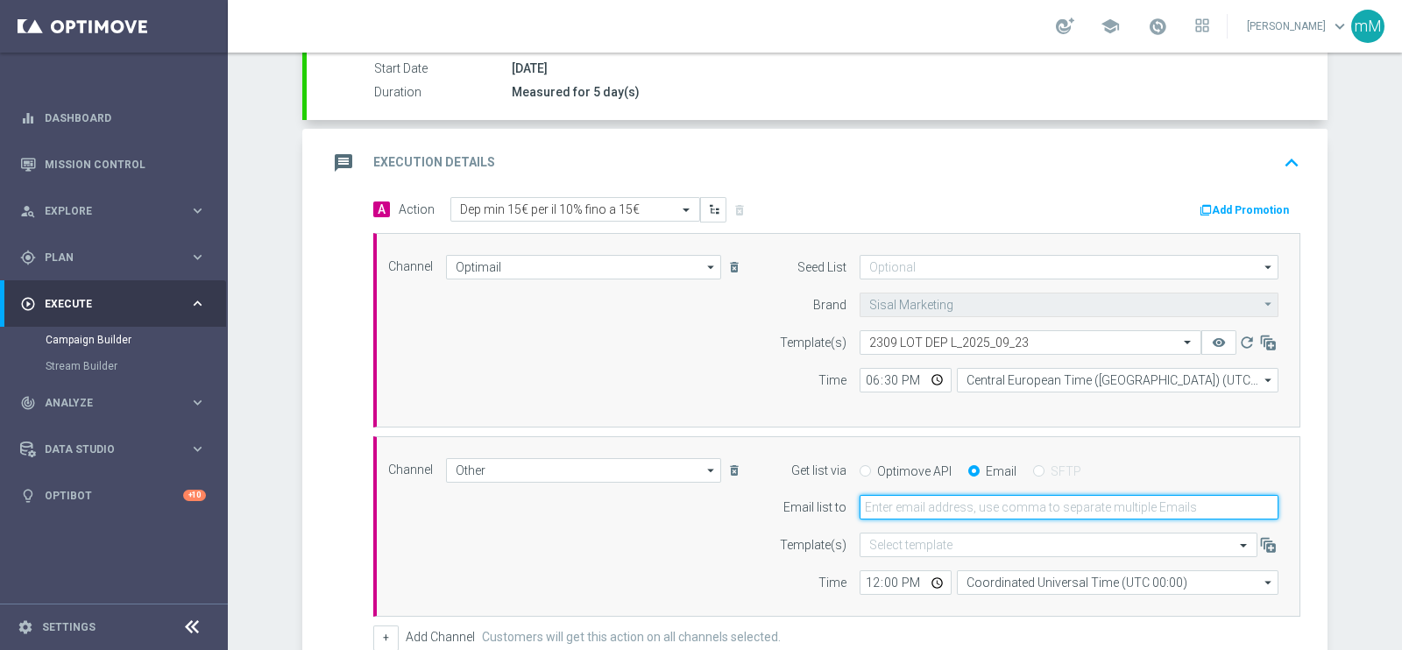
click at [969, 499] on input "email" at bounding box center [1068, 507] width 419 height 25
type input "[EMAIL_ADDRESS][PERSON_NAME][DOMAIN_NAME]"
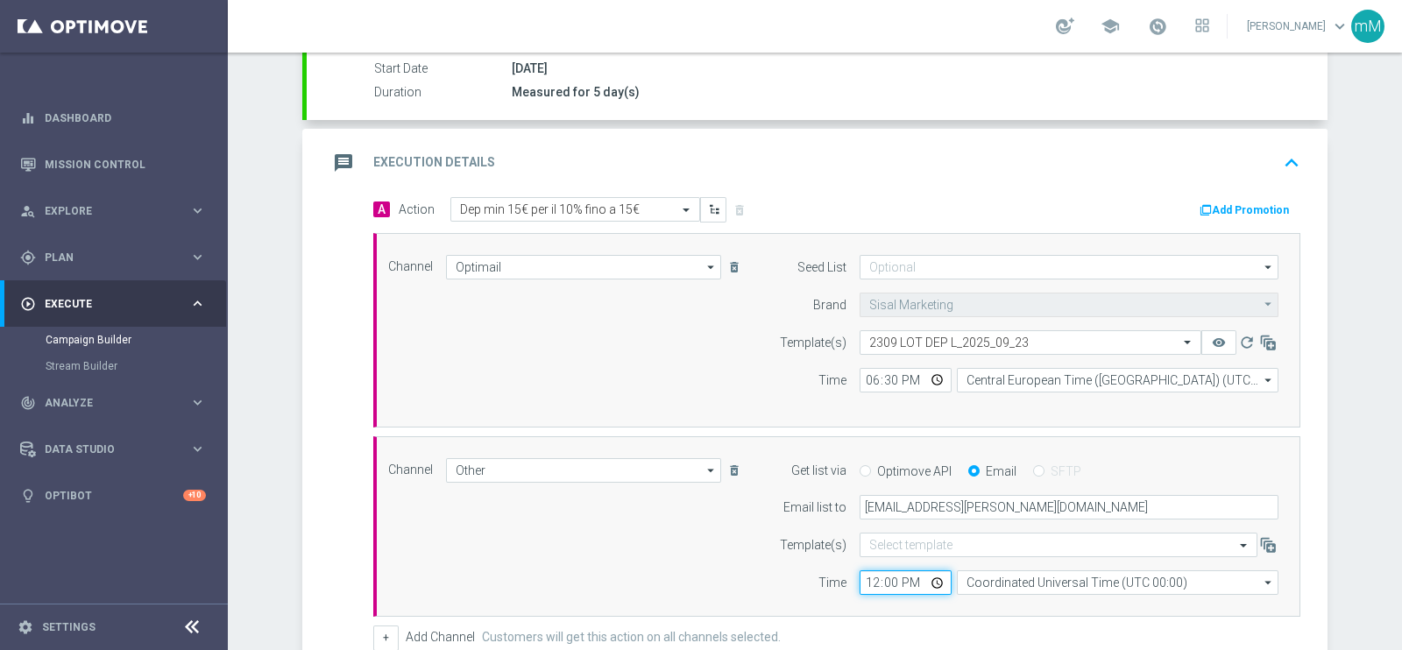
click at [863, 578] on input "12:00" at bounding box center [905, 582] width 92 height 25
type input "18:30"
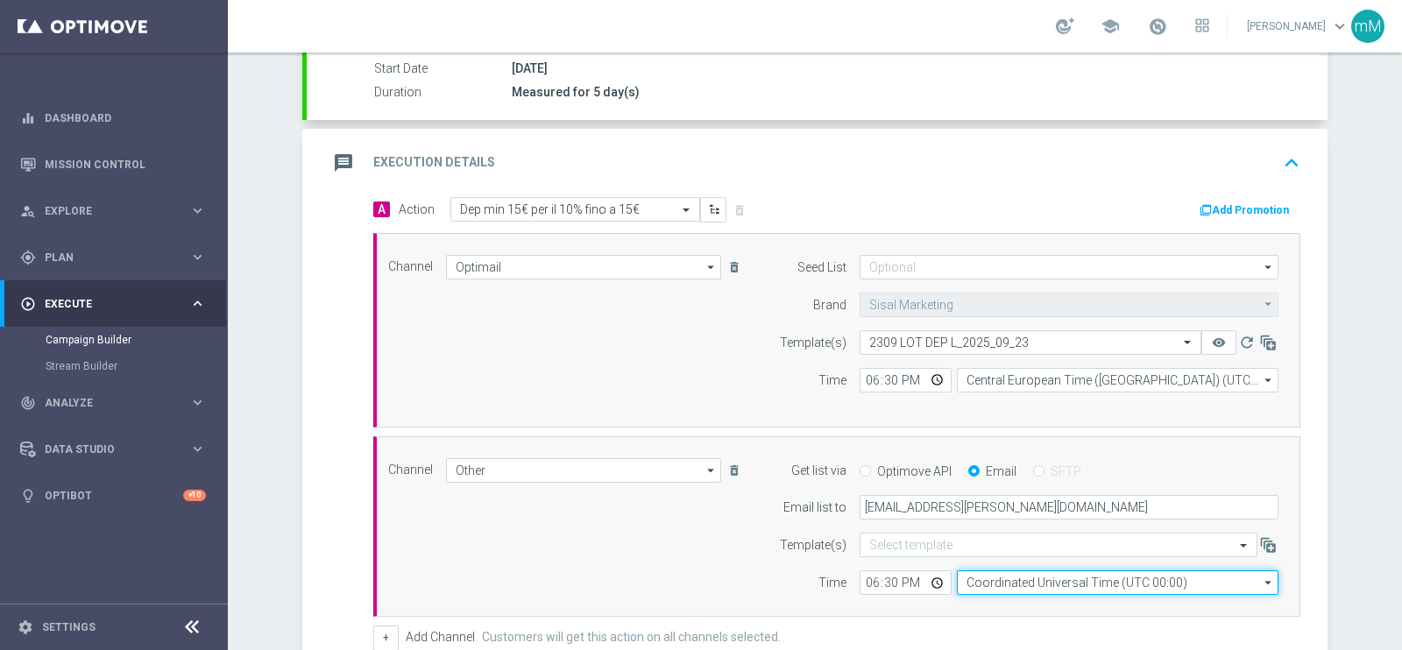
click at [960, 573] on input "Coordinated Universal Time (UTC 00:00)" at bounding box center [1118, 582] width 322 height 25
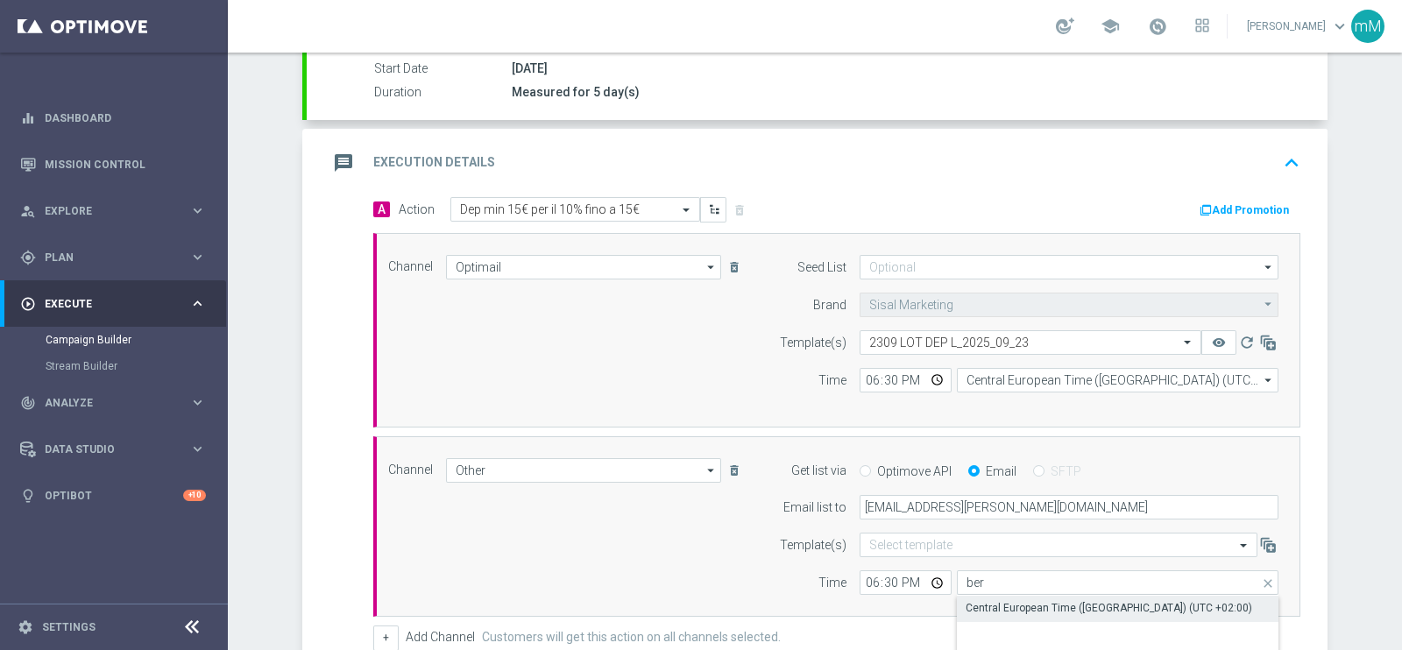
click at [985, 602] on div "Central European Time ([GEOGRAPHIC_DATA]) (UTC +02:00)" at bounding box center [1108, 608] width 286 height 16
type input "Central European Time ([GEOGRAPHIC_DATA]) (UTC +02:00)"
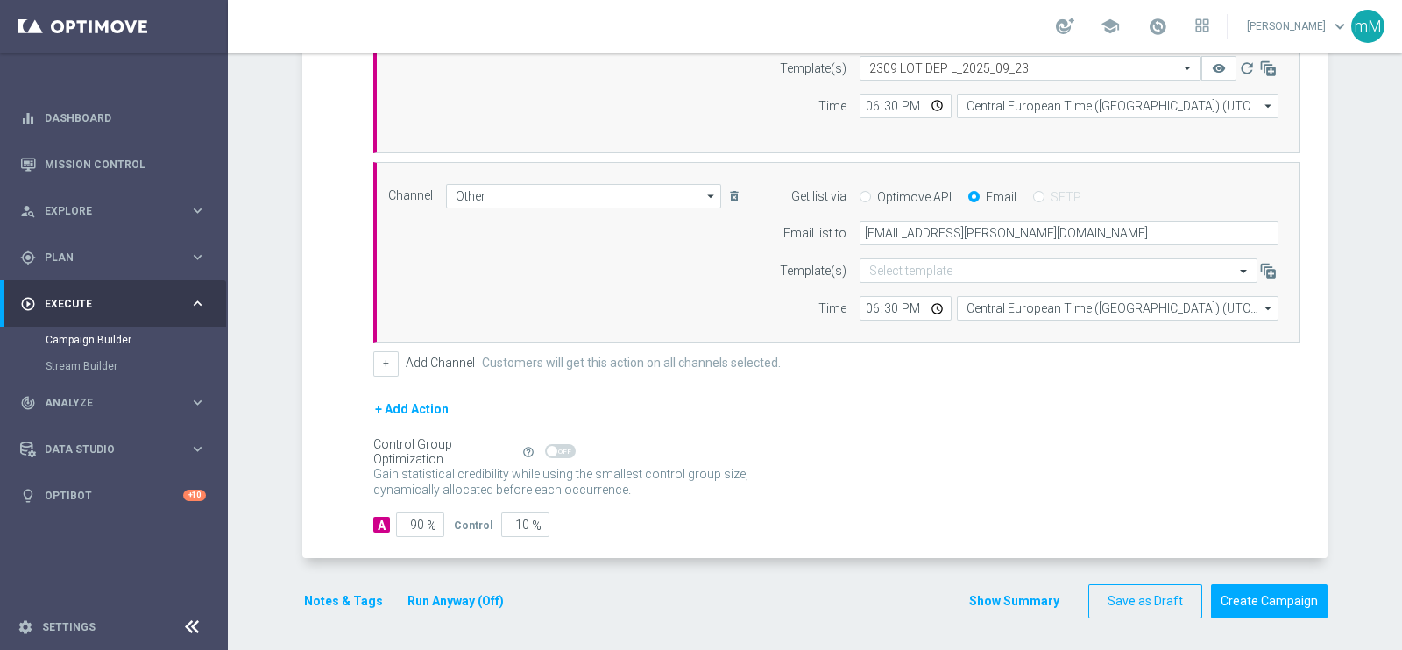
click at [448, 608] on div "Notes & Tags Run Anyway (Off)" at bounding box center [414, 601] width 224 height 34
click at [452, 599] on button "Run Anyway (Off)" at bounding box center [456, 601] width 100 height 22
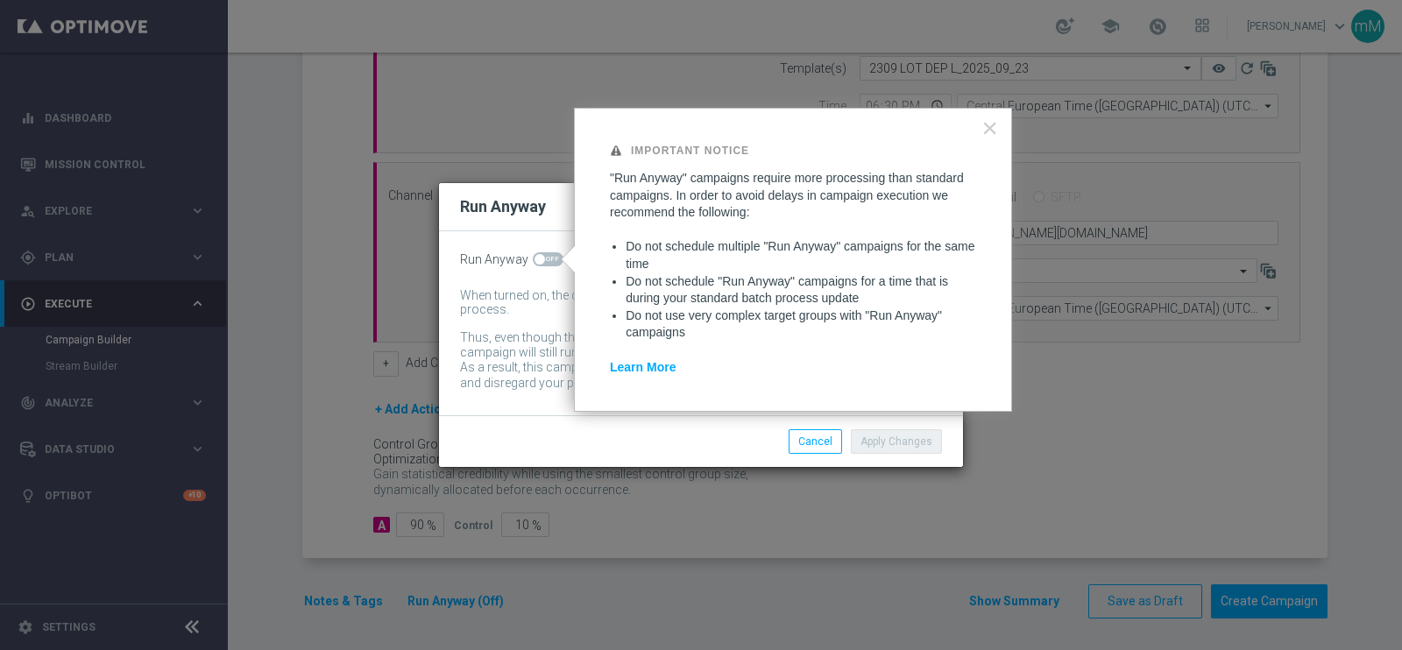
click at [547, 265] on span at bounding box center [548, 259] width 31 height 14
click at [547, 265] on input "checkbox" at bounding box center [548, 259] width 31 height 14
checkbox input "true"
click at [886, 443] on button "Apply Changes" at bounding box center [896, 441] width 91 height 25
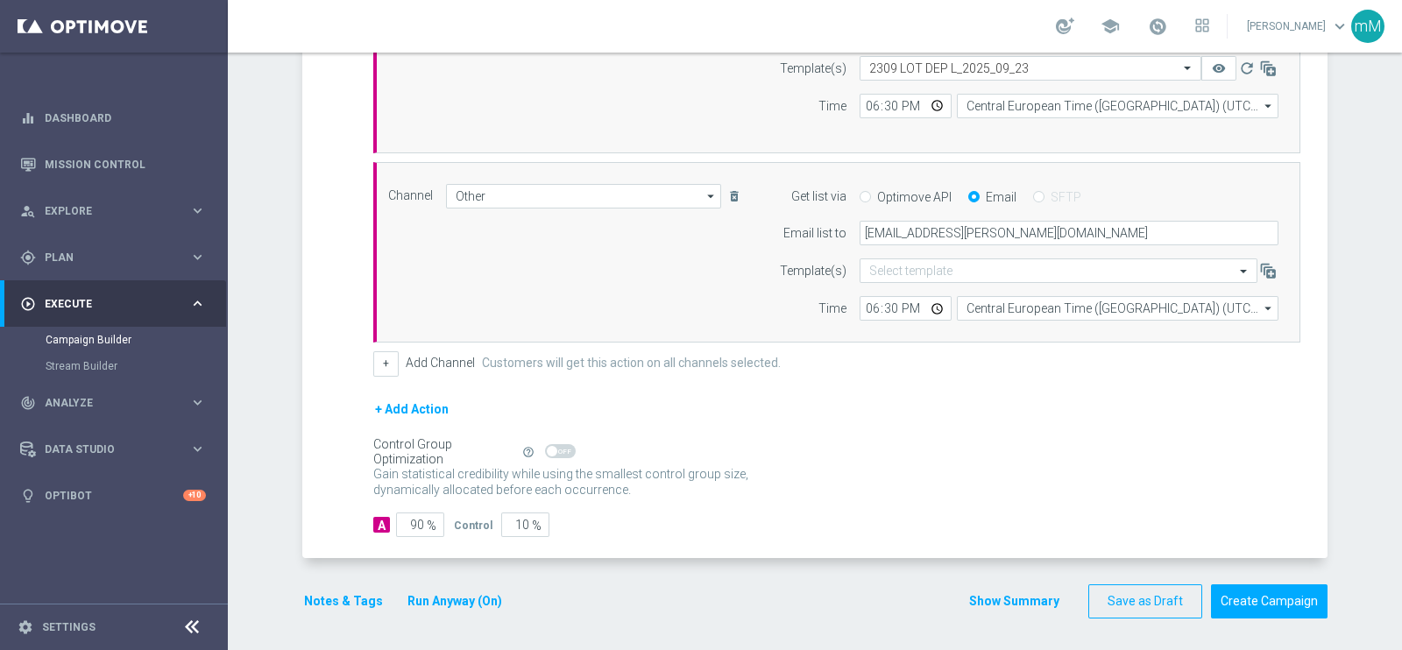
click at [342, 596] on button "Notes & Tags" at bounding box center [343, 601] width 82 height 22
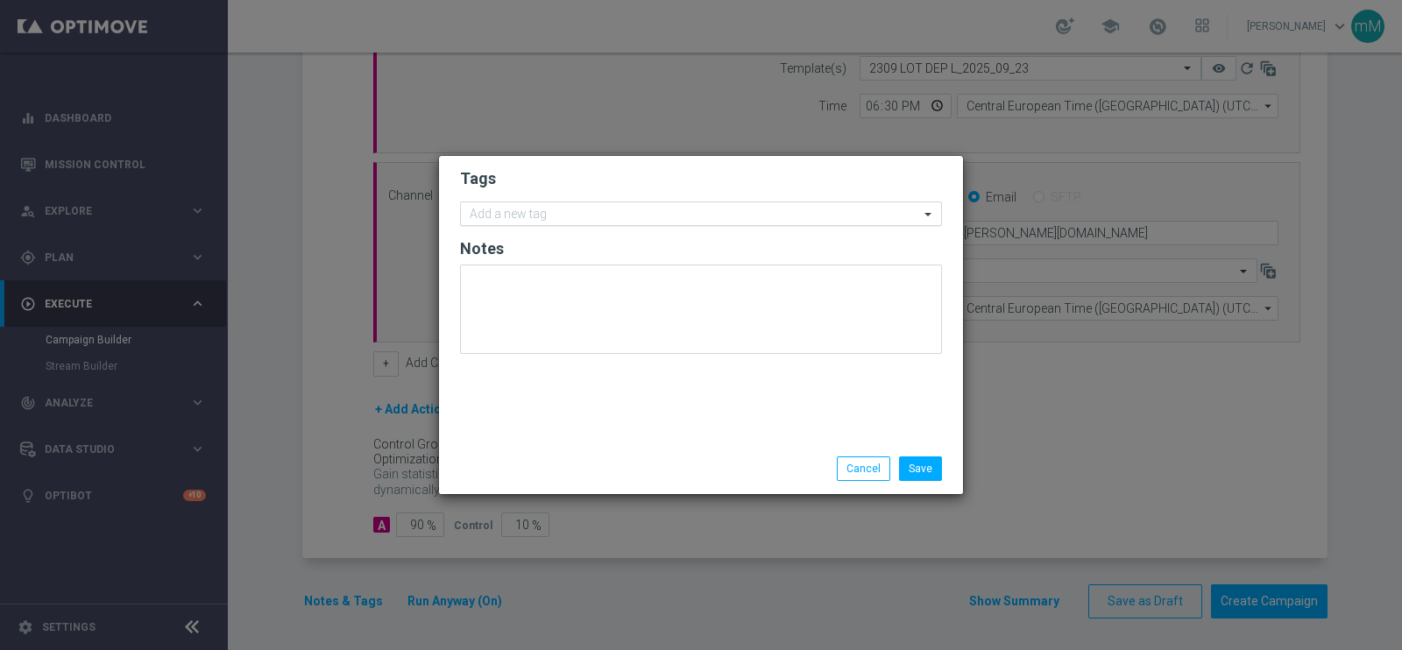
click at [682, 209] on input "text" at bounding box center [694, 215] width 449 height 15
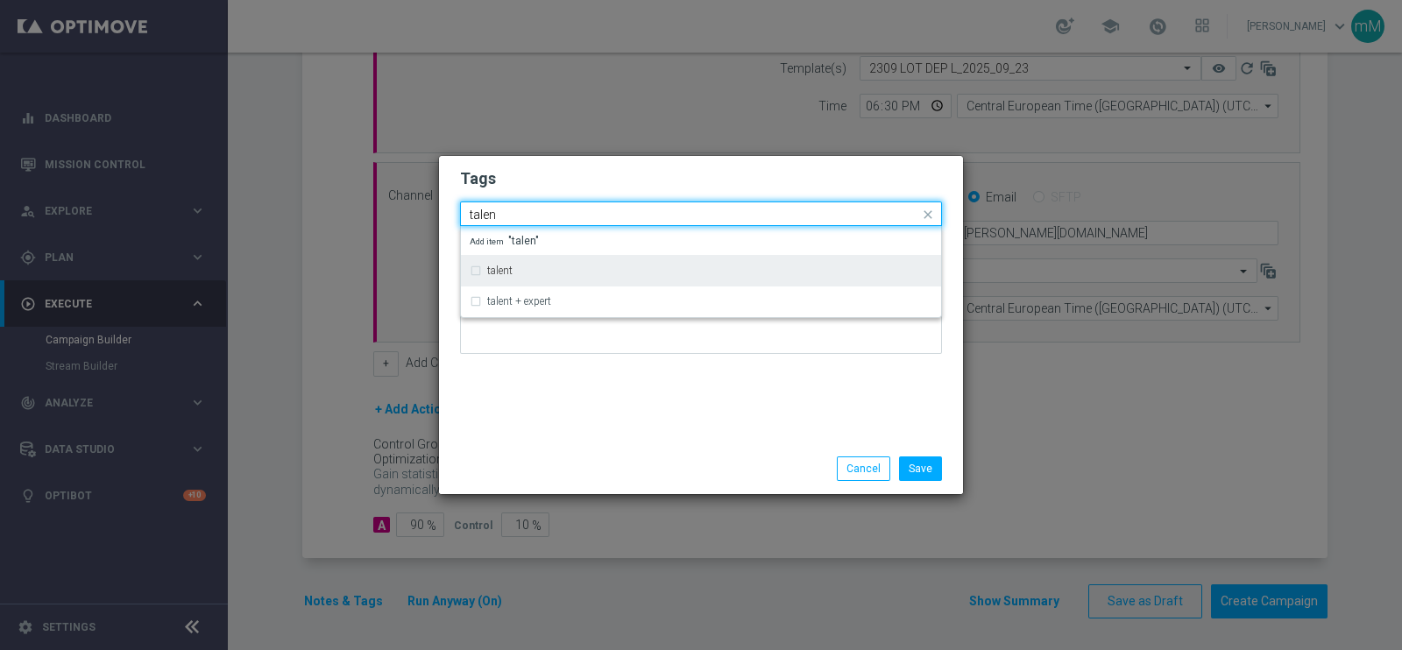
click at [631, 265] on div "talent" at bounding box center [709, 270] width 445 height 11
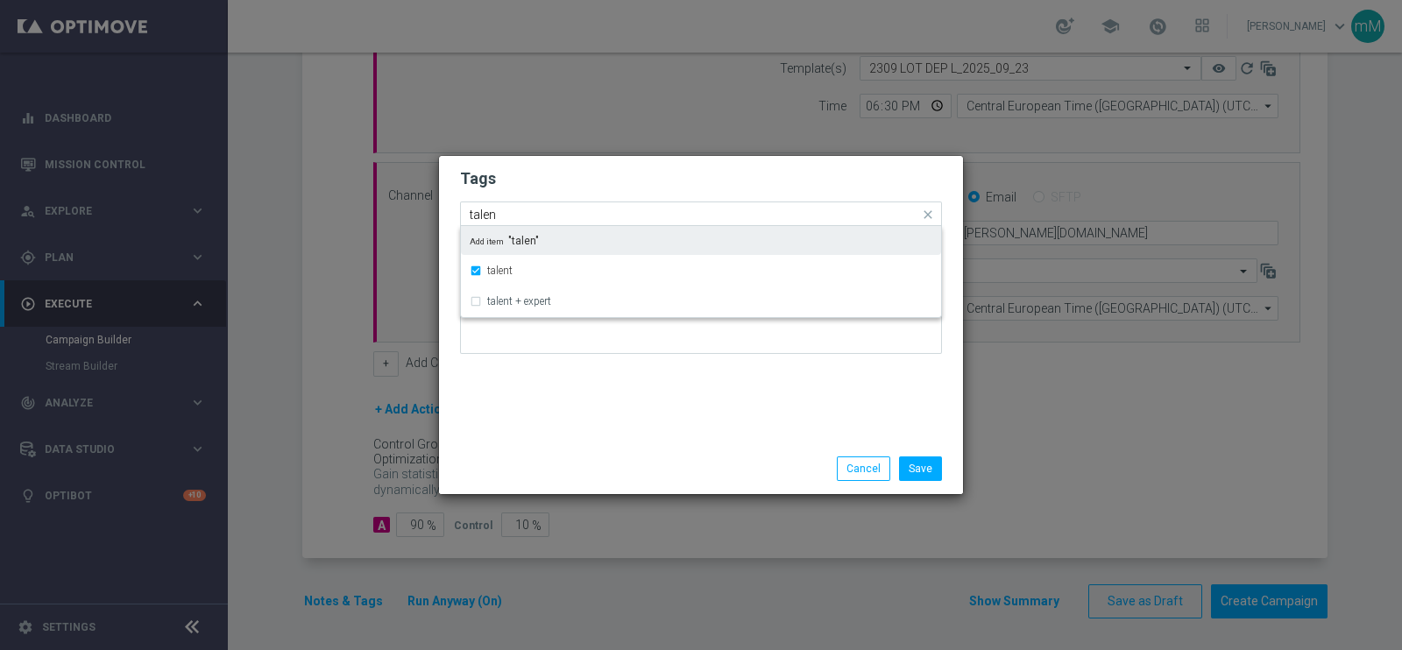
click at [626, 216] on input "talen" at bounding box center [694, 215] width 449 height 15
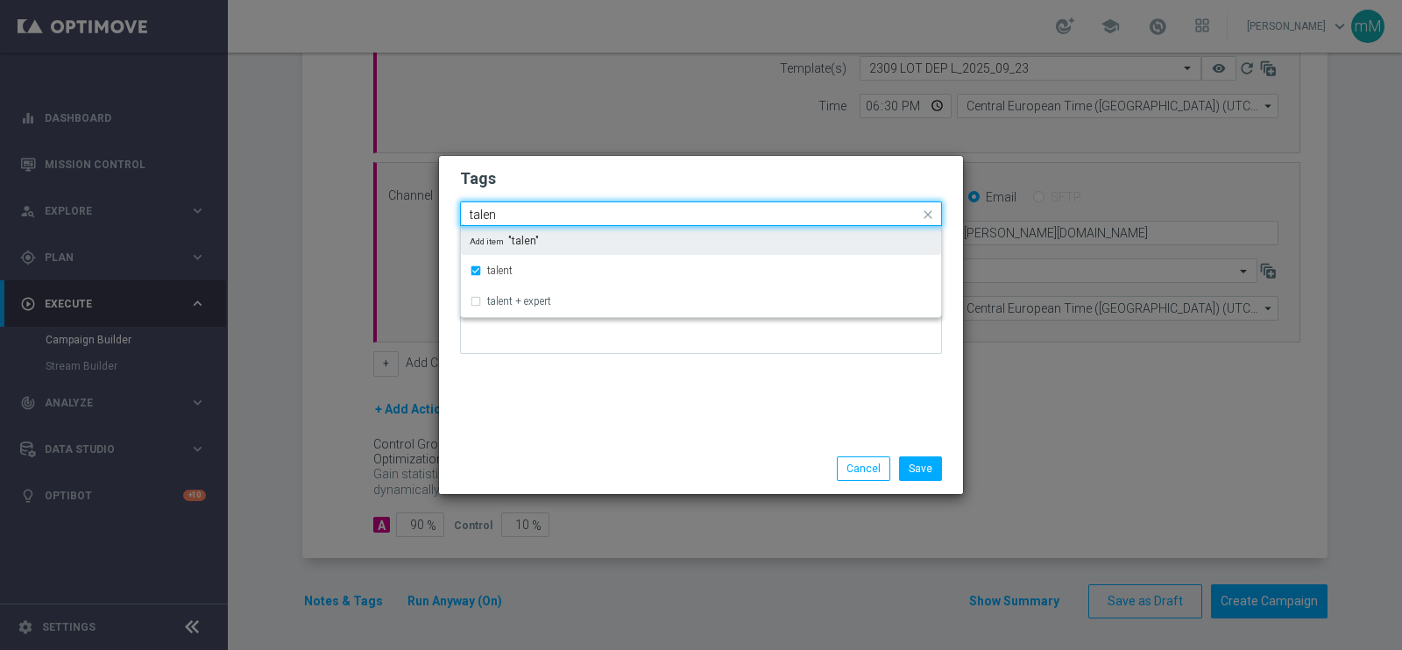
click at [626, 216] on input "talen" at bounding box center [694, 215] width 449 height 15
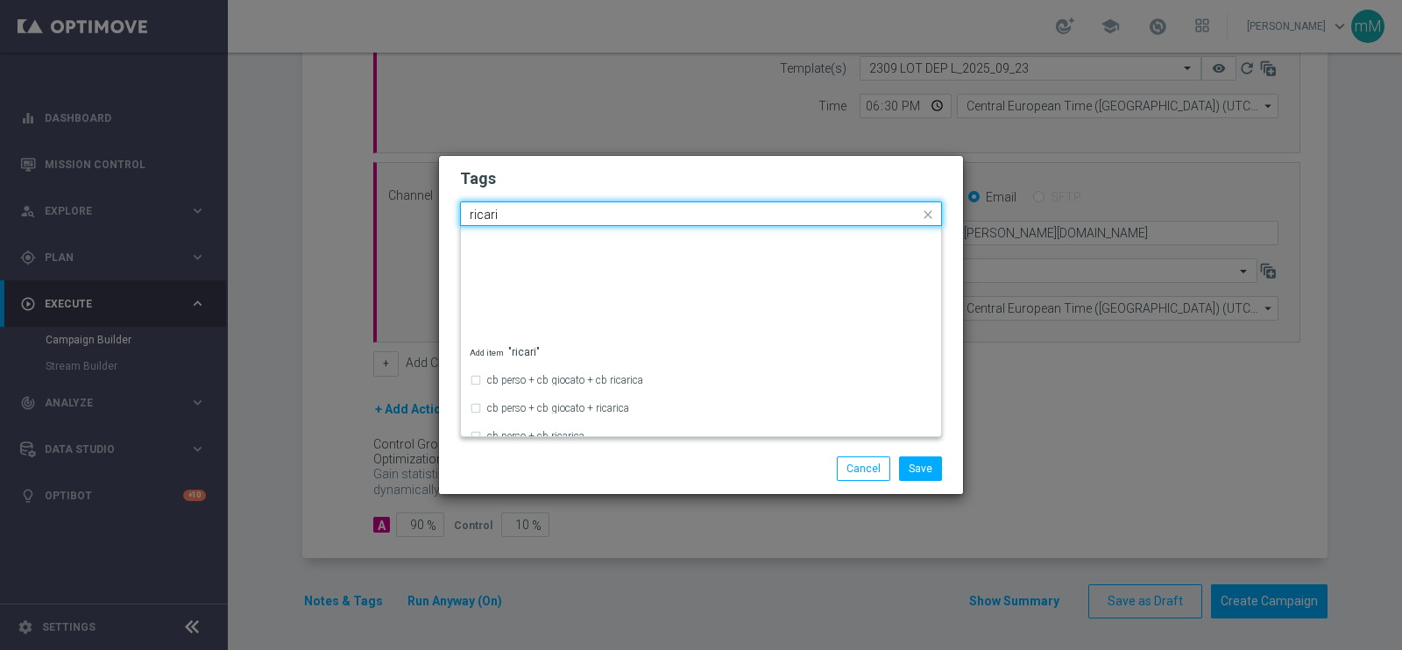
scroll to position [229, 0]
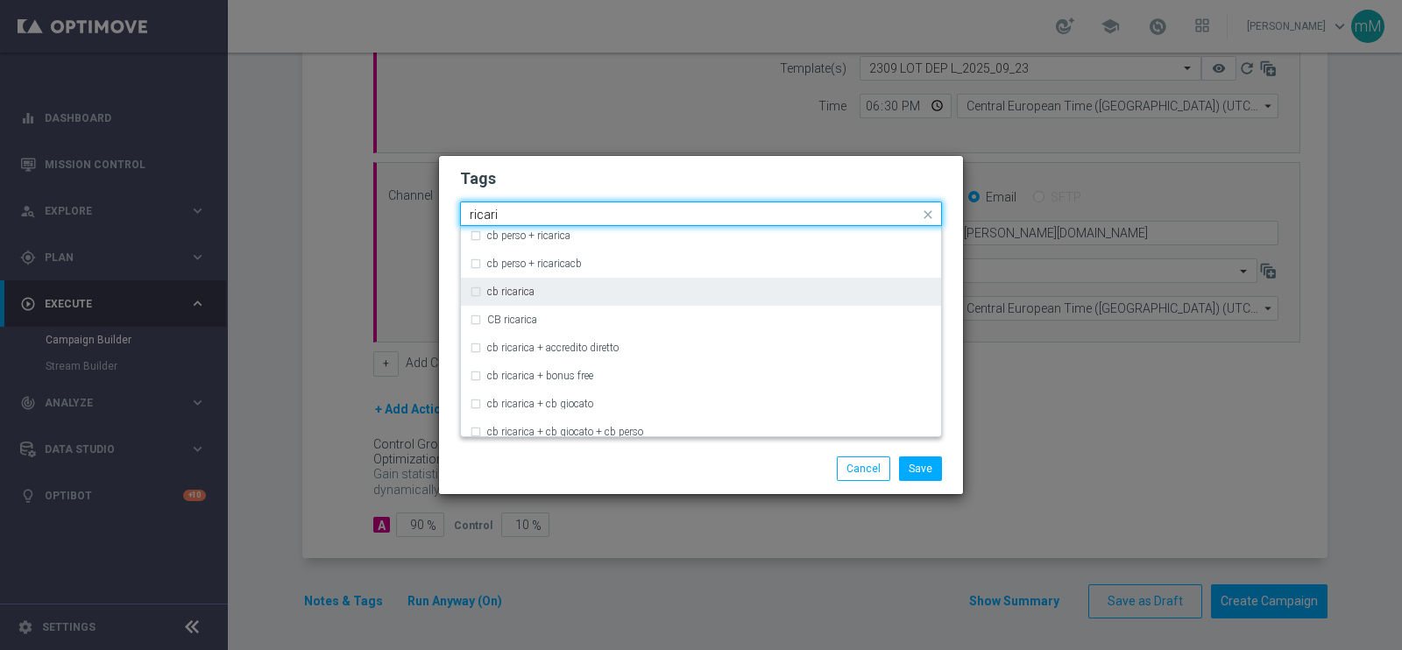
click at [572, 287] on div "cb ricarica" at bounding box center [709, 291] width 445 height 11
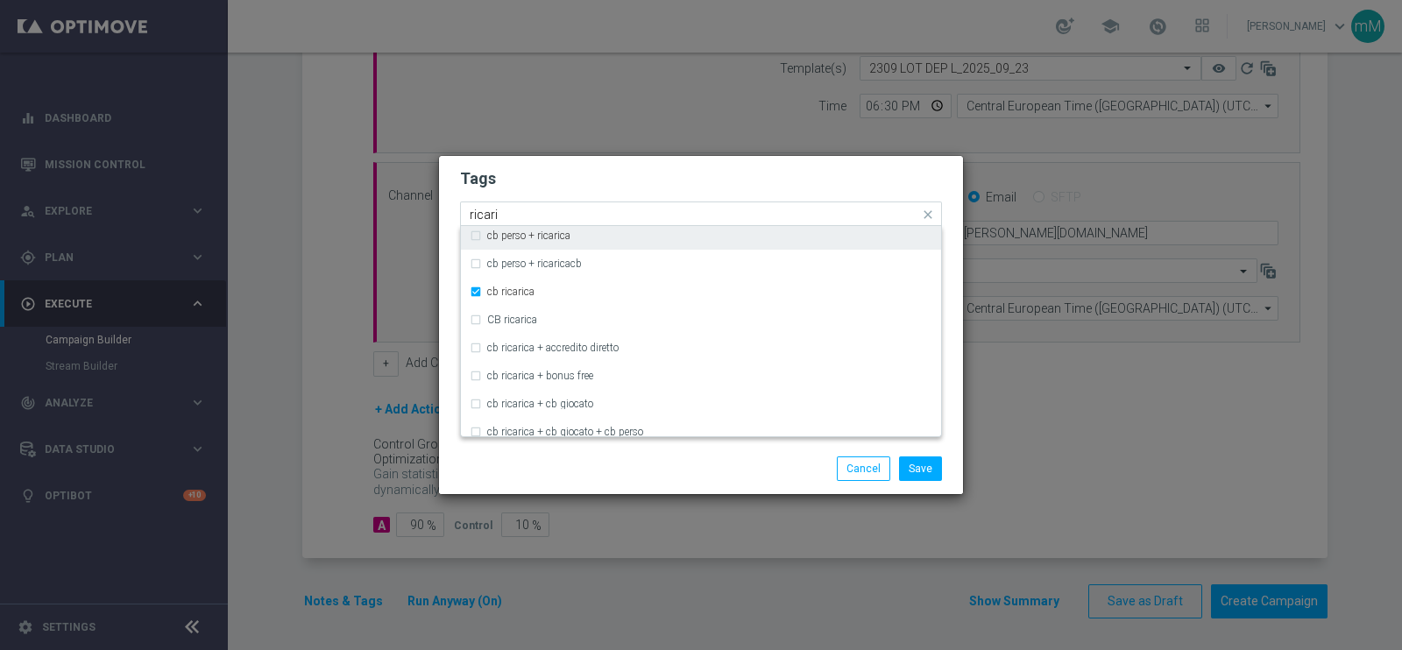
click at [563, 216] on input "ricari" at bounding box center [694, 215] width 449 height 15
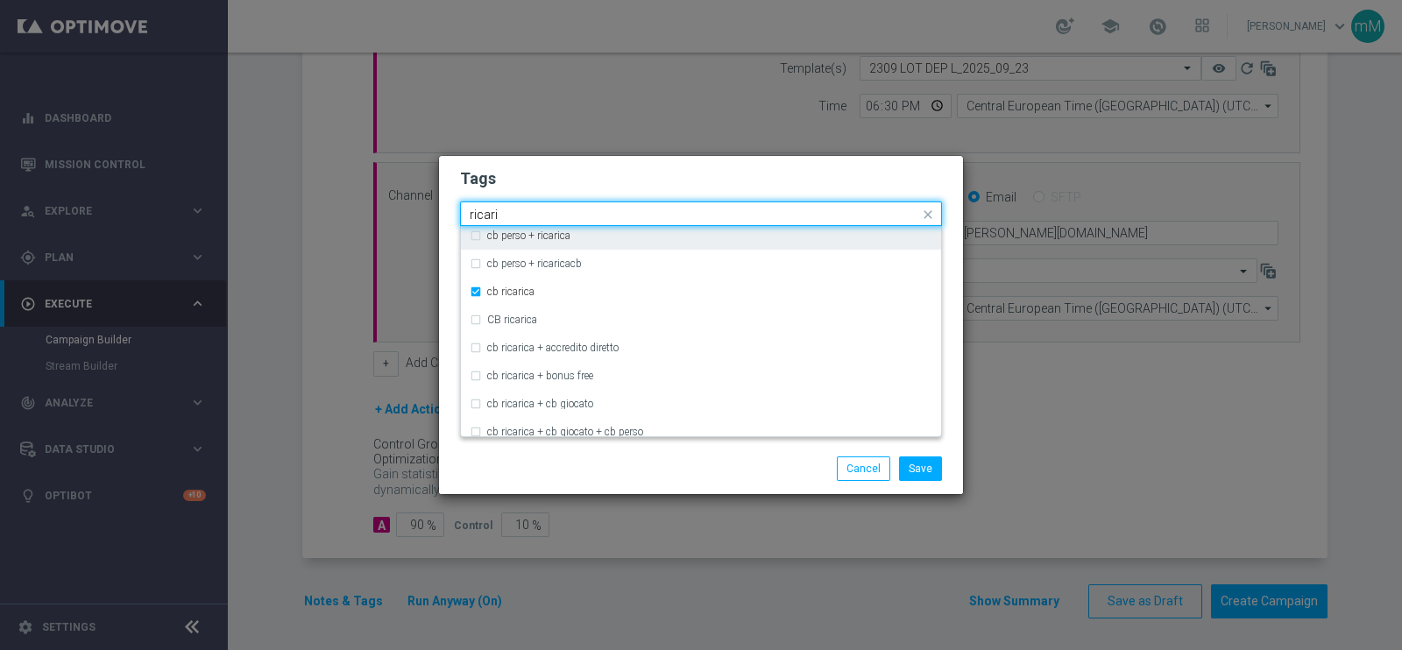
click at [563, 216] on input "ricari" at bounding box center [694, 215] width 449 height 15
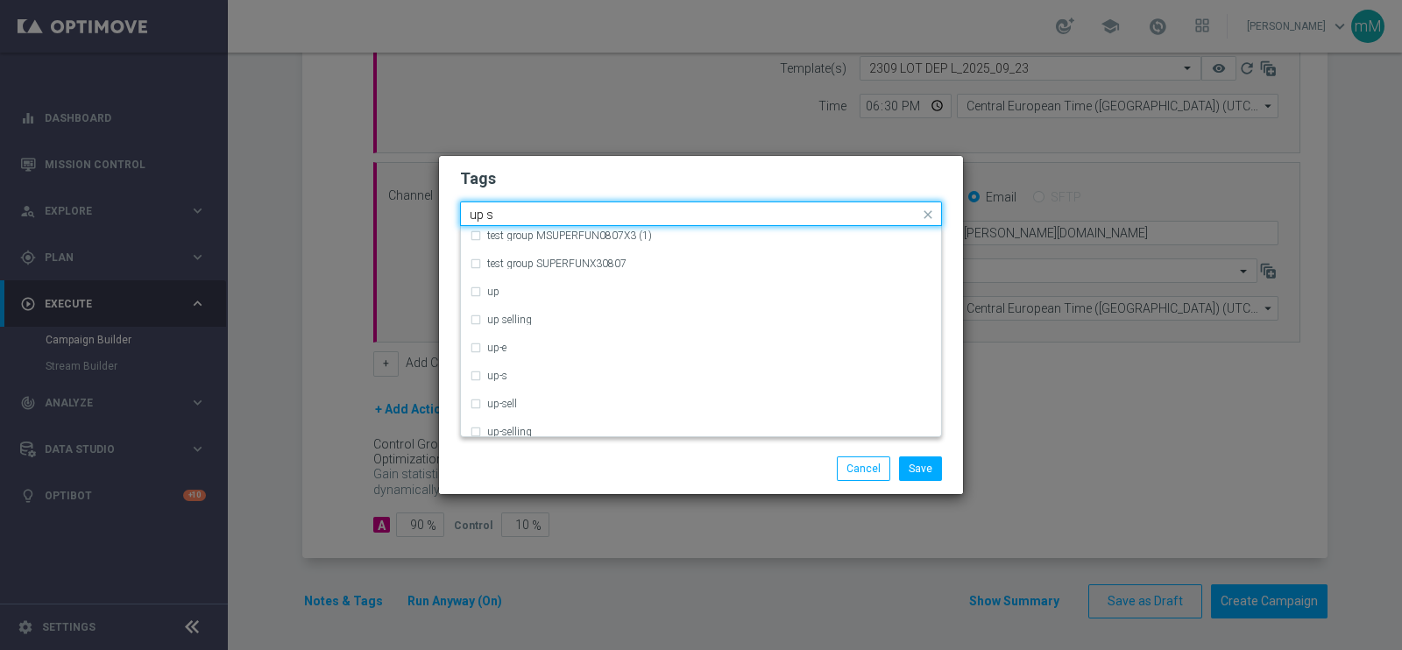
scroll to position [0, 0]
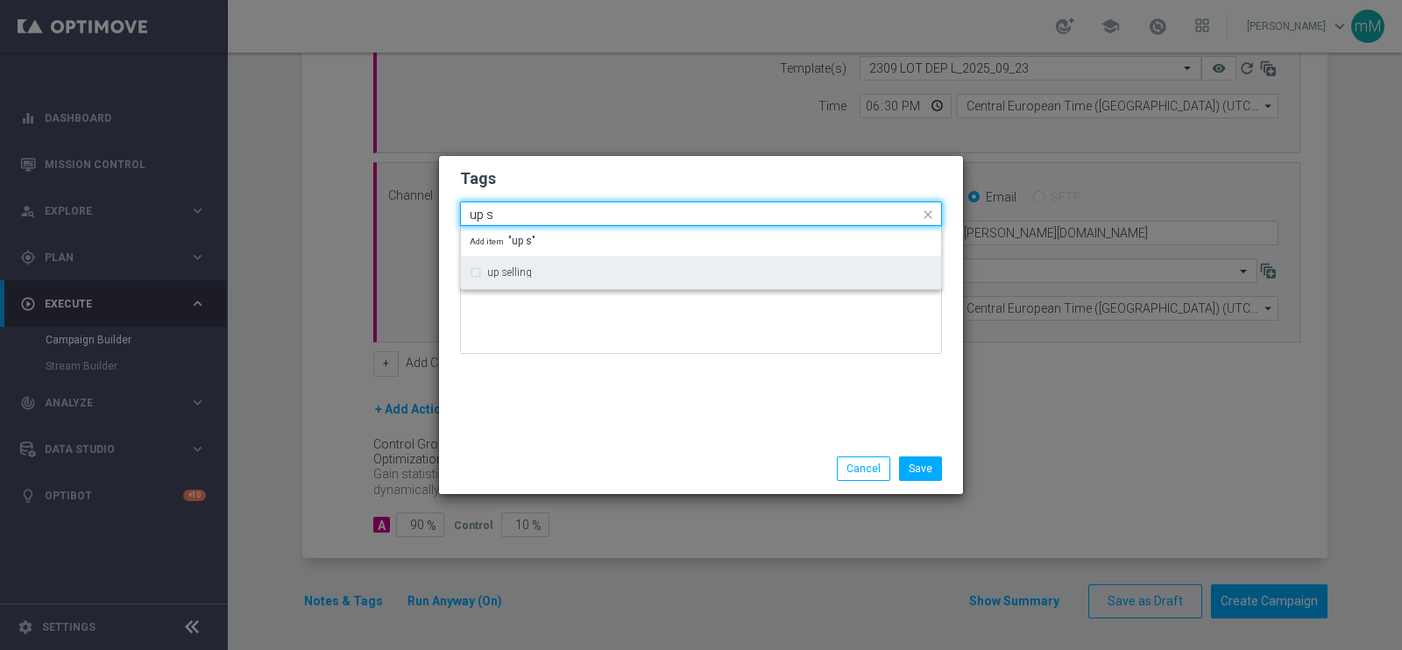
click at [534, 275] on div "up selling" at bounding box center [709, 272] width 445 height 11
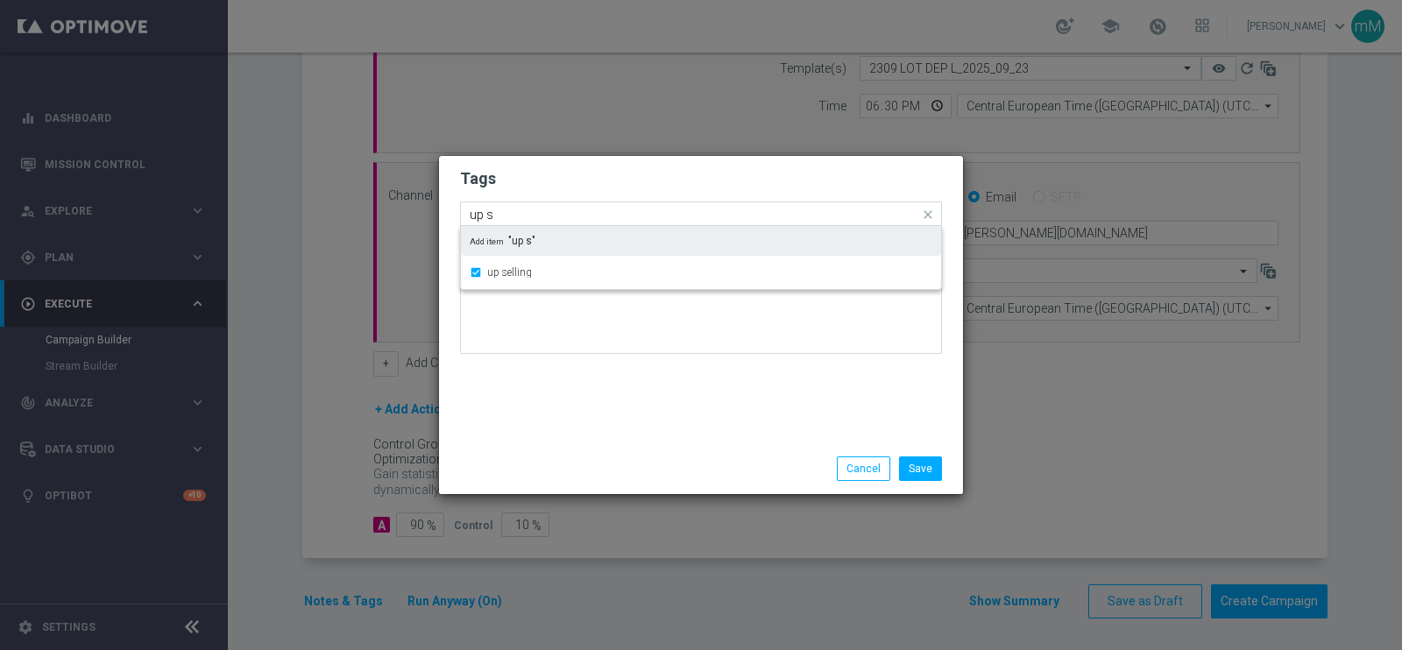
click at [548, 228] on div "Add item "up s"" at bounding box center [701, 241] width 480 height 30
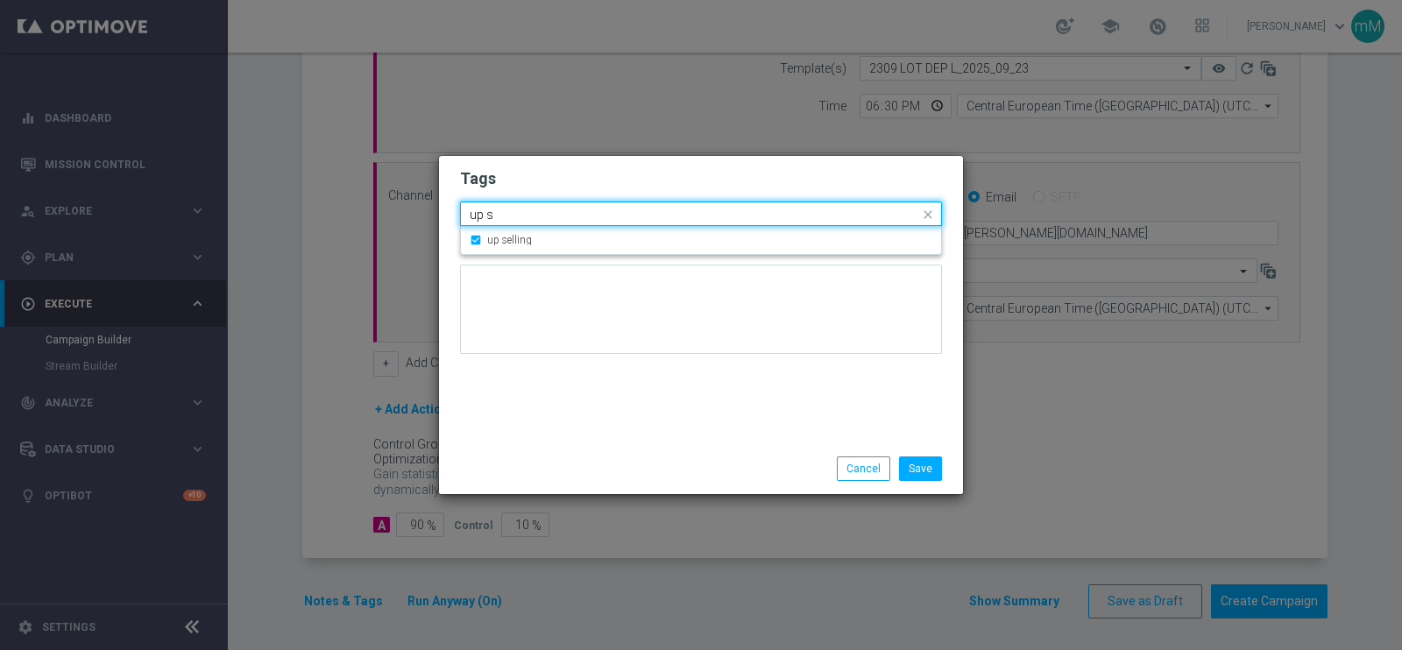
click at [546, 216] on input "up s" at bounding box center [694, 215] width 449 height 15
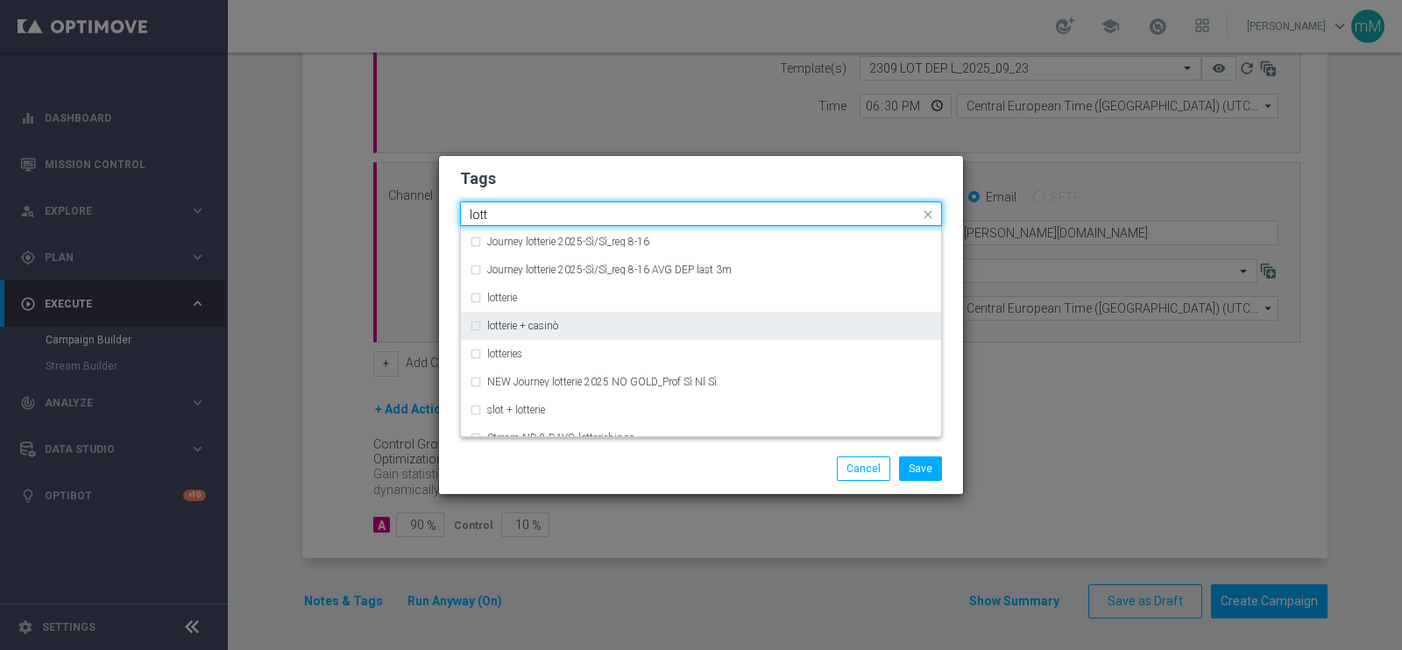
scroll to position [308, 0]
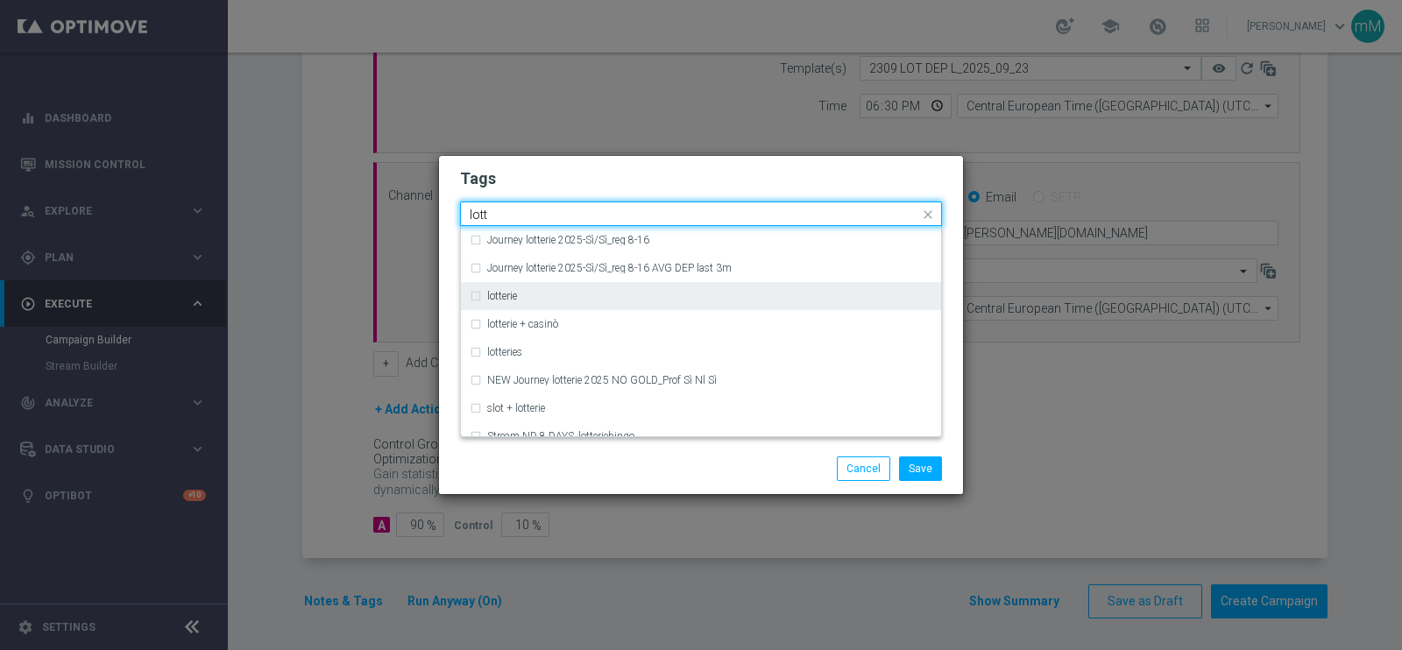
click at [534, 300] on div "lotterie" at bounding box center [709, 296] width 445 height 11
type input "lott"
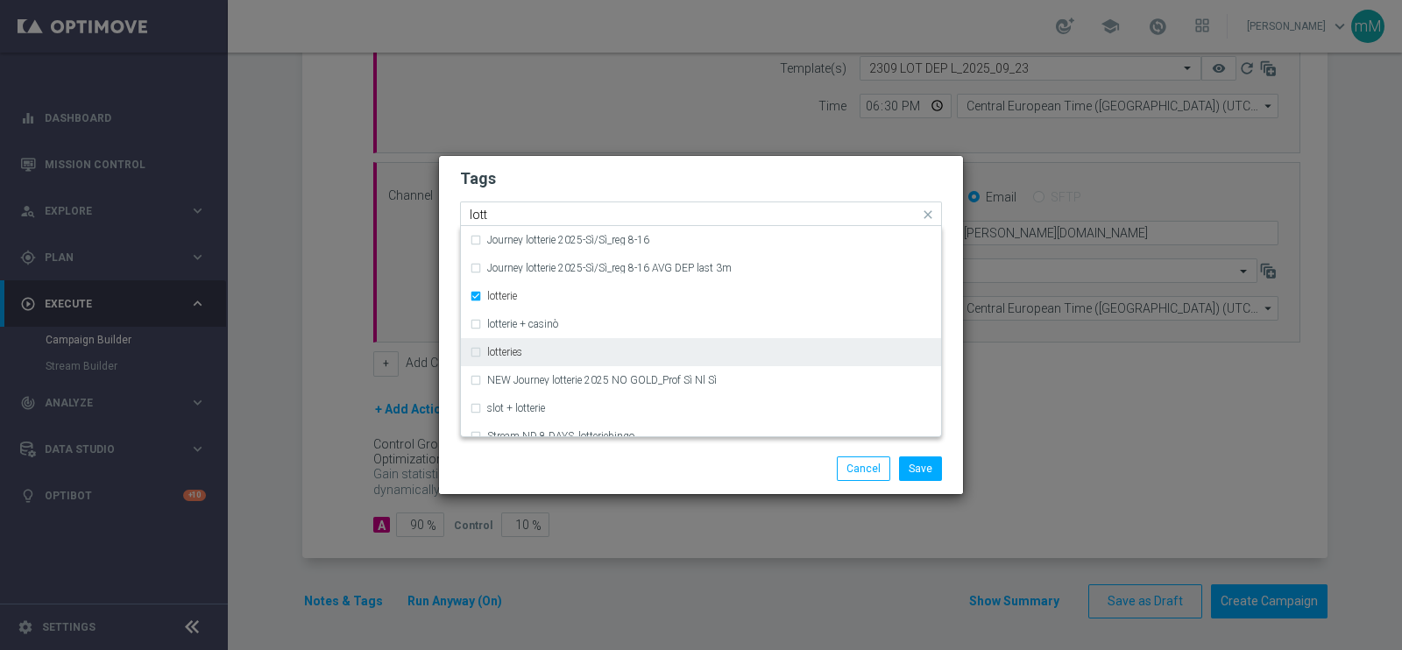
click at [523, 341] on div "lotteries" at bounding box center [701, 352] width 463 height 28
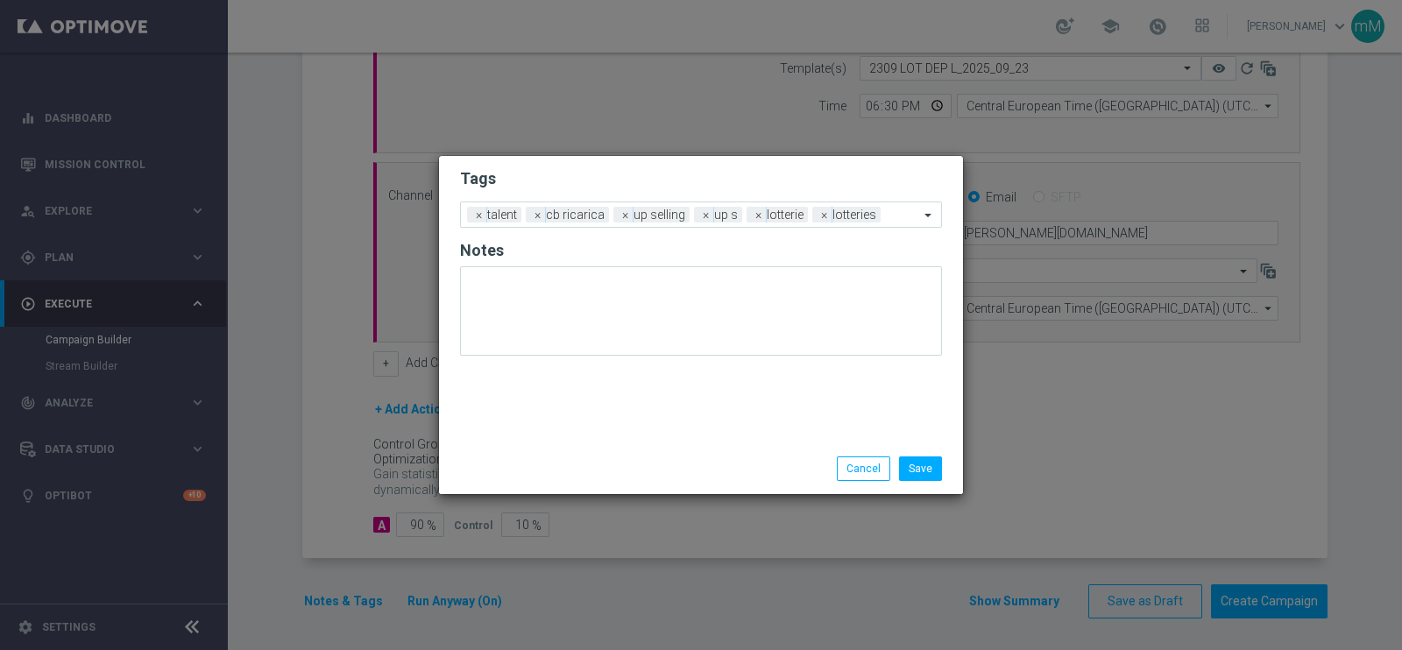
drag, startPoint x: 790, startPoint y: 469, endPoint x: 817, endPoint y: 449, distance: 33.8
click at [817, 449] on div "Save Cancel" at bounding box center [701, 468] width 524 height 51
click at [705, 215] on span "×" at bounding box center [706, 215] width 16 height 16
click at [927, 464] on button "Save" at bounding box center [920, 468] width 43 height 25
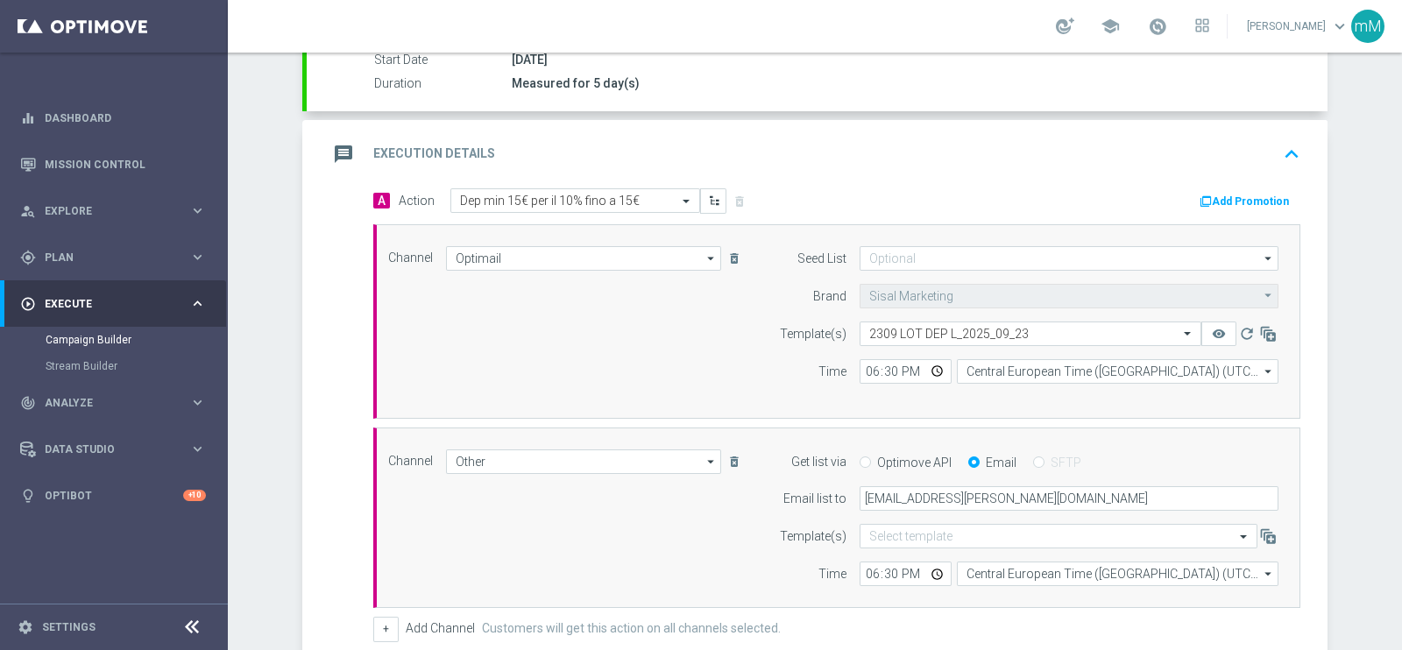
scroll to position [301, 0]
click at [1264, 203] on button "Add Promotion" at bounding box center [1246, 203] width 97 height 19
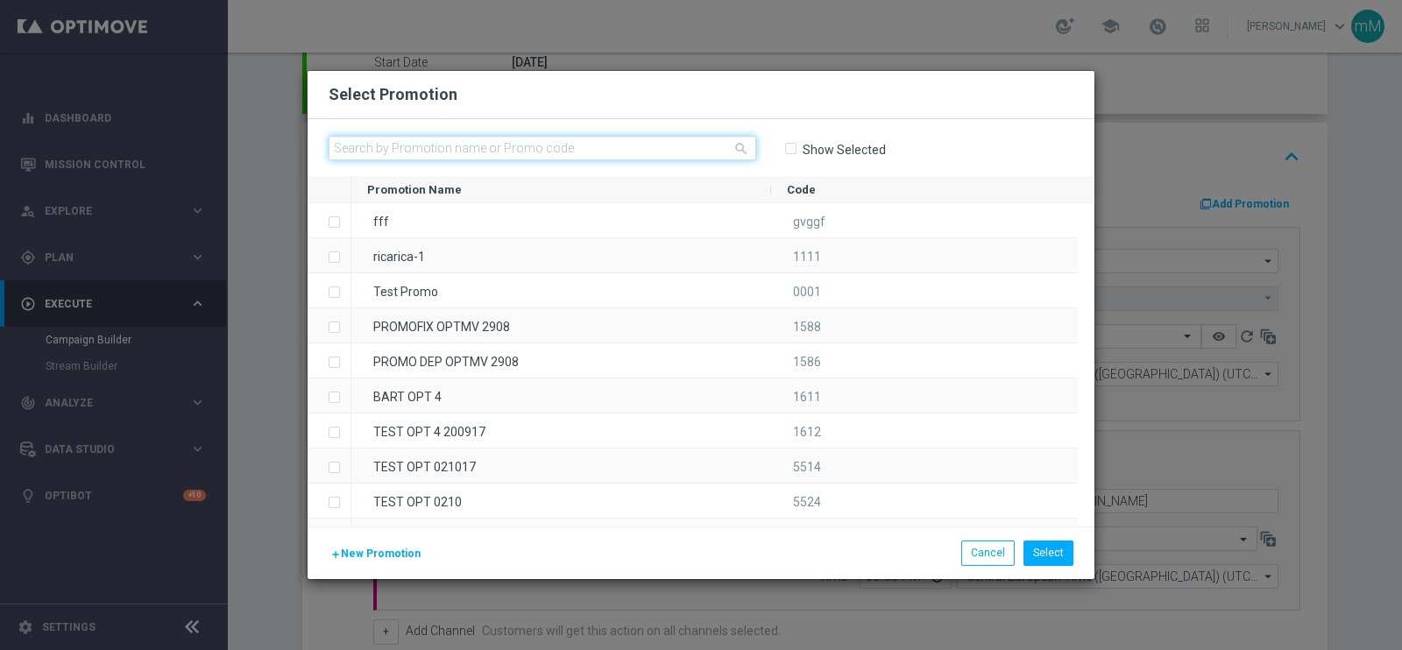
click at [635, 150] on input "text" at bounding box center [543, 148] width 428 height 25
paste input "335268"
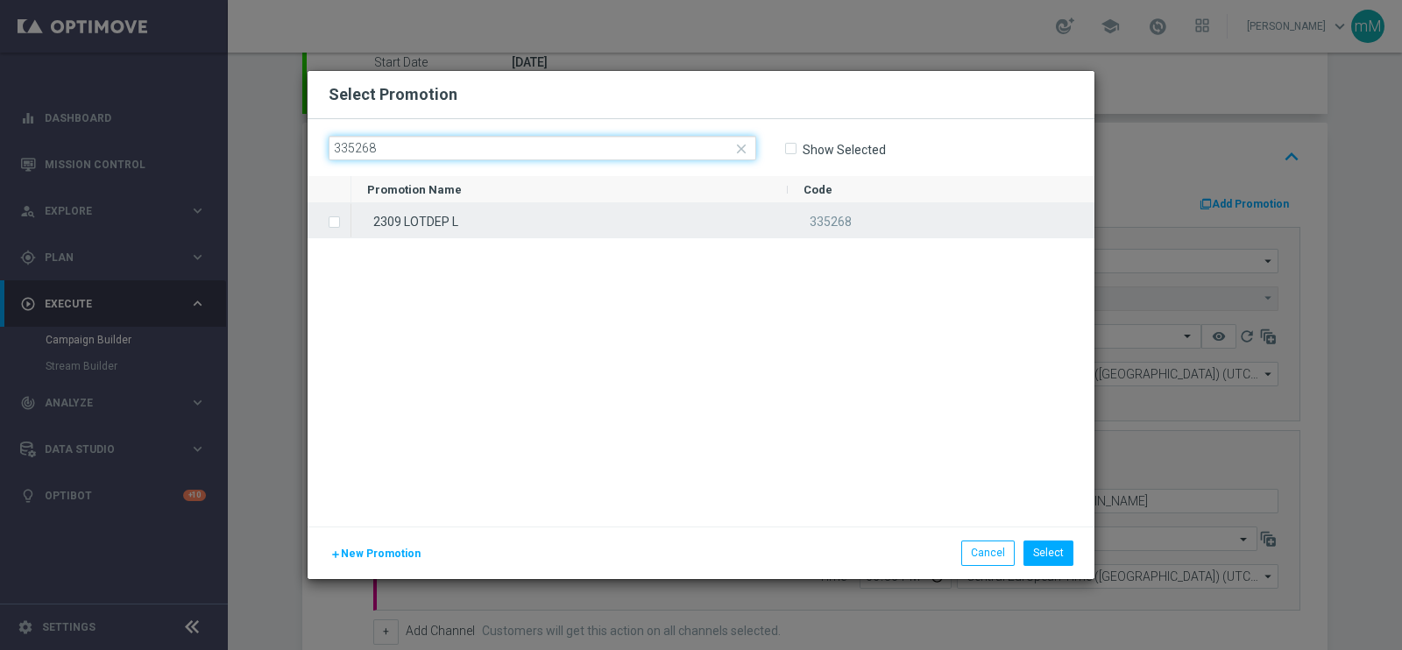
type input "335268"
click at [586, 222] on div "2309 LOTDEP L" at bounding box center [569, 220] width 436 height 34
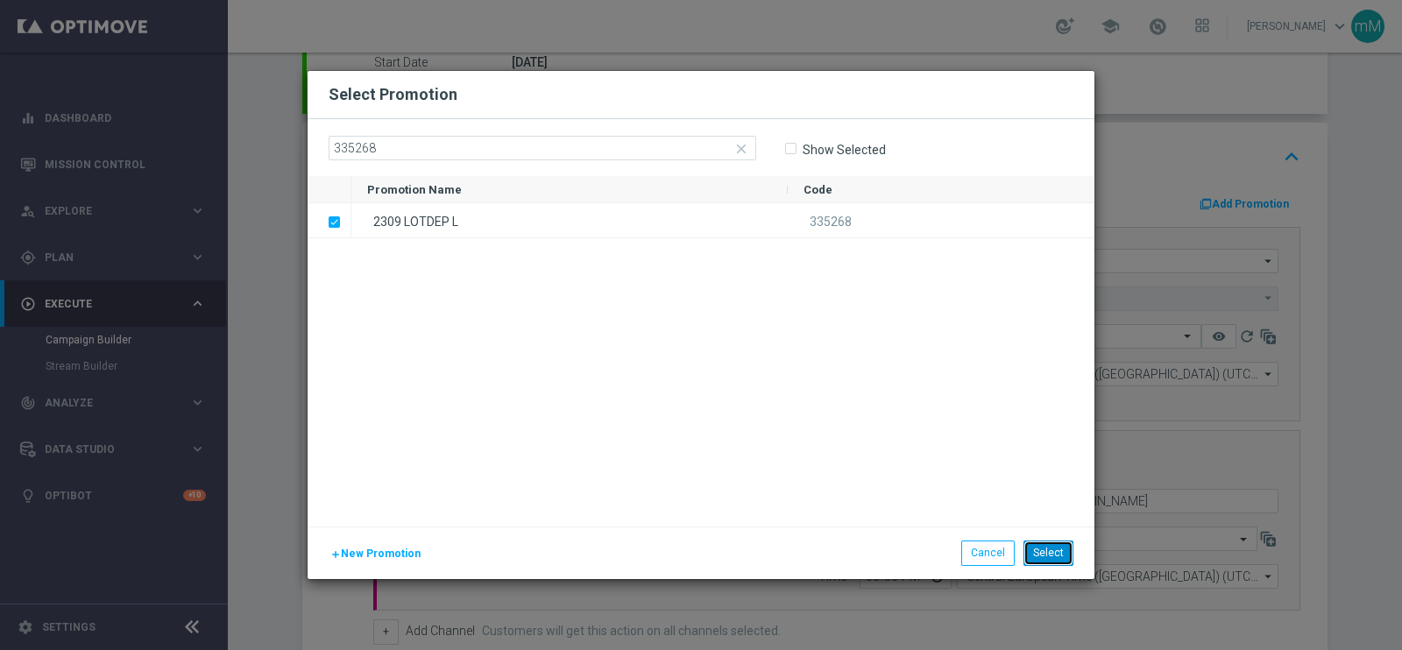
click at [1036, 551] on button "Select" at bounding box center [1048, 553] width 50 height 25
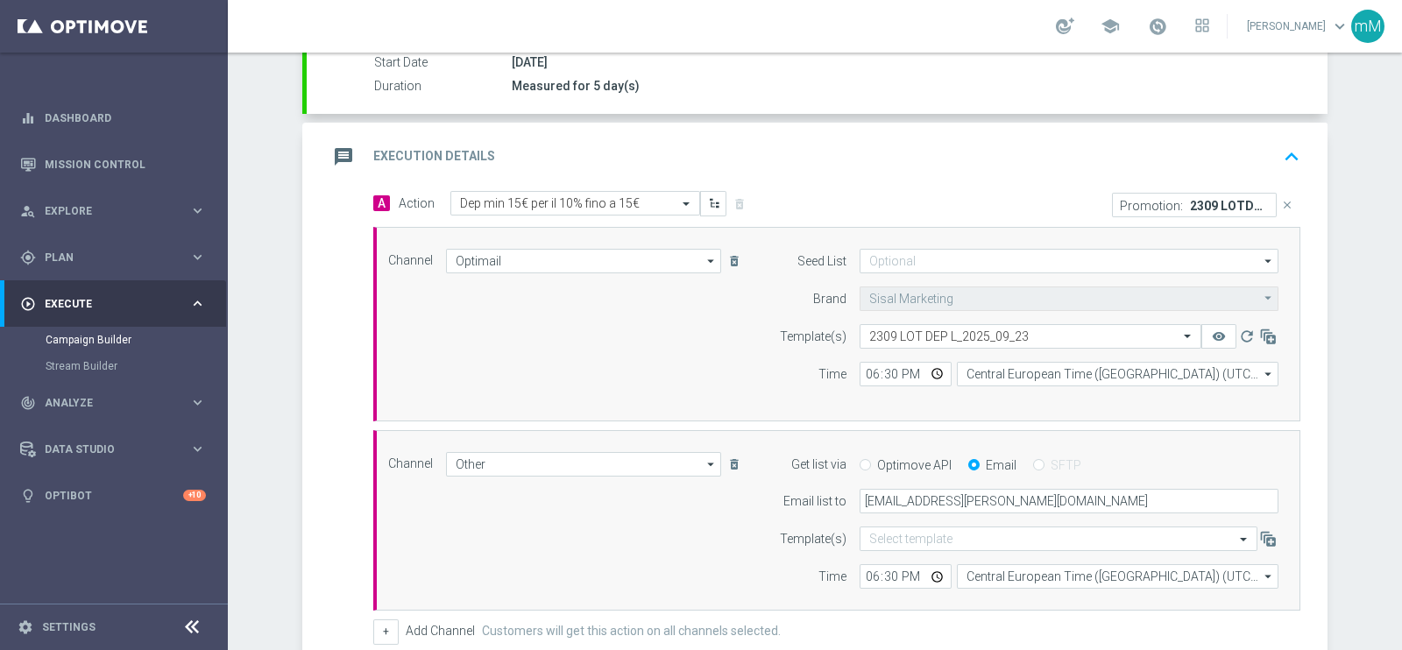
scroll to position [569, 0]
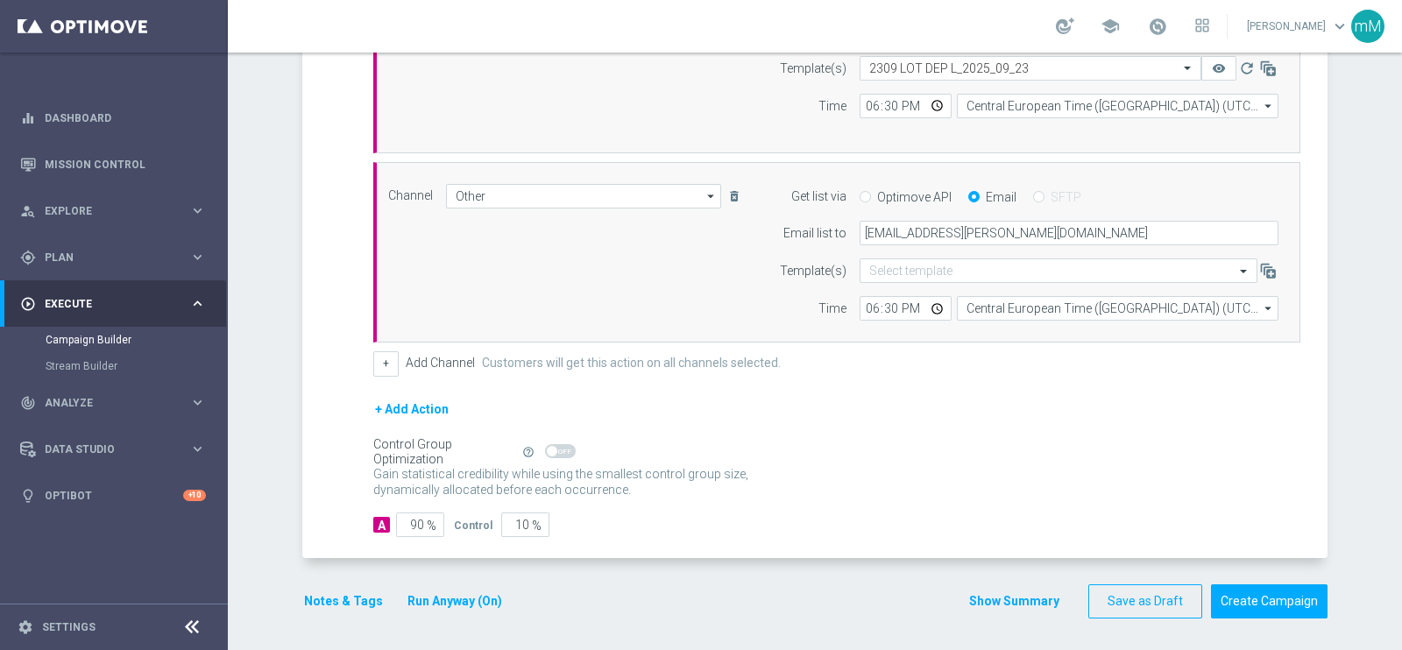
click at [1004, 605] on button "Show Summary" at bounding box center [1014, 601] width 92 height 20
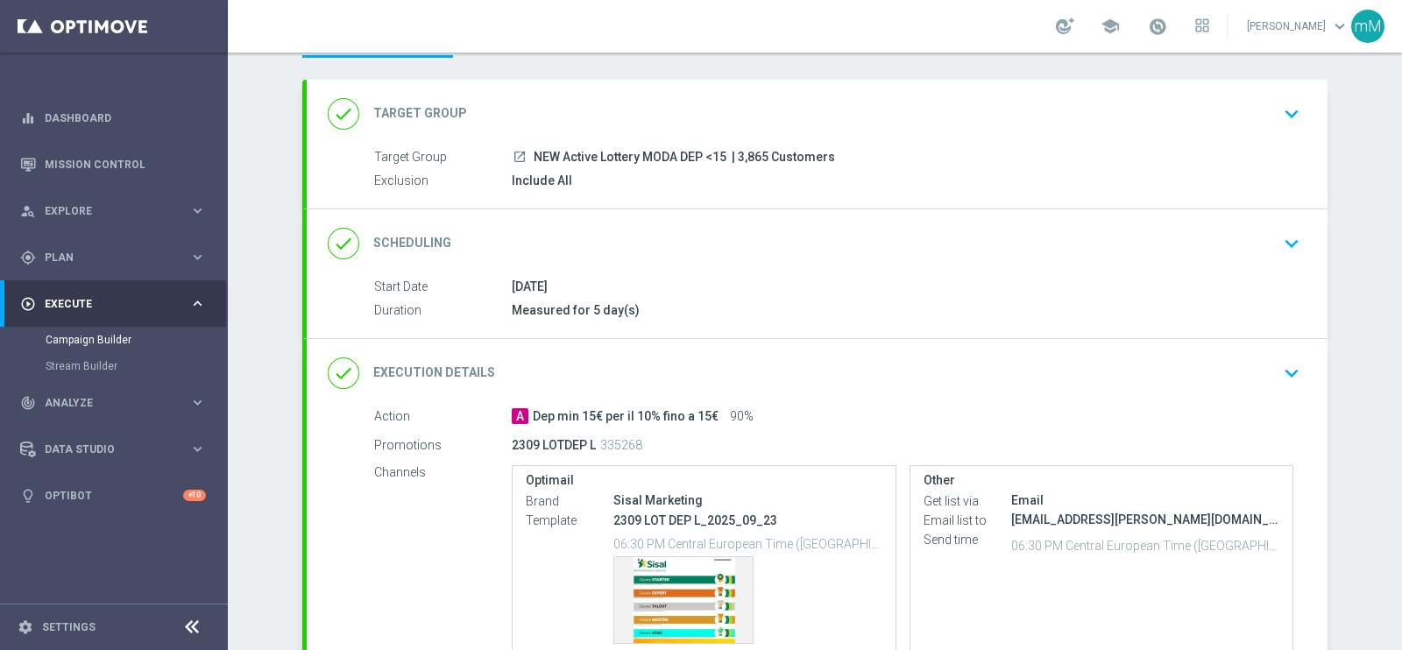
scroll to position [109, 0]
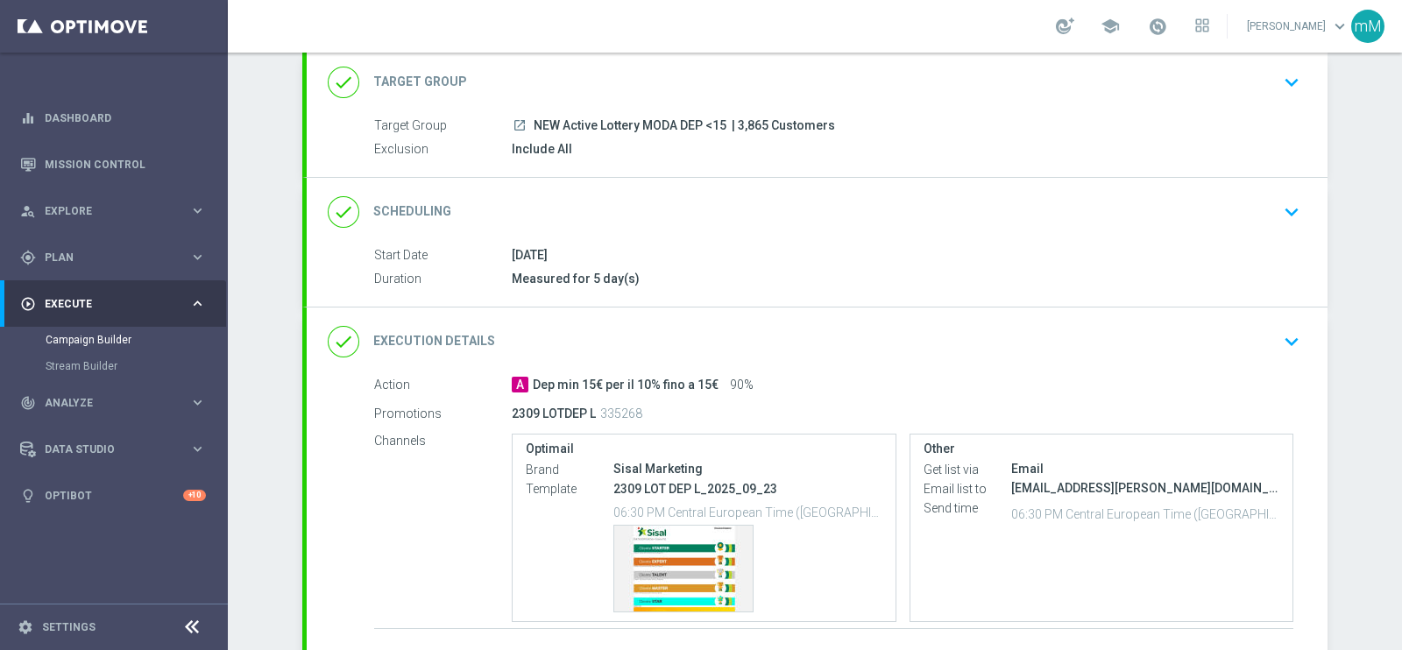
drag, startPoint x: 560, startPoint y: 414, endPoint x: 593, endPoint y: 405, distance: 34.7
click at [591, 406] on div "2309 LOTDEP L 335268" at bounding box center [834, 413] width 644 height 25
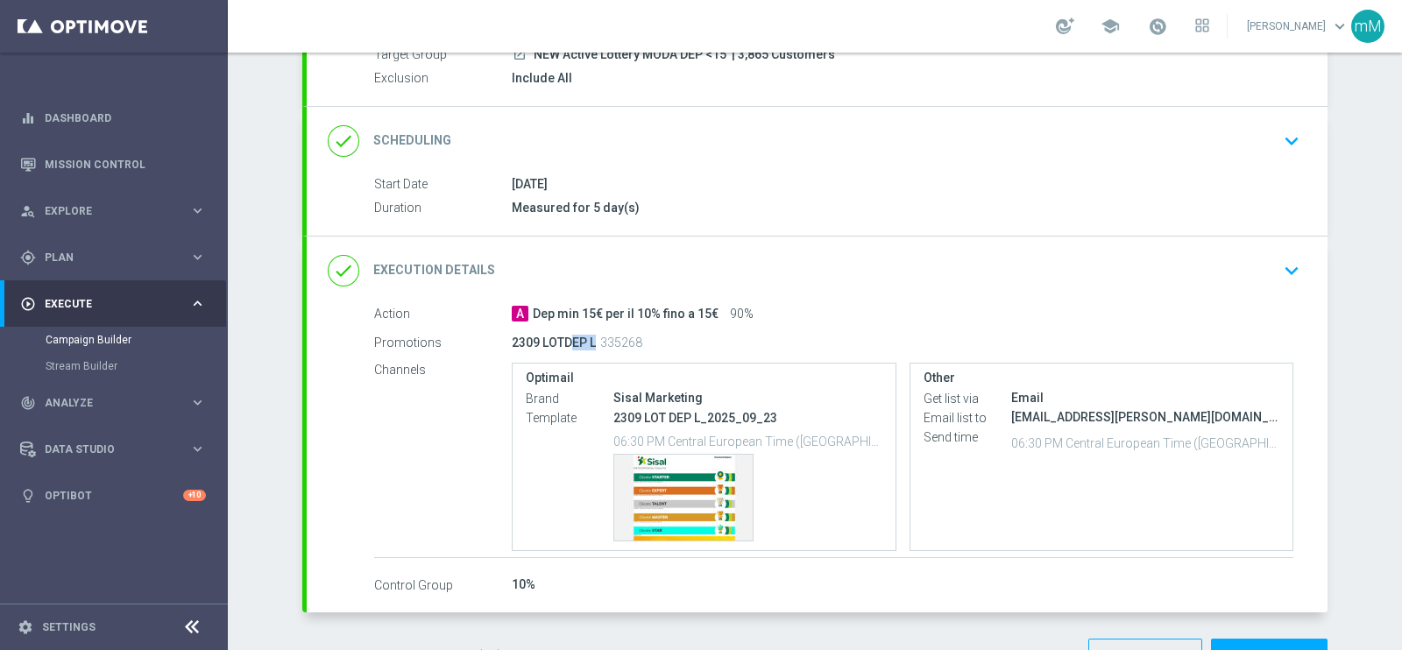
scroll to position [235, 0]
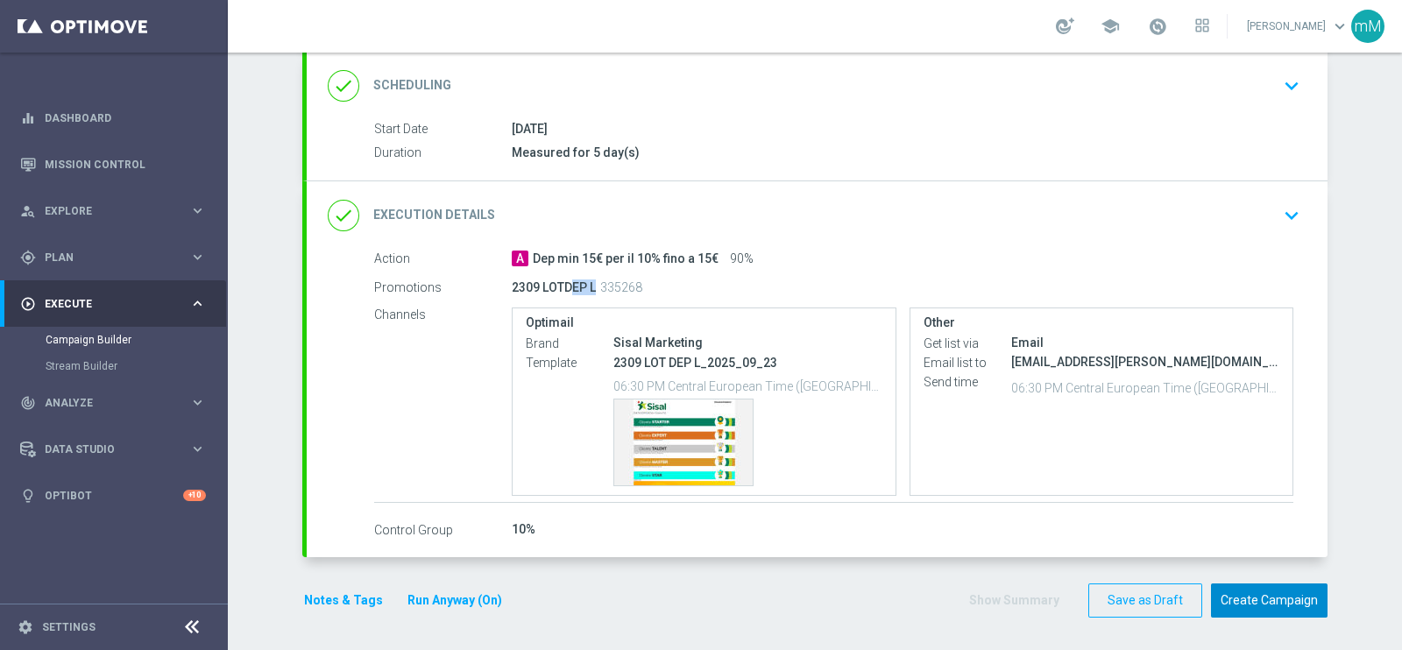
drag, startPoint x: 1246, startPoint y: 590, endPoint x: 1262, endPoint y: 590, distance: 16.7
click at [1262, 590] on button "Create Campaign" at bounding box center [1269, 600] width 117 height 34
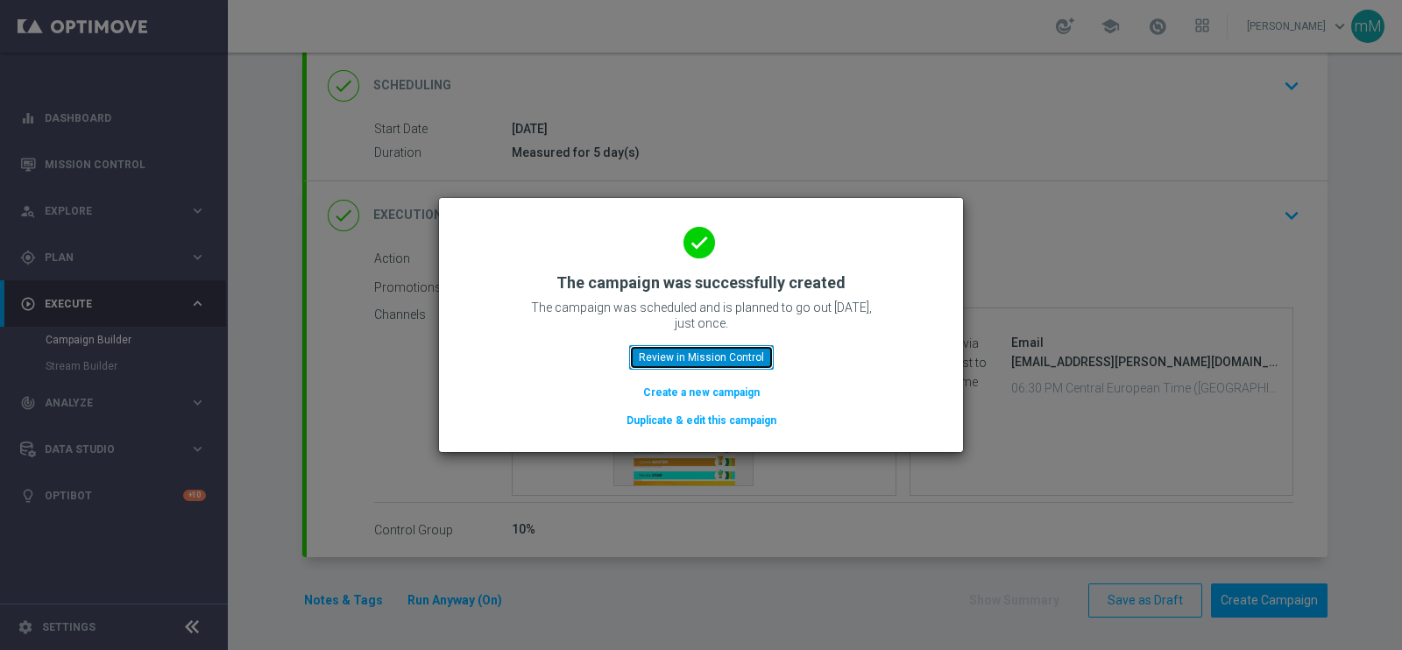
click at [676, 353] on button "Review in Mission Control" at bounding box center [701, 357] width 145 height 25
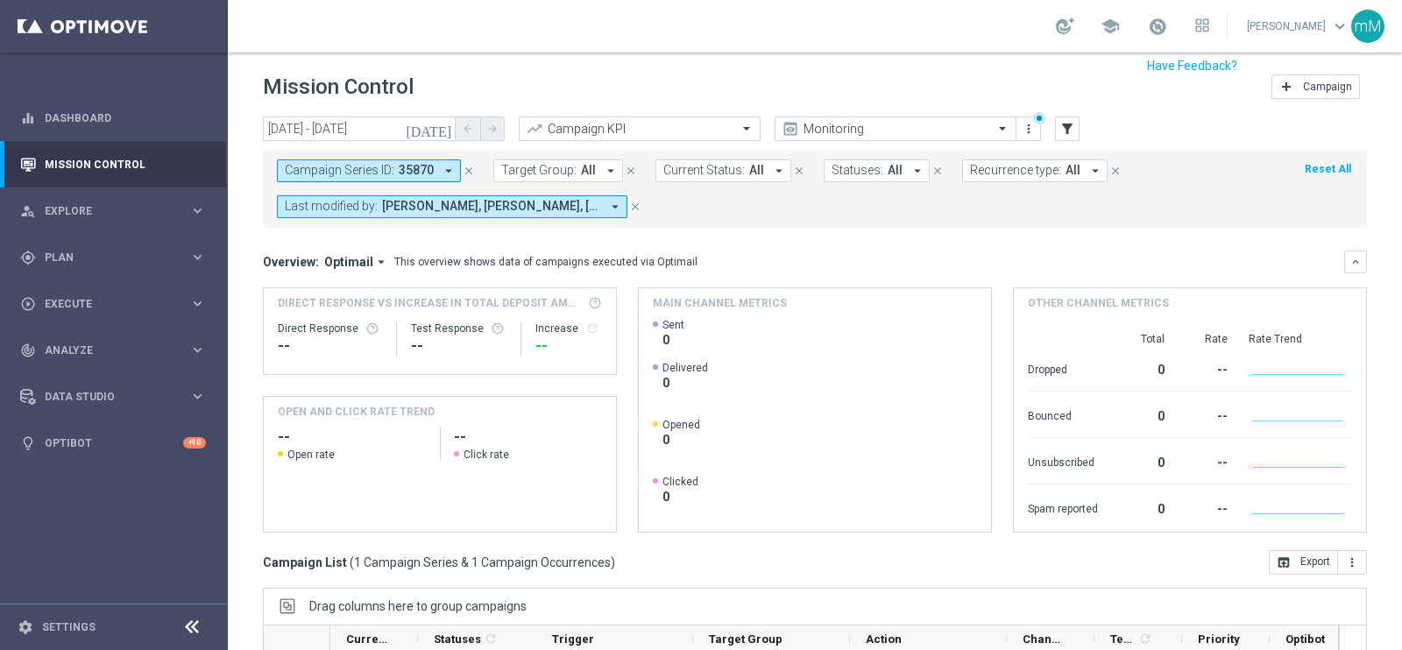
scroll to position [261, 0]
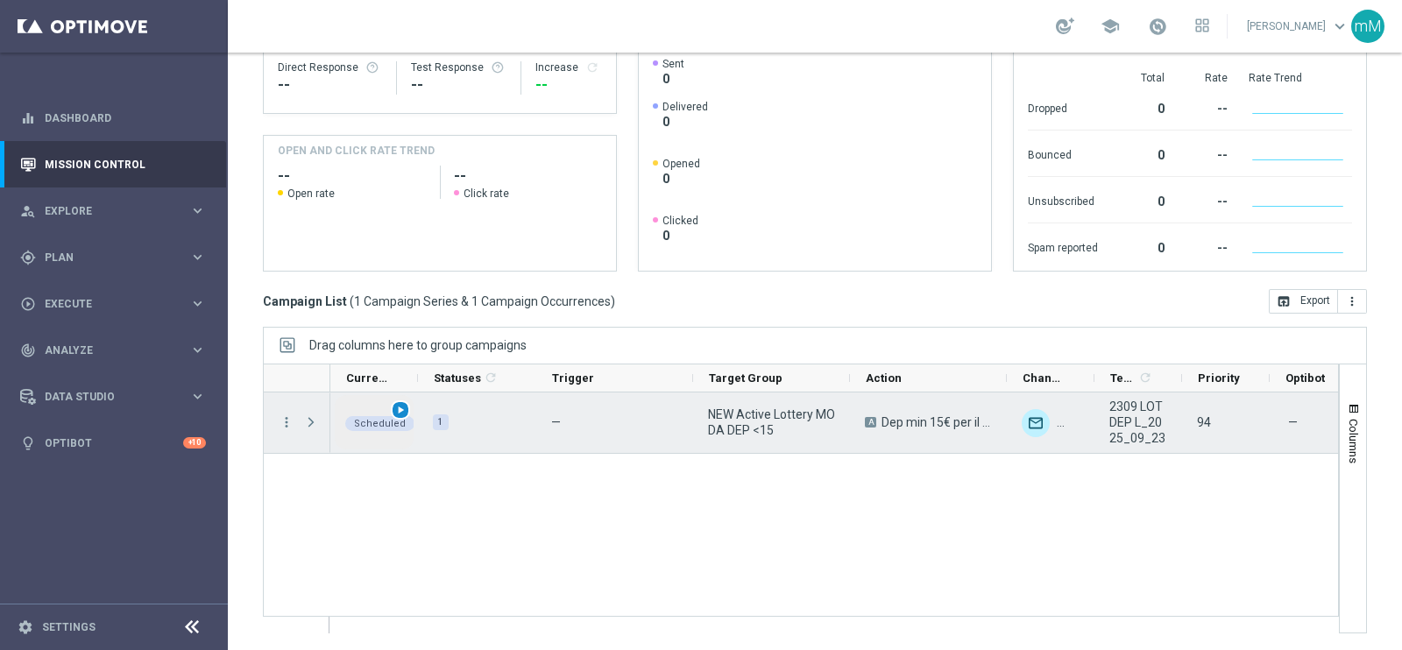
click at [399, 404] on span "play_arrow" at bounding box center [400, 410] width 12 height 12
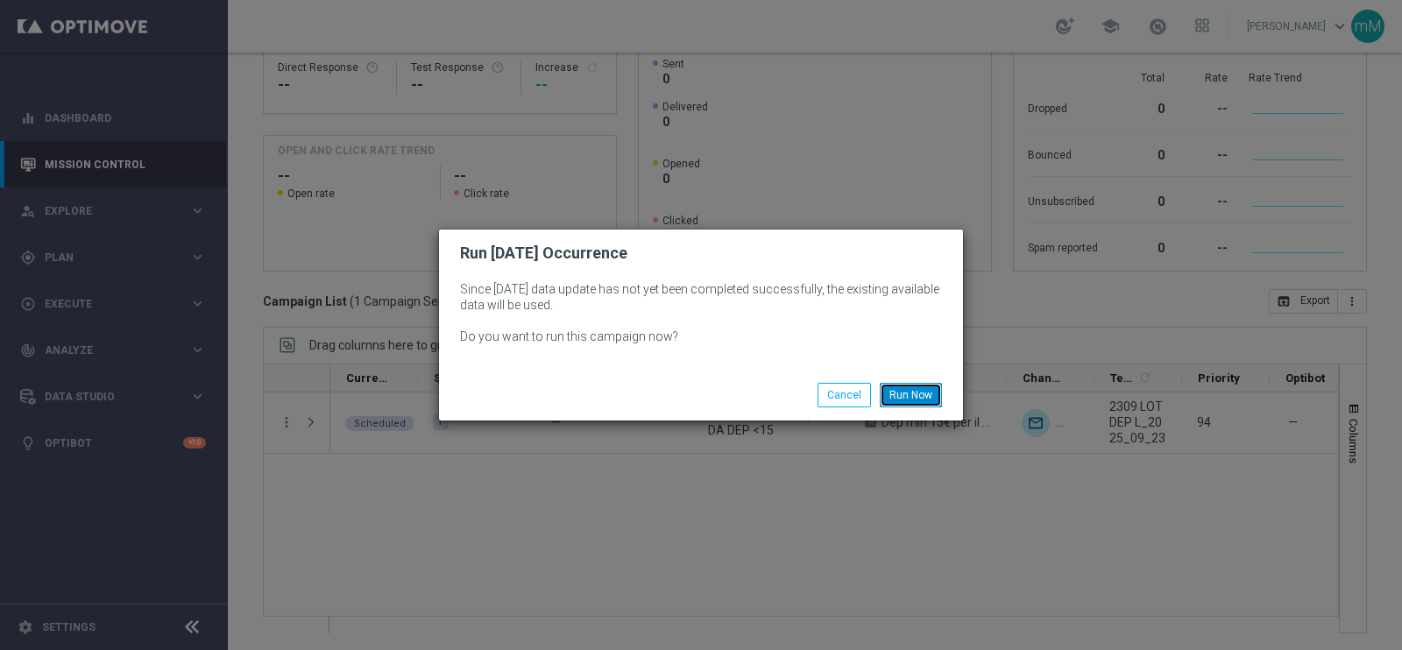
click at [910, 390] on button "Run Now" at bounding box center [911, 395] width 62 height 25
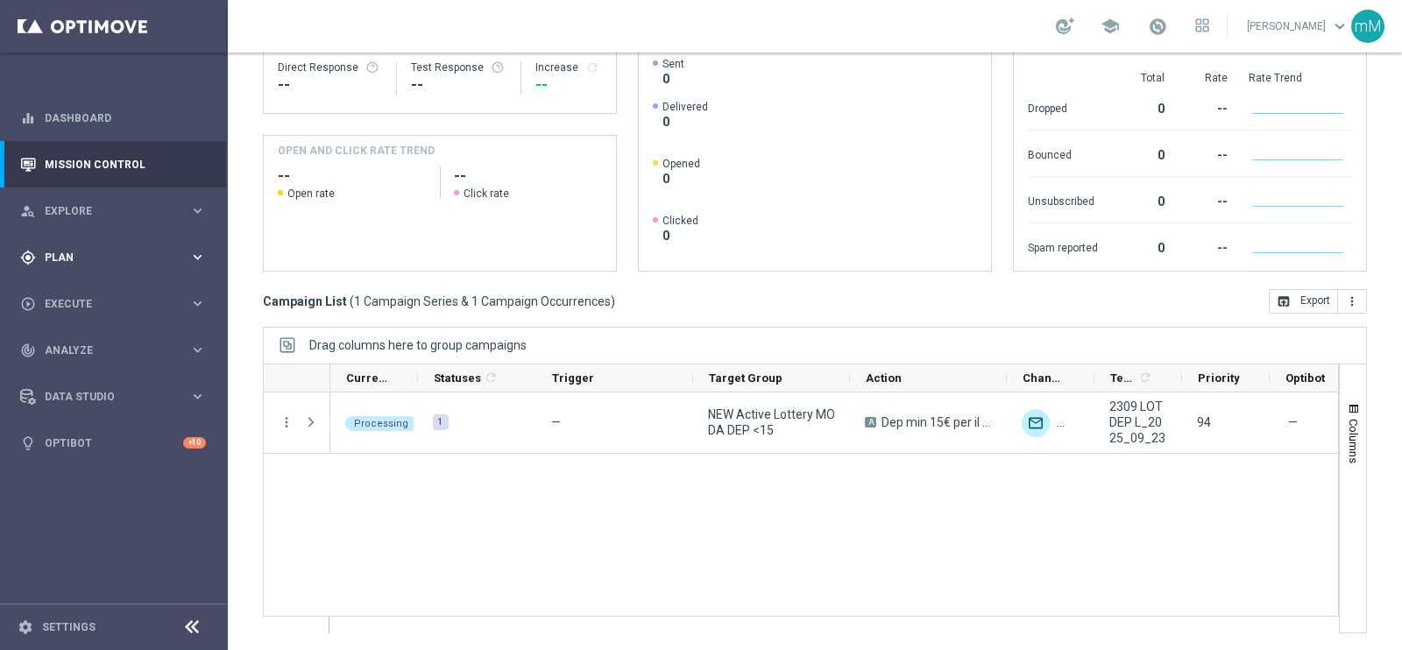
click at [90, 257] on span "Plan" at bounding box center [117, 257] width 145 height 11
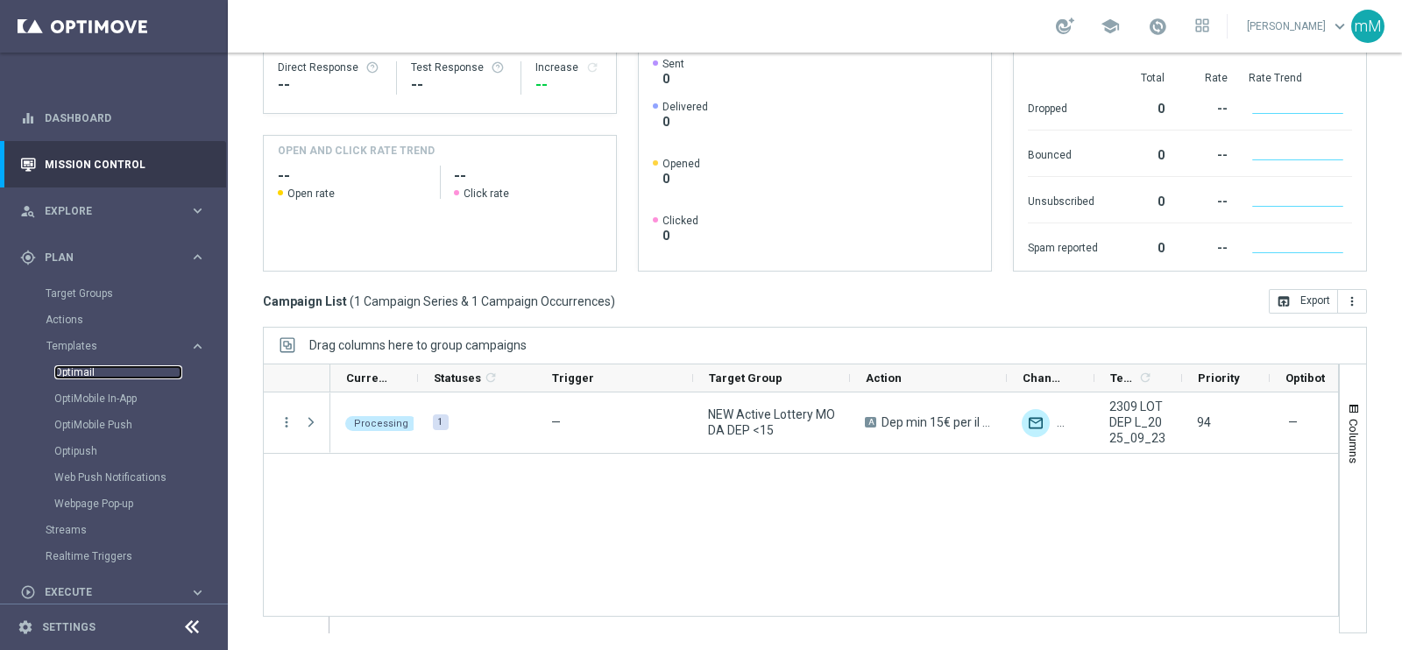
click at [93, 367] on link "Optimail" at bounding box center [118, 372] width 128 height 14
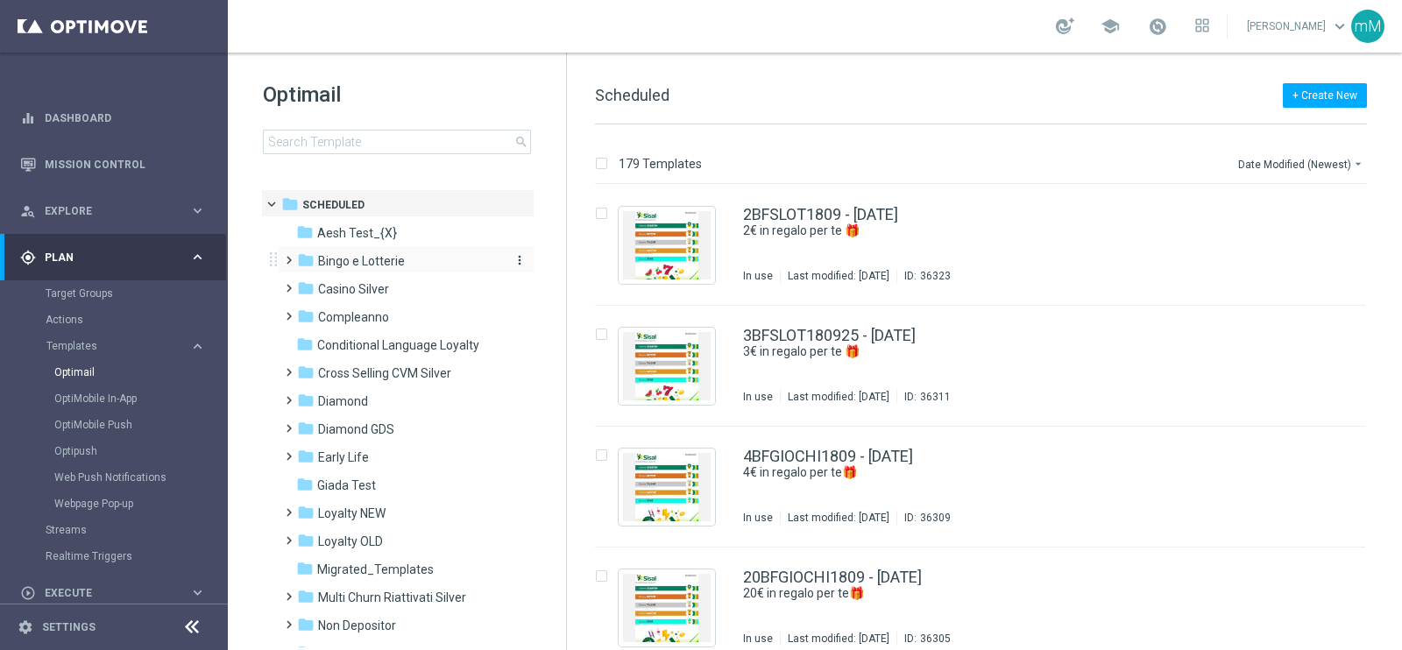
click at [360, 261] on span "Bingo e Lotterie" at bounding box center [361, 261] width 87 height 16
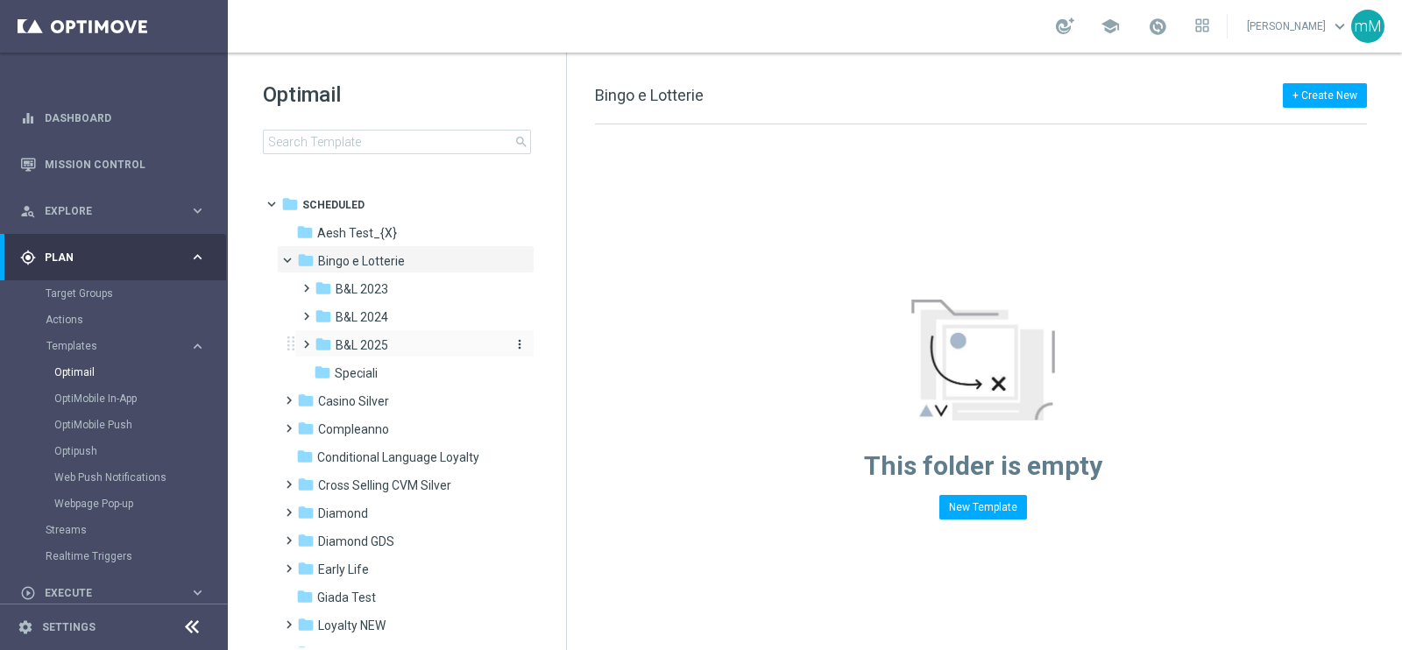
click at [376, 347] on span "B&L 2025" at bounding box center [362, 345] width 53 height 16
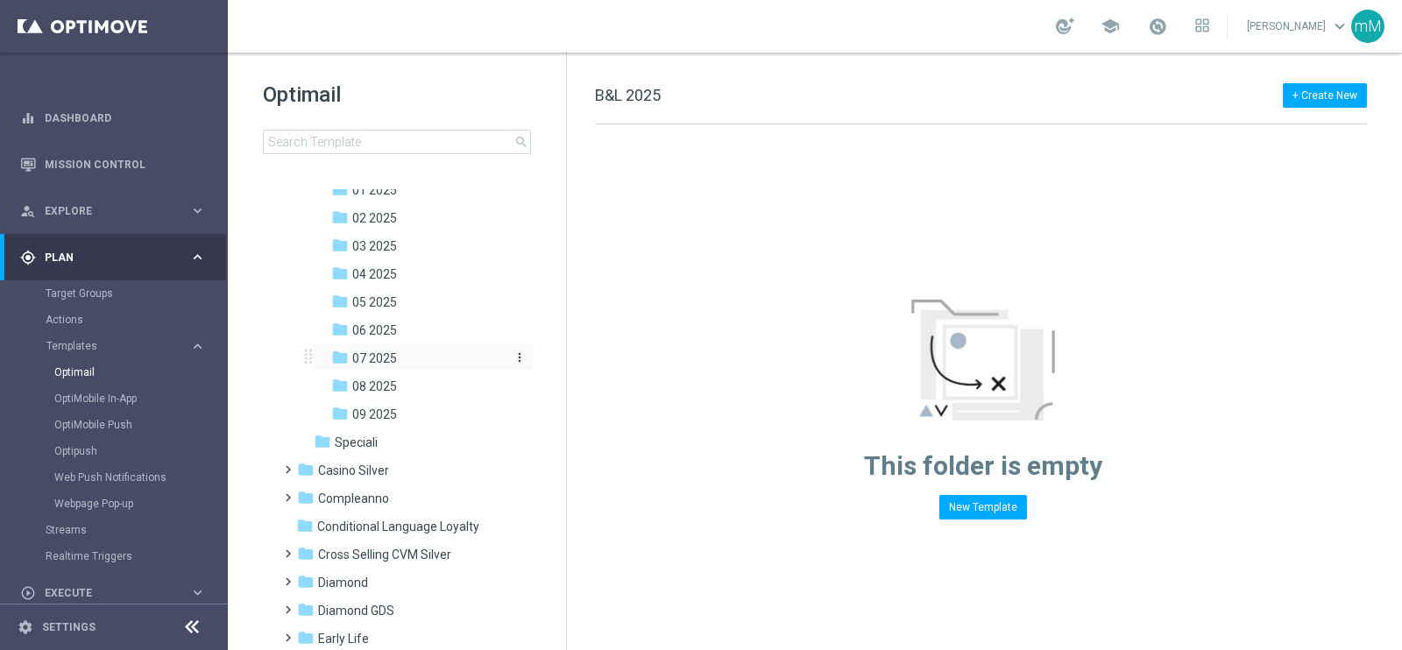
scroll to position [218, 0]
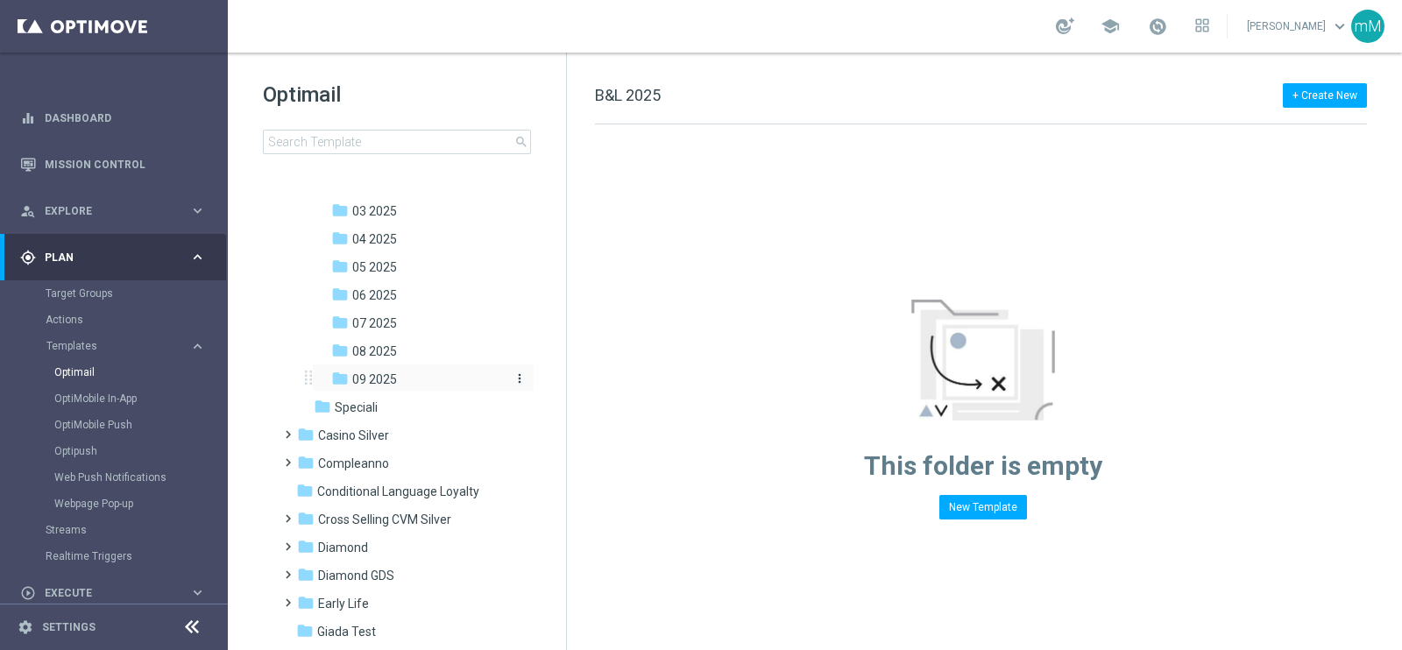
click at [392, 377] on span "09 2025" at bounding box center [374, 379] width 45 height 16
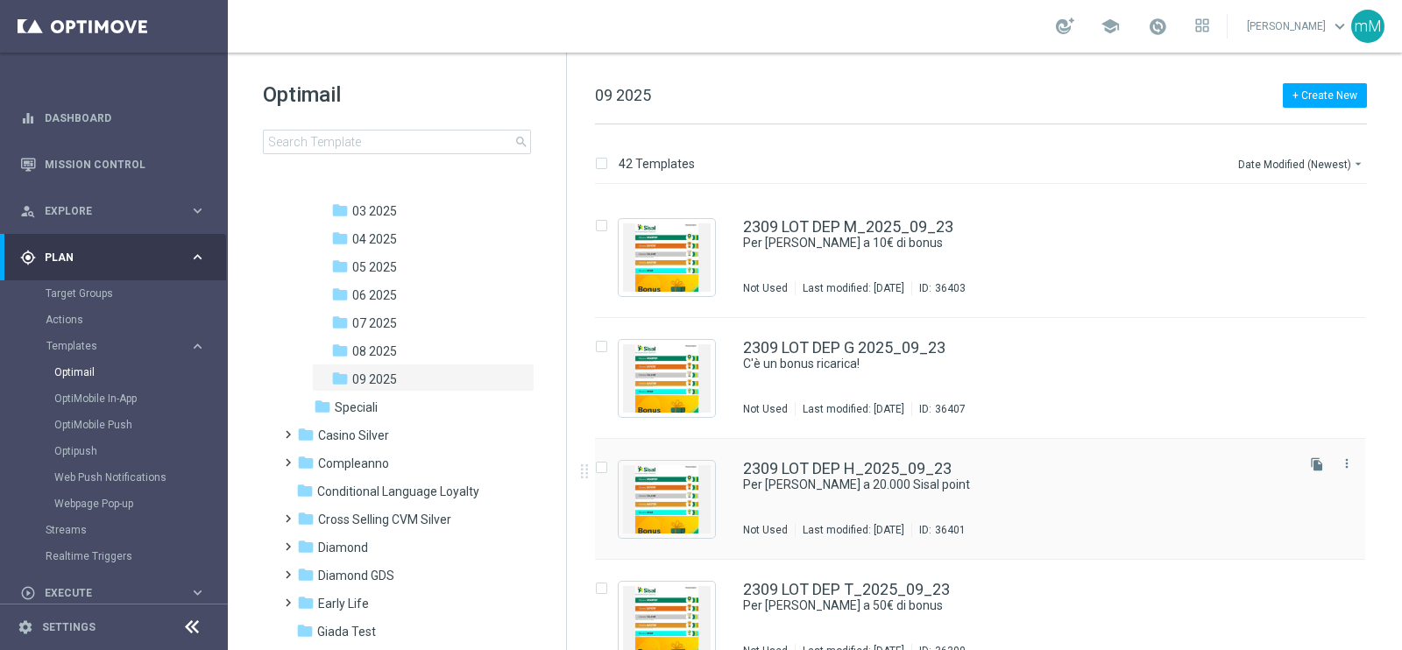
scroll to position [218, 0]
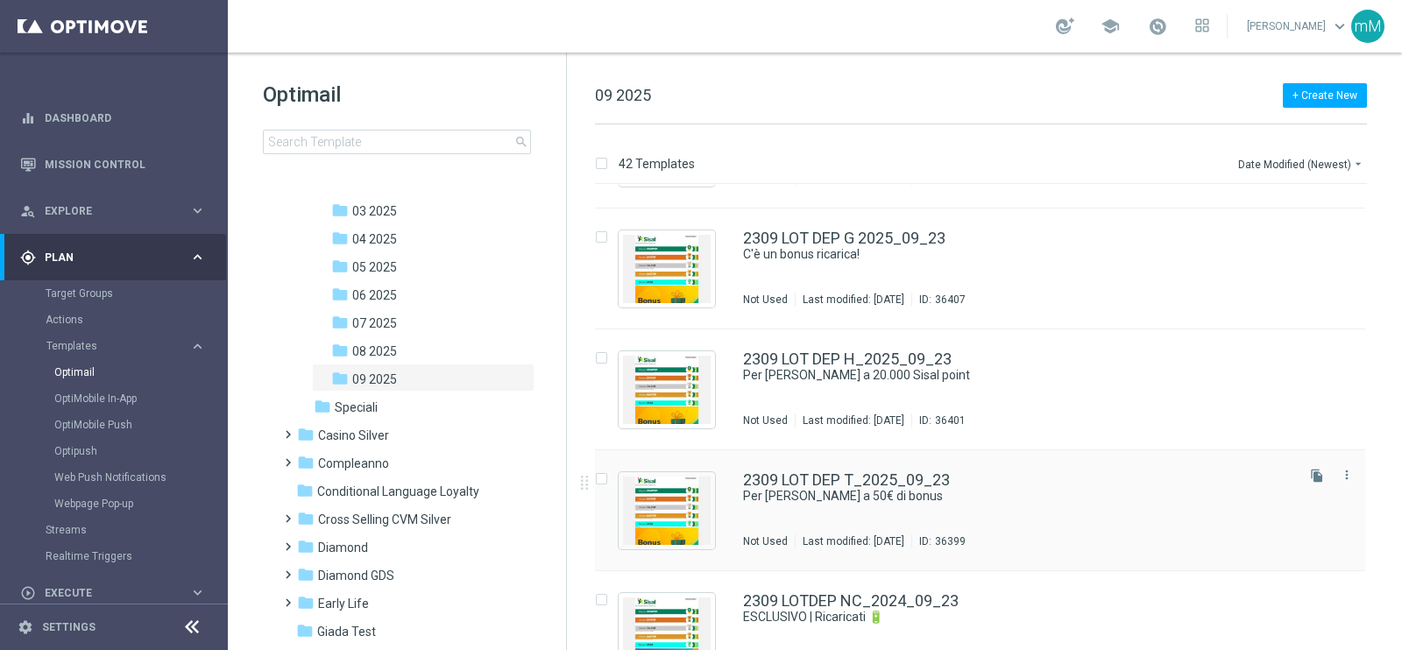
click at [880, 504] on div "2309 LOT DEP T_2025_09_23 Per [PERSON_NAME] a 50€ di bonus Not Used Last modifi…" at bounding box center [1017, 510] width 548 height 76
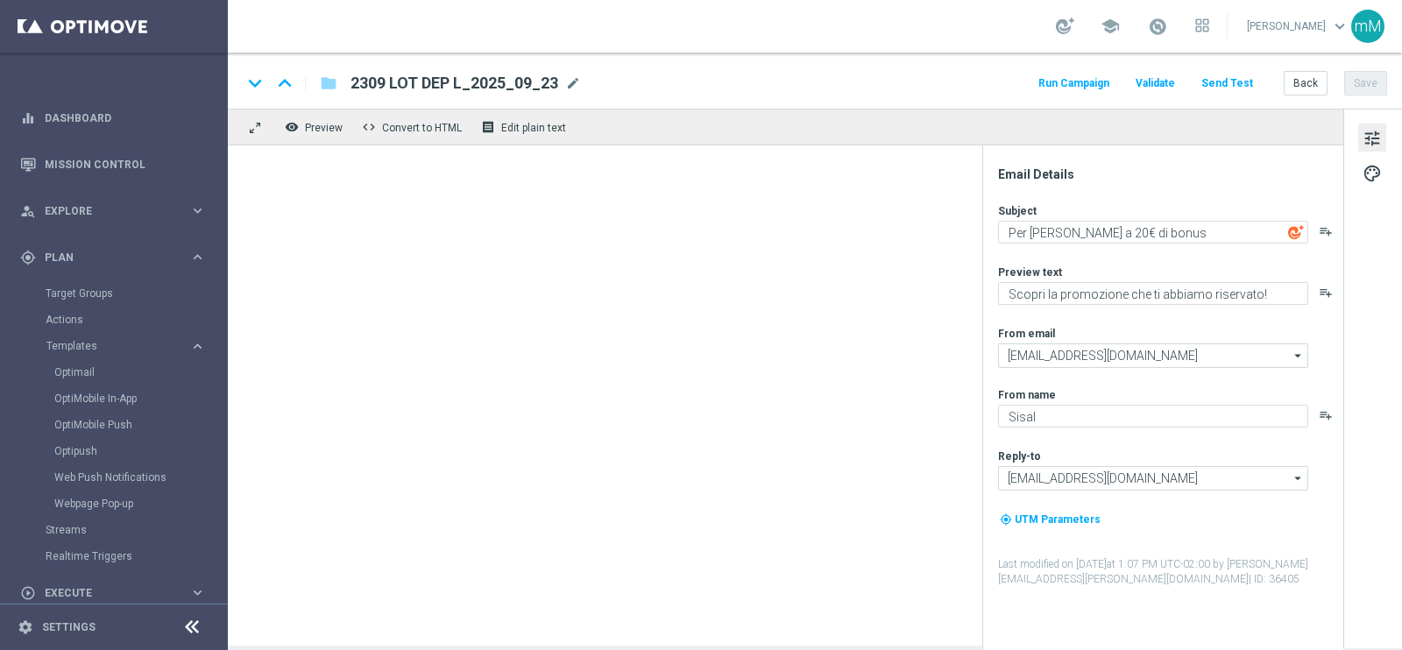
type textarea "Per [PERSON_NAME] a 50€ di bonus"
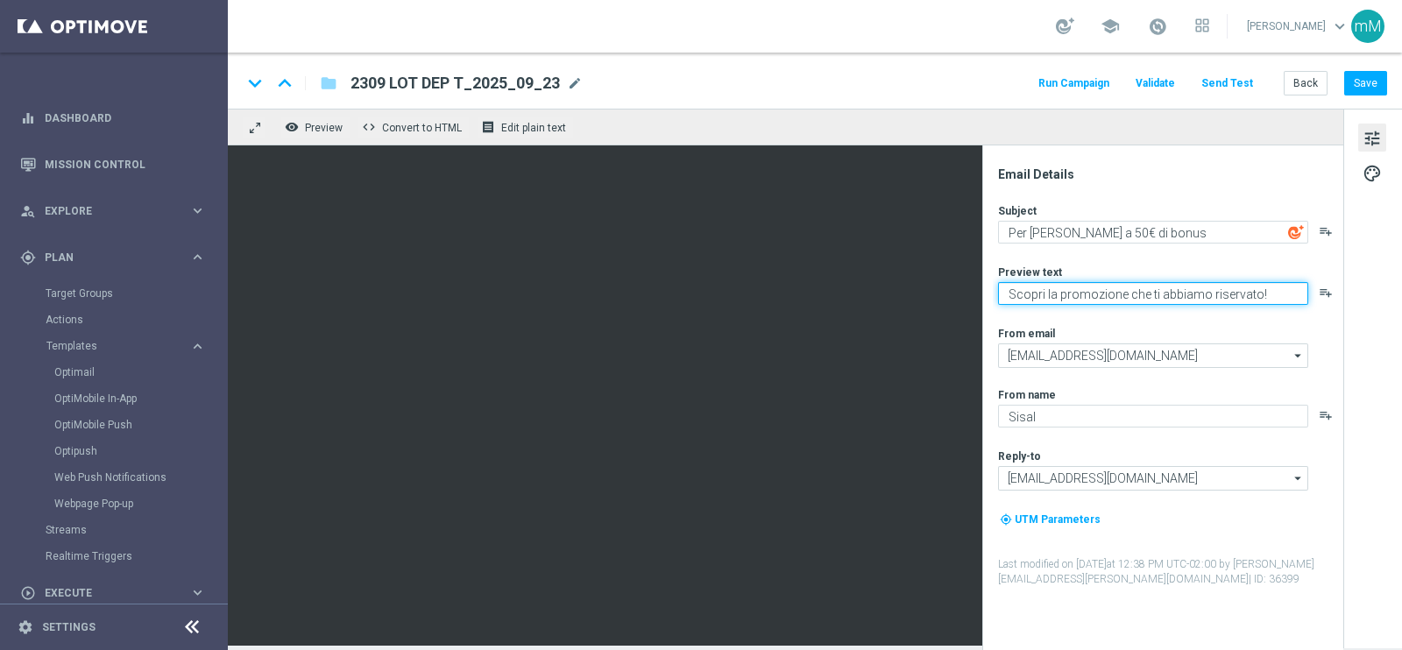
click at [1067, 286] on textarea "Scopri la promozione che ti abbiamo riservato!" at bounding box center [1153, 293] width 310 height 23
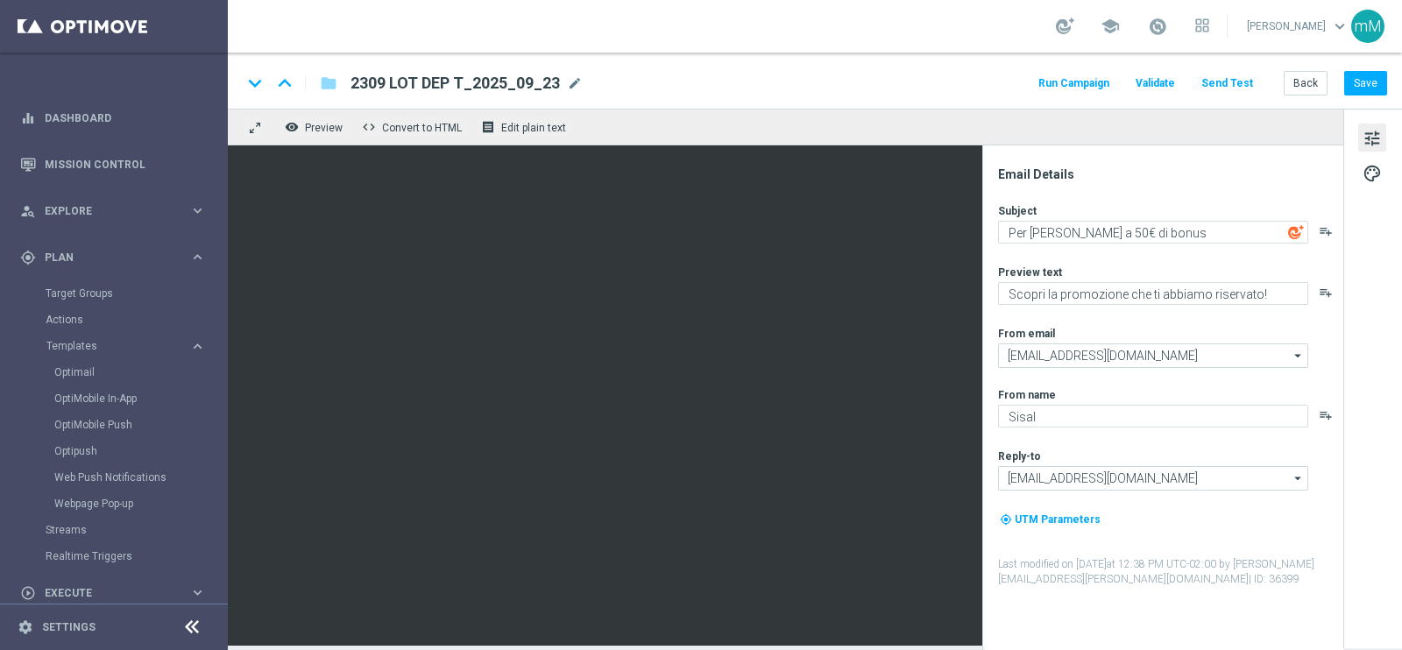
click at [1070, 81] on button "Run Campaign" at bounding box center [1074, 84] width 76 height 24
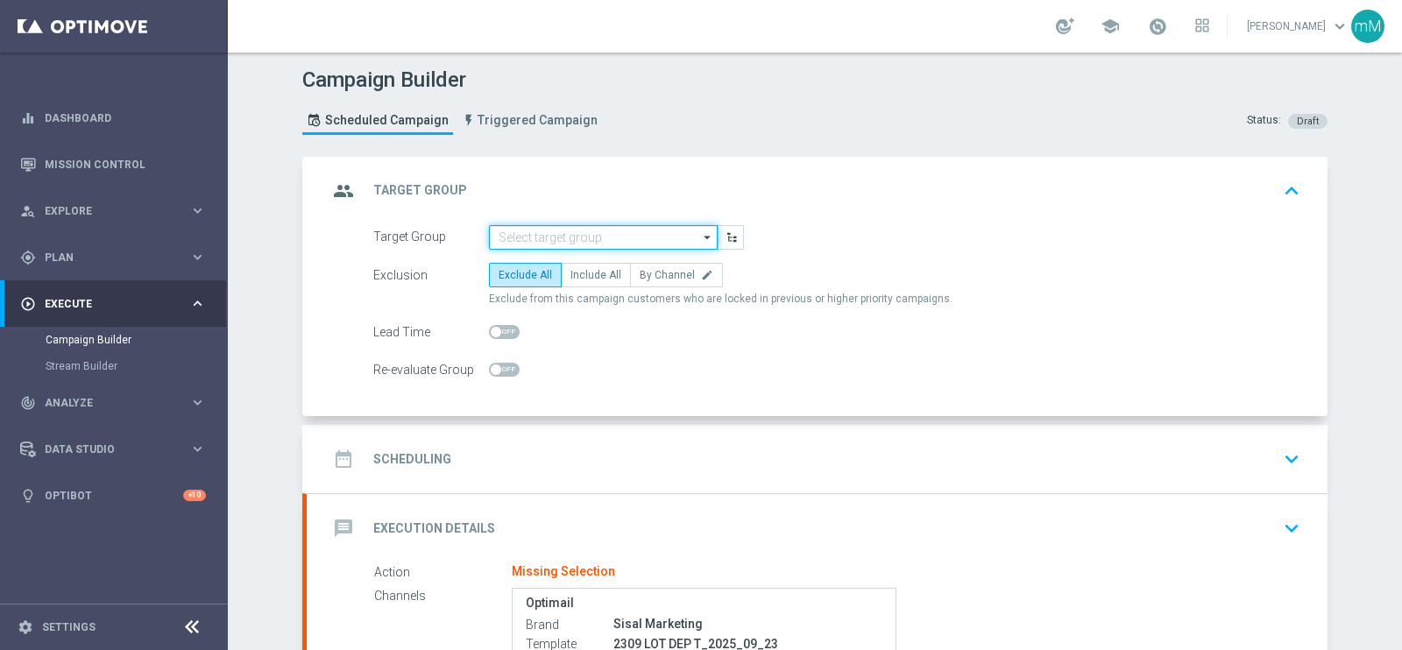
click at [556, 243] on input at bounding box center [603, 237] width 229 height 25
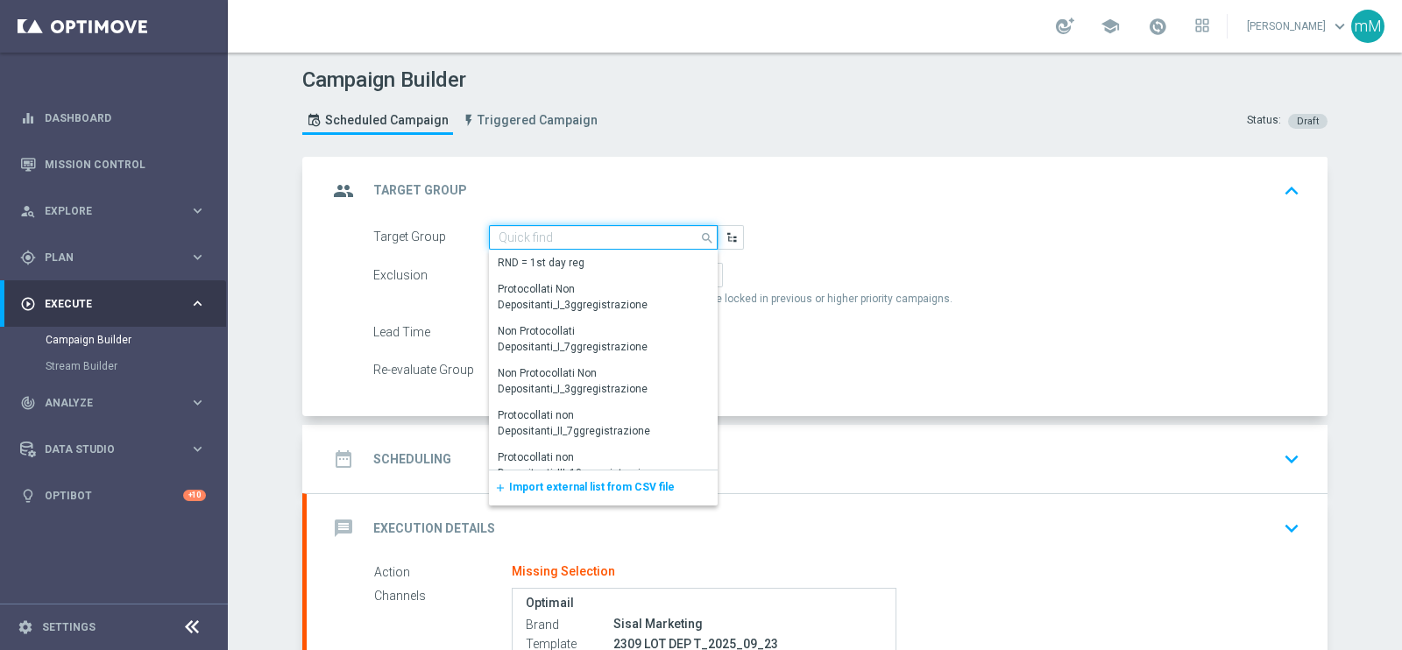
paste input "NEW Active Lottery MODA DEP >=50"
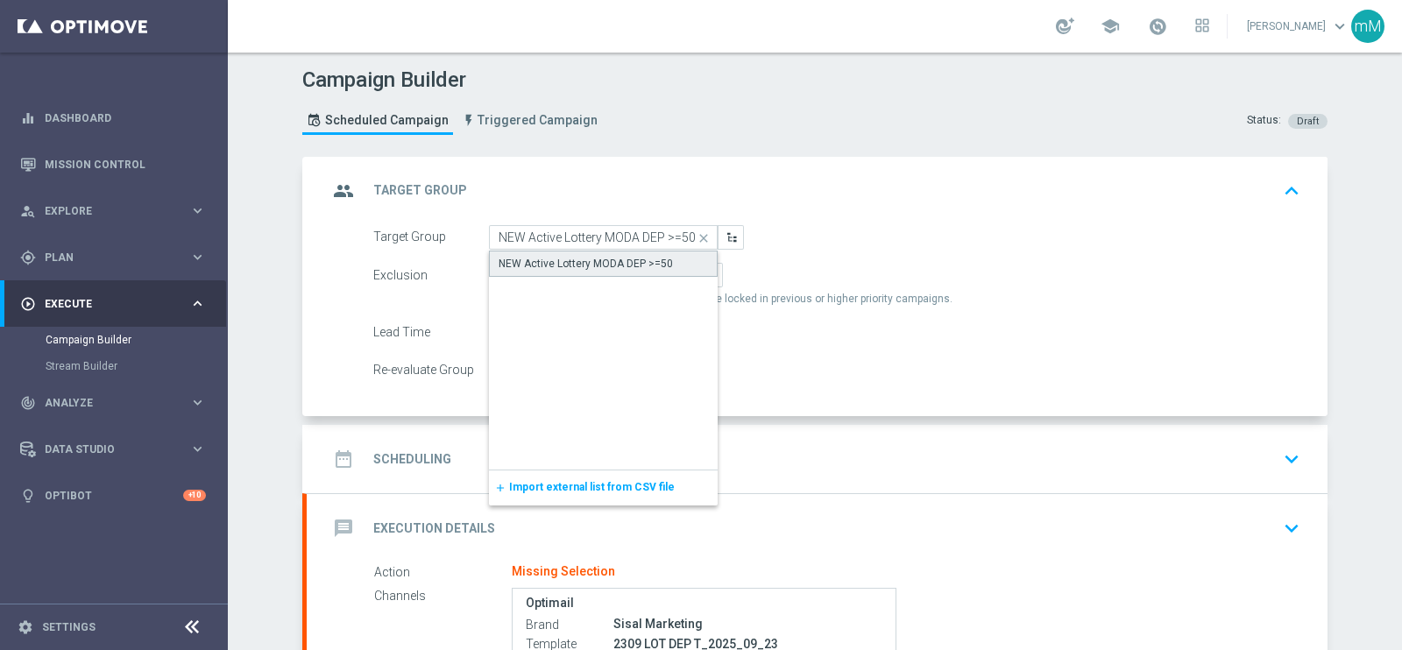
click at [559, 257] on div "NEW Active Lottery MODA DEP >=50" at bounding box center [585, 264] width 174 height 16
type input "NEW Active Lottery MODA DEP >=50"
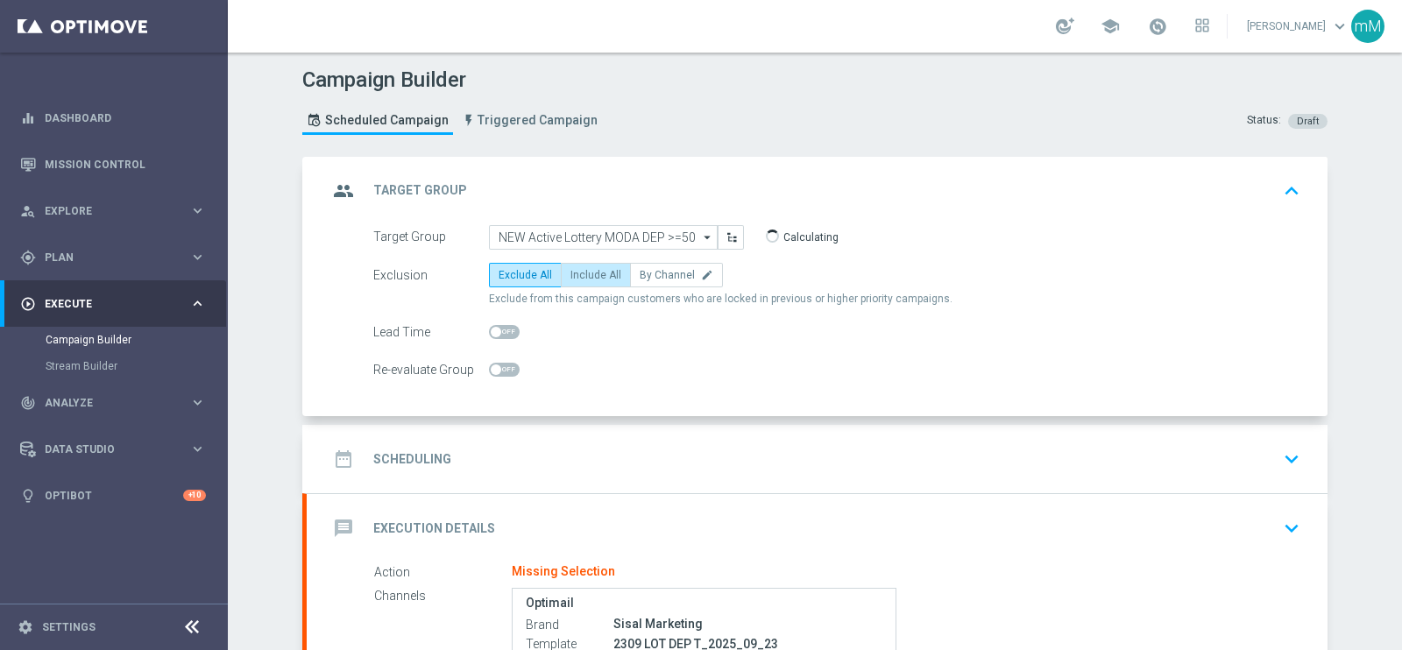
click at [579, 270] on span "Include All" at bounding box center [595, 275] width 51 height 12
click at [579, 272] on input "Include All" at bounding box center [575, 277] width 11 height 11
radio input "true"
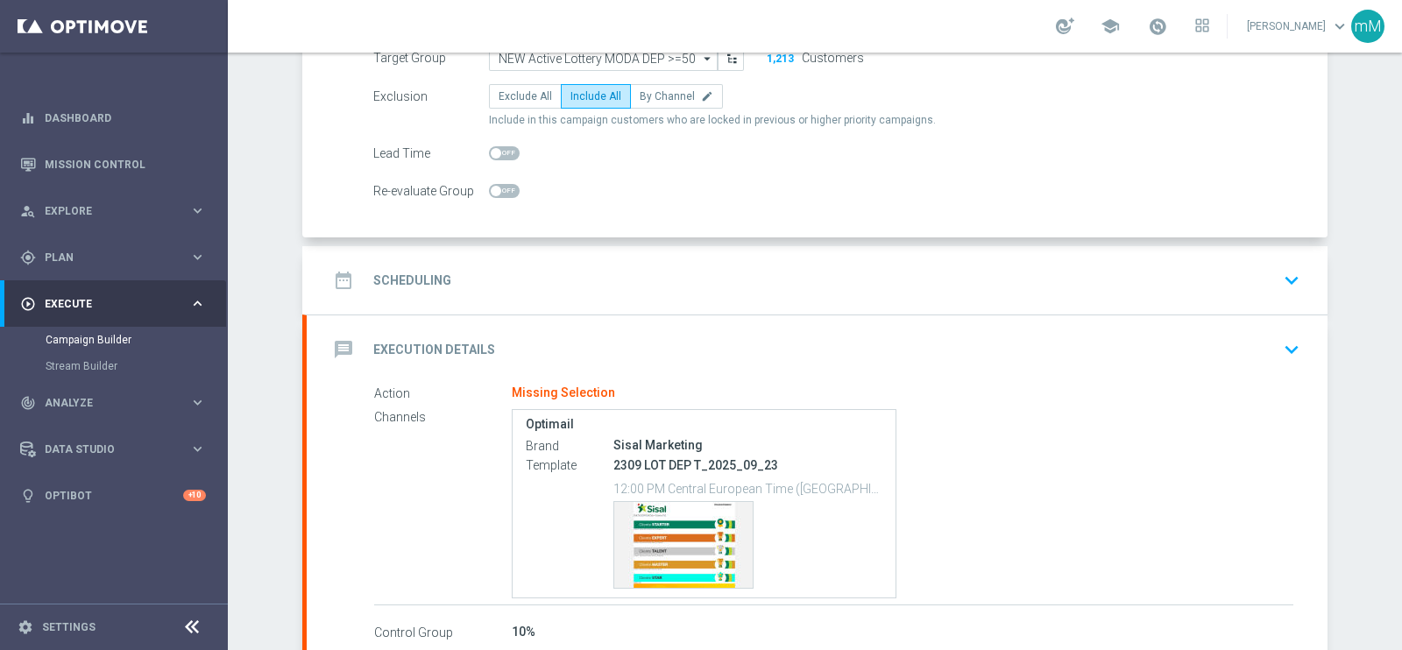
scroll to position [179, 0]
click at [636, 259] on div "date_range Scheduling keyboard_arrow_down" at bounding box center [817, 280] width 1021 height 68
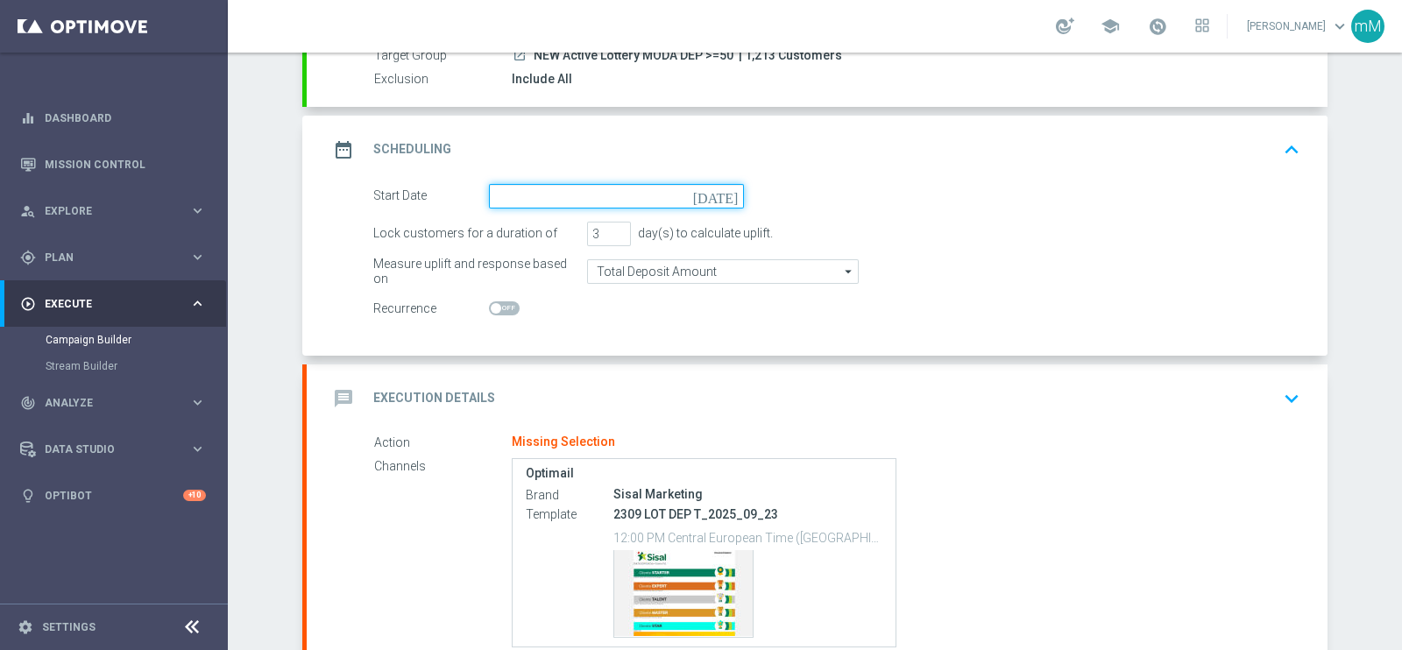
click at [548, 193] on input at bounding box center [616, 196] width 255 height 25
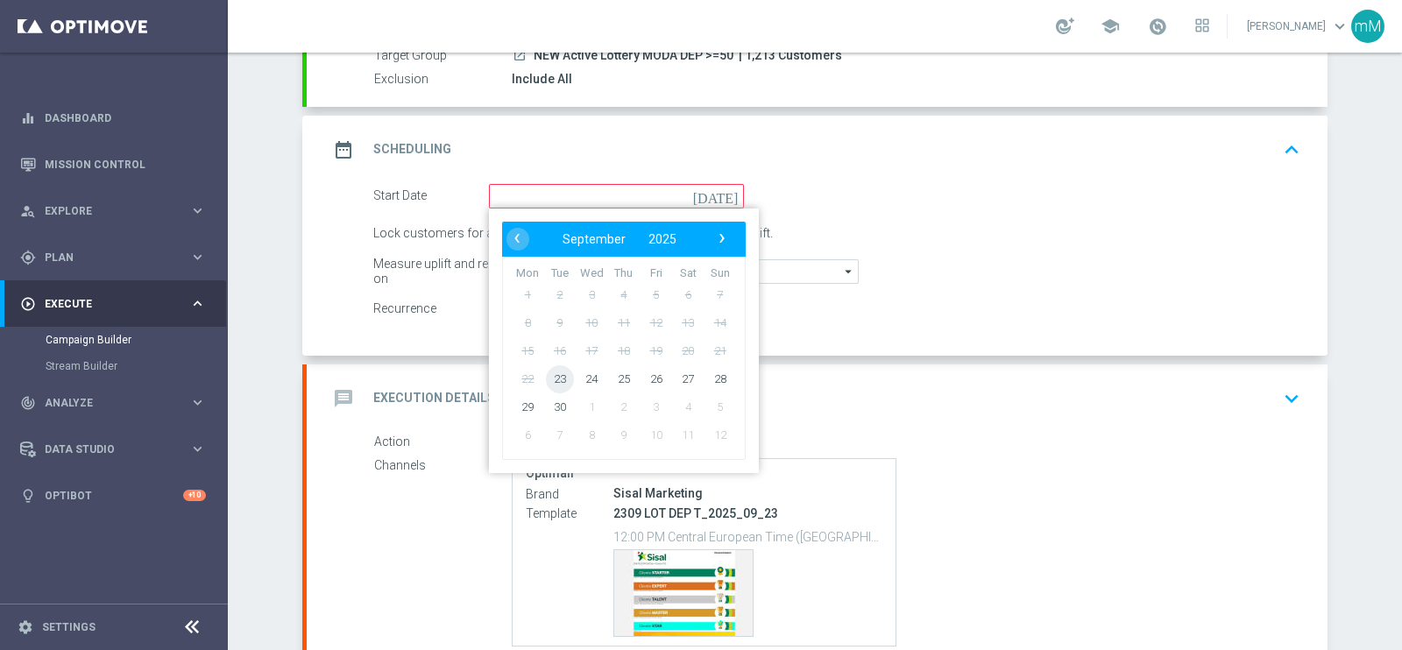
click at [546, 376] on span "23" at bounding box center [560, 378] width 28 height 28
type input "[DATE]"
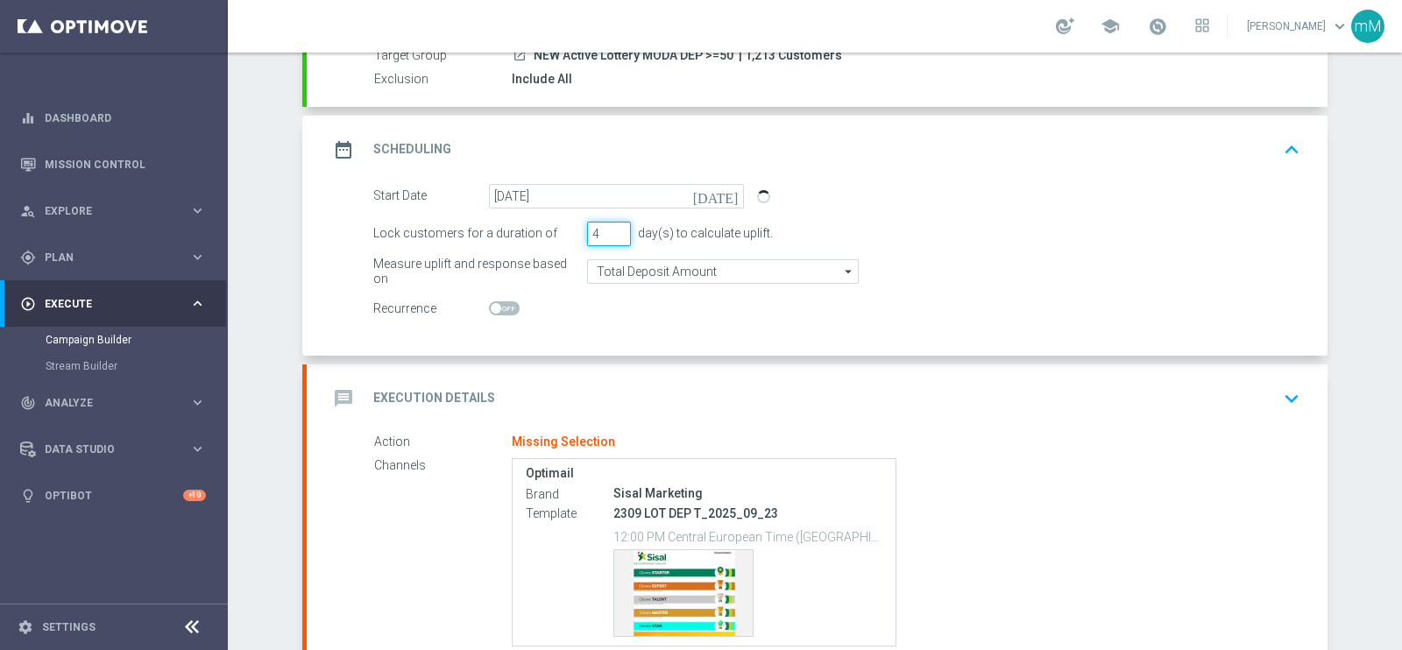
click at [609, 225] on input "4" at bounding box center [609, 234] width 44 height 25
type input "5"
click at [609, 225] on input "5" at bounding box center [609, 234] width 44 height 25
click at [566, 382] on div "message Execution Details keyboard_arrow_down" at bounding box center [817, 398] width 979 height 33
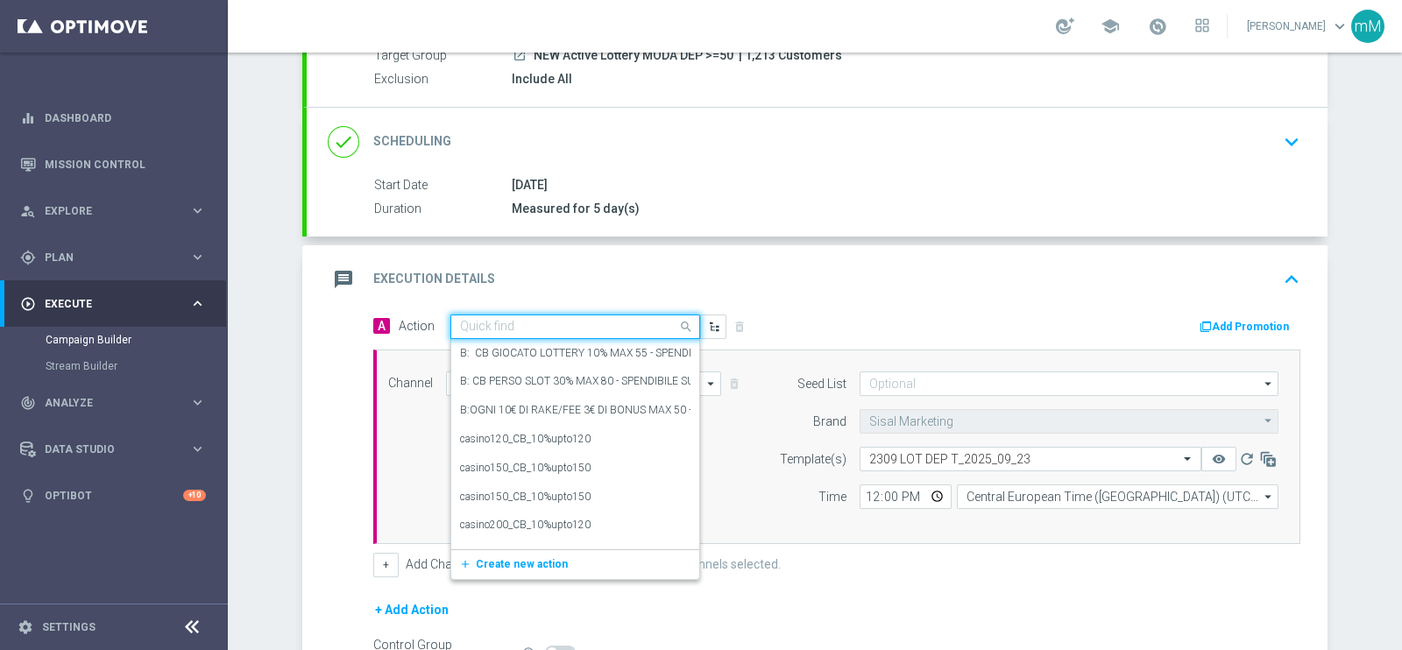
click at [542, 315] on div "Quick find" at bounding box center [575, 327] width 250 height 25
paste input "Dep min 50€ per il 10% fino a 50€"
type input "Dep min 50€ per il 10% fino a 50€"
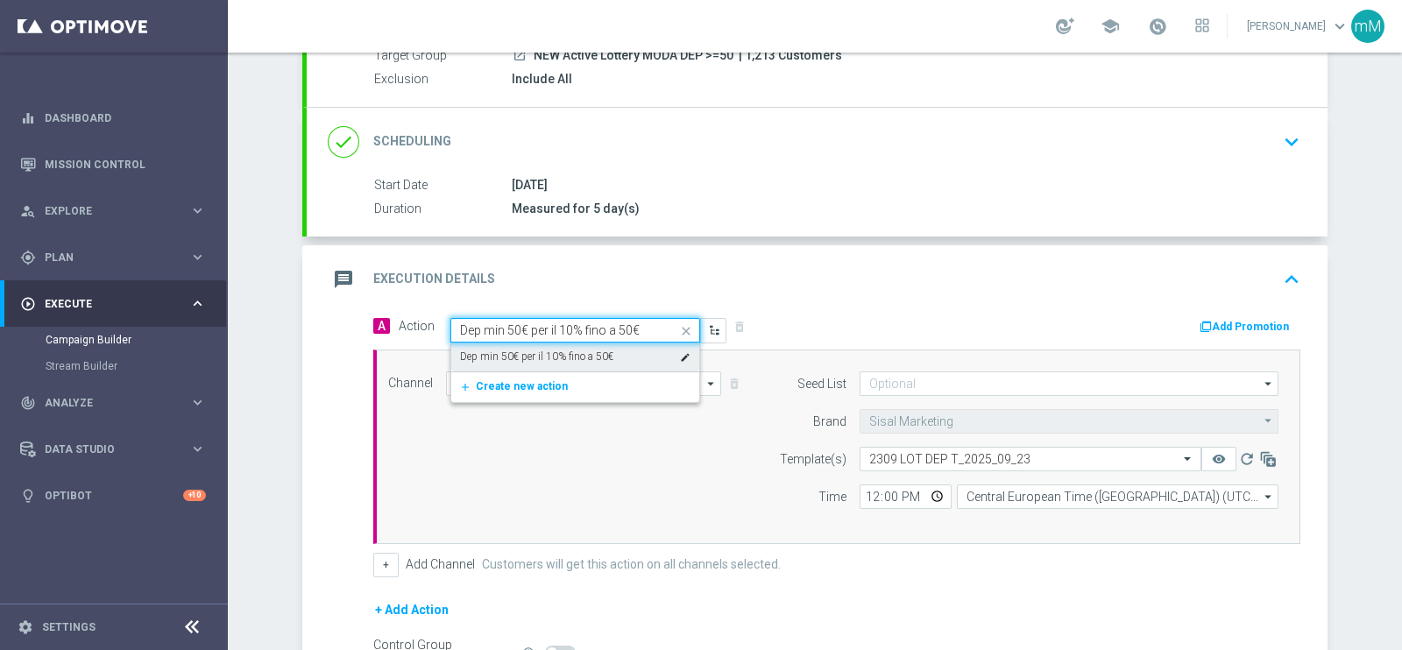
click at [534, 357] on label "Dep min 50€ per il 10% fino a 50€" at bounding box center [536, 357] width 153 height 15
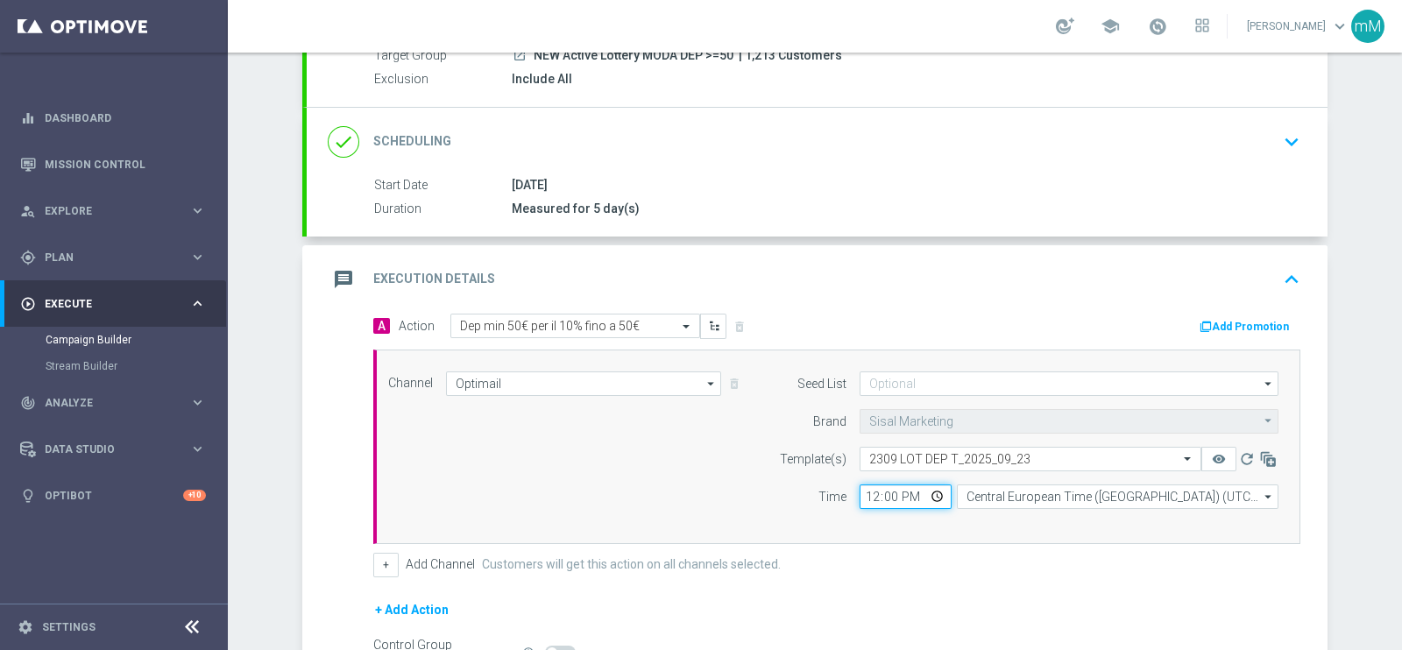
click at [860, 494] on input "12:00" at bounding box center [905, 496] width 92 height 25
type input "18:30"
click at [382, 559] on button "+" at bounding box center [385, 565] width 25 height 25
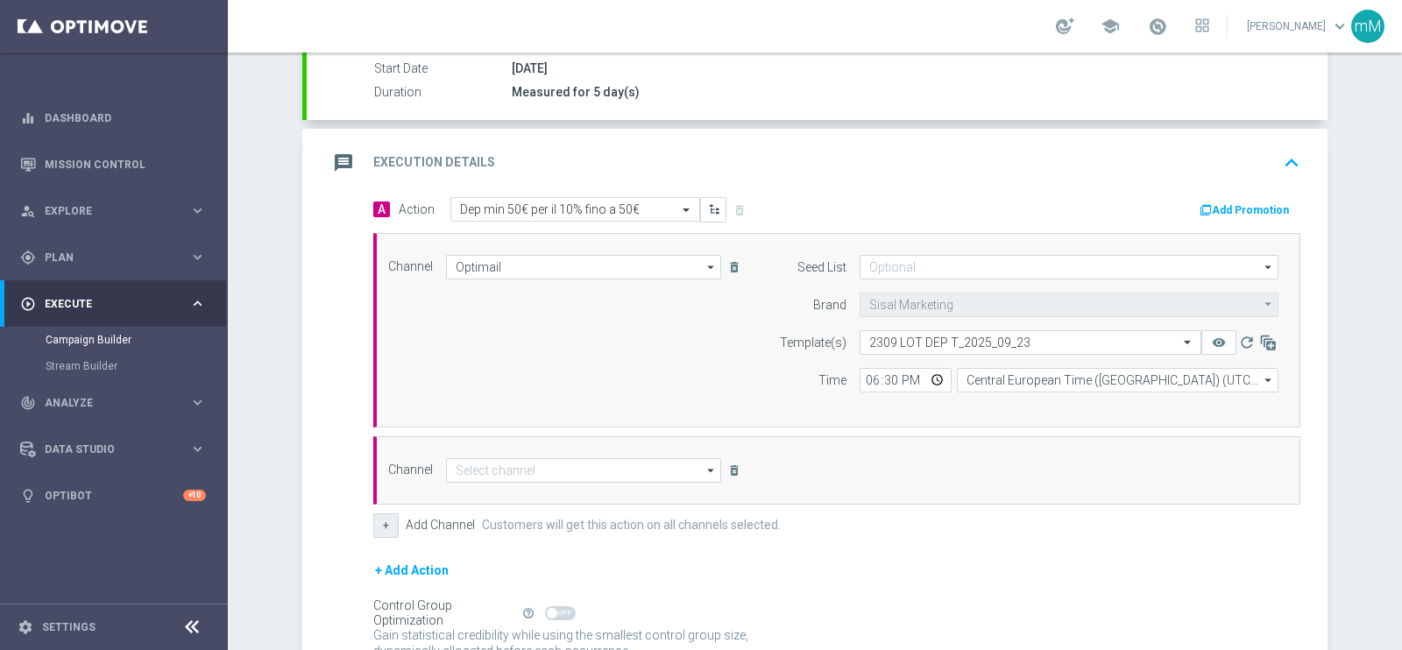
scroll to position [297, 0]
click at [532, 463] on input at bounding box center [583, 468] width 275 height 25
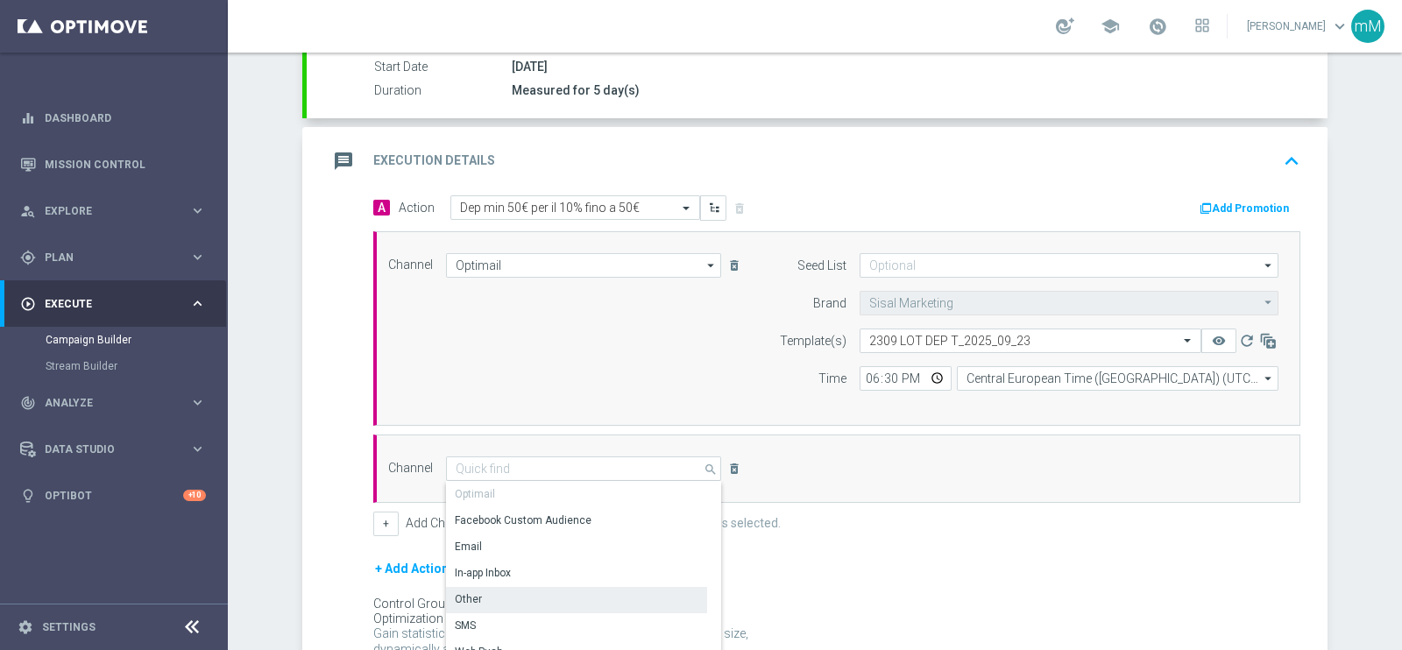
click at [509, 596] on div "Other" at bounding box center [576, 599] width 261 height 25
type input "Other"
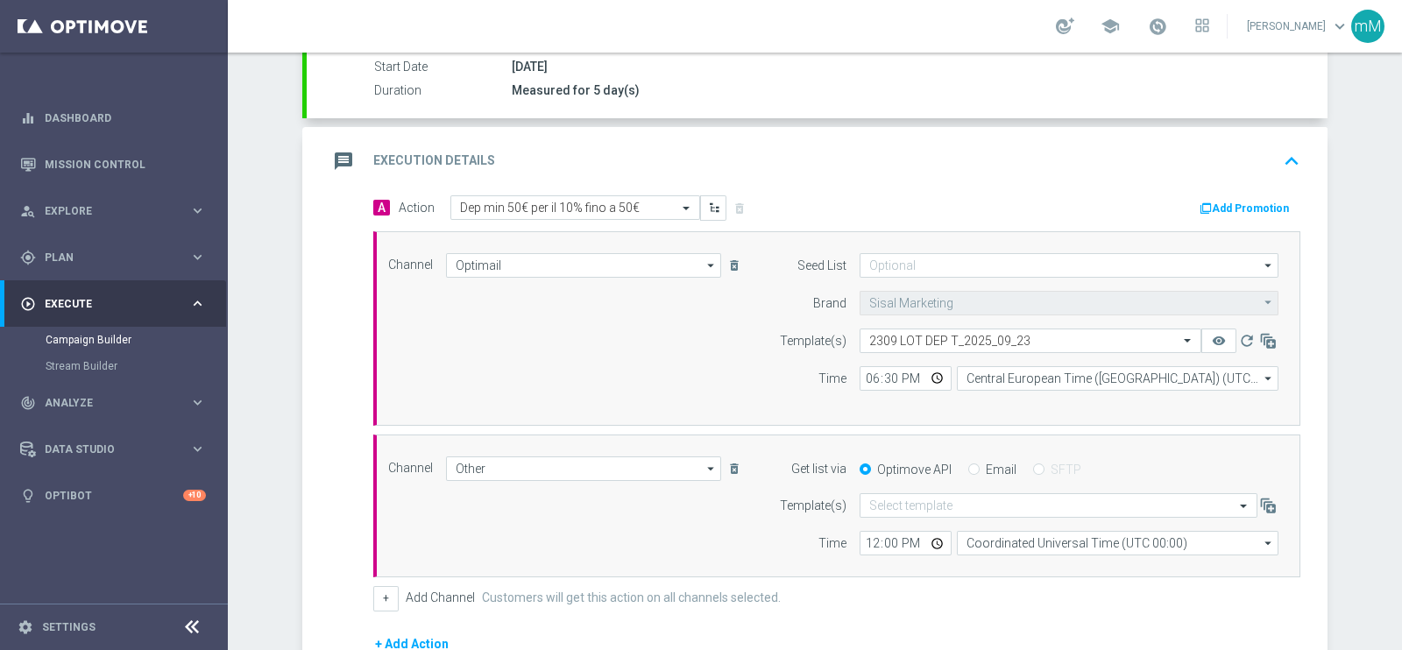
click at [968, 465] on input "Email" at bounding box center [973, 470] width 11 height 11
radio input "true"
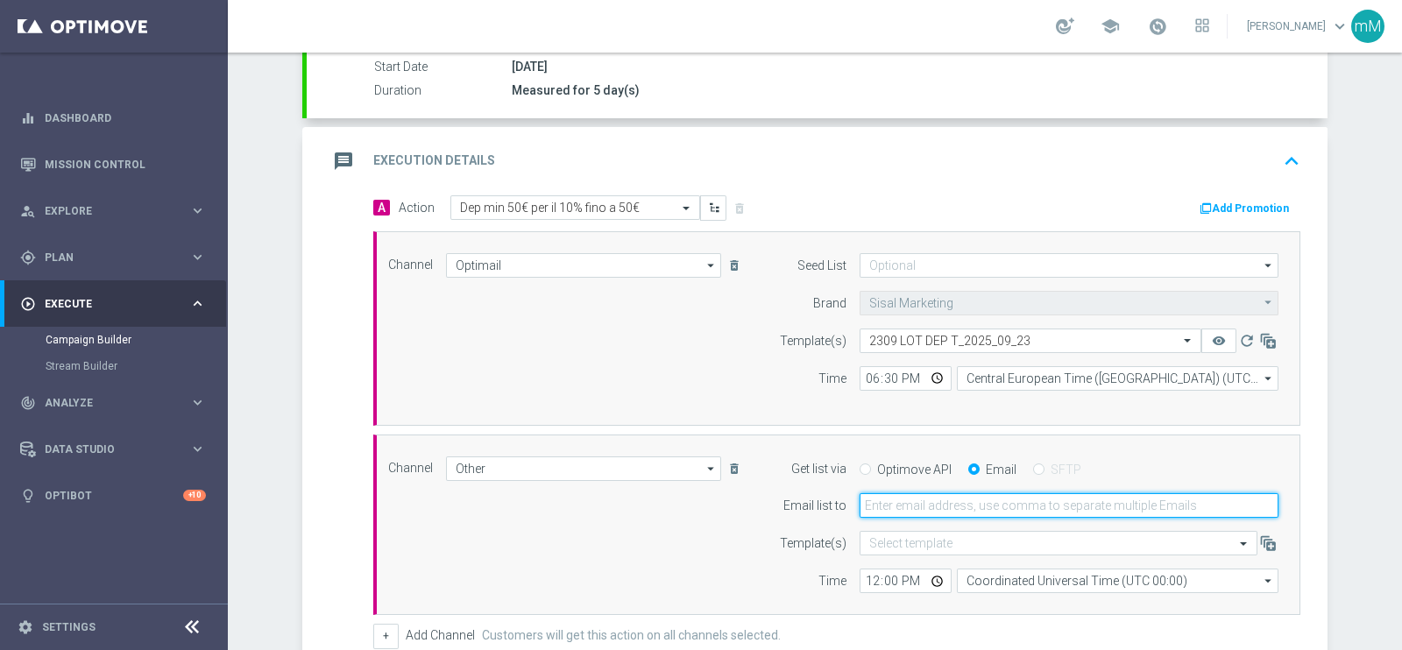
click at [948, 506] on input "email" at bounding box center [1068, 505] width 419 height 25
type input "[EMAIL_ADDRESS][PERSON_NAME][DOMAIN_NAME]"
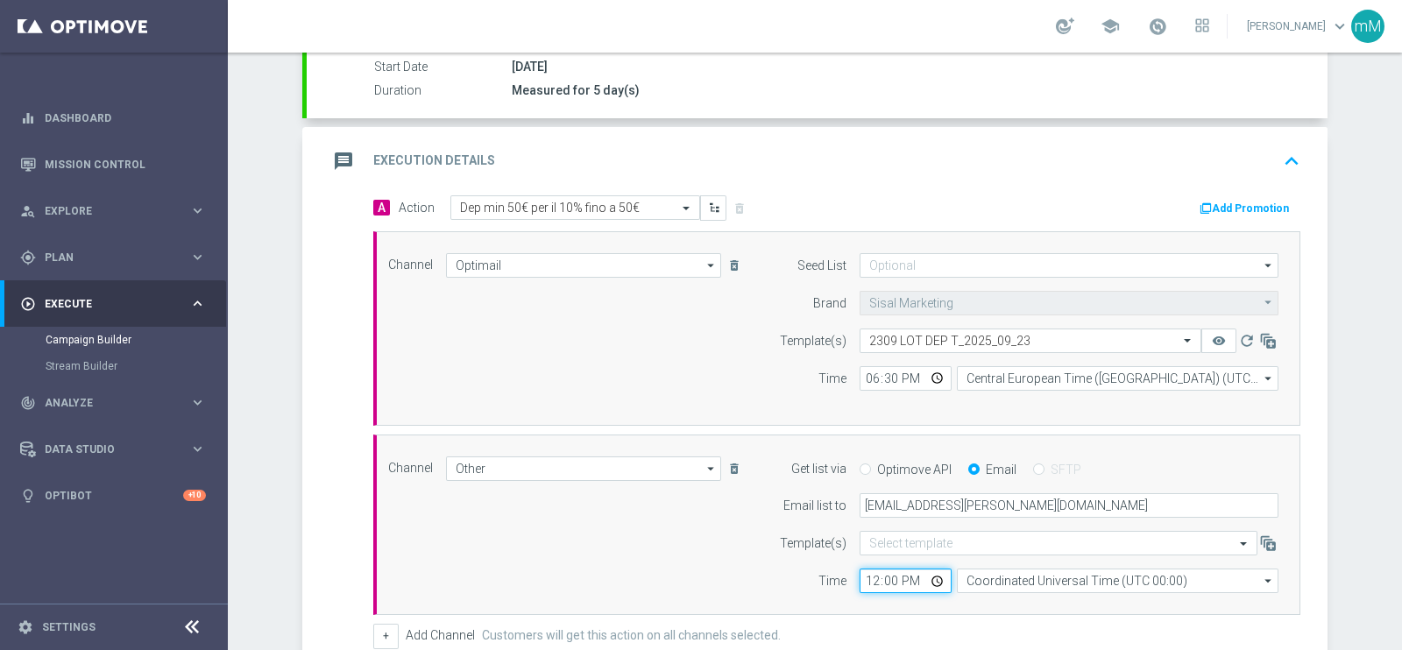
click at [860, 581] on input "12:00" at bounding box center [905, 581] width 92 height 25
type input "18:30"
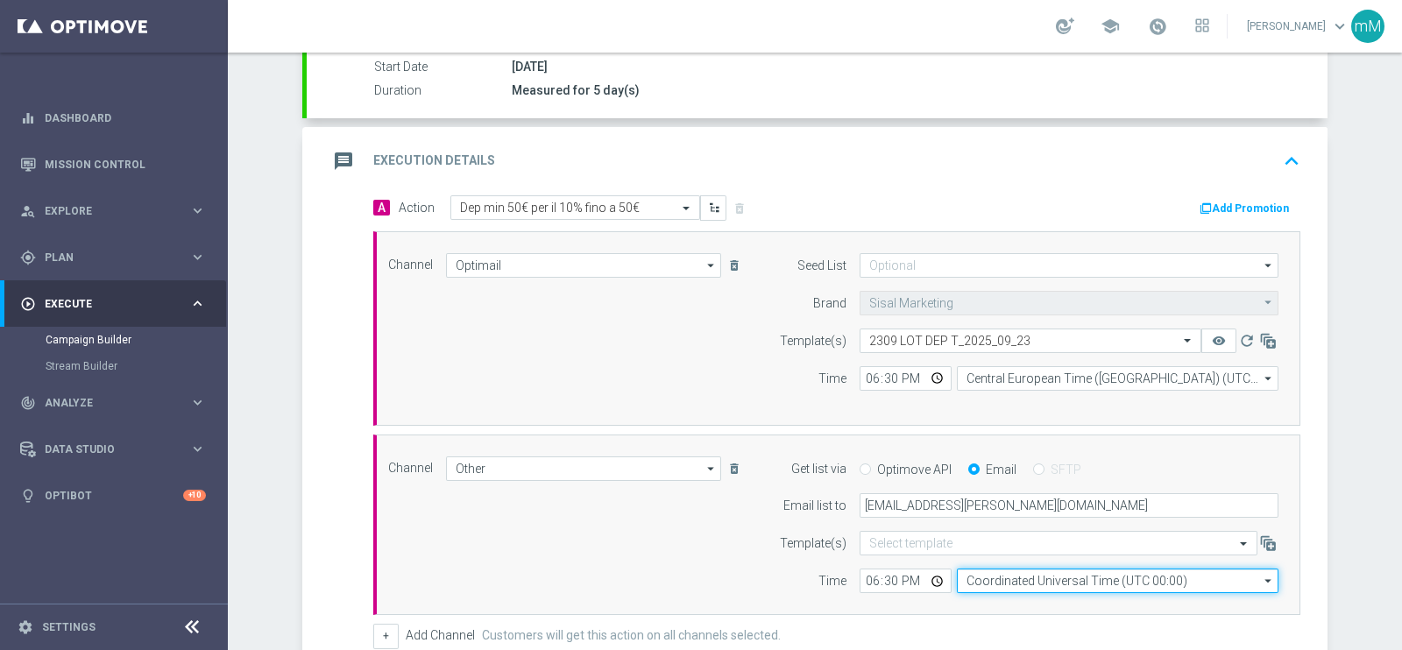
click at [990, 581] on input "Coordinated Universal Time (UTC 00:00)" at bounding box center [1118, 581] width 322 height 25
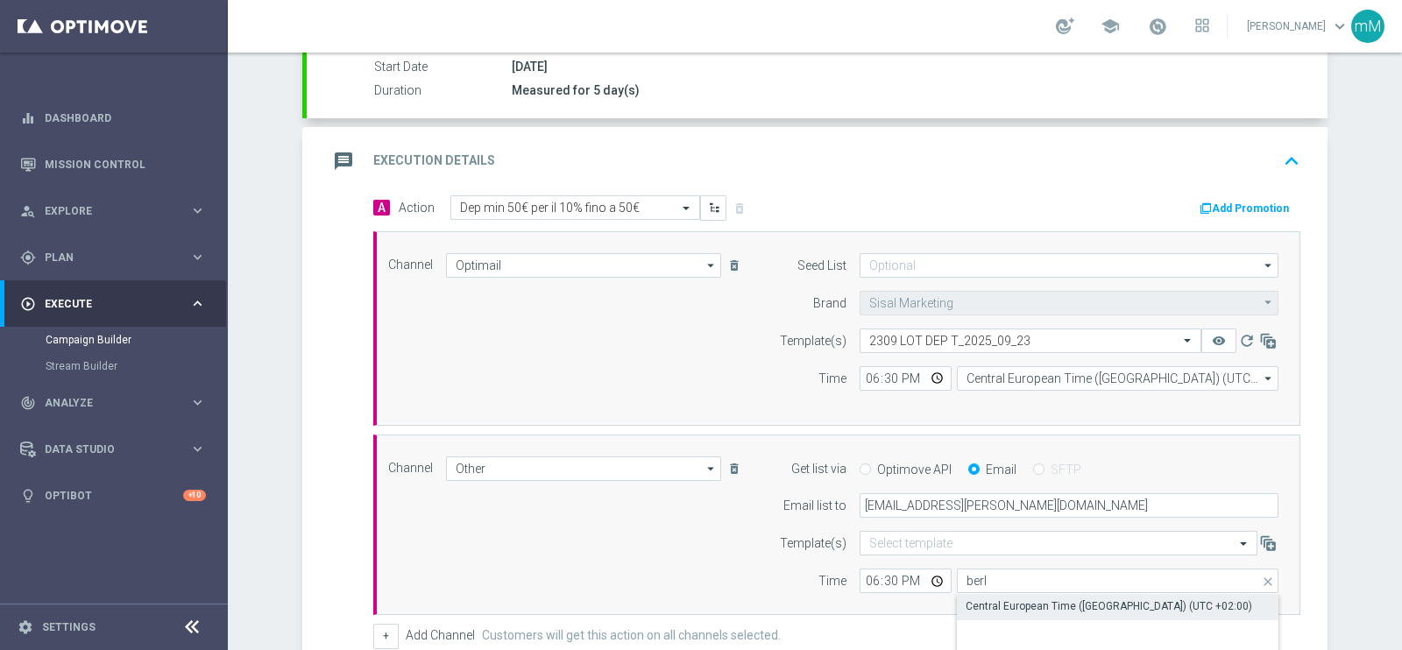
click at [990, 598] on div "Central European Time ([GEOGRAPHIC_DATA]) (UTC +02:00)" at bounding box center [1108, 606] width 286 height 16
type input "Central European Time ([GEOGRAPHIC_DATA]) (UTC +02:00)"
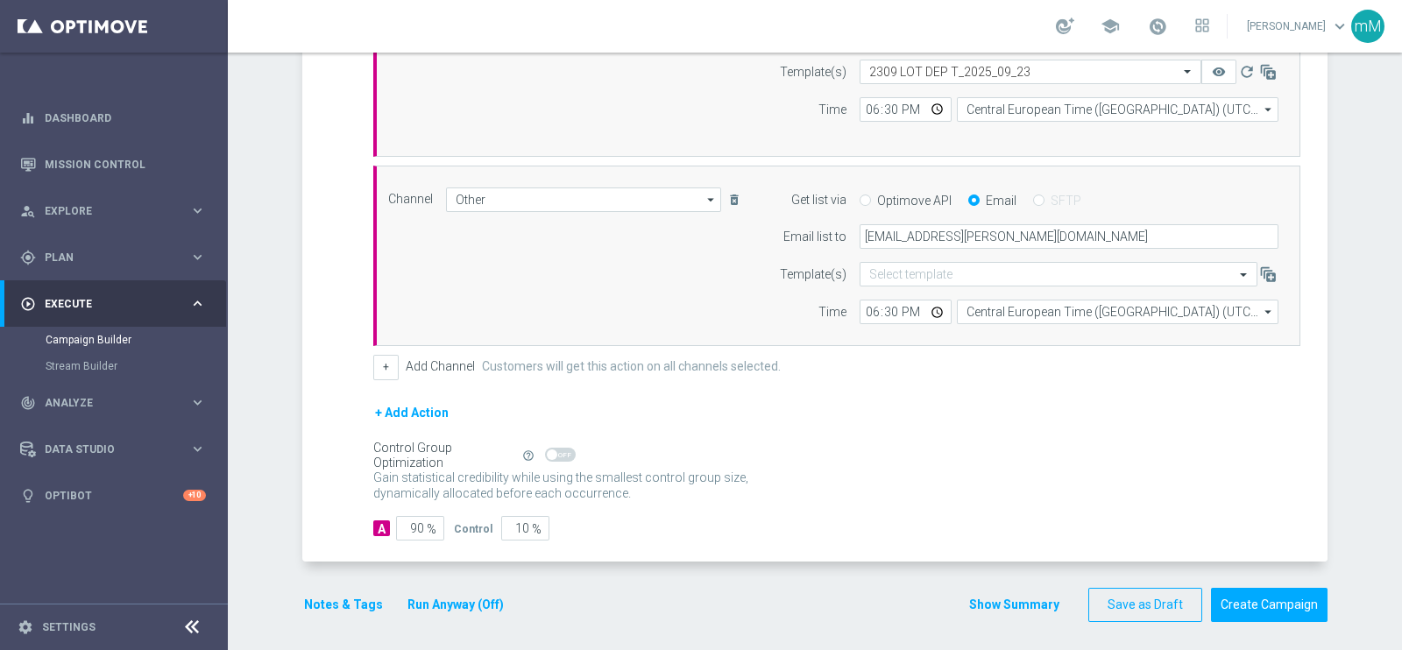
scroll to position [569, 0]
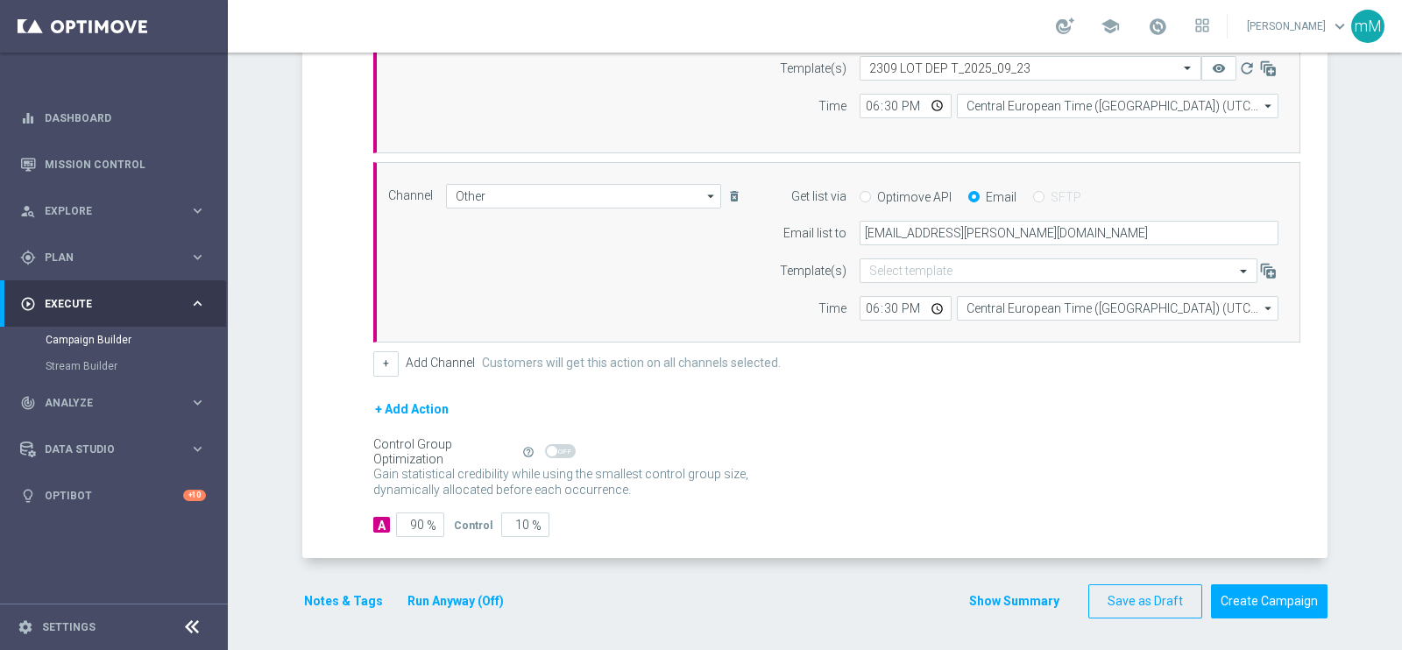
click at [468, 596] on button "Run Anyway (Off)" at bounding box center [456, 601] width 100 height 22
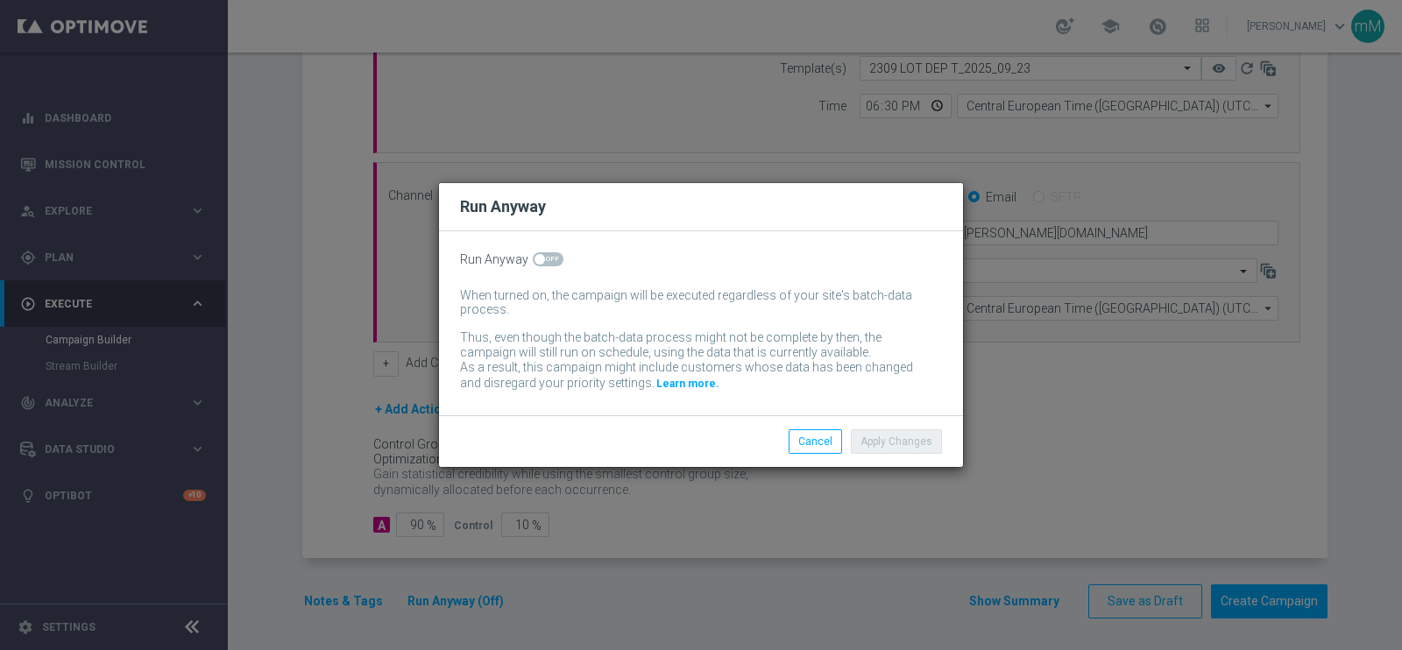
click at [543, 252] on input "checkbox" at bounding box center [548, 259] width 31 height 14
checkbox input "true"
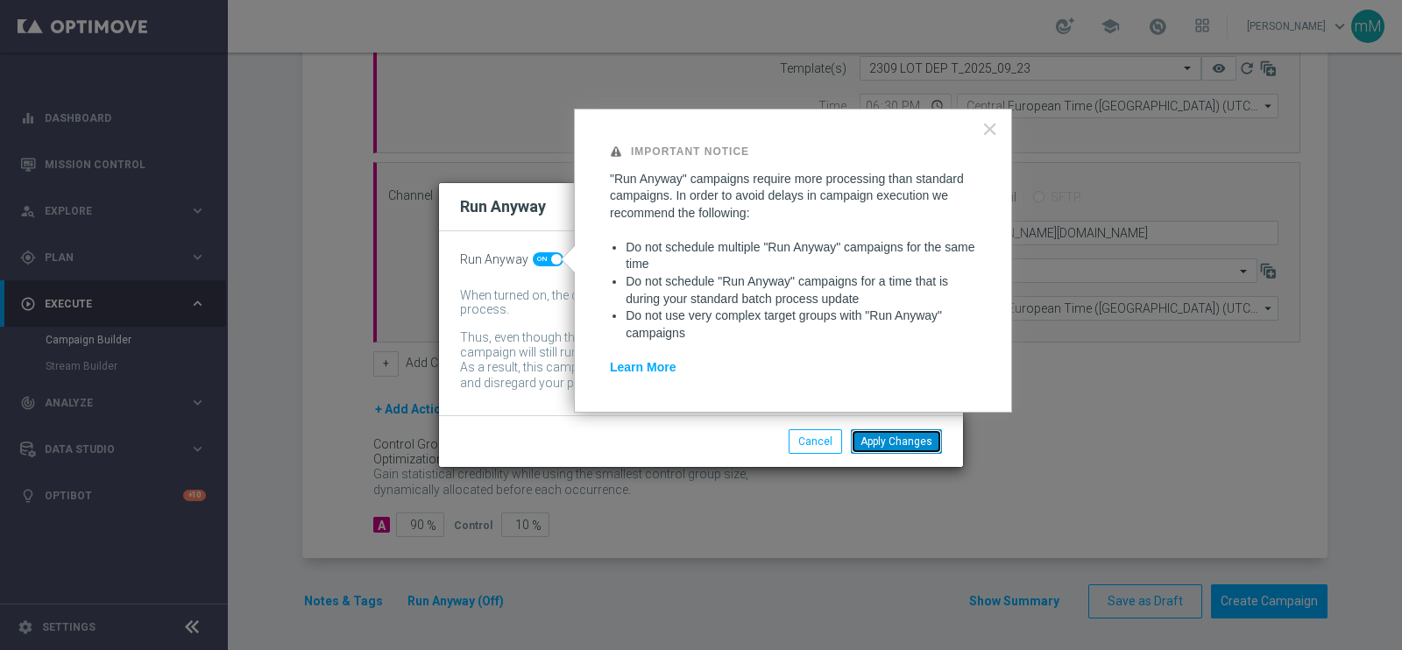
click at [909, 445] on button "Apply Changes" at bounding box center [896, 441] width 91 height 25
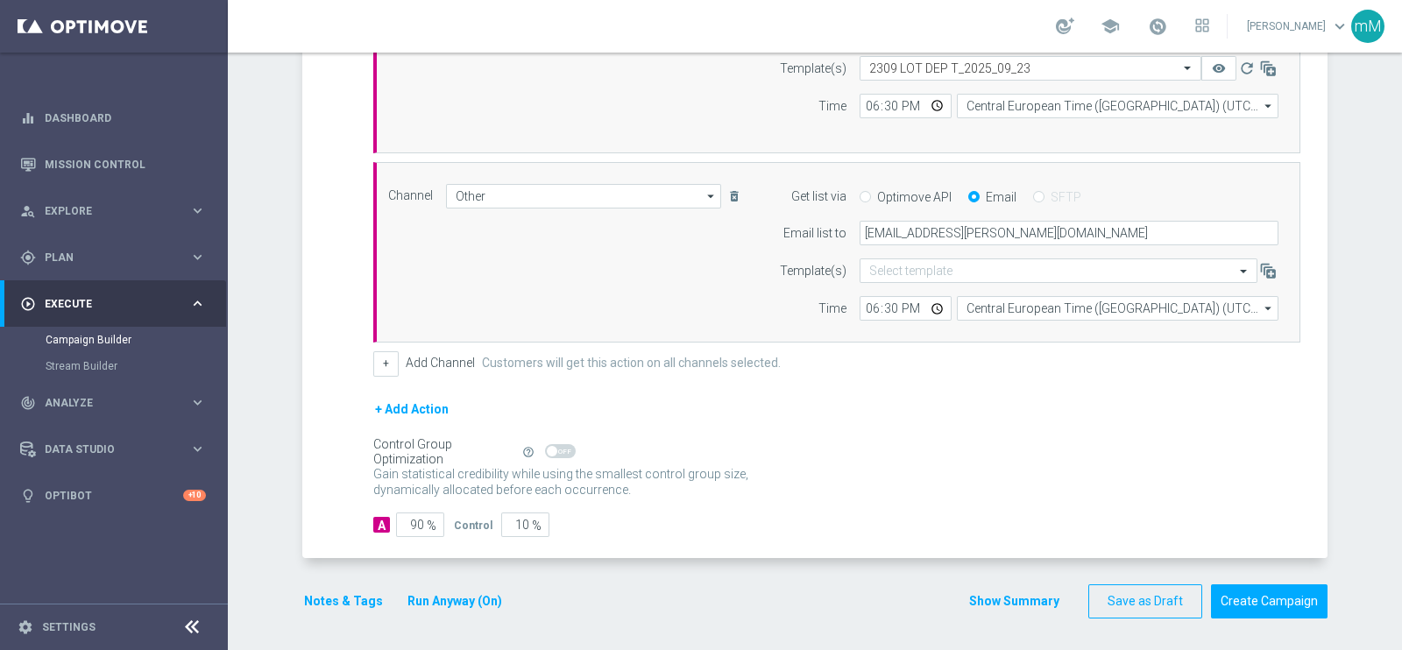
click at [343, 590] on button "Notes & Tags" at bounding box center [343, 601] width 82 height 22
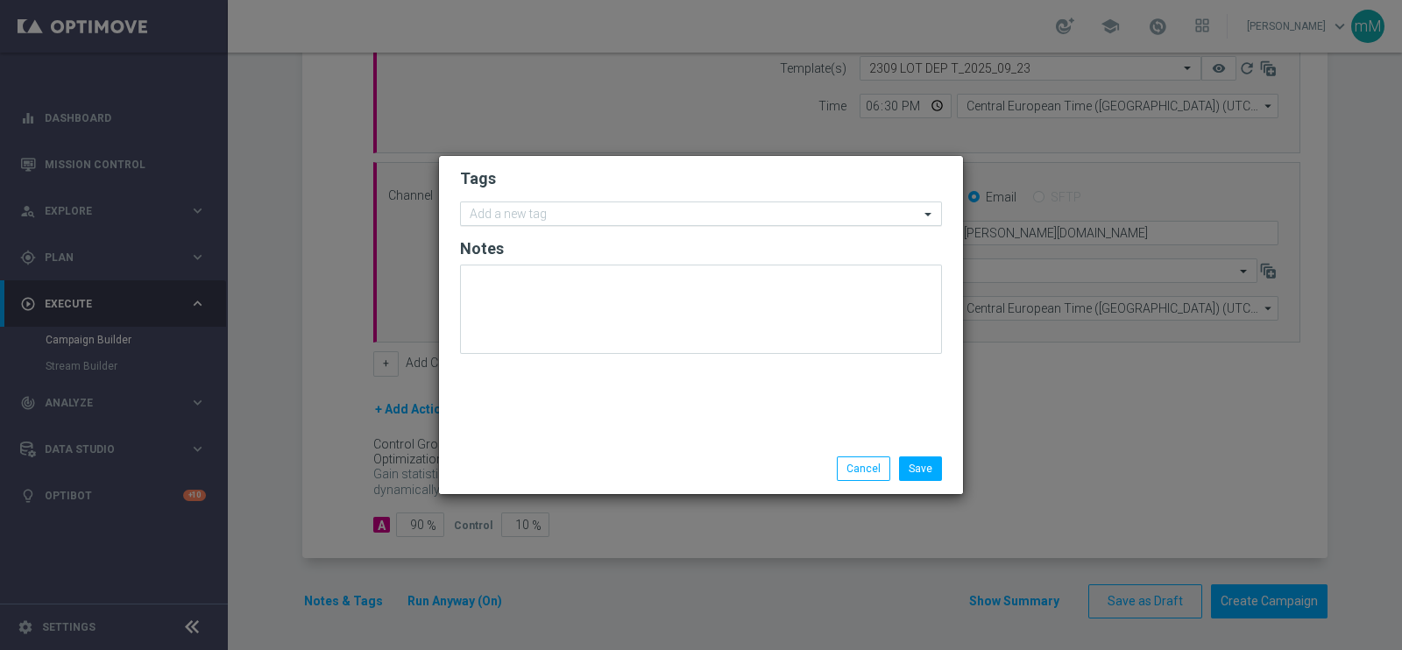
click at [622, 216] on input "text" at bounding box center [694, 215] width 449 height 15
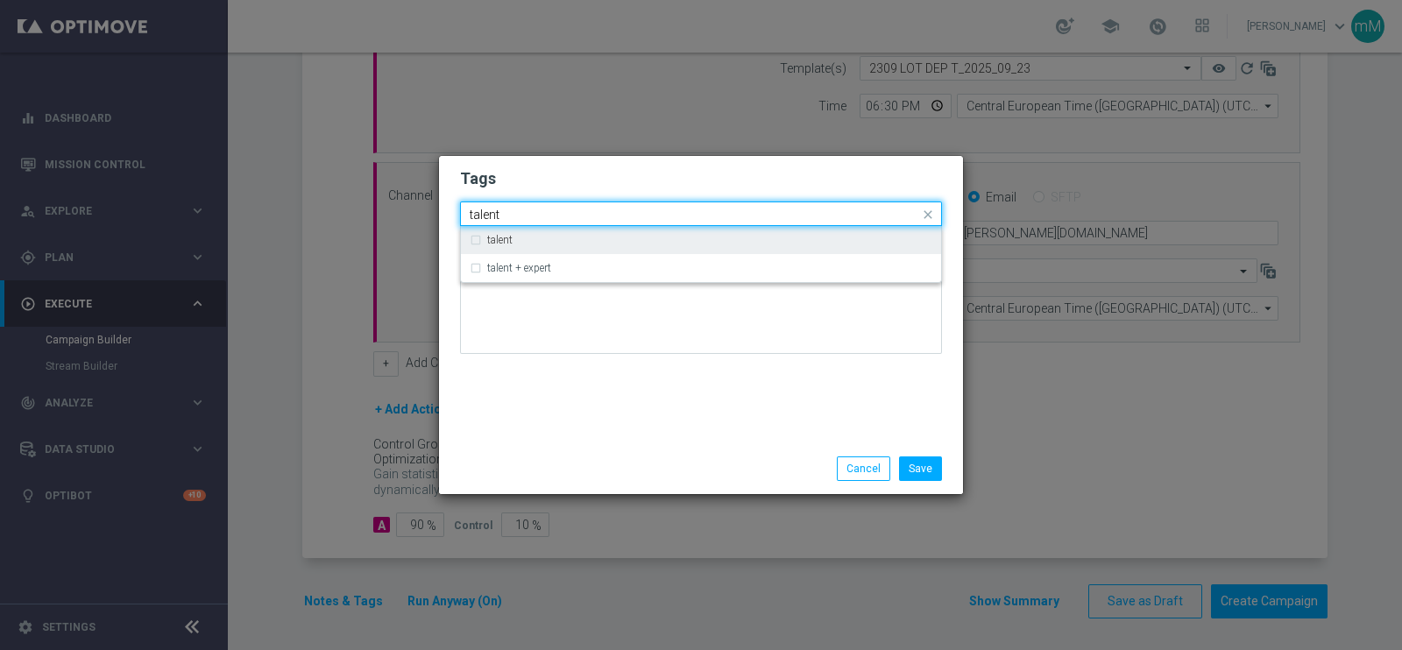
click at [591, 249] on div "talent" at bounding box center [701, 240] width 463 height 28
click at [584, 219] on input "talent" at bounding box center [694, 215] width 449 height 15
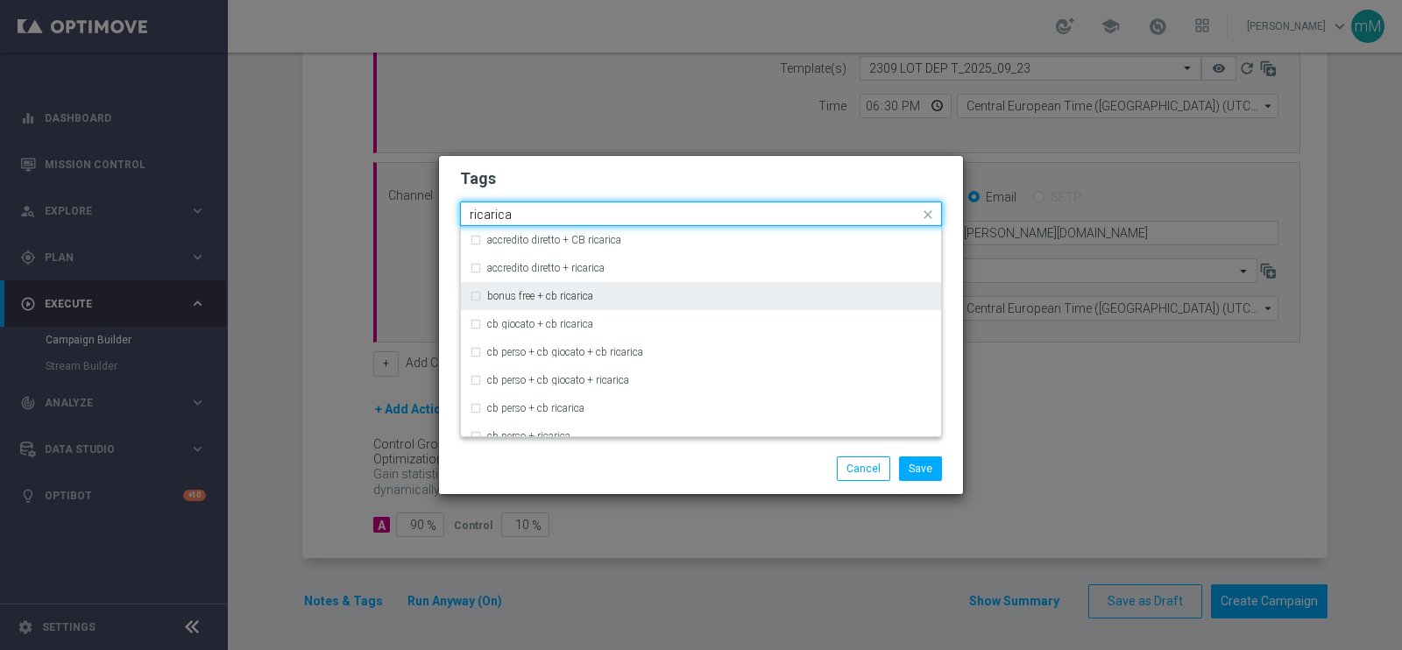
scroll to position [173, 0]
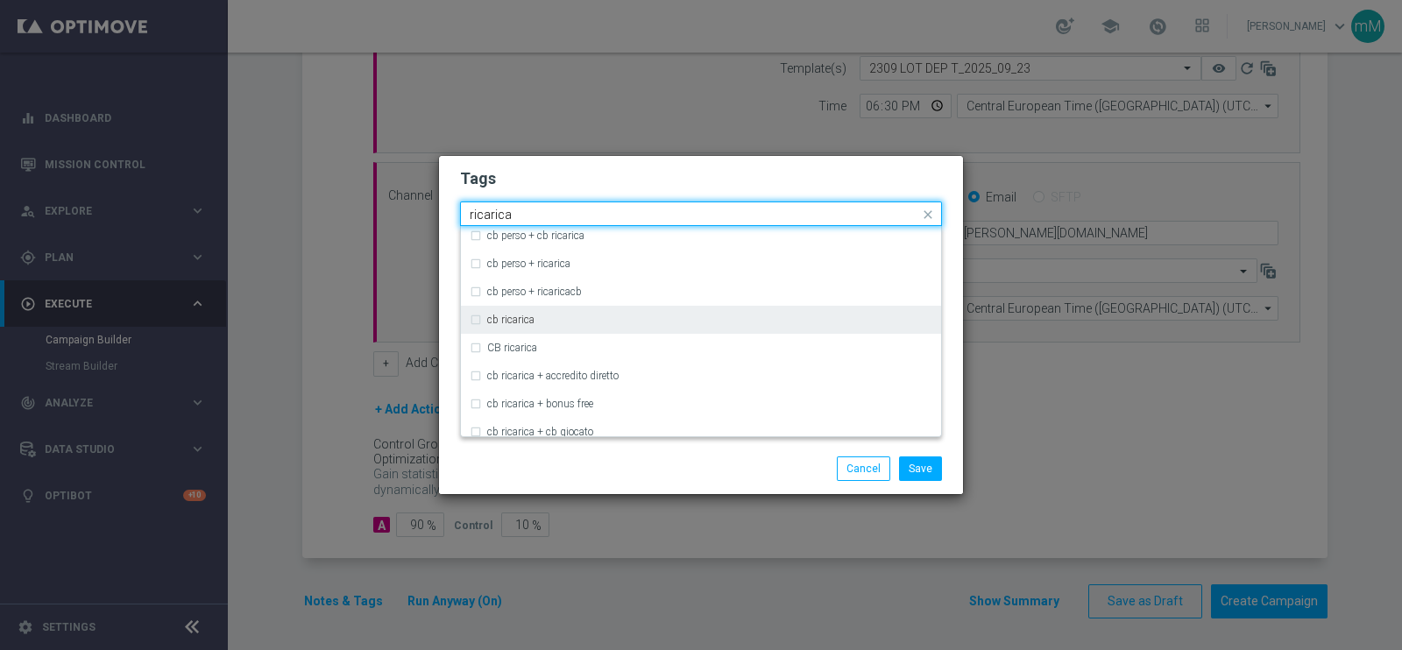
click at [547, 318] on div "cb ricarica" at bounding box center [709, 320] width 445 height 11
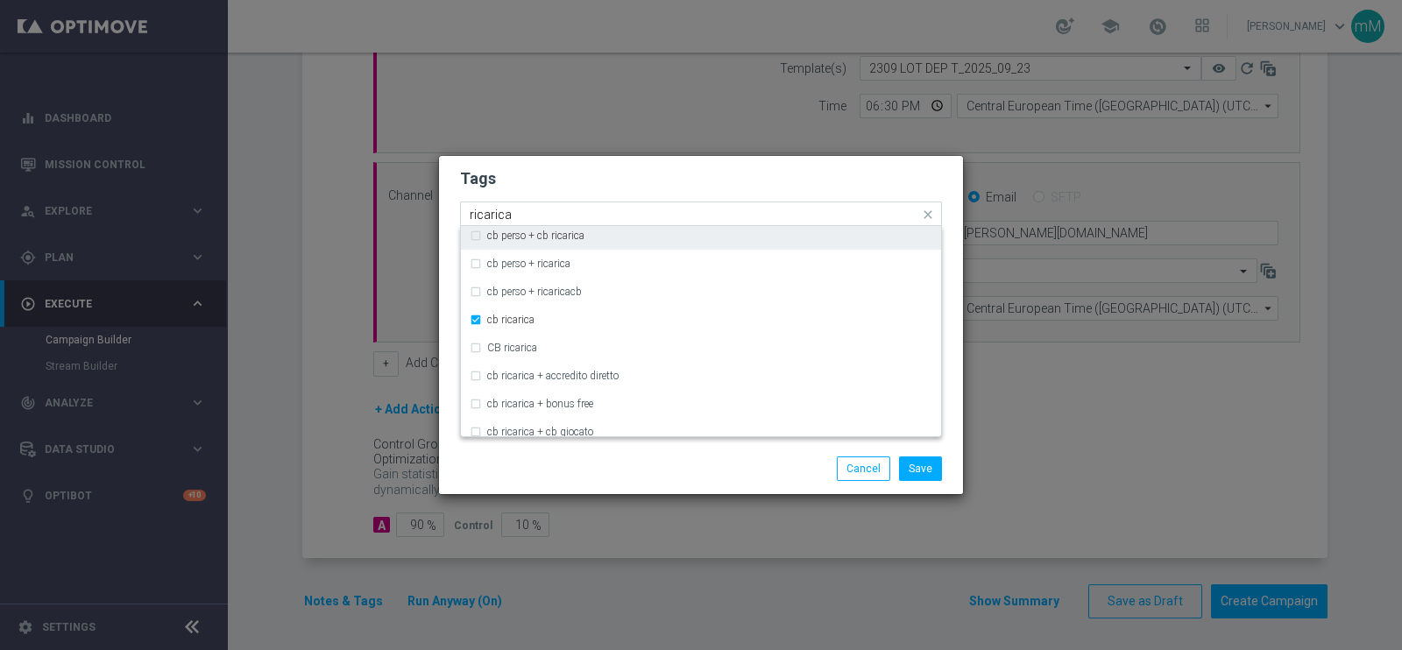
click at [550, 216] on input "ricarica" at bounding box center [694, 215] width 449 height 15
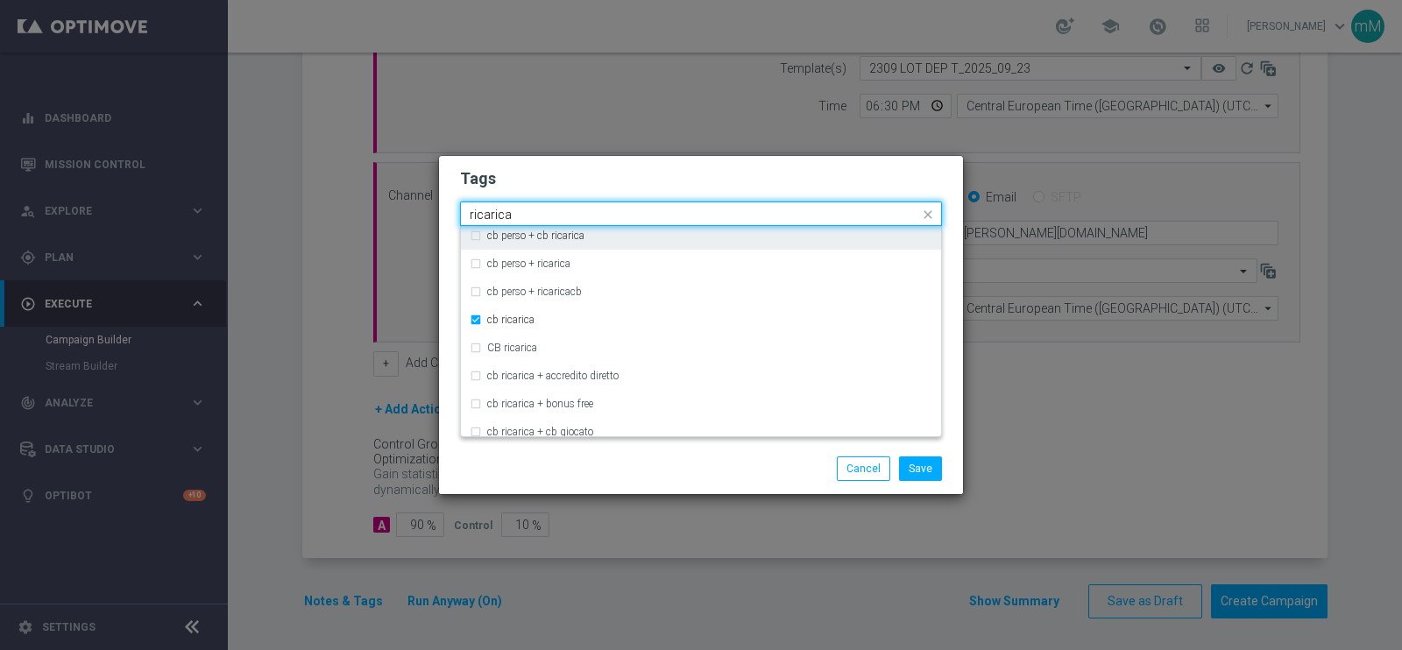
click at [550, 216] on input "ricarica" at bounding box center [694, 215] width 449 height 15
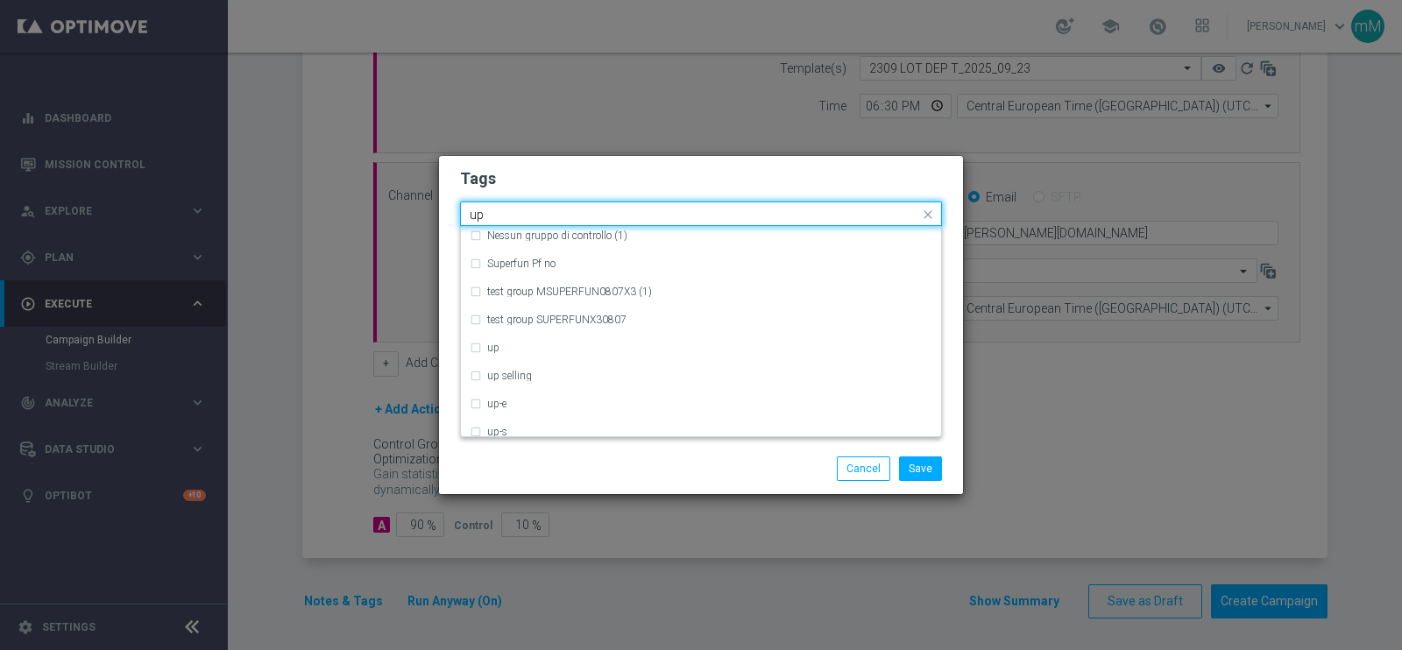
scroll to position [0, 0]
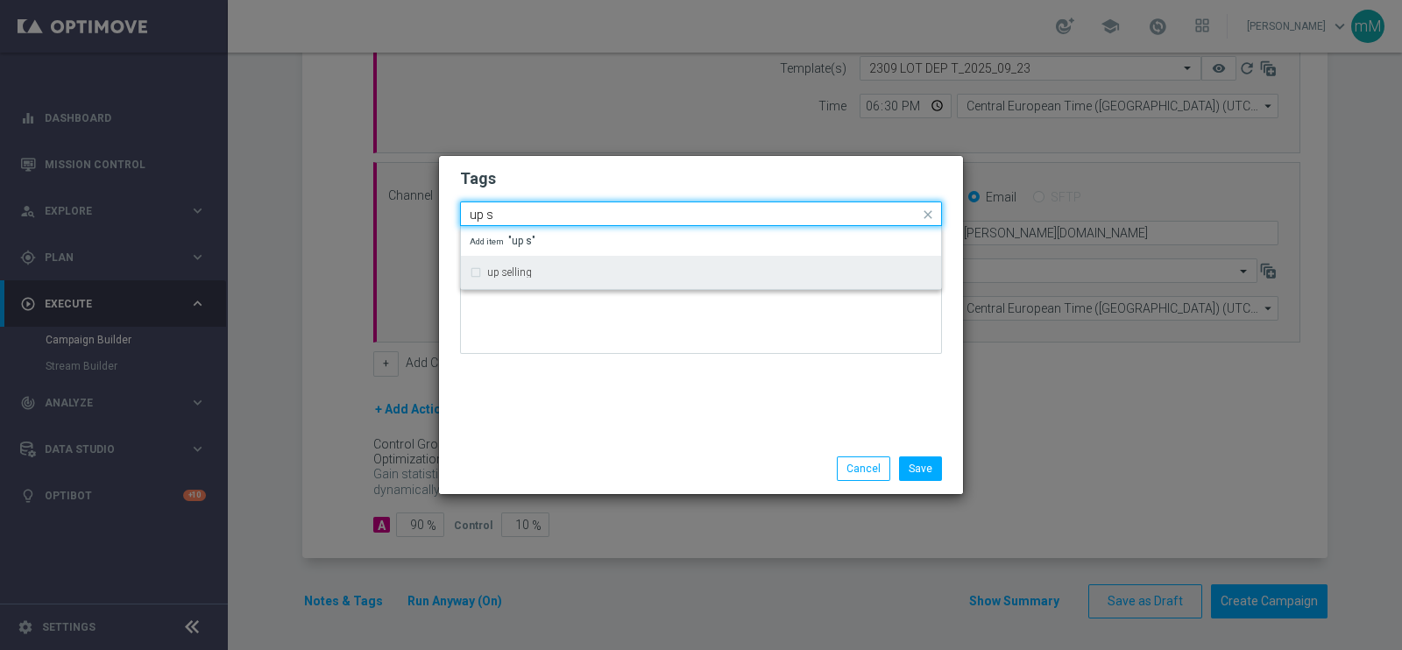
click at [526, 273] on label "up selling" at bounding box center [509, 272] width 45 height 11
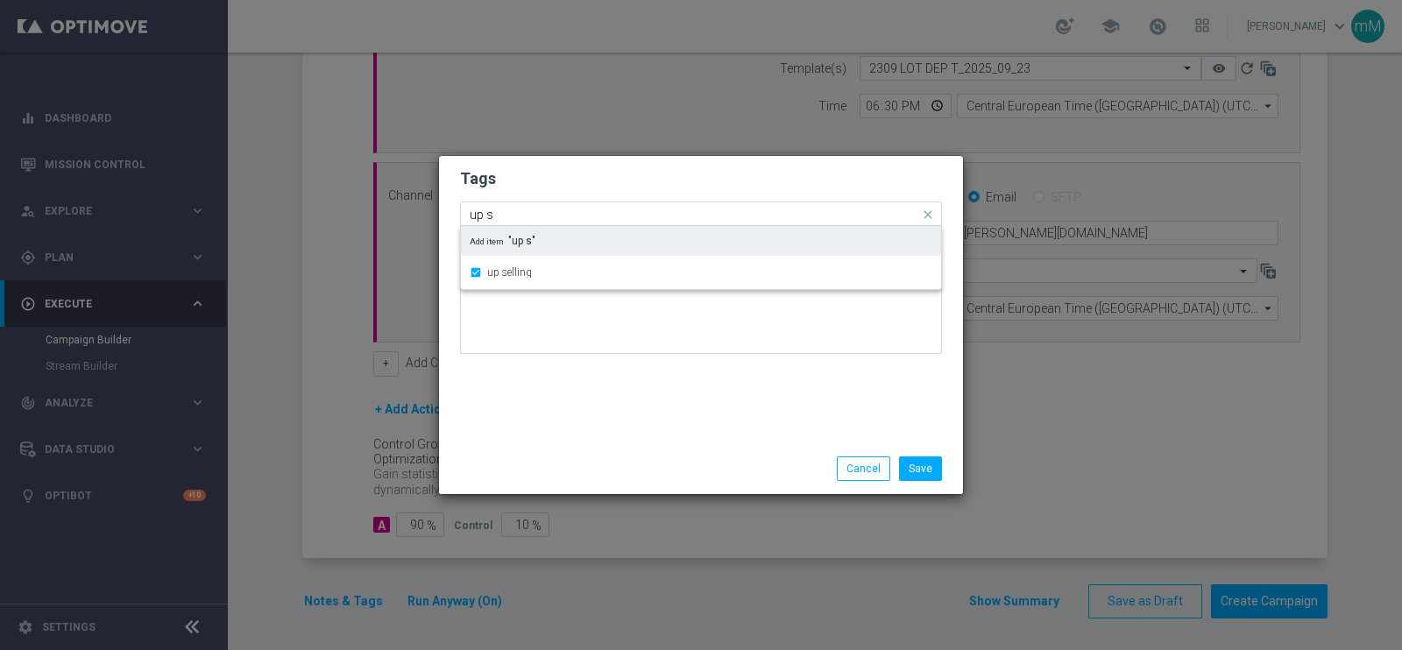
click at [534, 216] on input "up s" at bounding box center [694, 215] width 449 height 15
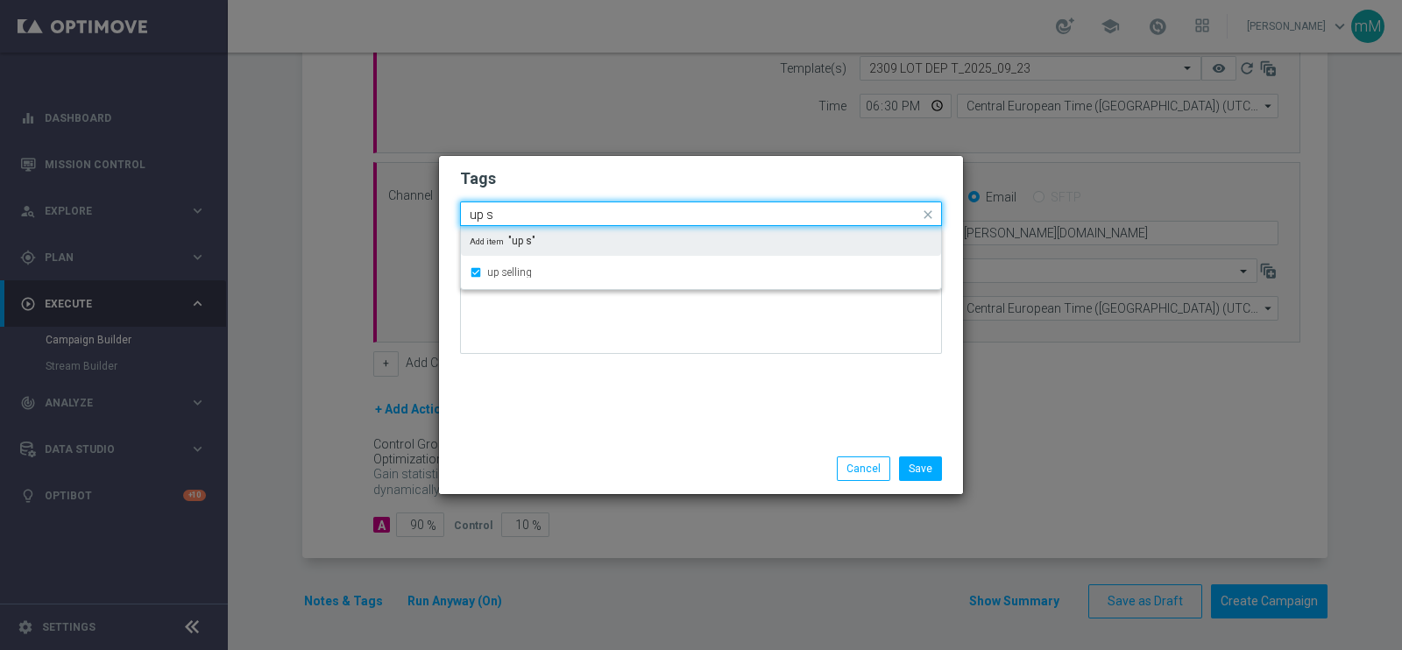
click at [534, 216] on input "up s" at bounding box center [694, 215] width 449 height 15
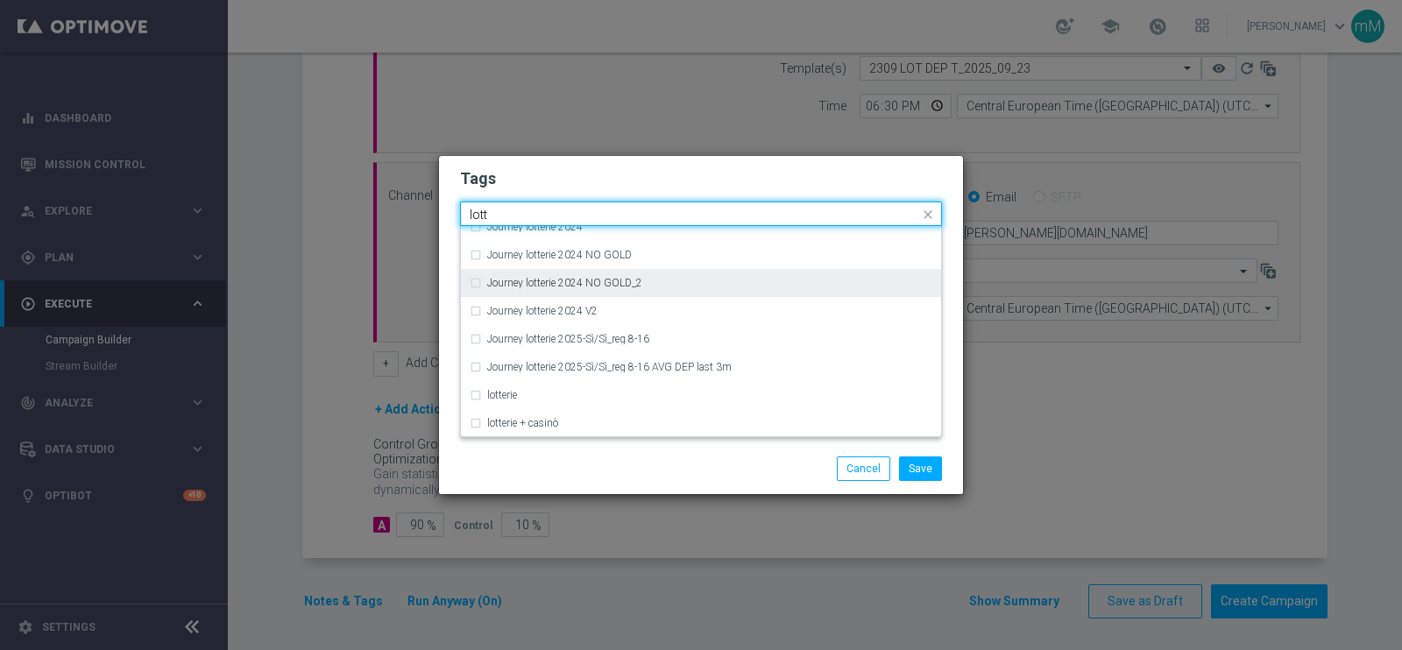
scroll to position [211, 0]
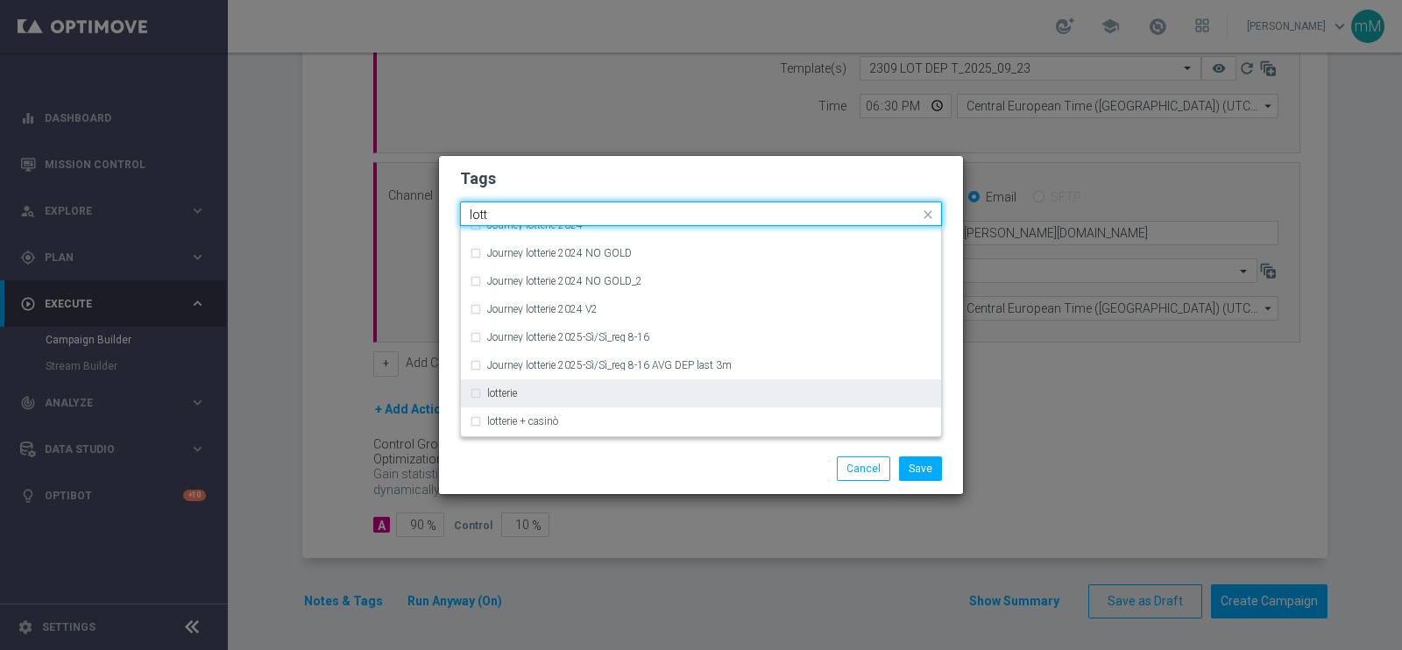
click at [523, 382] on div "lotterie" at bounding box center [701, 393] width 463 height 28
type input "lott"
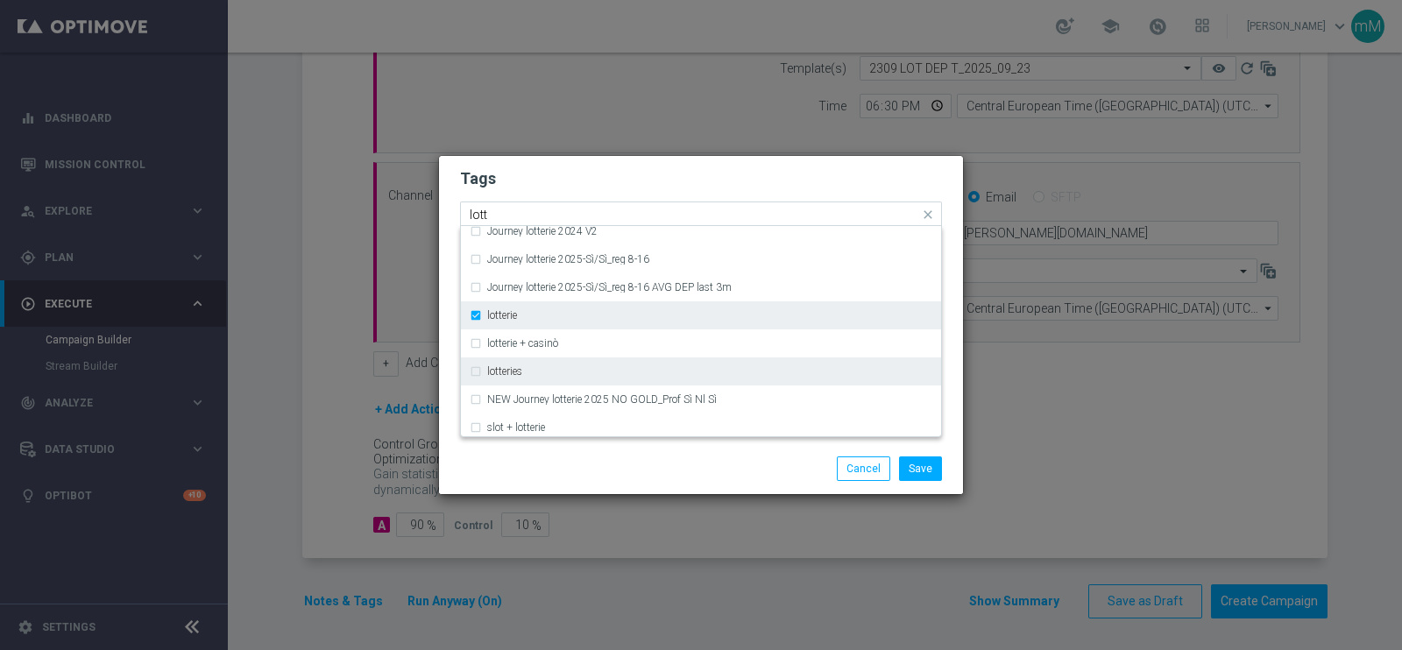
scroll to position [290, 0]
click at [523, 382] on div "lotteries" at bounding box center [701, 371] width 463 height 28
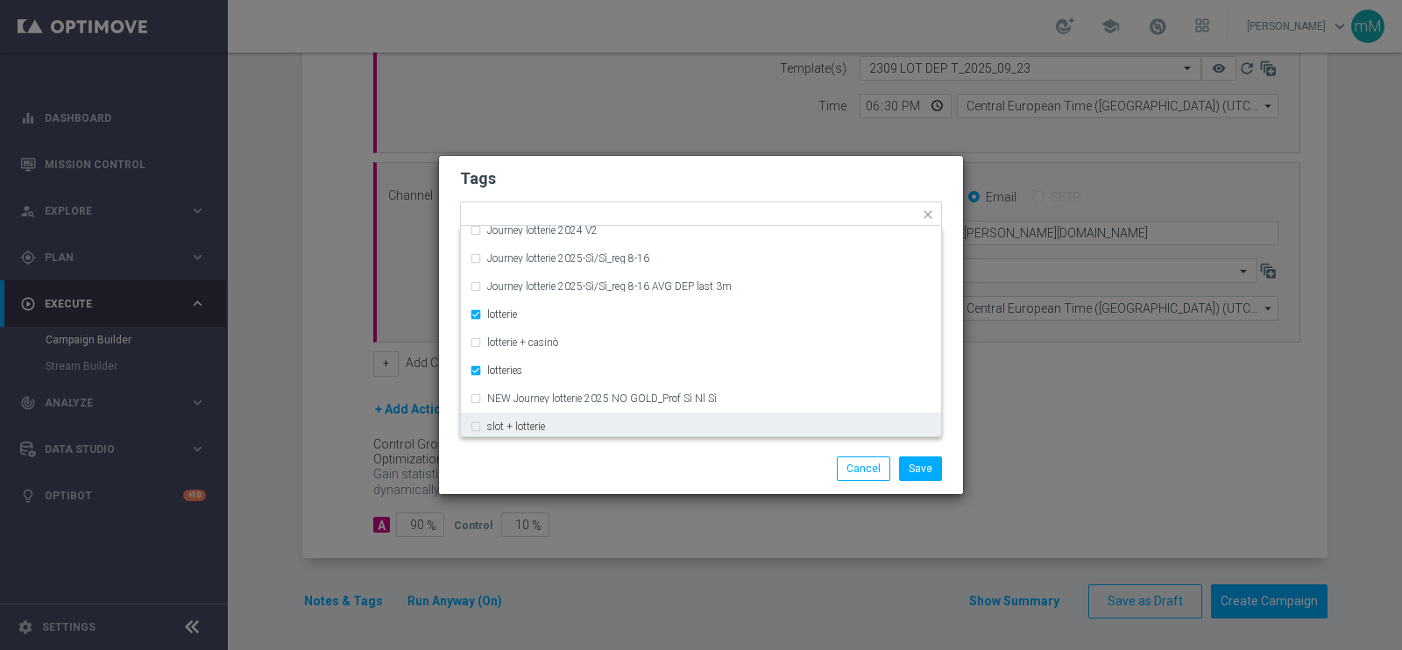
click at [600, 454] on div "Save Cancel" at bounding box center [701, 468] width 524 height 51
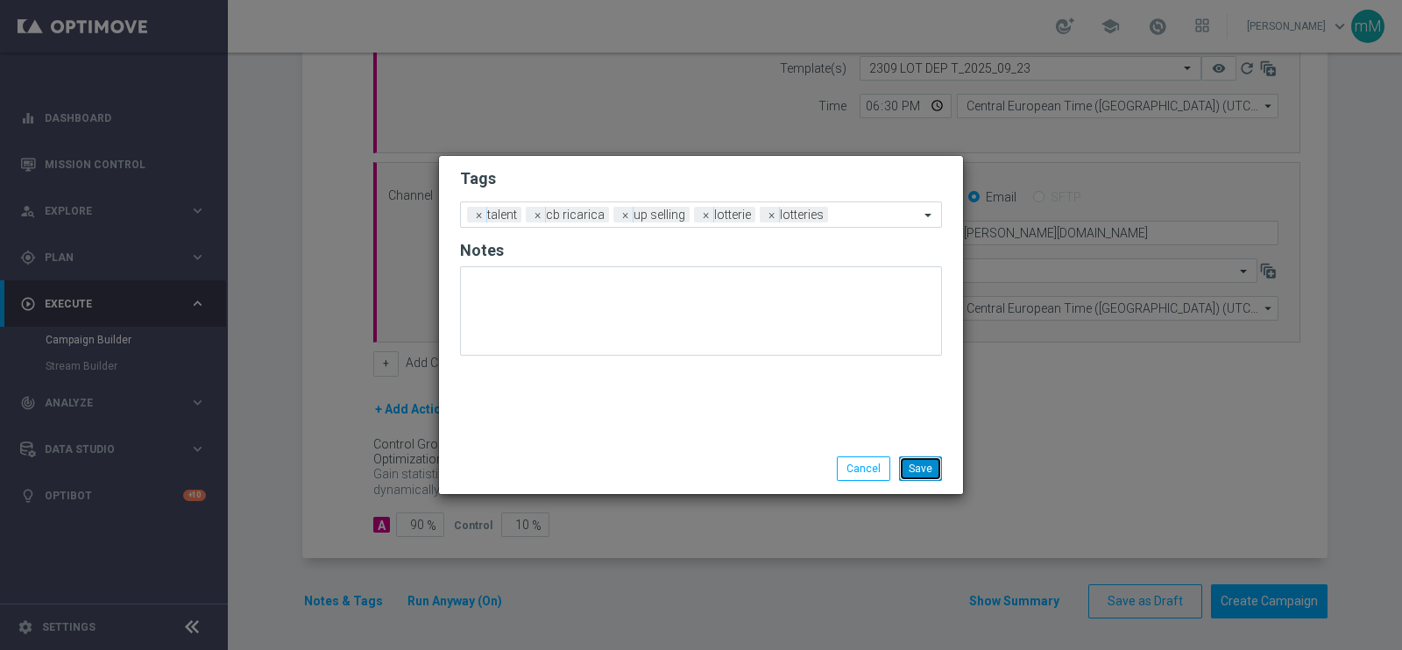
click at [912, 457] on button "Save" at bounding box center [920, 468] width 43 height 25
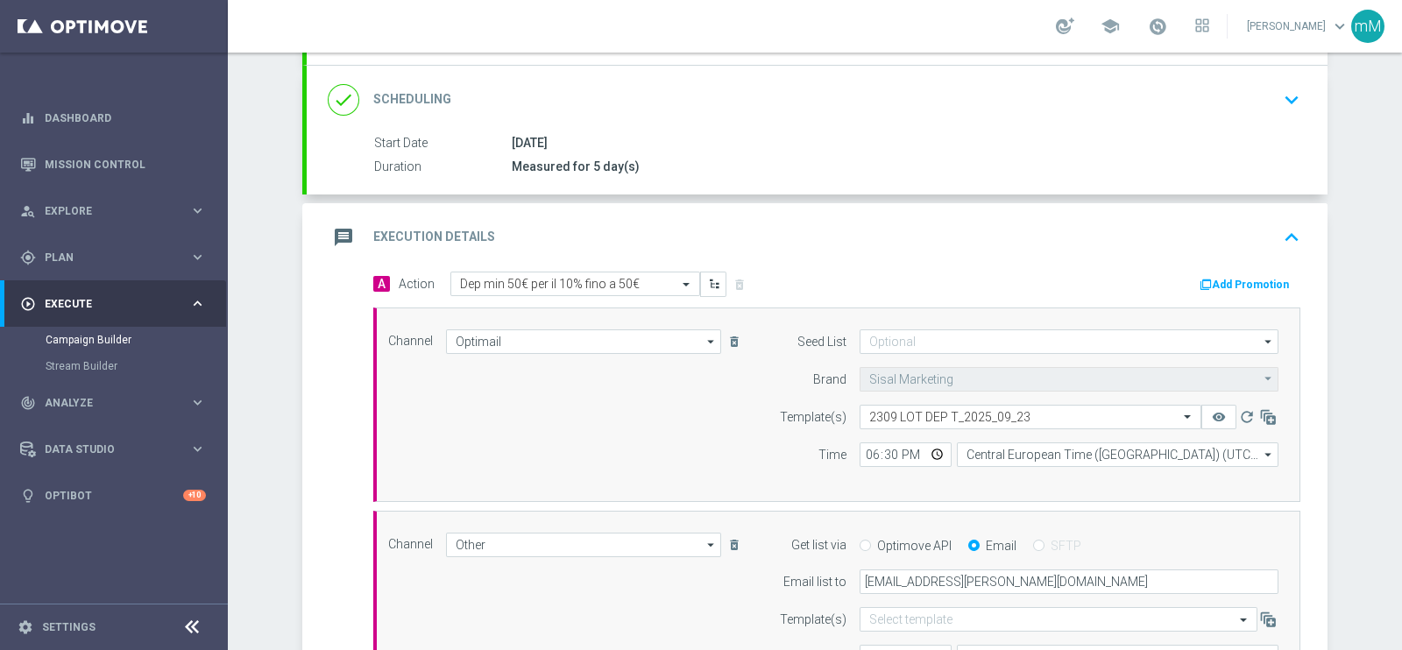
scroll to position [201, 0]
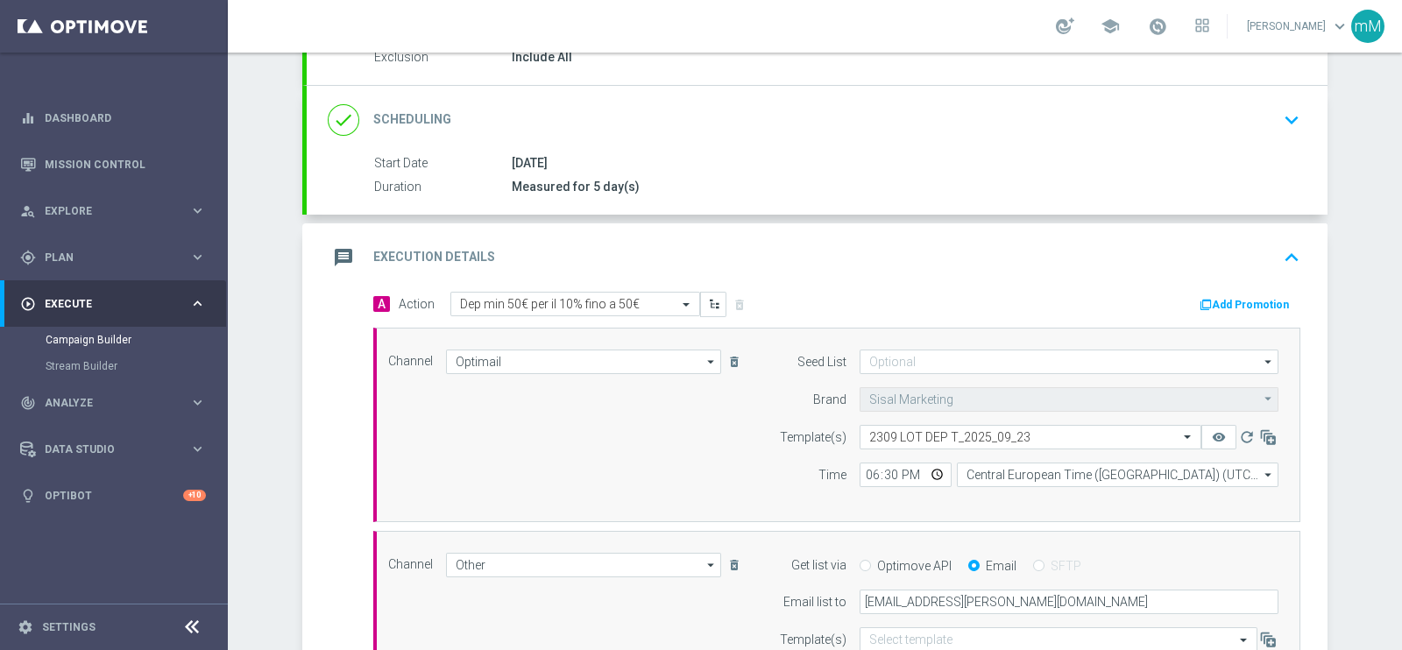
click at [1246, 298] on button "Add Promotion" at bounding box center [1246, 304] width 97 height 19
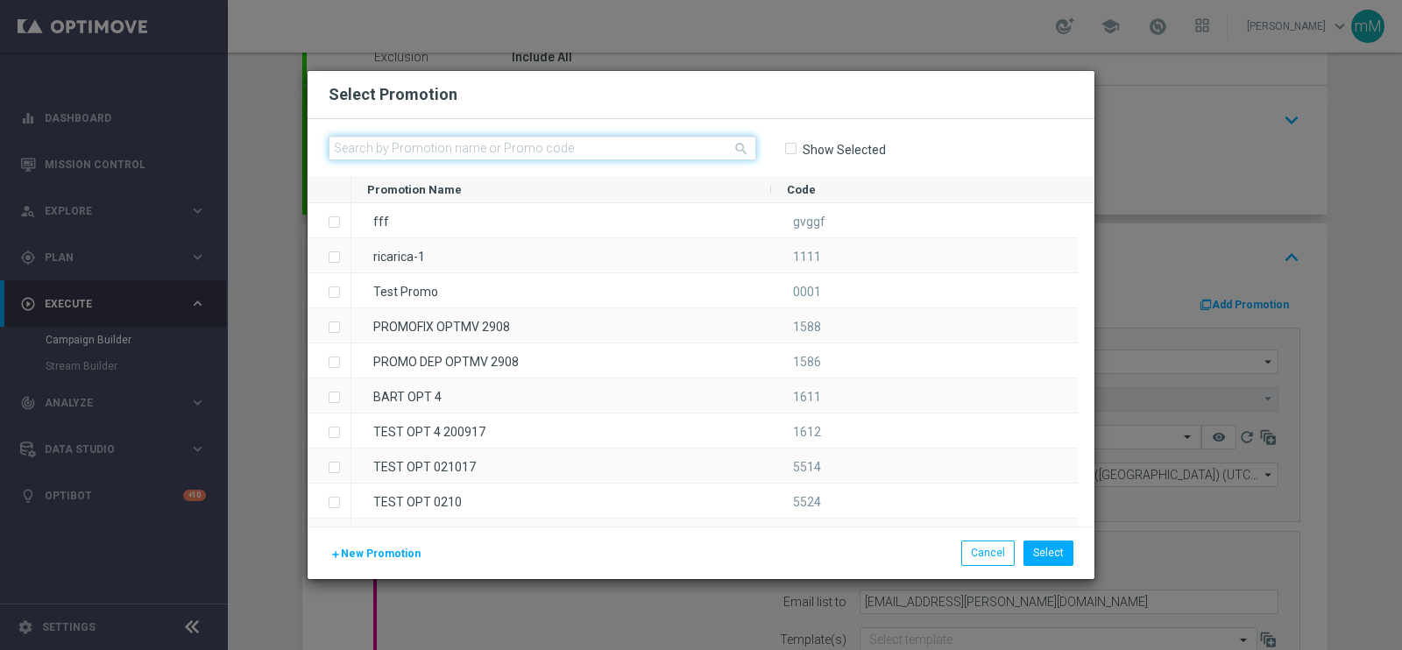
click at [425, 151] on input "text" at bounding box center [543, 148] width 428 height 25
paste input "335264"
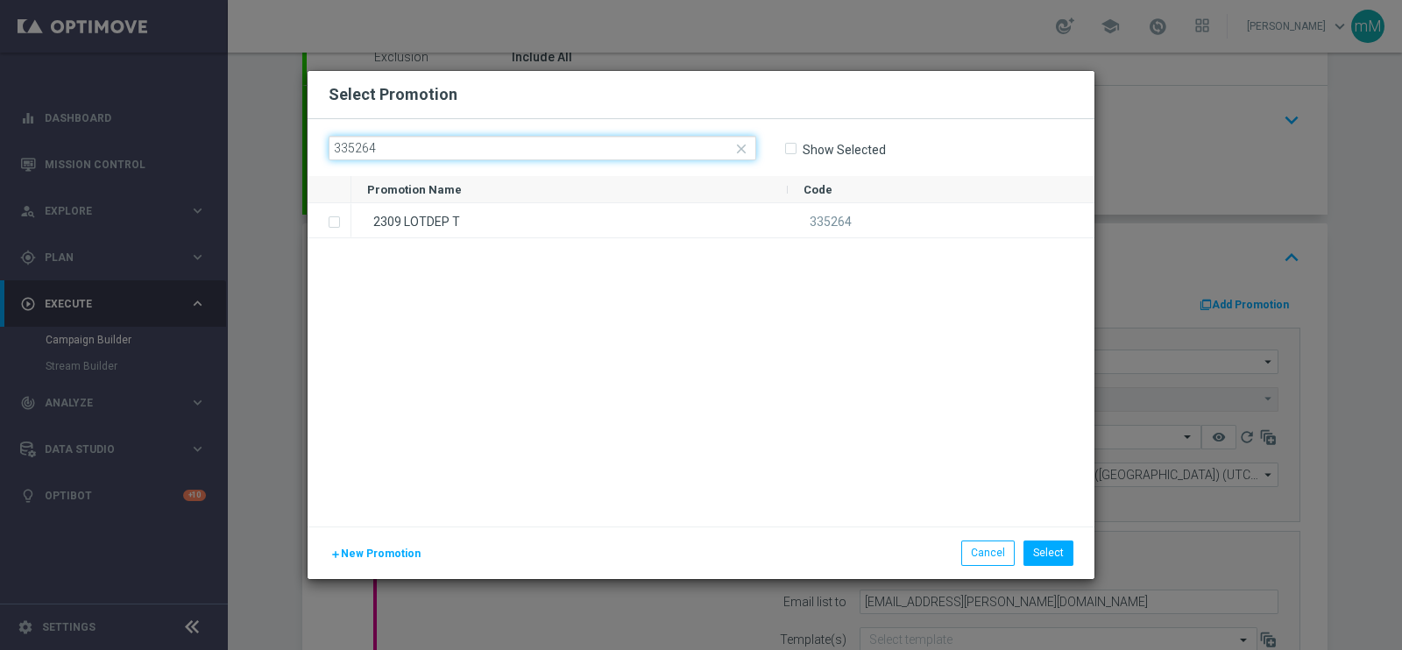
type input "335264"
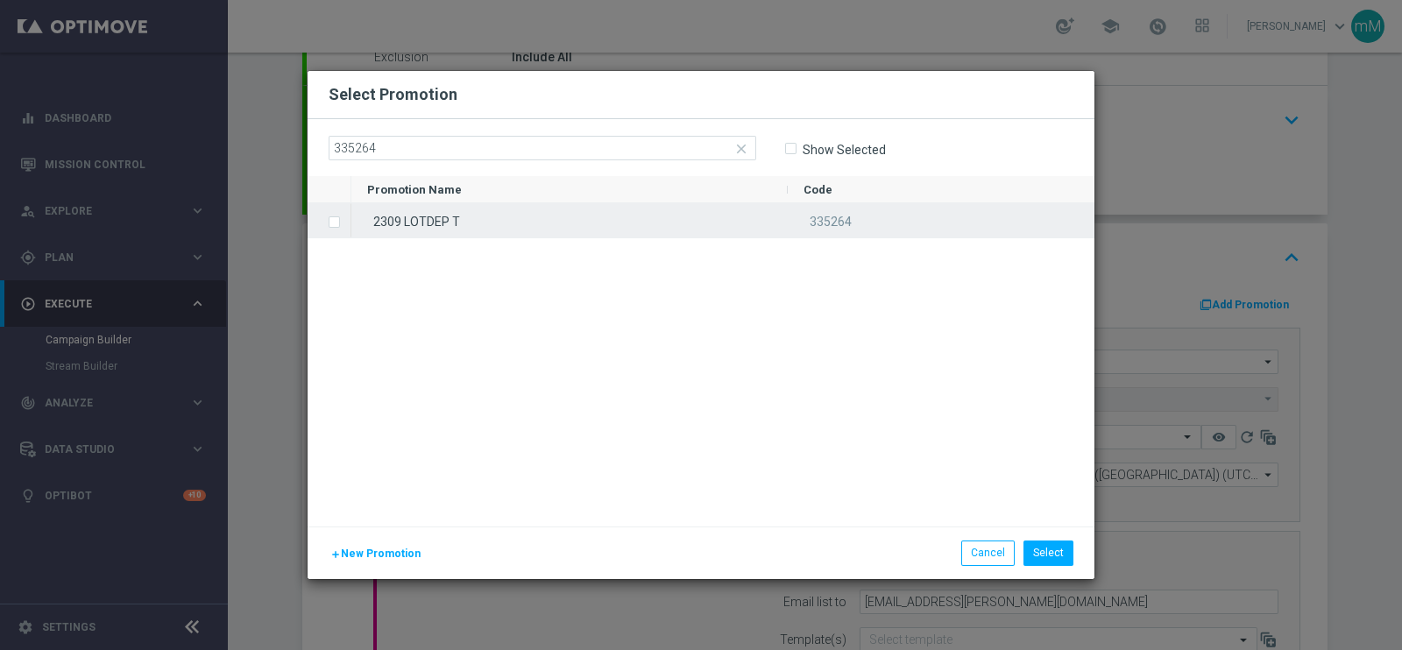
click at [489, 224] on div "2309 LOTDEP T" at bounding box center [569, 220] width 436 height 34
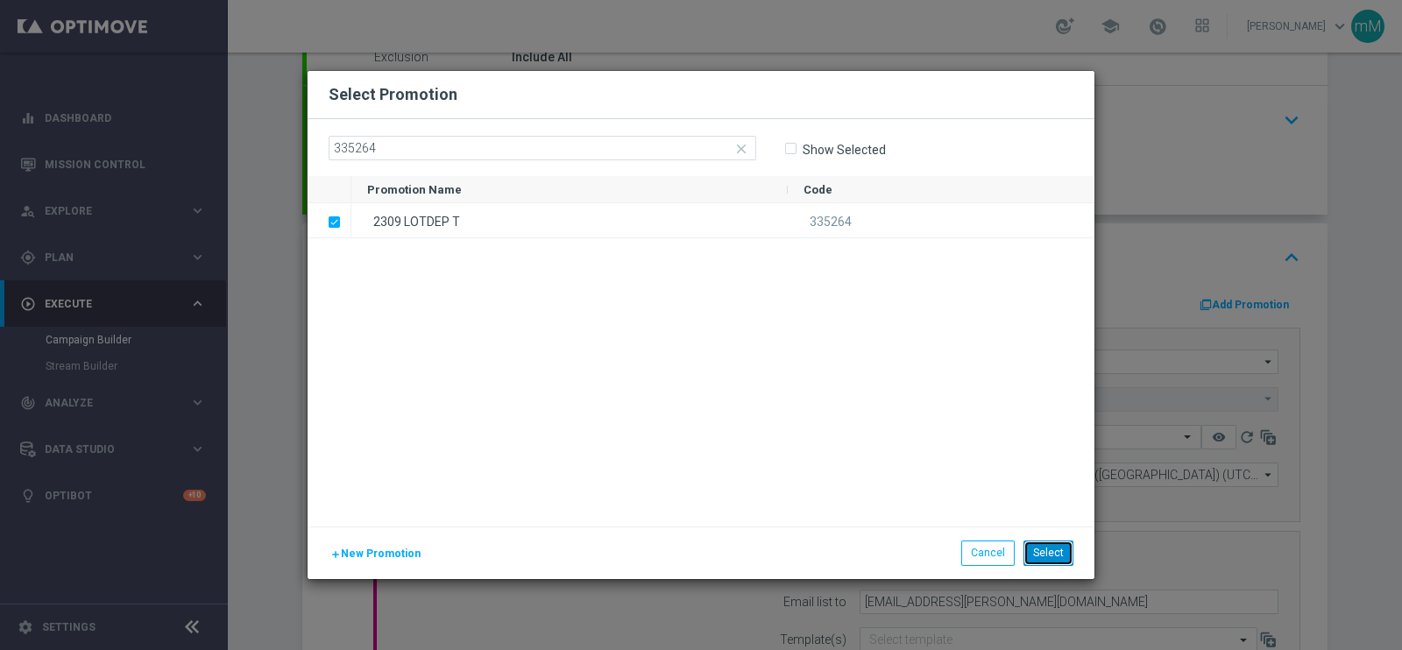
click at [1044, 544] on button "Select" at bounding box center [1048, 553] width 50 height 25
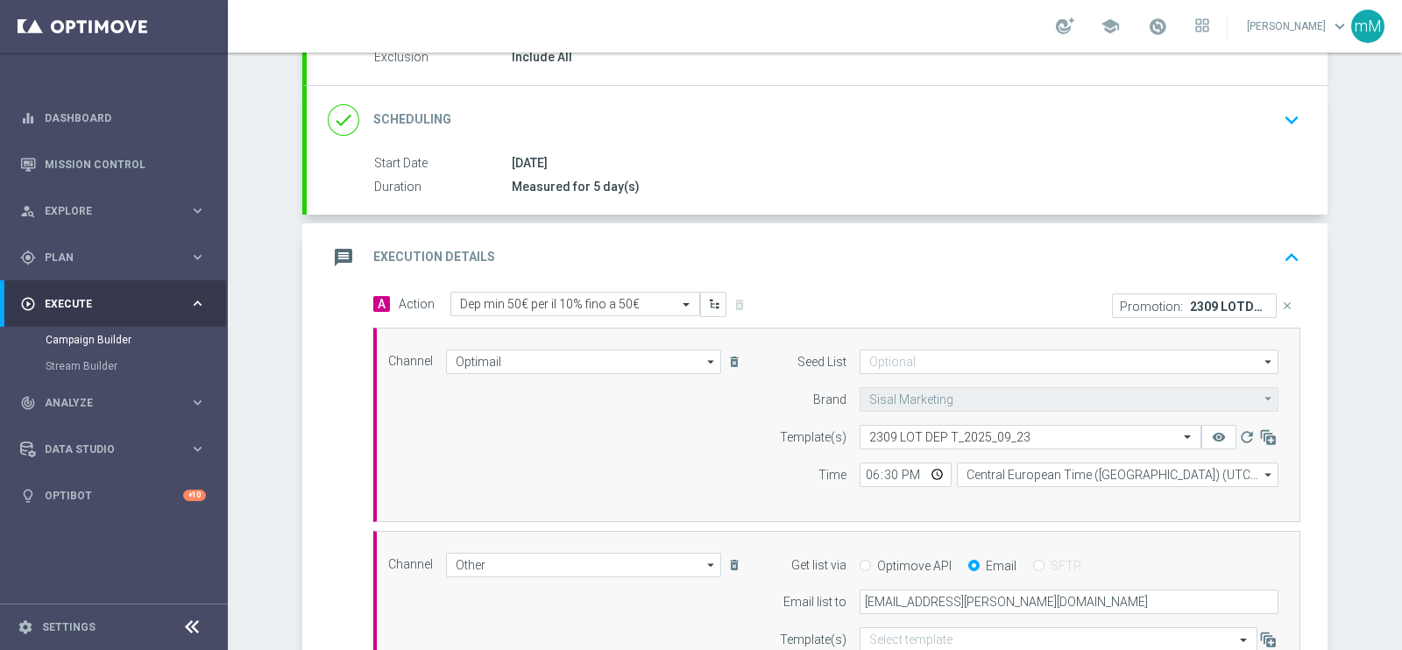
scroll to position [569, 0]
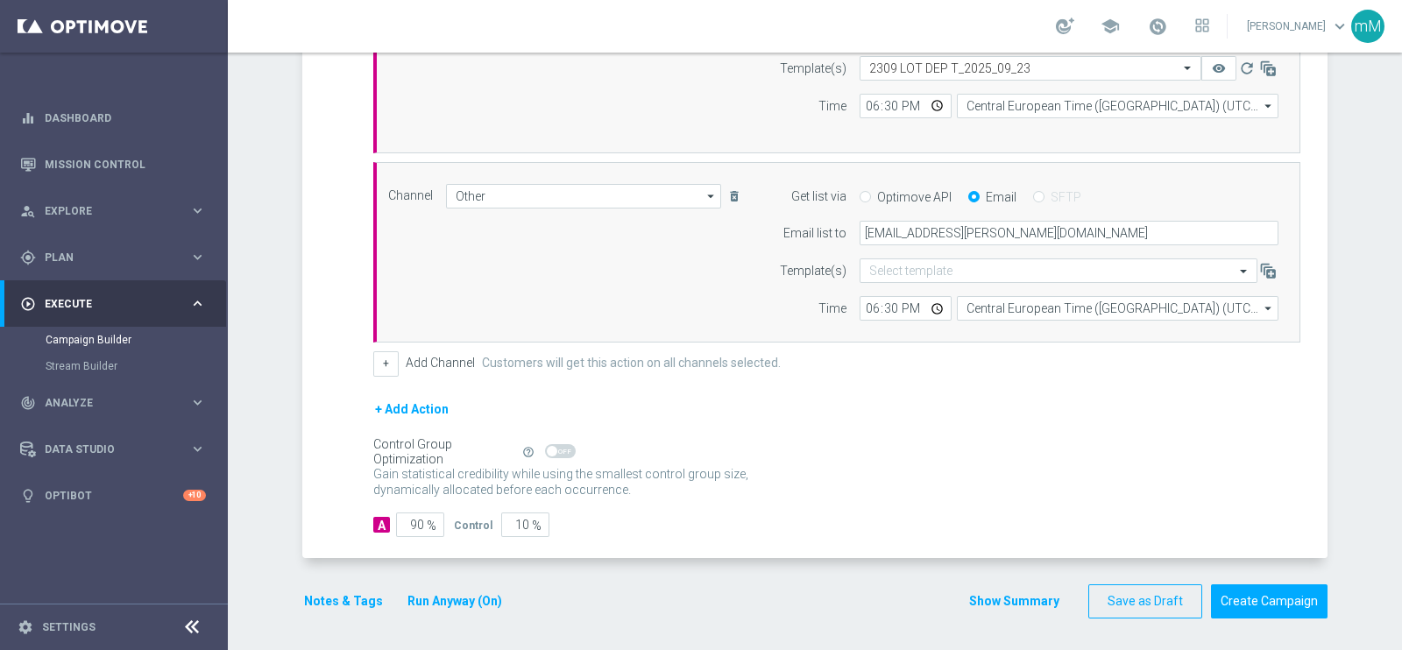
click at [999, 593] on button "Show Summary" at bounding box center [1014, 601] width 92 height 20
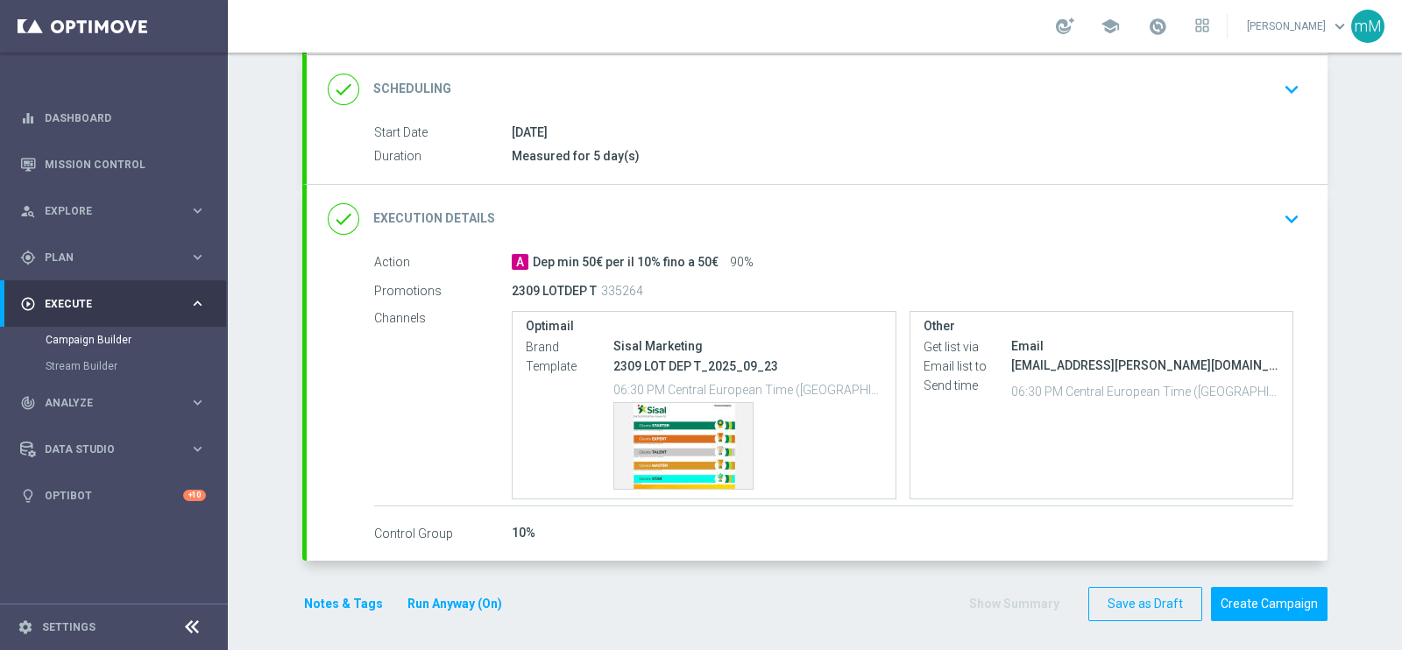
scroll to position [235, 0]
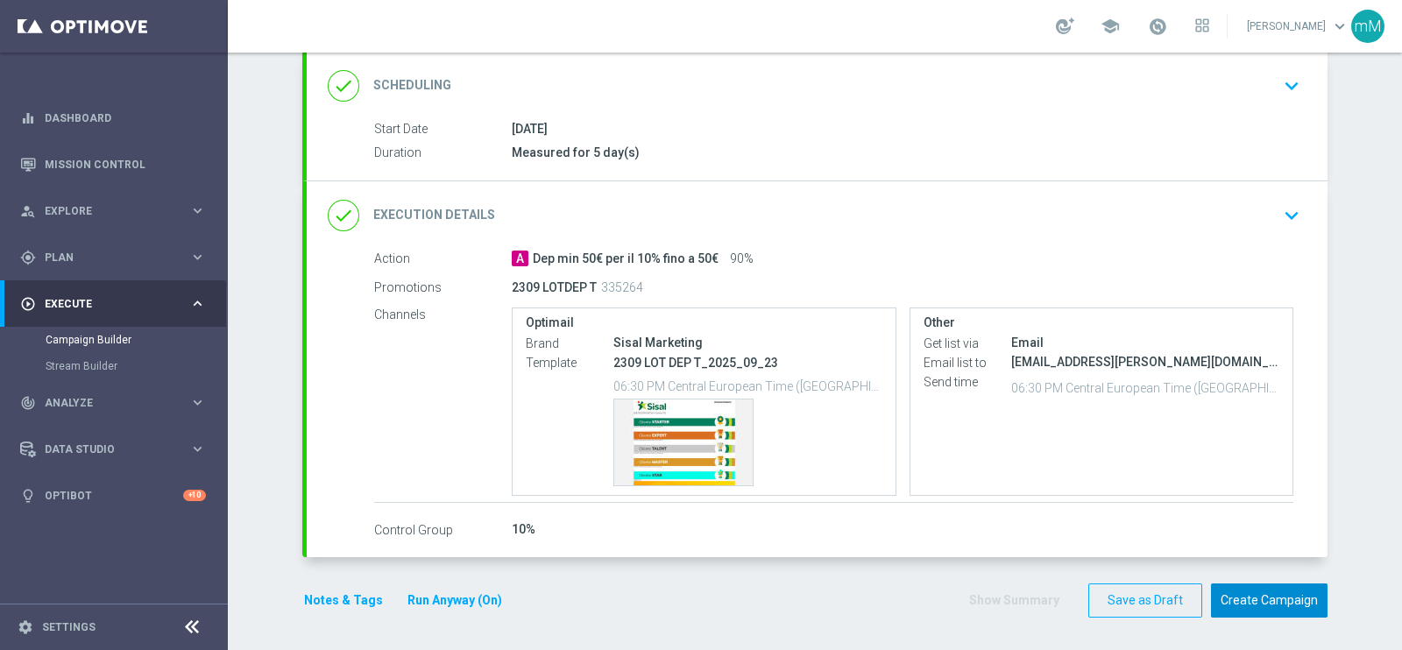
click at [1283, 592] on button "Create Campaign" at bounding box center [1269, 600] width 117 height 34
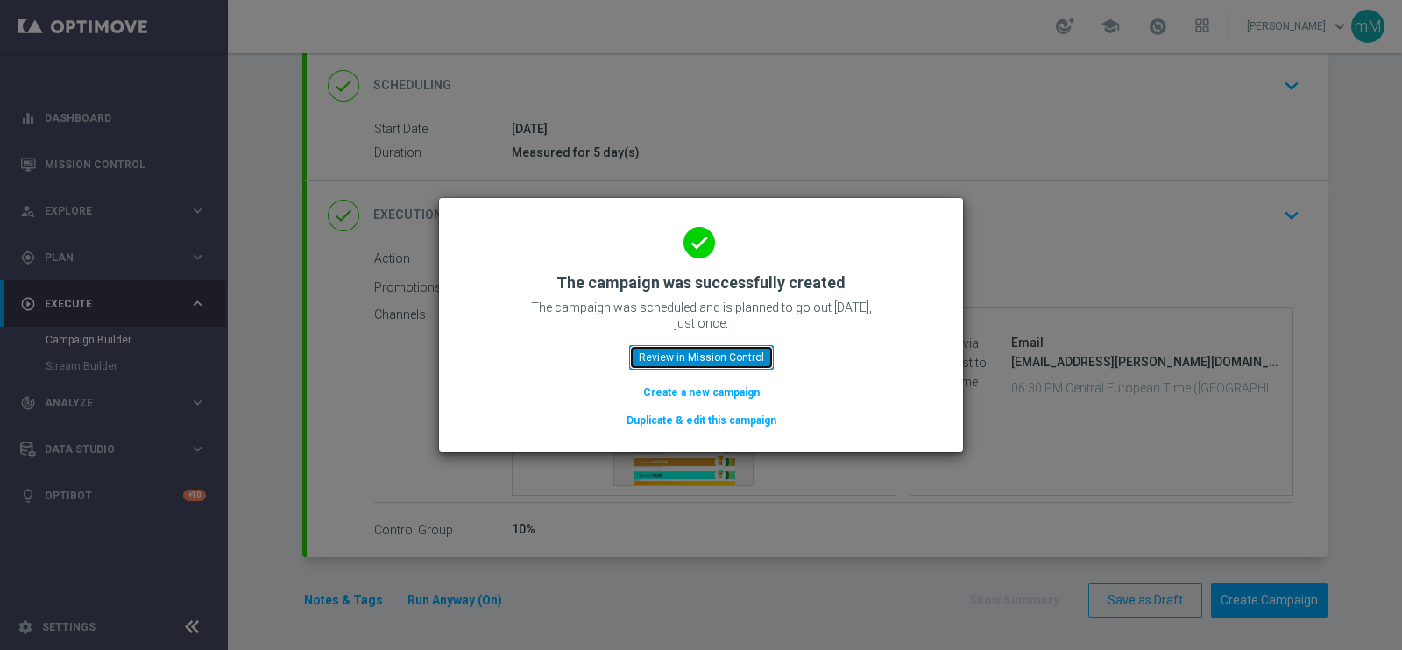
click at [701, 355] on button "Review in Mission Control" at bounding box center [701, 357] width 145 height 25
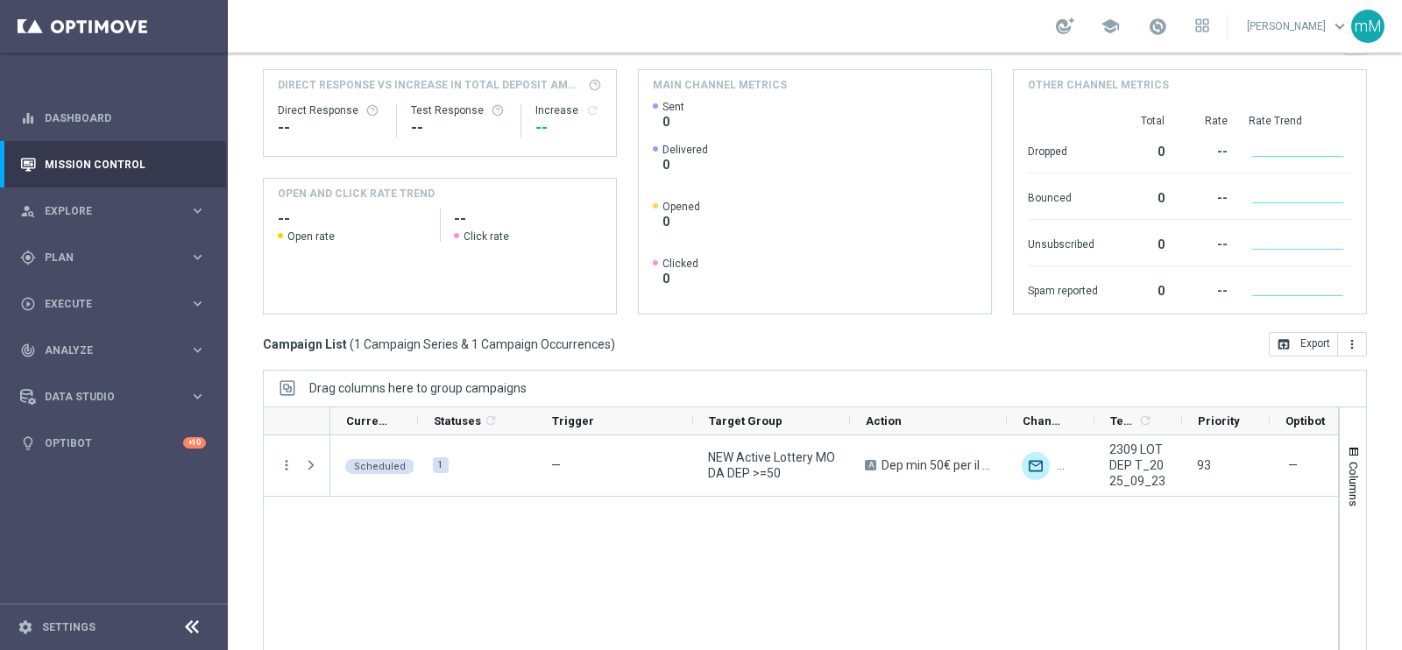
scroll to position [218, 0]
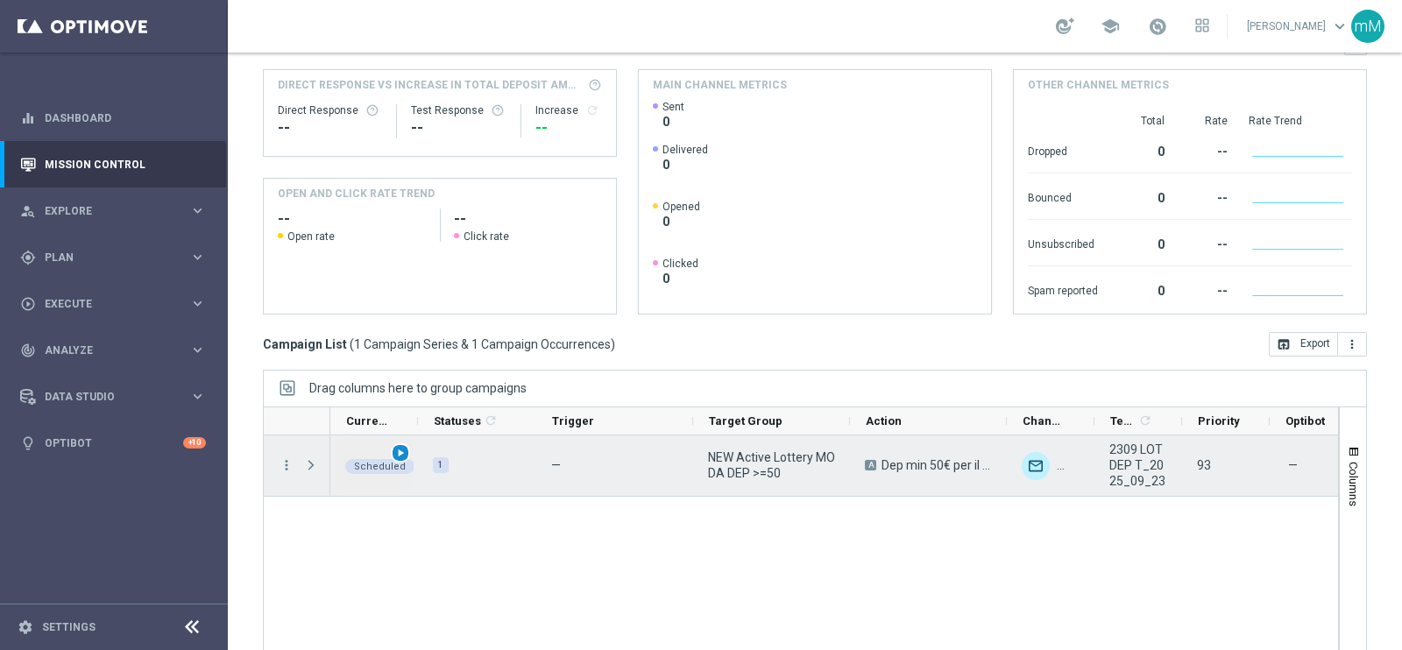
click at [402, 452] on span "play_arrow" at bounding box center [400, 453] width 12 height 12
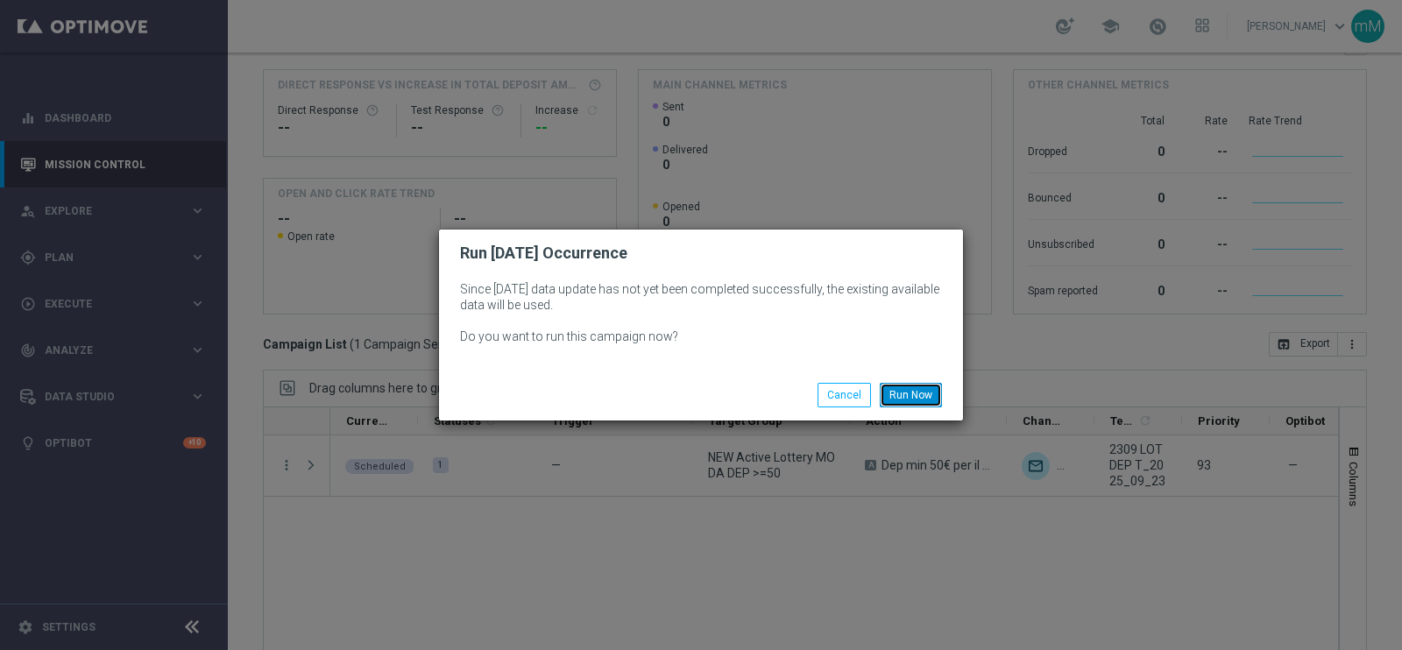
click at [916, 383] on button "Run Now" at bounding box center [911, 395] width 62 height 25
